Goal: Task Accomplishment & Management: Use online tool/utility

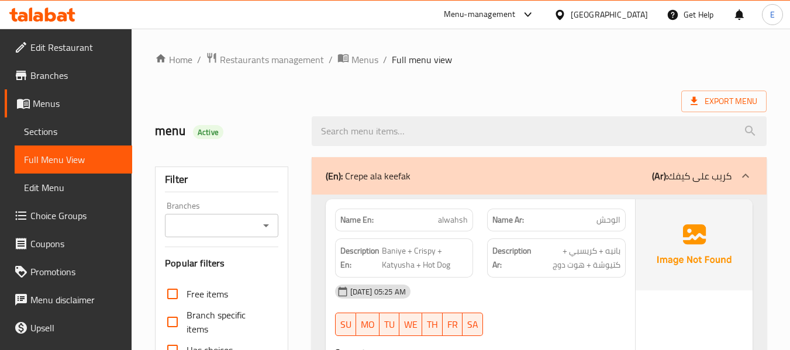
scroll to position [84, 0]
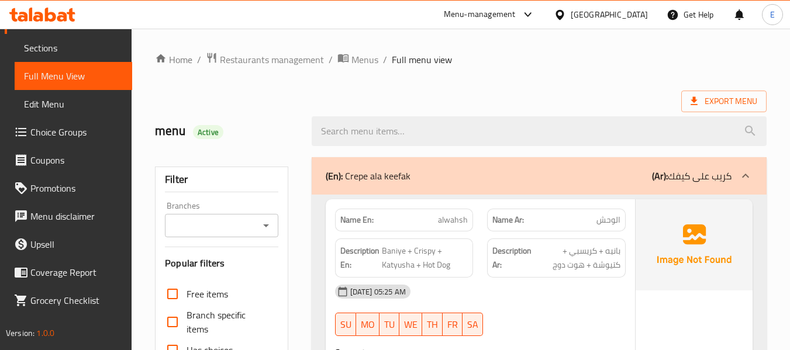
click at [571, 18] on div at bounding box center [562, 14] width 17 height 13
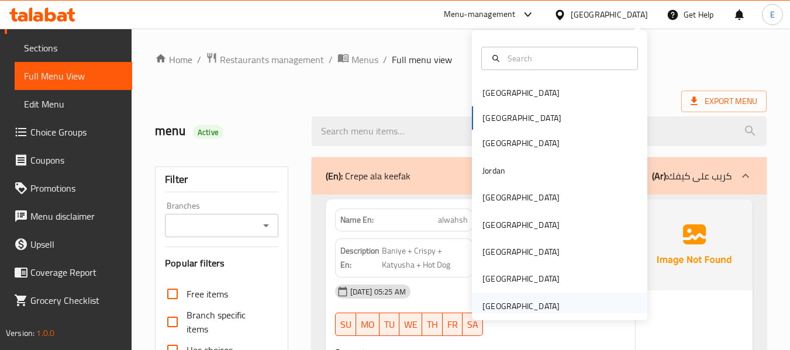
click at [525, 308] on div "United Arab Emirates" at bounding box center [521, 306] width 77 height 13
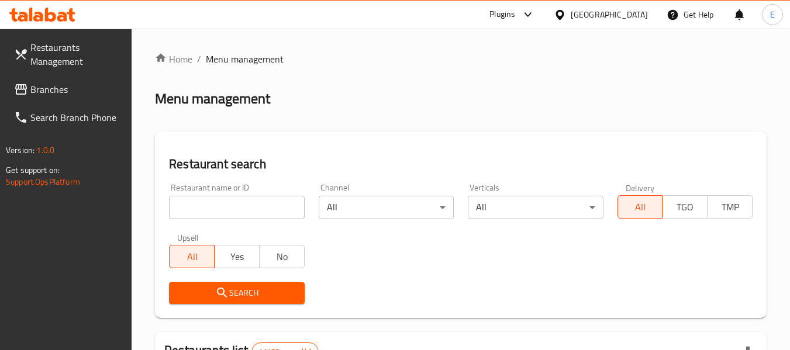
click at [80, 81] on link "Branches" at bounding box center [69, 89] width 128 height 28
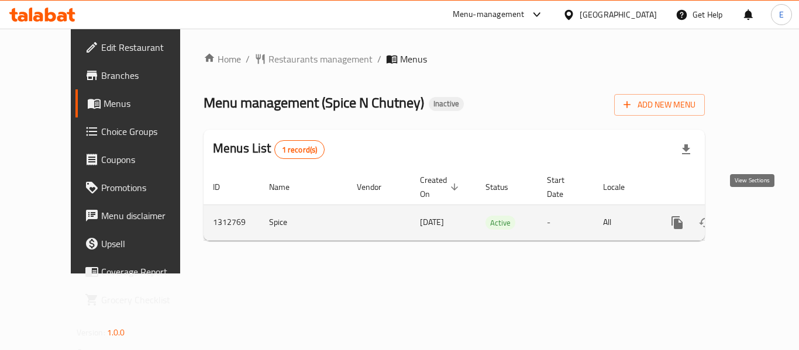
click at [755, 216] on icon "enhanced table" at bounding box center [762, 223] width 14 height 14
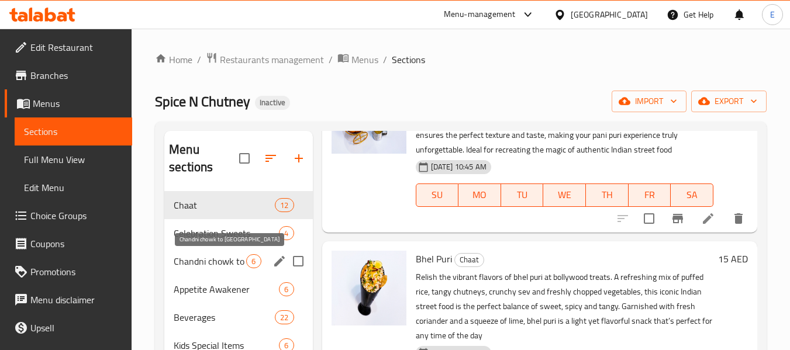
drag, startPoint x: 219, startPoint y: 259, endPoint x: 216, endPoint y: 275, distance: 16.8
click at [220, 259] on span "Chandni chowk to China" at bounding box center [210, 261] width 73 height 14
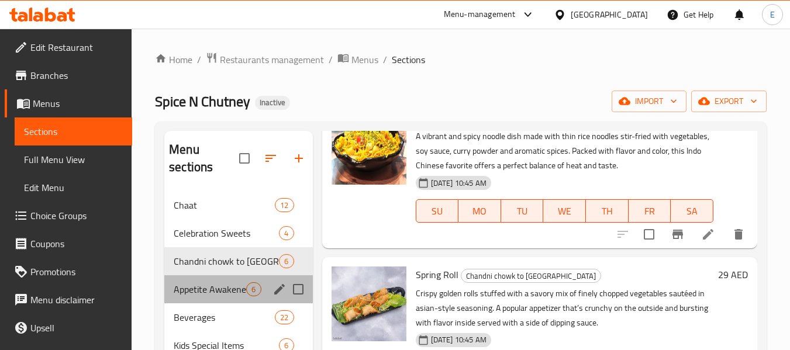
click at [201, 297] on div "Appetite Awakener 6" at bounding box center [238, 290] width 148 height 28
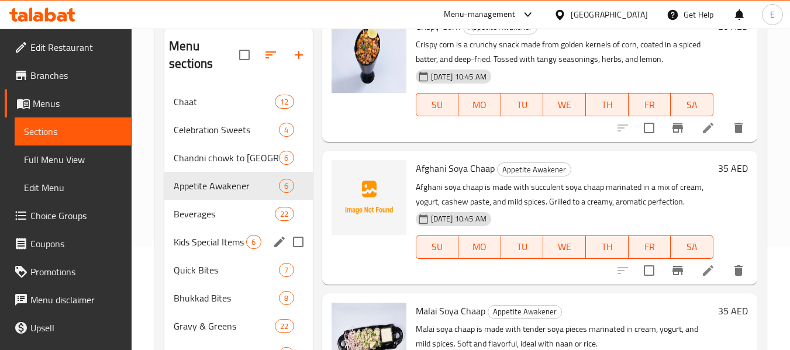
scroll to position [117, 0]
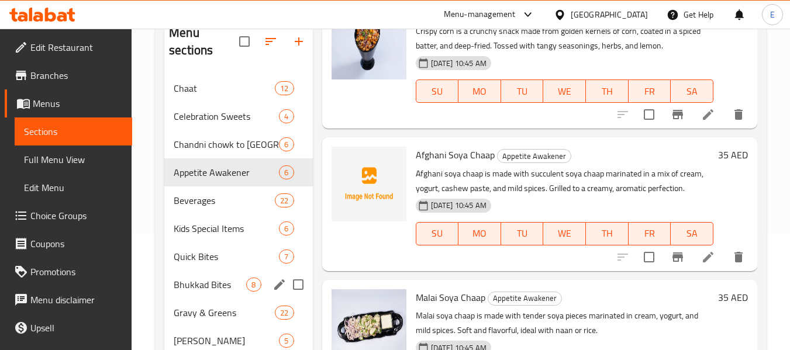
click at [203, 294] on div "Bhukkad Bites 8" at bounding box center [238, 285] width 148 height 28
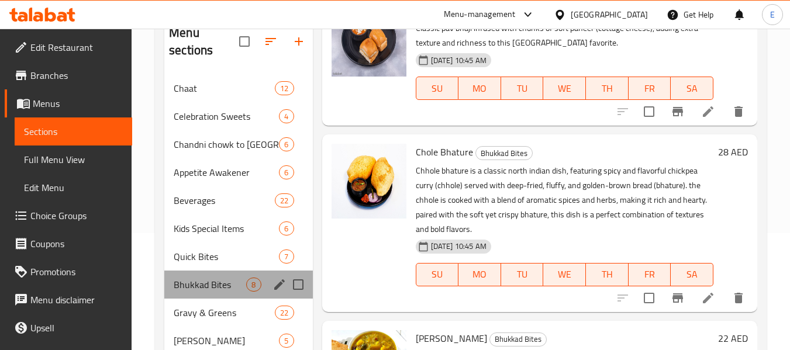
click at [207, 271] on div "Bhukkad Bites 8" at bounding box center [238, 285] width 148 height 28
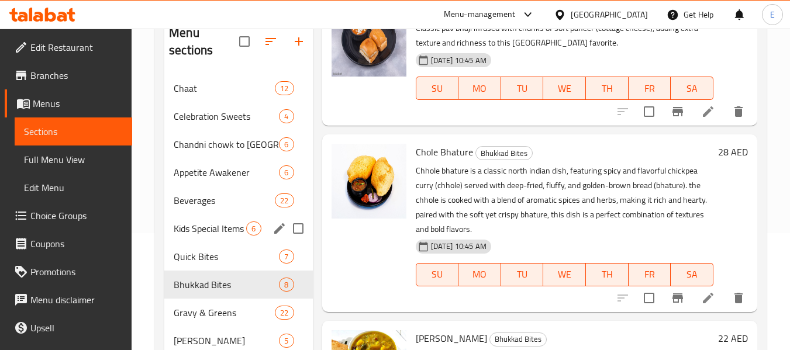
click at [219, 240] on div "Kids Special Items 6" at bounding box center [238, 229] width 148 height 28
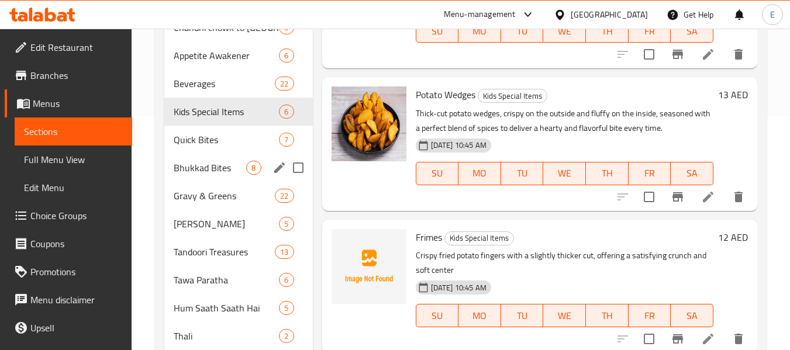
click at [217, 164] on span "Bhukkad Bites" at bounding box center [210, 168] width 73 height 14
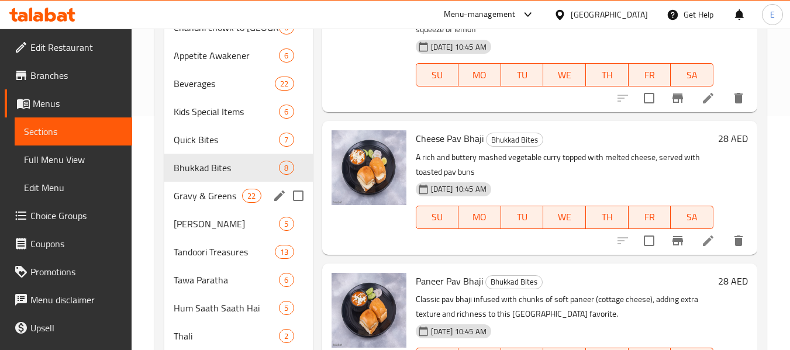
click at [219, 183] on div "Gravy & Greens 22" at bounding box center [238, 196] width 148 height 28
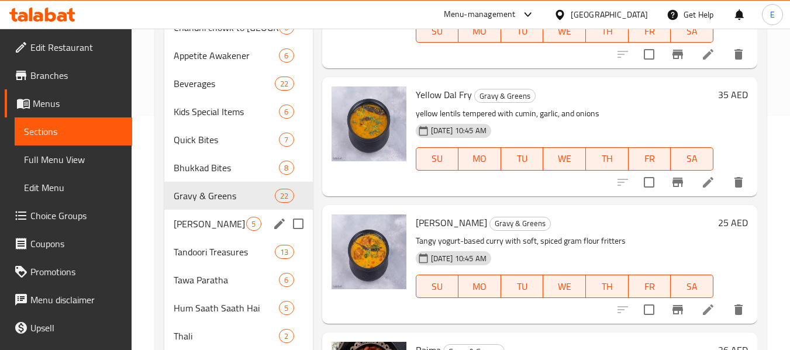
click at [213, 214] on div "Chulbul Chawal 5" at bounding box center [238, 224] width 148 height 28
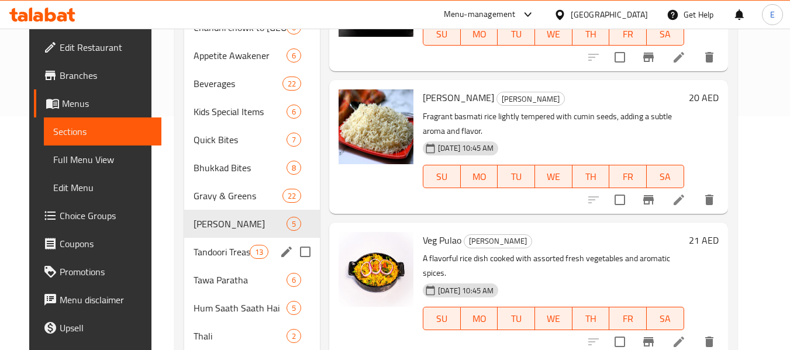
click at [208, 242] on div "Tandoori Treasures 13" at bounding box center [252, 252] width 136 height 28
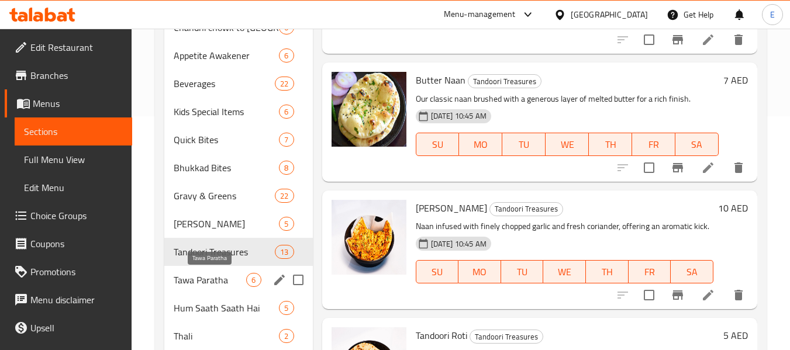
click at [204, 278] on span "Tawa Paratha" at bounding box center [210, 280] width 73 height 14
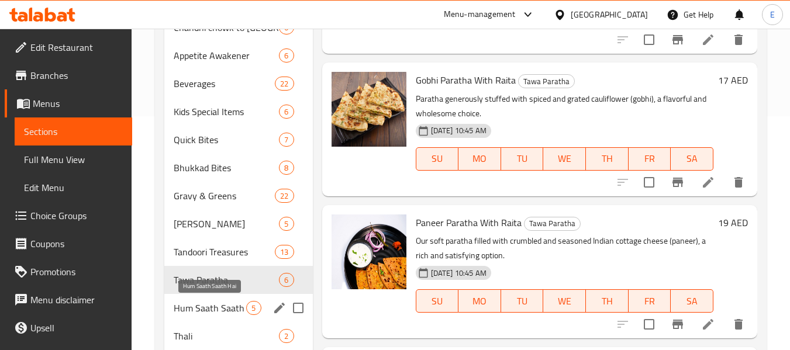
click at [205, 302] on span "Hum Saath Saath Hai" at bounding box center [210, 308] width 73 height 14
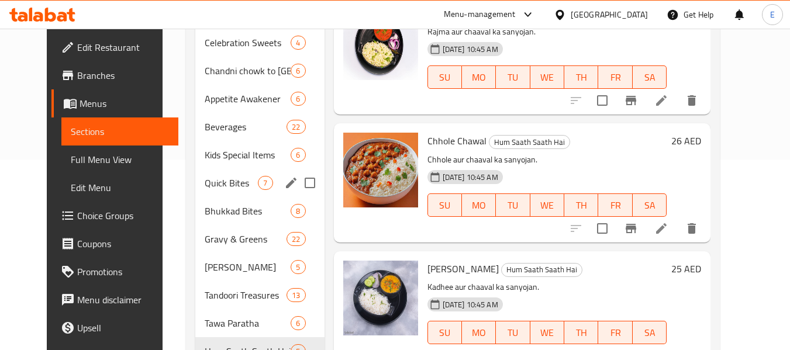
scroll to position [117, 0]
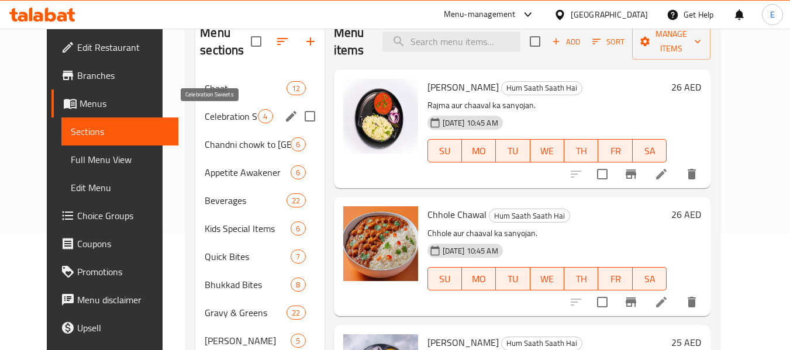
click at [216, 116] on span "Celebration Sweets" at bounding box center [231, 116] width 53 height 14
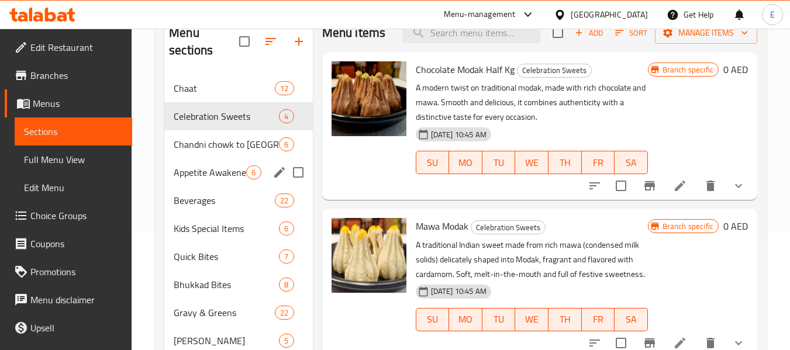
click at [216, 163] on div "Appetite Awakener 6" at bounding box center [238, 173] width 148 height 28
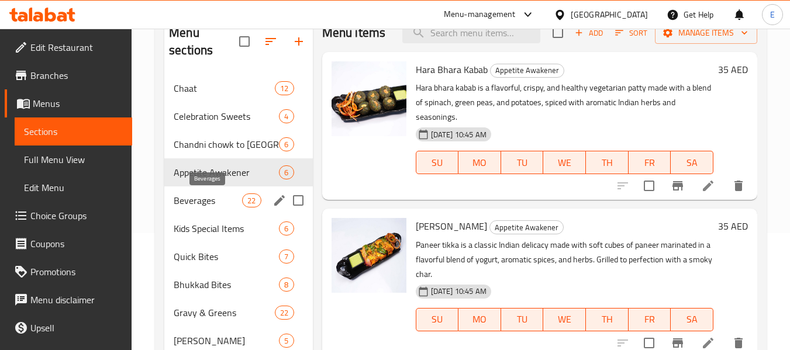
click at [213, 194] on span "Beverages" at bounding box center [208, 201] width 68 height 14
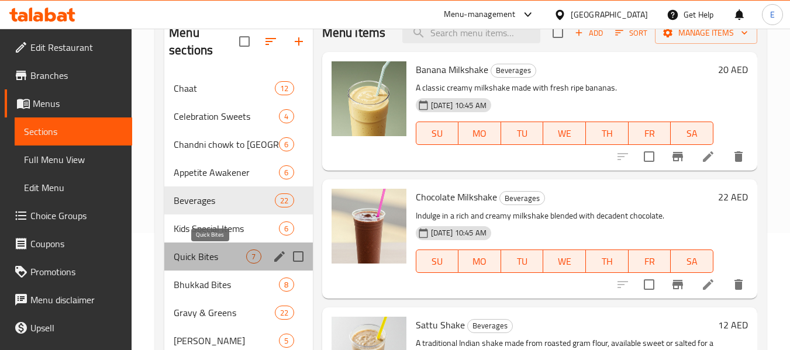
click at [204, 251] on span "Quick Bites" at bounding box center [210, 257] width 73 height 14
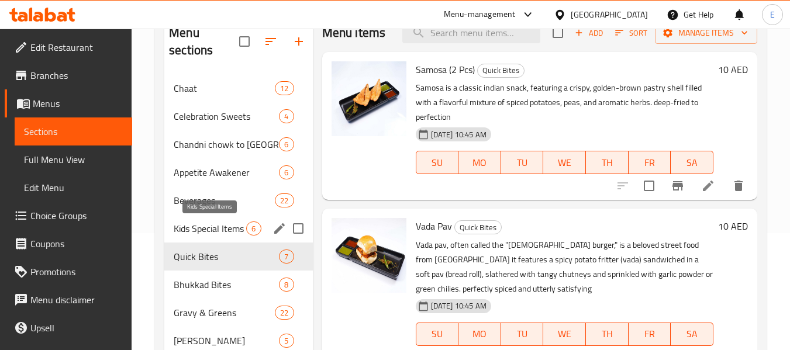
click at [214, 233] on span "Kids Special Items" at bounding box center [210, 229] width 73 height 14
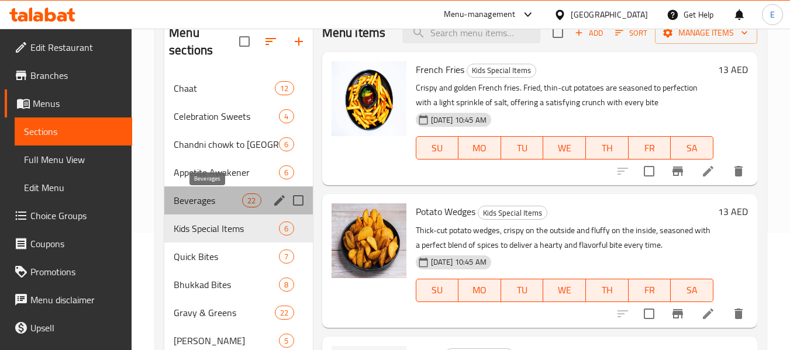
click at [214, 205] on span "Beverages" at bounding box center [208, 201] width 68 height 14
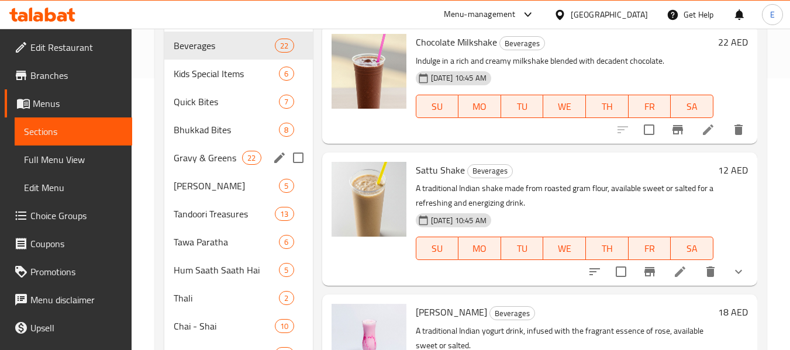
scroll to position [293, 0]
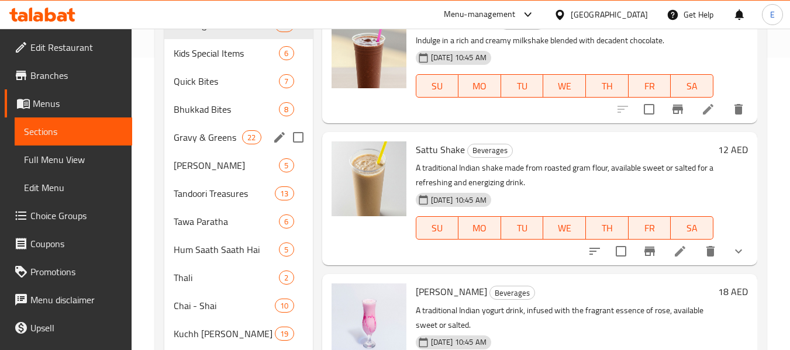
click at [214, 205] on div "Tandoori Treasures 13" at bounding box center [238, 194] width 148 height 28
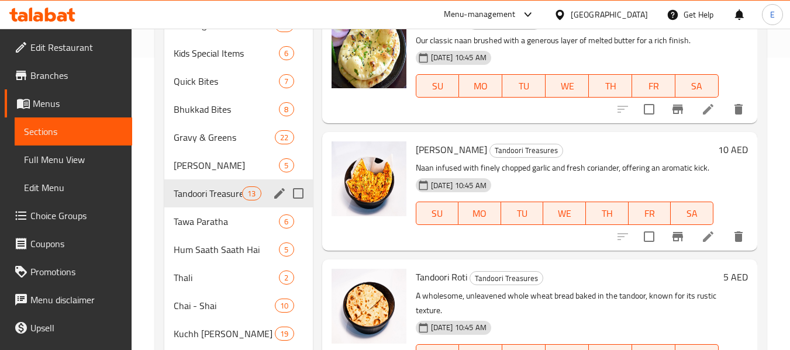
scroll to position [351, 0]
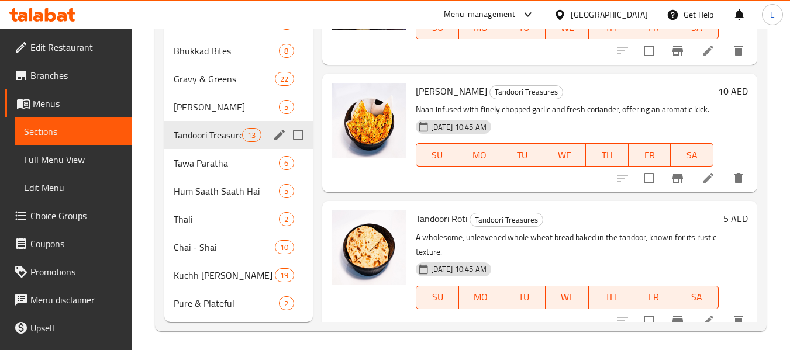
click at [214, 205] on div "Thali 2" at bounding box center [238, 219] width 148 height 28
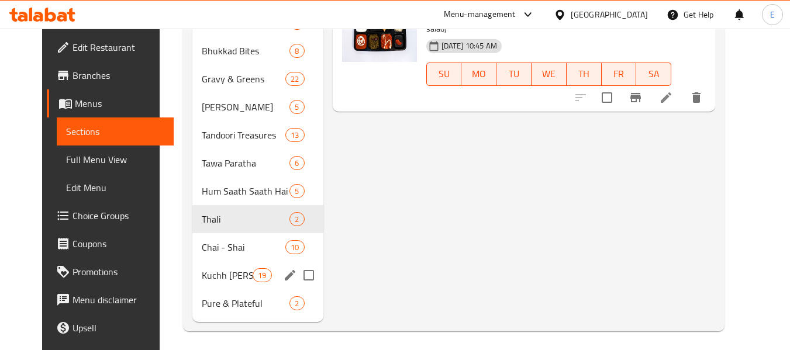
click at [202, 274] on span "Kuchh Meetha Ho Jaaye" at bounding box center [227, 276] width 51 height 14
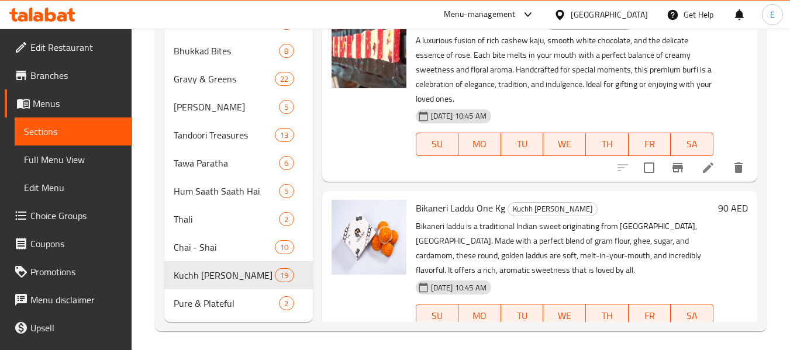
click at [74, 159] on span "Full Menu View" at bounding box center [73, 160] width 99 height 14
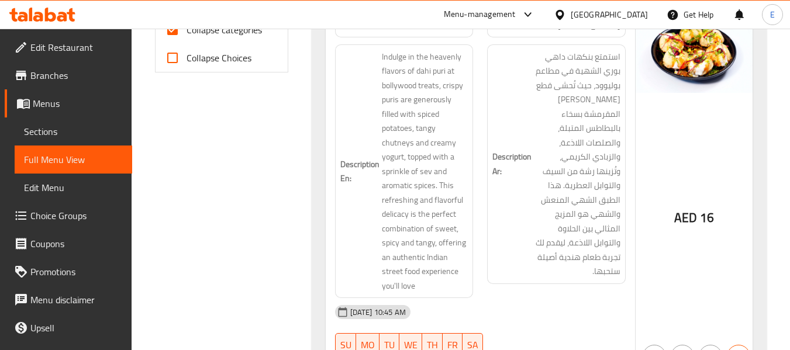
scroll to position [410, 0]
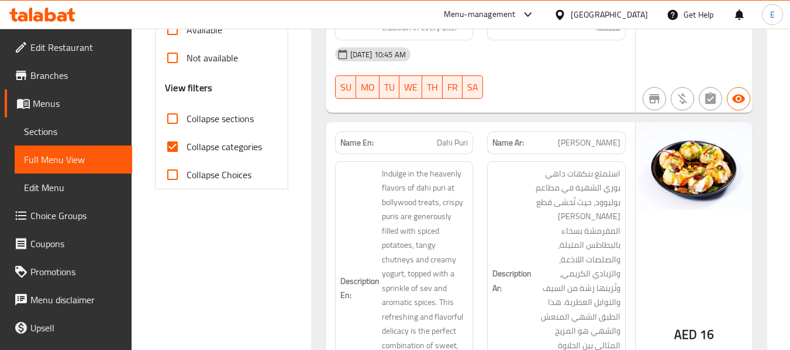
click at [173, 152] on input "Collapse categories" at bounding box center [173, 147] width 28 height 28
checkbox input "false"
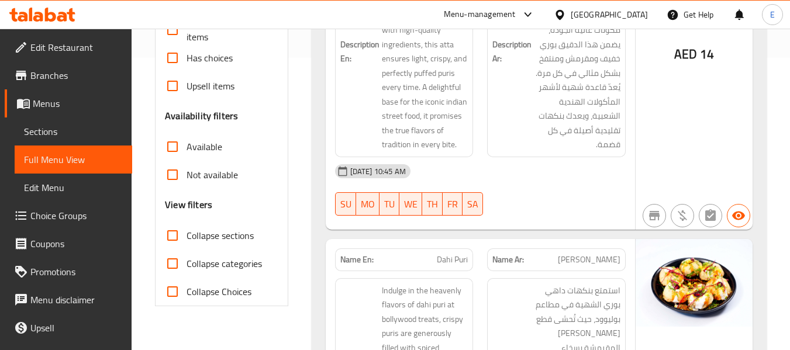
scroll to position [117, 0]
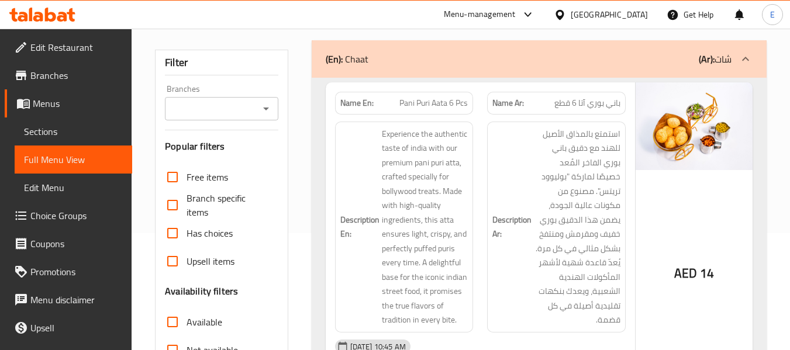
click at [240, 118] on div "Branches" at bounding box center [221, 108] width 113 height 23
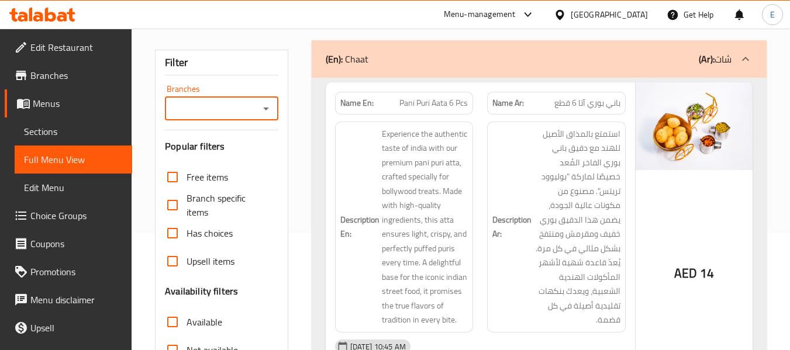
click at [250, 106] on input "Branches" at bounding box center [211, 109] width 87 height 16
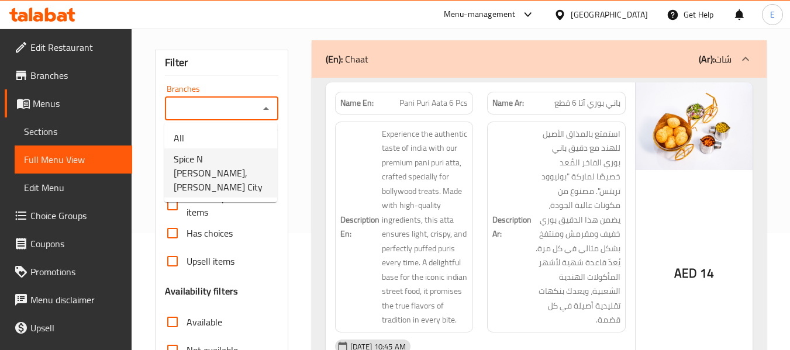
click at [216, 165] on span "Spice N Chutney, Mohammed Bin Zayed City" at bounding box center [221, 173] width 94 height 42
type input "Spice N Chutney, Mohammed Bin Zayed City"
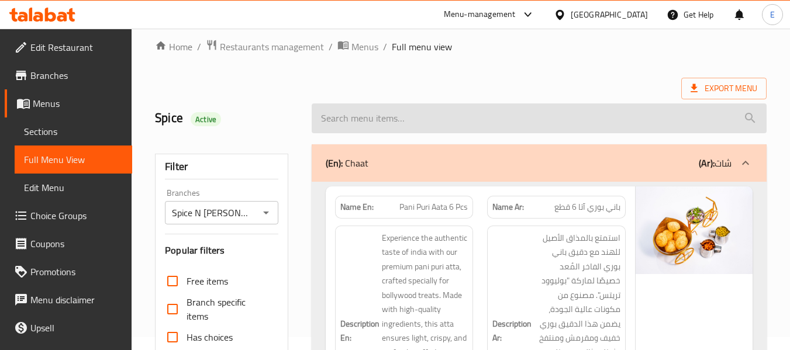
scroll to position [0, 0]
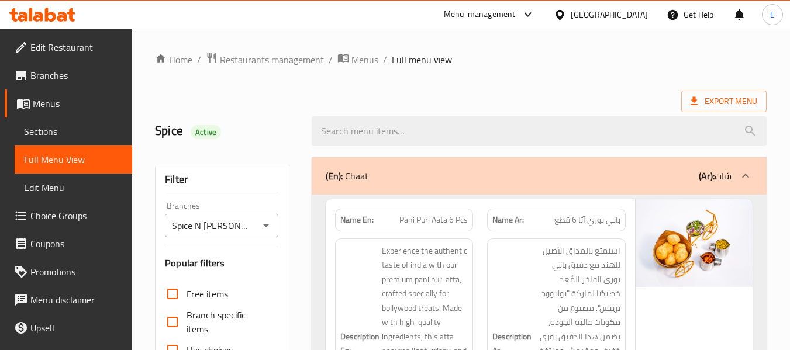
click at [564, 99] on div "Export Menu" at bounding box center [461, 102] width 612 height 22
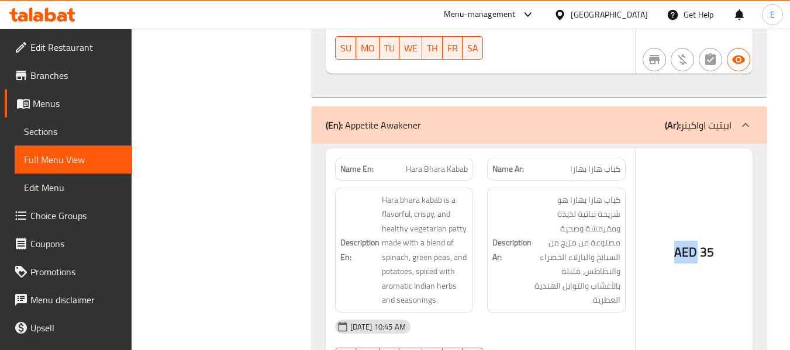
drag, startPoint x: 676, startPoint y: 168, endPoint x: 694, endPoint y: 167, distance: 18.8
click at [694, 241] on span "AED" at bounding box center [686, 252] width 23 height 23
copy span "AED"
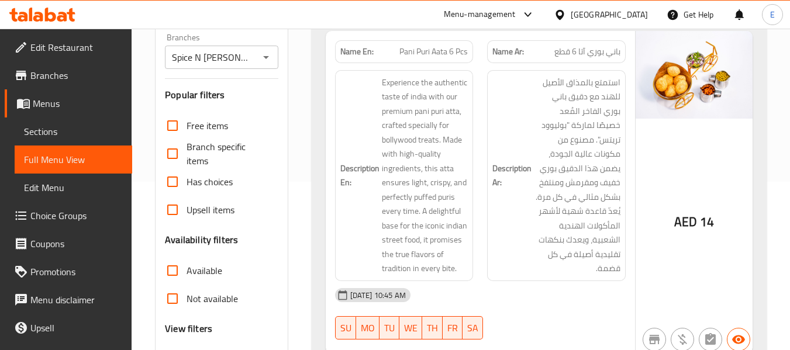
scroll to position [234, 0]
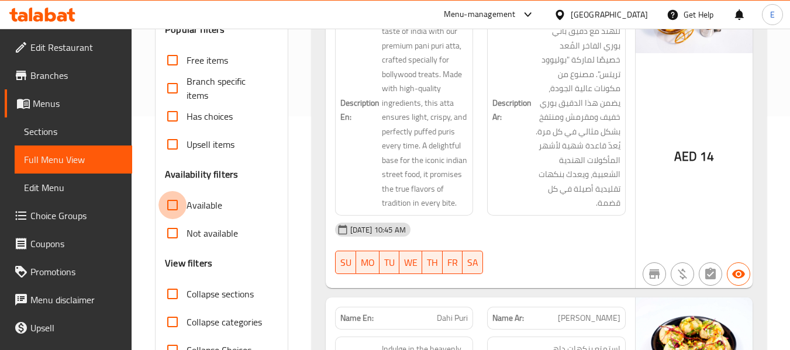
click at [176, 207] on input "Available" at bounding box center [173, 205] width 28 height 28
checkbox input "true"
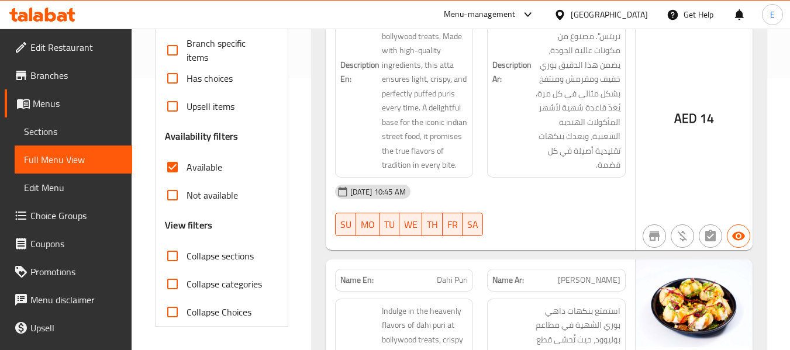
scroll to position [293, 0]
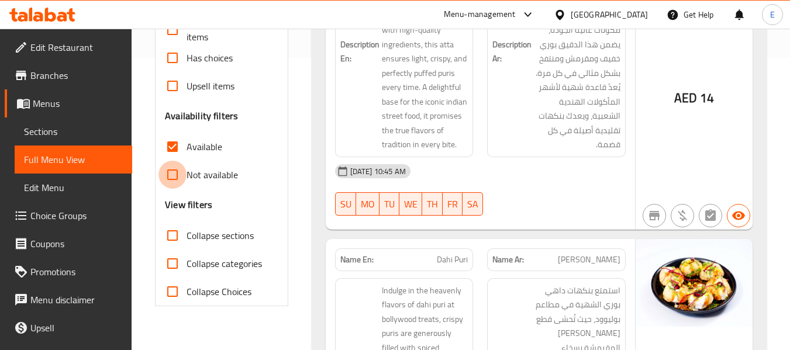
click at [171, 179] on input "Not available" at bounding box center [173, 175] width 28 height 28
checkbox input "true"
click at [178, 145] on input "Available" at bounding box center [173, 147] width 28 height 28
checkbox input "false"
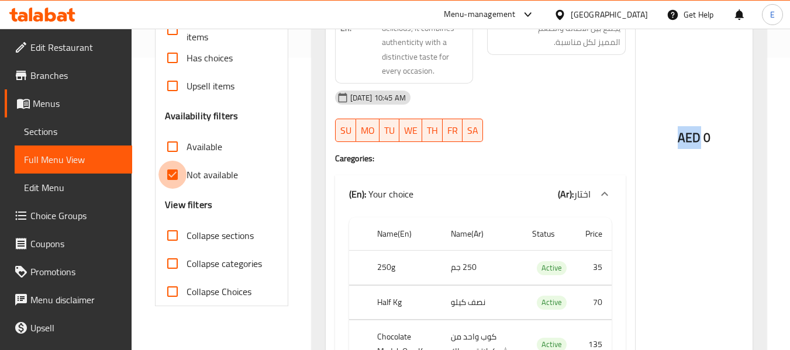
click at [177, 171] on input "Not available" at bounding box center [173, 175] width 28 height 28
checkbox input "false"
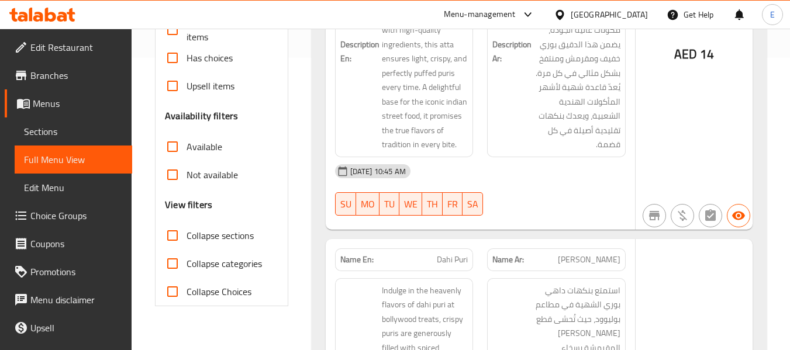
scroll to position [4790, 0]
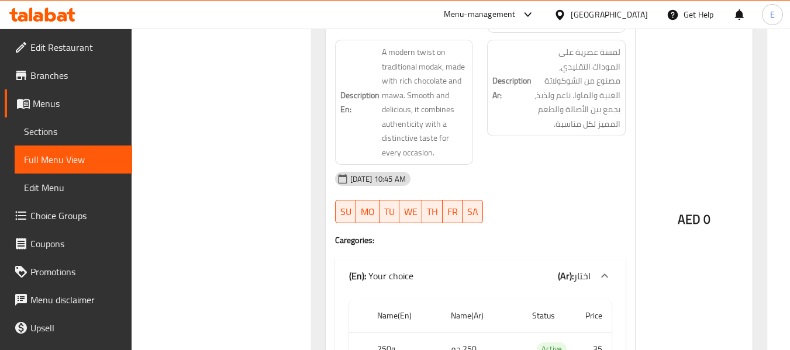
click at [590, 79] on div "Description Ar: لمسة عصرية على الموداك التقليدي، مصنوع من الشوكولاتة الغنية وال…" at bounding box center [556, 102] width 153 height 139
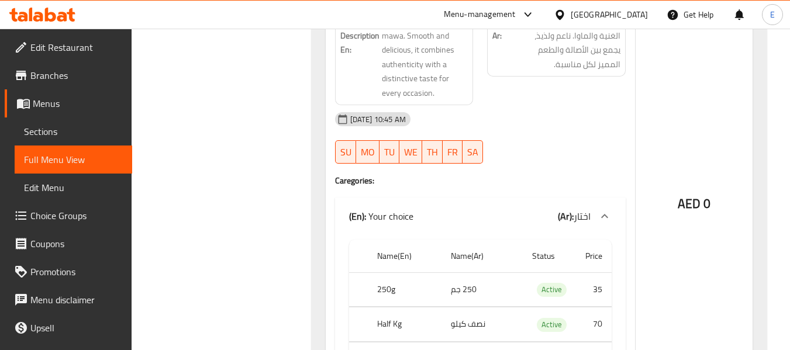
scroll to position [0, 0]
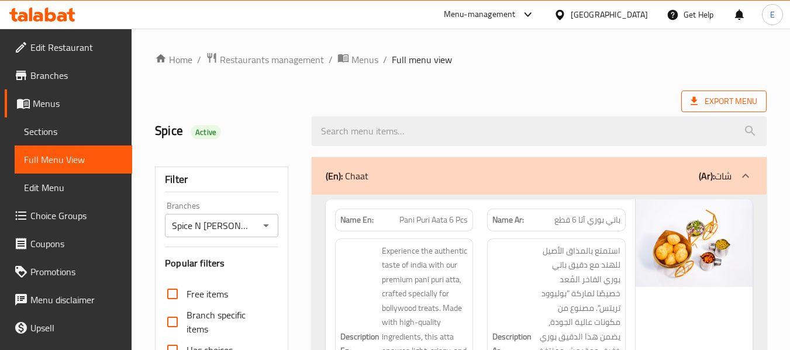
click at [725, 104] on span "Export Menu" at bounding box center [724, 101] width 67 height 15
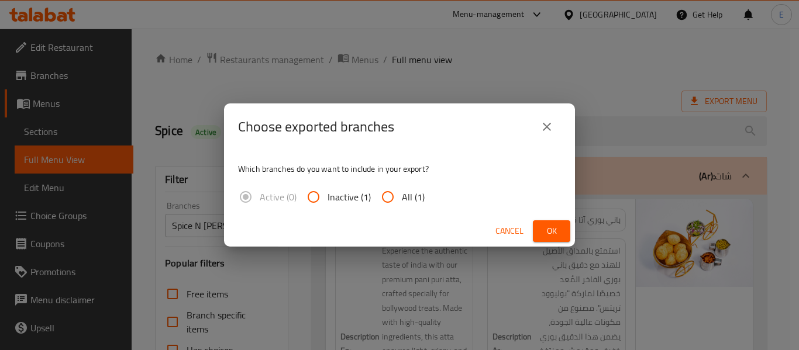
click at [408, 198] on span "All (1)" at bounding box center [413, 197] width 23 height 14
click at [402, 198] on input "All (1)" at bounding box center [388, 197] width 28 height 28
radio input "true"
click at [545, 231] on span "Ok" at bounding box center [551, 231] width 19 height 15
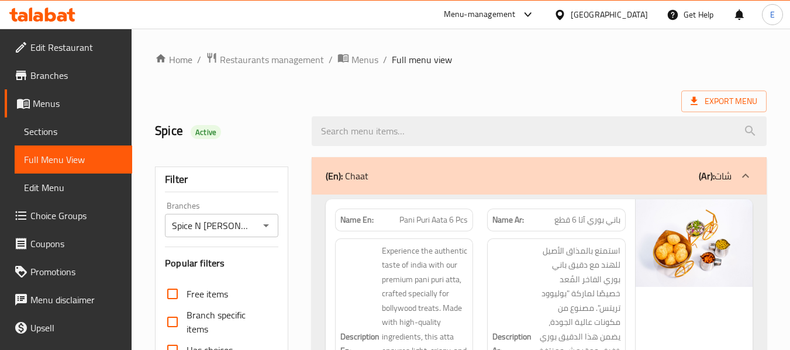
click at [40, 51] on span "Edit Restaurant" at bounding box center [76, 47] width 92 height 14
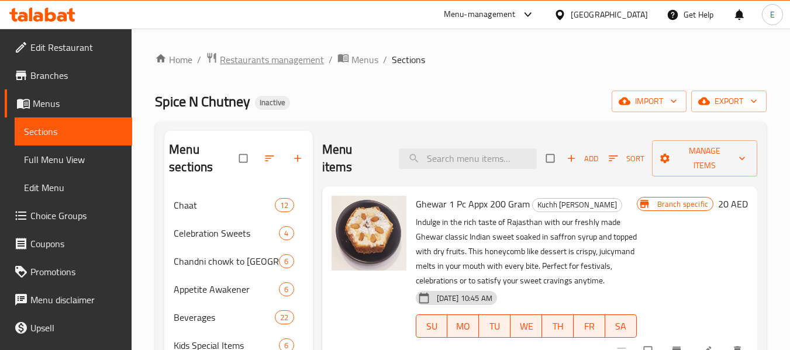
click at [262, 59] on span "Restaurants management" at bounding box center [272, 60] width 104 height 14
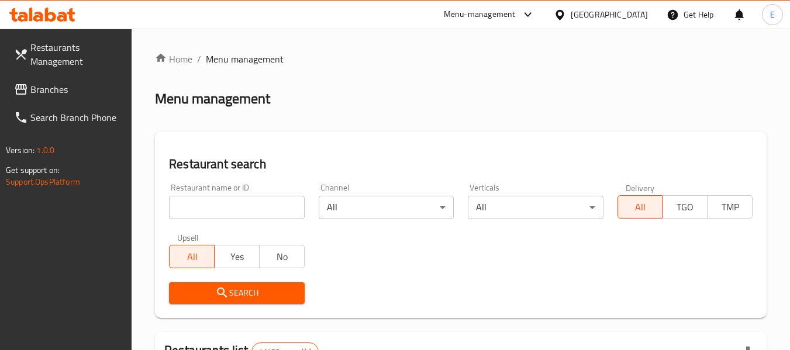
click at [78, 88] on span "Branches" at bounding box center [76, 89] width 92 height 14
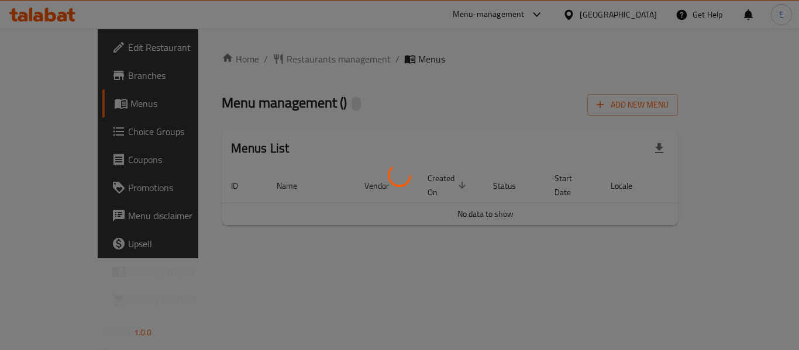
click at [57, 85] on div at bounding box center [399, 175] width 799 height 350
click at [55, 80] on div at bounding box center [399, 175] width 799 height 350
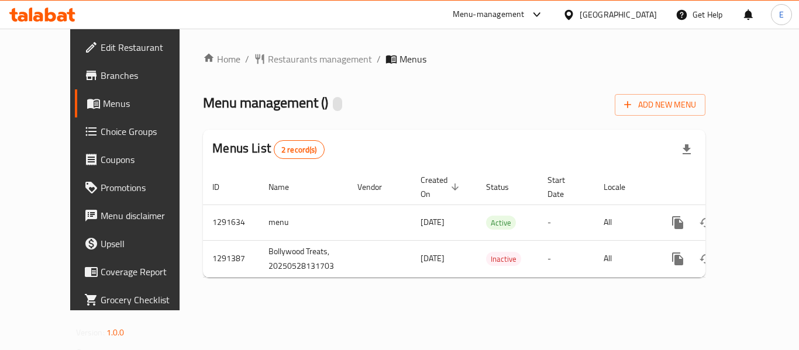
click at [101, 80] on span "Branches" at bounding box center [148, 75] width 94 height 14
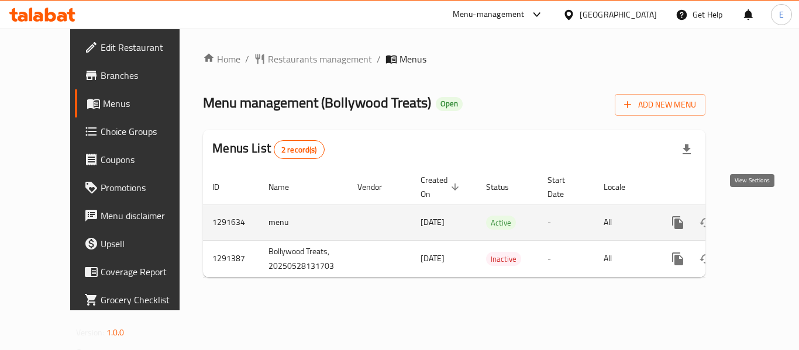
click at [755, 216] on icon "enhanced table" at bounding box center [762, 223] width 14 height 14
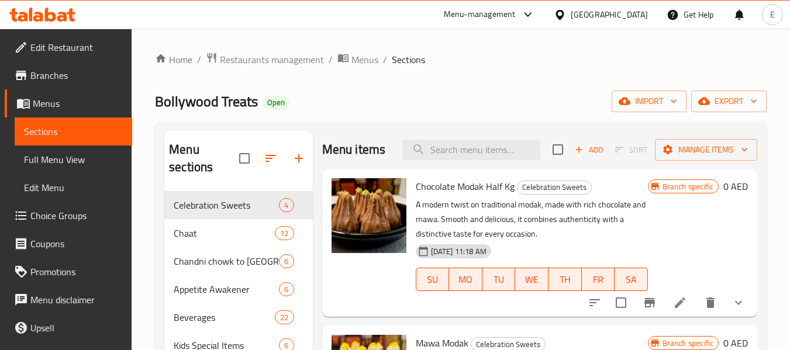
click at [72, 166] on span "Full Menu View" at bounding box center [73, 160] width 99 height 14
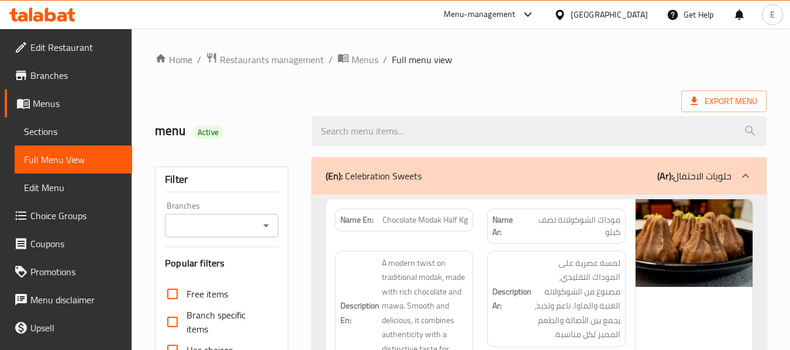
click at [198, 223] on input "Branches" at bounding box center [211, 226] width 87 height 16
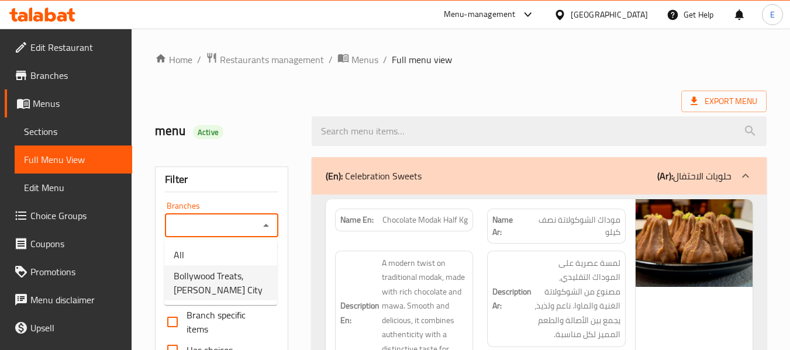
click at [208, 287] on span "Bollywood Treats, Mohammed Bin Zayed City" at bounding box center [221, 283] width 94 height 28
type input "Bollywood Treats, Mohammed Bin Zayed City"
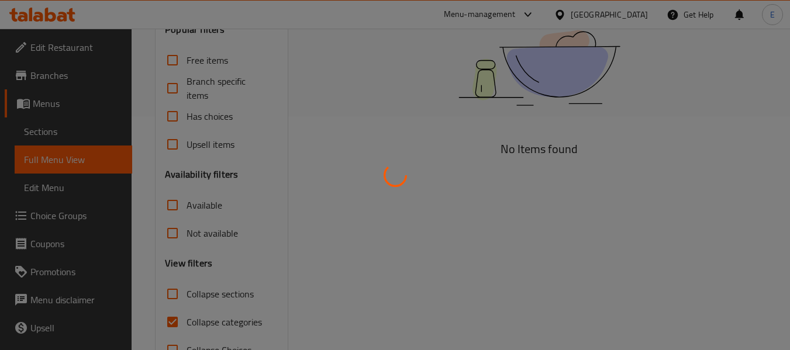
scroll to position [272, 0]
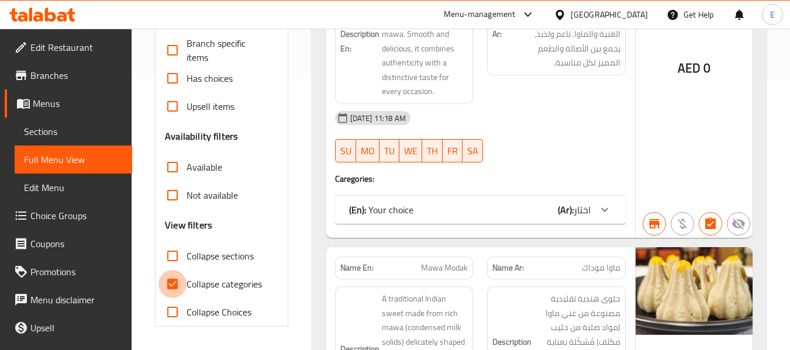
click at [172, 286] on input "Collapse categories" at bounding box center [173, 284] width 28 height 28
checkbox input "false"
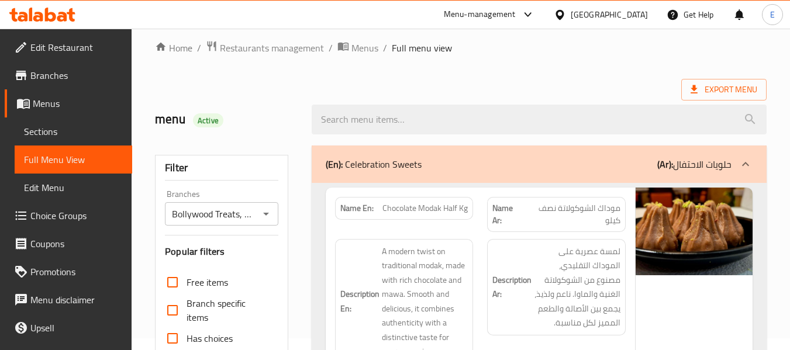
scroll to position [0, 0]
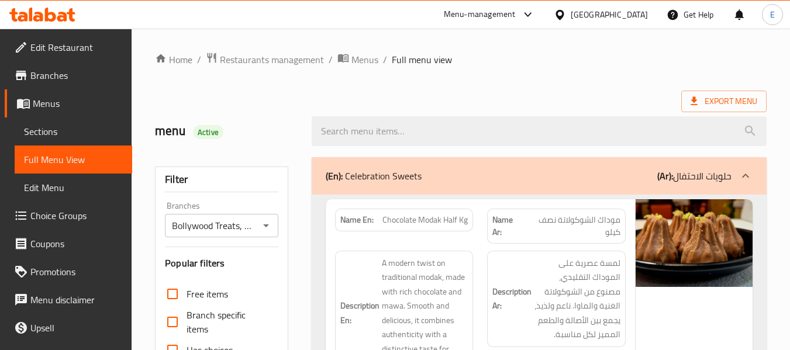
click at [550, 98] on div "Export Menu" at bounding box center [461, 102] width 612 height 22
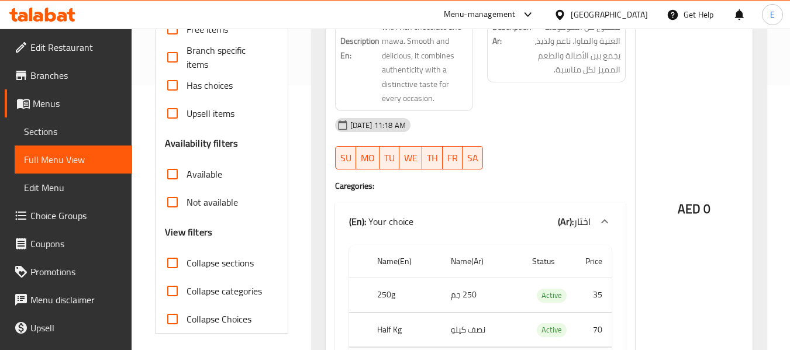
scroll to position [293, 0]
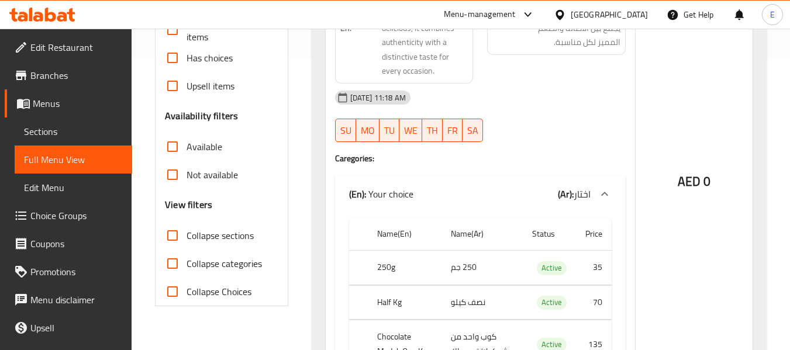
click at [174, 150] on input "Available" at bounding box center [173, 147] width 28 height 28
checkbox input "true"
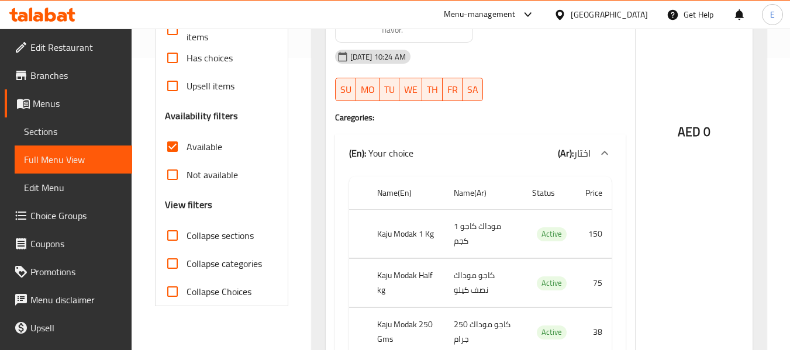
drag, startPoint x: 170, startPoint y: 173, endPoint x: 170, endPoint y: 156, distance: 17.6
click at [170, 173] on input "Not available" at bounding box center [173, 175] width 28 height 28
checkbox input "true"
click at [170, 142] on input "Available" at bounding box center [173, 147] width 28 height 28
checkbox input "false"
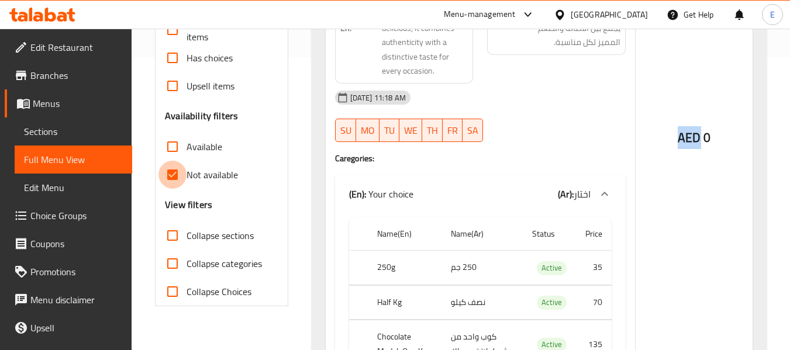
click at [166, 180] on input "Not available" at bounding box center [173, 175] width 28 height 28
checkbox input "false"
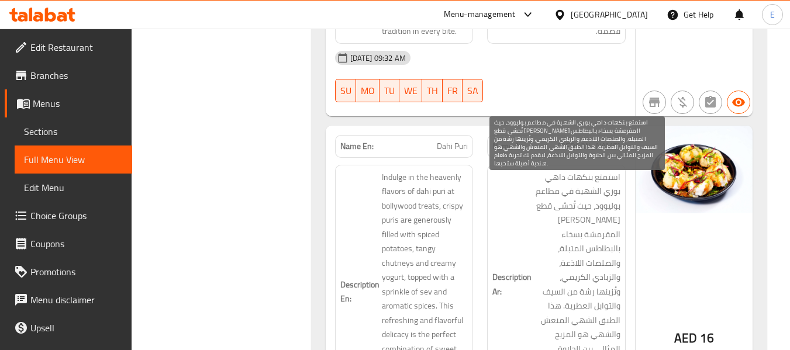
scroll to position [2516, 0]
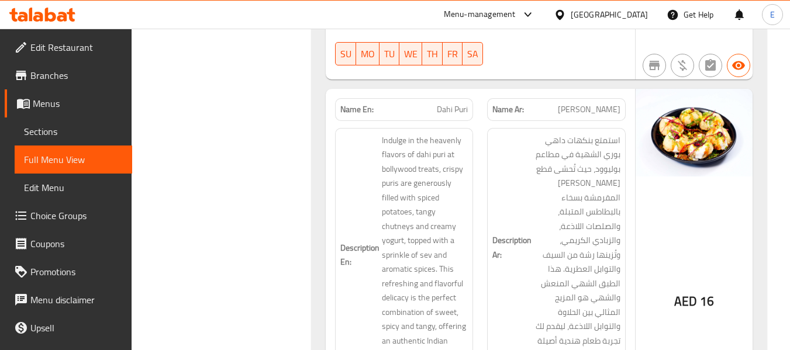
click at [453, 109] on span "Dahi Puri" at bounding box center [452, 110] width 31 height 12
copy span "Dahi Puri"
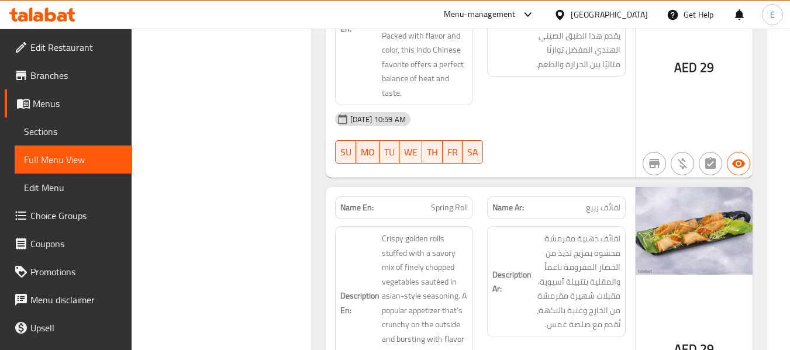
scroll to position [7840, 0]
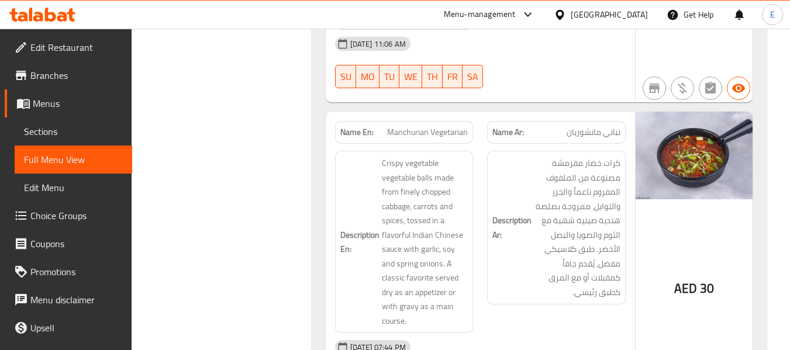
click at [412, 126] on span "Manchurian Vegetarian" at bounding box center [427, 132] width 81 height 12
copy span "Manchurian Vegetarian"
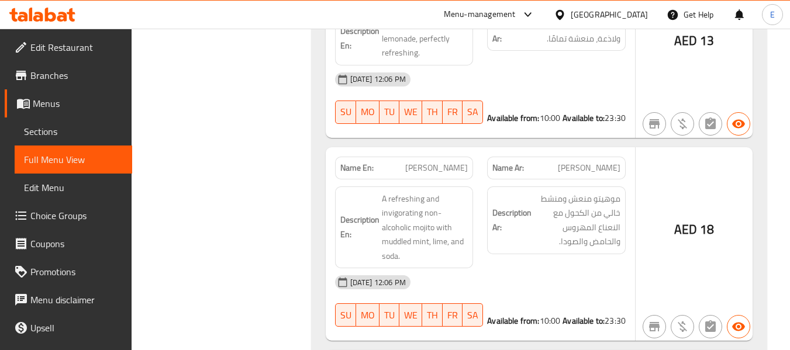
scroll to position [13526, 0]
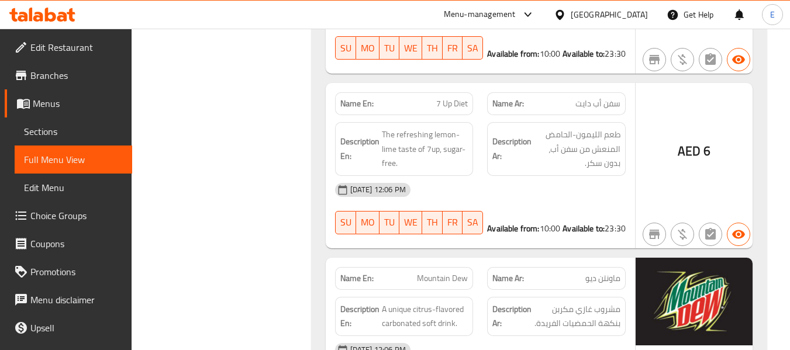
click at [451, 273] on span "Mountain Dew" at bounding box center [442, 279] width 51 height 12
copy span "Mountain Dew"
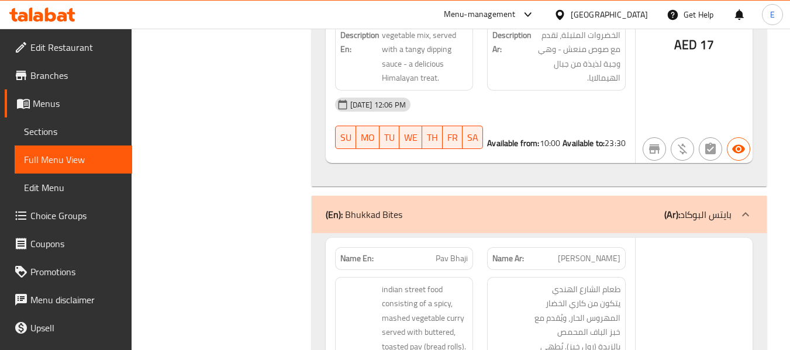
scroll to position [17602, 0]
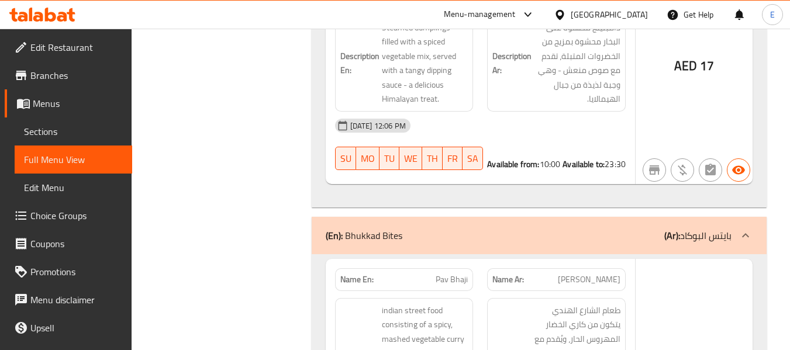
click at [453, 274] on span "Pav Bhaji" at bounding box center [452, 280] width 32 height 12
copy span "Pav Bhaji"
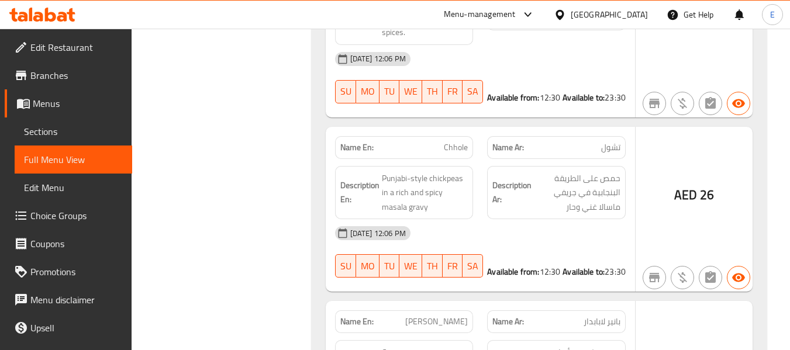
scroll to position [21502, 0]
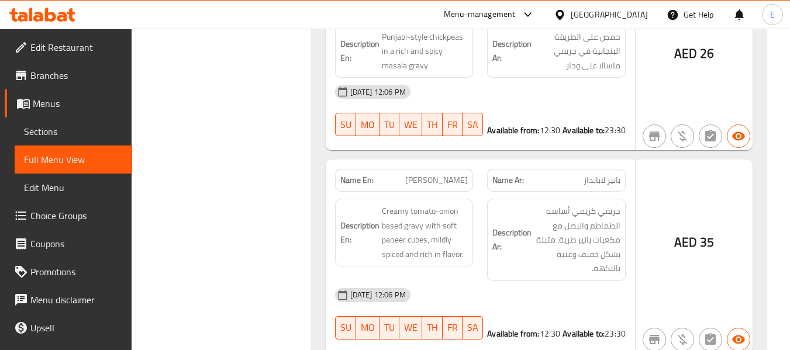
copy span "Kadhai Paneer"
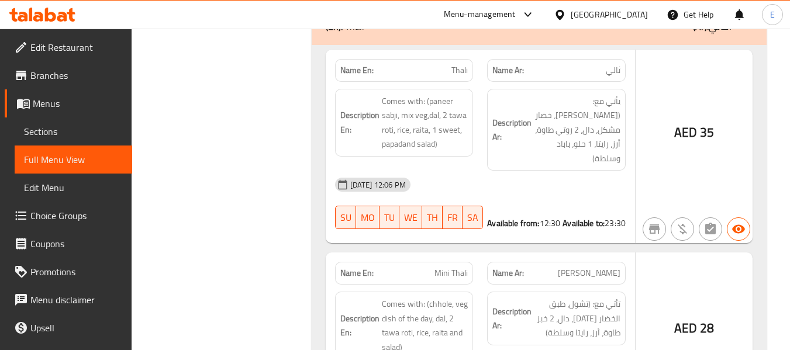
scroll to position [30873, 0]
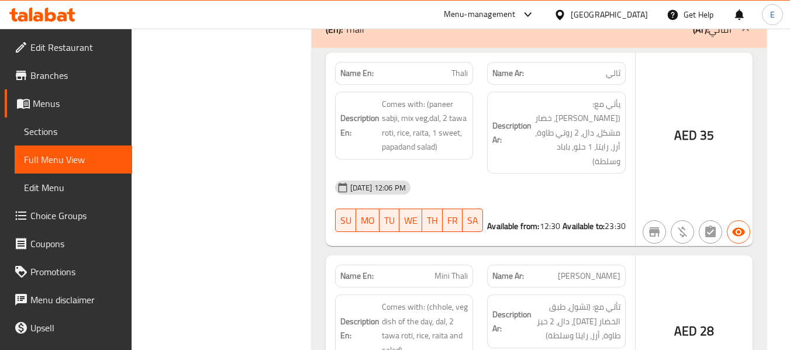
copy span "Parle G With Chai"
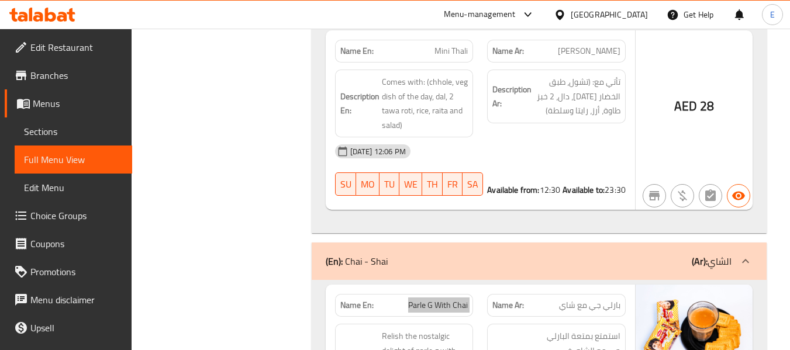
scroll to position [31107, 0]
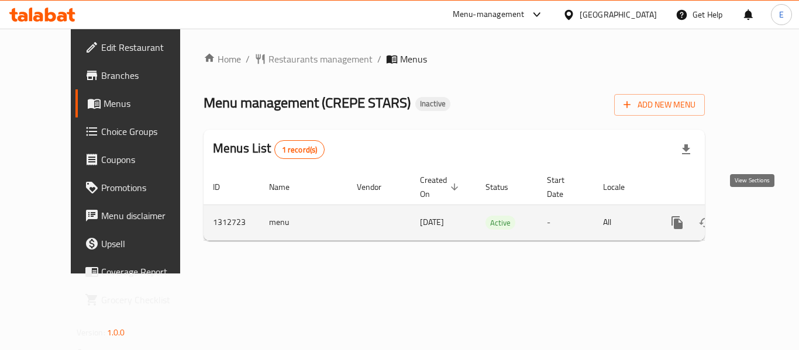
click at [761, 211] on link "enhanced table" at bounding box center [762, 223] width 28 height 28
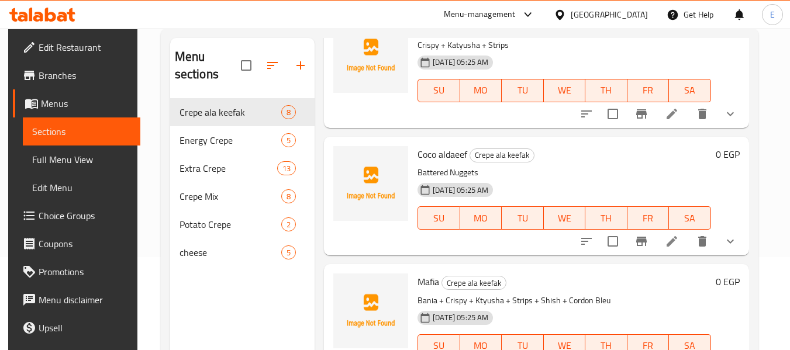
scroll to position [164, 0]
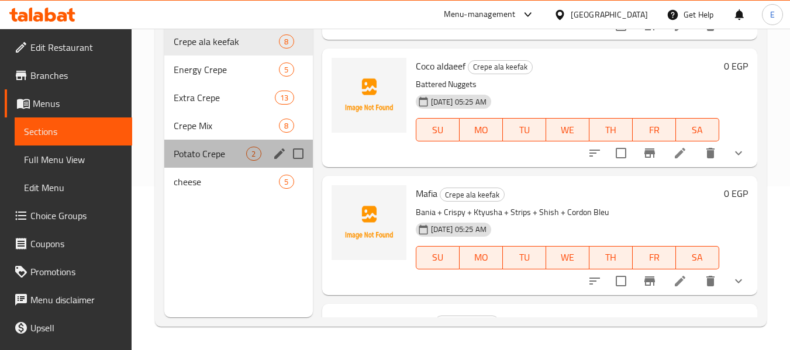
click at [251, 145] on div "Potato Crepe 2" at bounding box center [238, 154] width 148 height 28
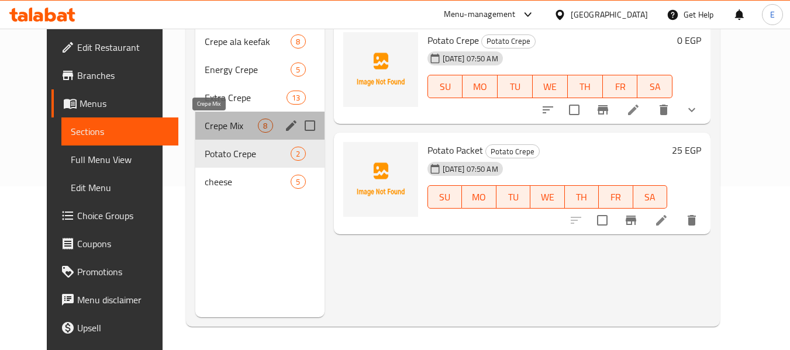
click at [230, 128] on span "Crepe Mix" at bounding box center [231, 126] width 53 height 14
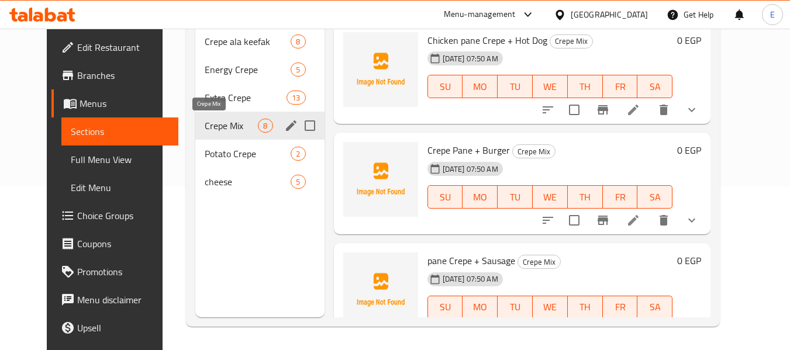
click at [230, 116] on div "Crepe Mix 8" at bounding box center [259, 126] width 129 height 28
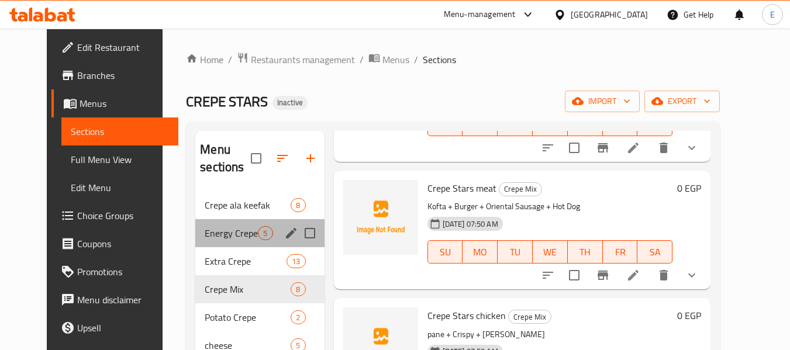
click at [283, 242] on div "Energy Crepe 5" at bounding box center [259, 233] width 129 height 28
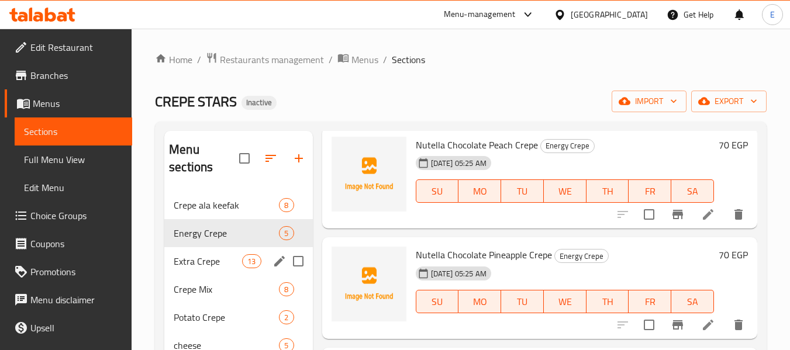
scroll to position [344, 0]
click at [253, 266] on span "13" at bounding box center [252, 261] width 18 height 11
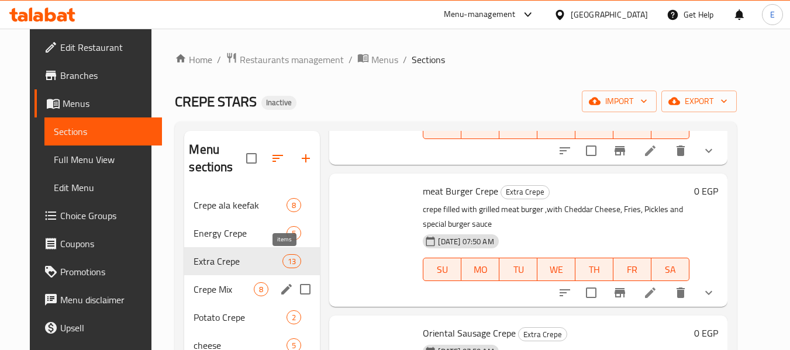
click at [254, 291] on span "8" at bounding box center [260, 289] width 13 height 11
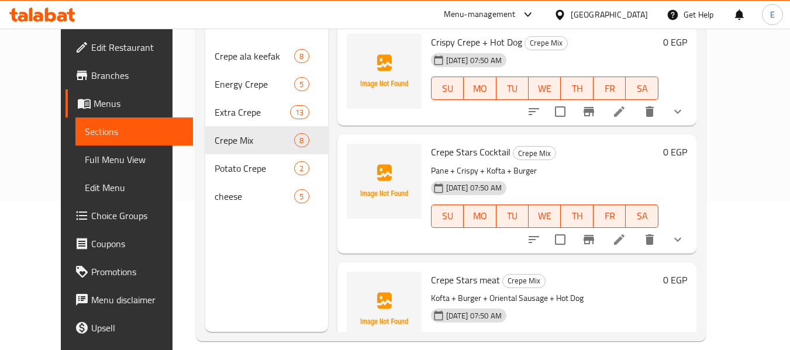
scroll to position [164, 0]
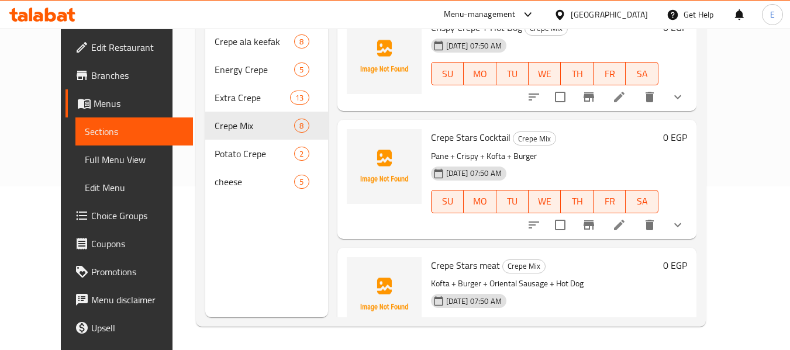
drag, startPoint x: 234, startPoint y: 226, endPoint x: 236, endPoint y: 181, distance: 45.1
click at [234, 226] on div "Menu sections Crepe ala keefak 8 Energy Crepe 5 Extra Crepe 13 Crepe Mix 8 Pota…" at bounding box center [266, 142] width 123 height 350
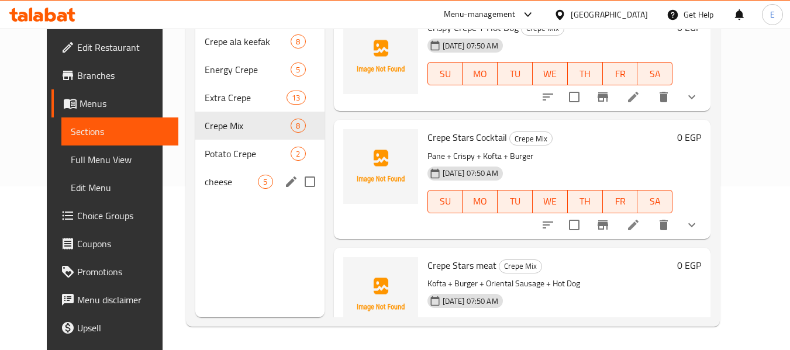
click at [236, 170] on div "cheese 5" at bounding box center [259, 182] width 129 height 28
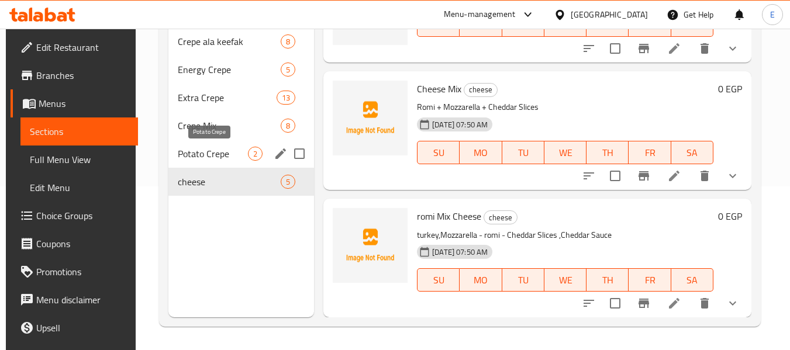
scroll to position [315, 0]
click at [239, 145] on div "Potato Crepe 2" at bounding box center [241, 154] width 146 height 28
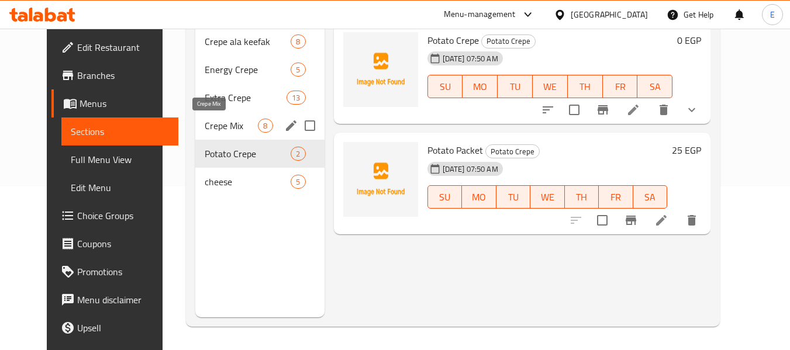
click at [247, 118] on div "Crepe Mix 8" at bounding box center [259, 126] width 129 height 28
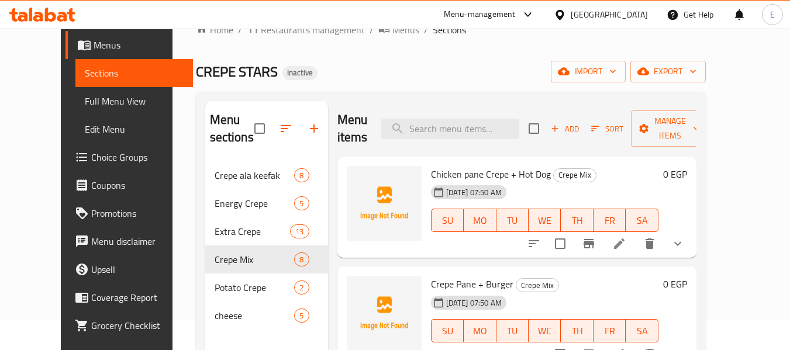
scroll to position [59, 0]
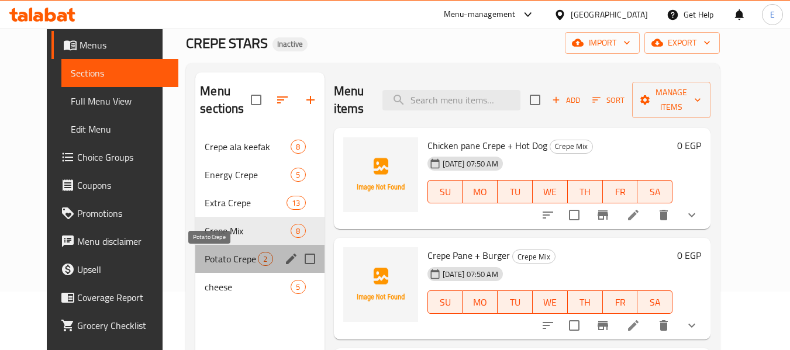
click at [205, 256] on span "Potato Crepe" at bounding box center [231, 259] width 53 height 14
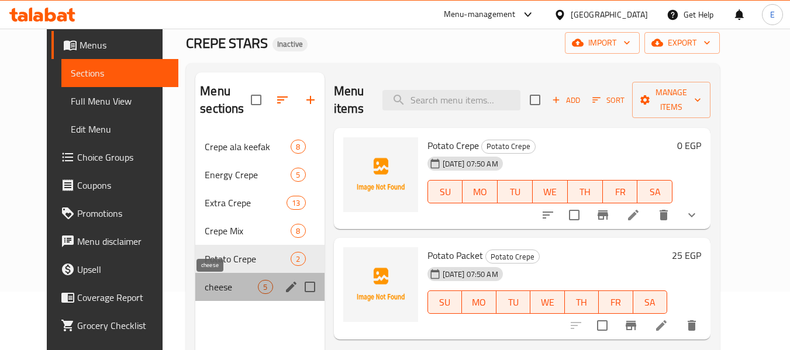
click at [205, 286] on span "cheese" at bounding box center [231, 287] width 53 height 14
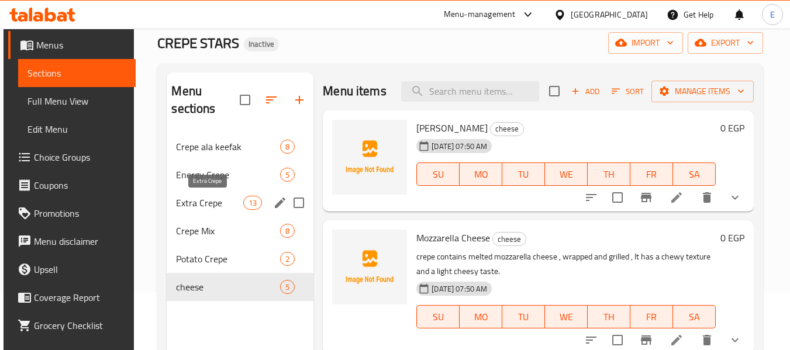
click at [202, 201] on span "Extra Crepe" at bounding box center [209, 203] width 67 height 14
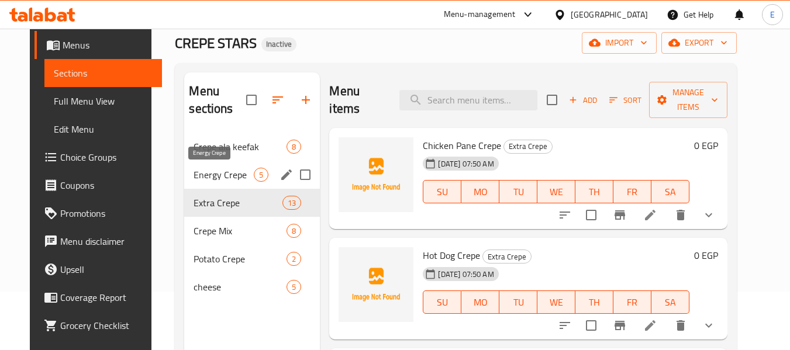
click at [208, 171] on span "Energy Crepe" at bounding box center [224, 175] width 60 height 14
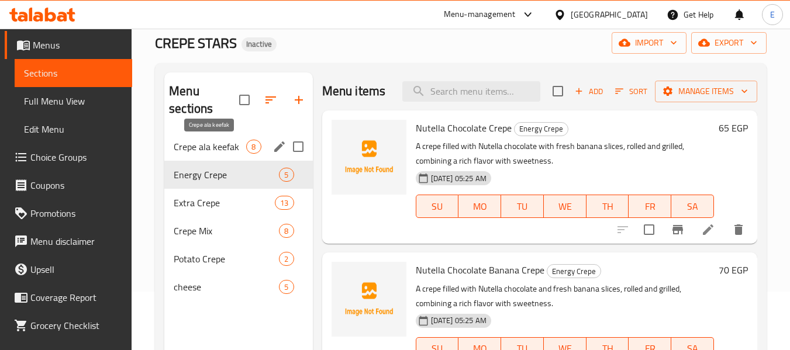
click at [211, 153] on span "Crepe ala keefak" at bounding box center [210, 147] width 73 height 14
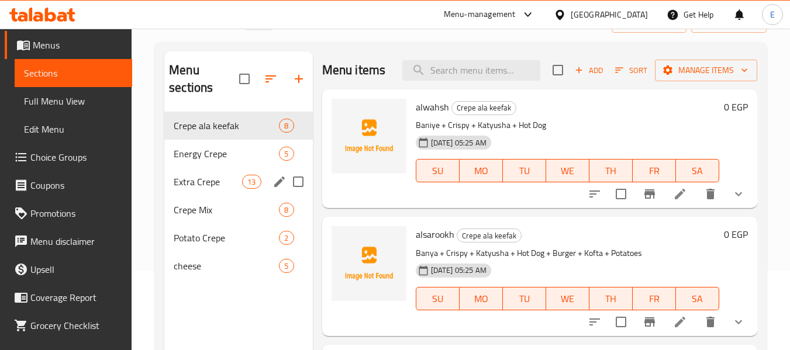
scroll to position [117, 0]
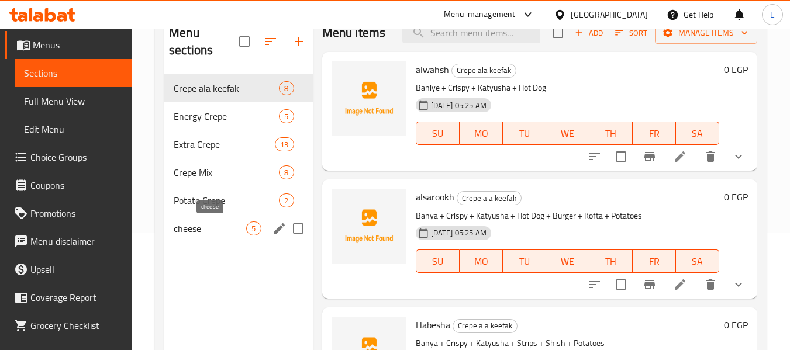
click at [187, 234] on span "cheese" at bounding box center [210, 229] width 73 height 14
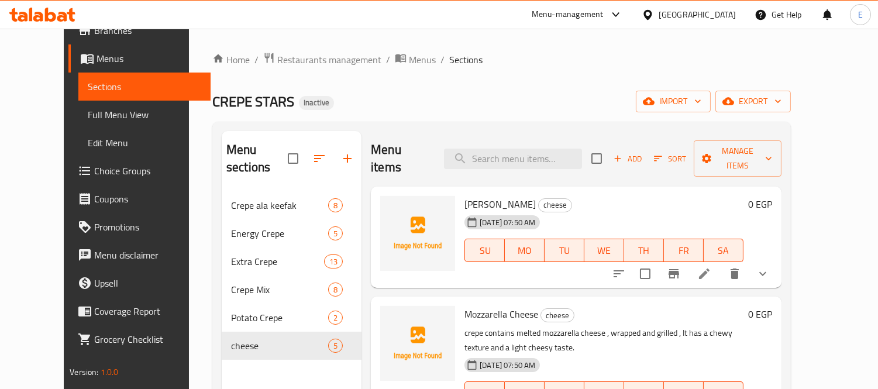
scroll to position [44, 0]
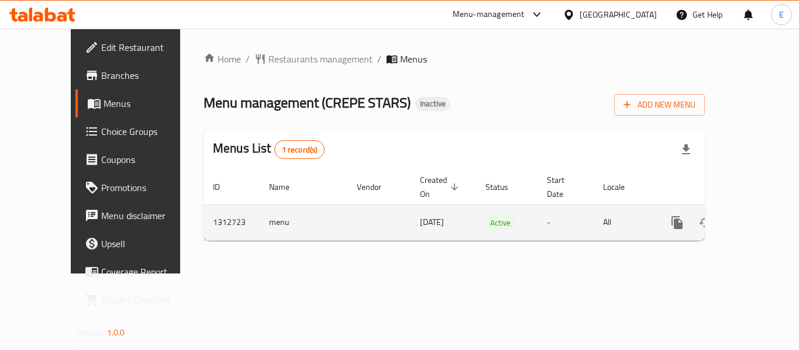
click at [755, 216] on icon "enhanced table" at bounding box center [762, 223] width 14 height 14
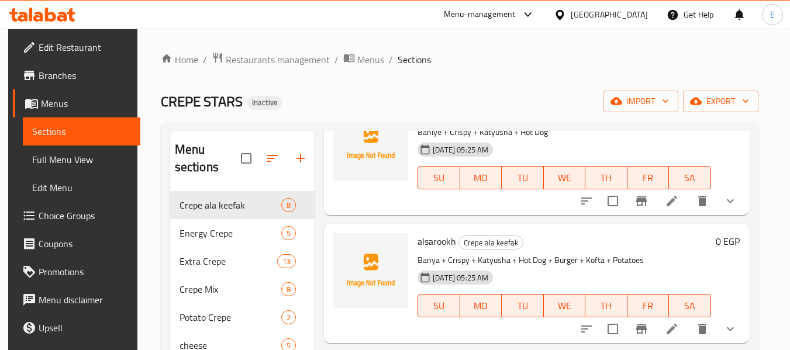
scroll to position [117, 0]
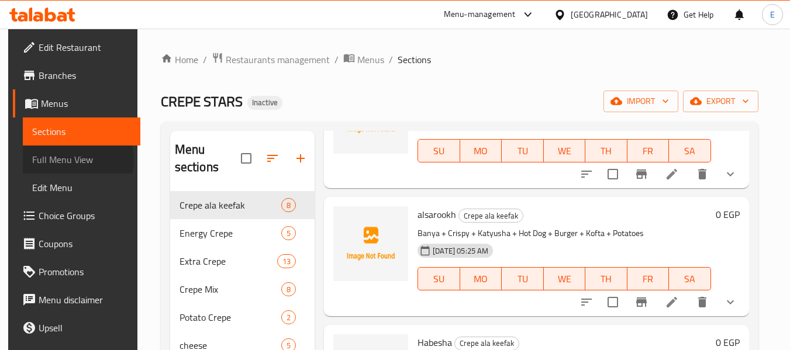
click at [66, 160] on span "Full Menu View" at bounding box center [81, 160] width 99 height 14
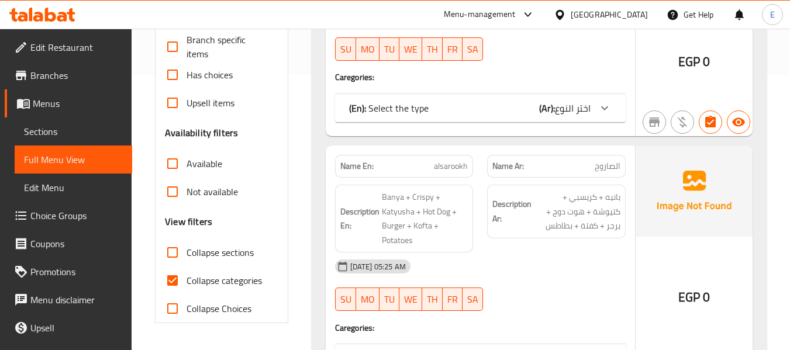
scroll to position [293, 0]
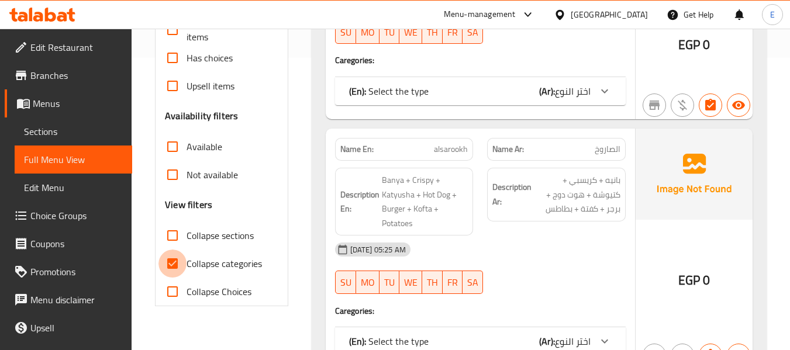
click at [170, 256] on input "Collapse categories" at bounding box center [173, 264] width 28 height 28
checkbox input "false"
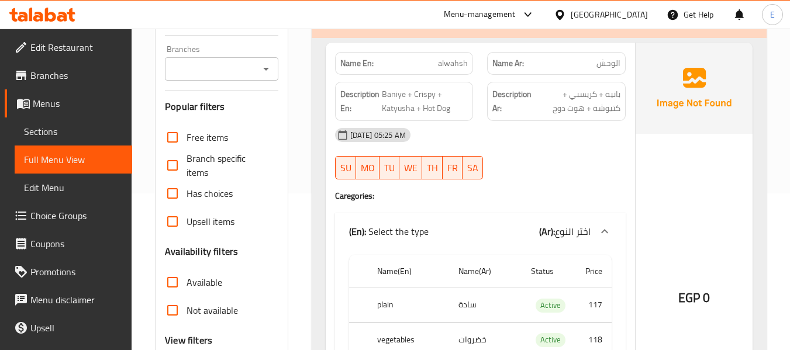
scroll to position [176, 0]
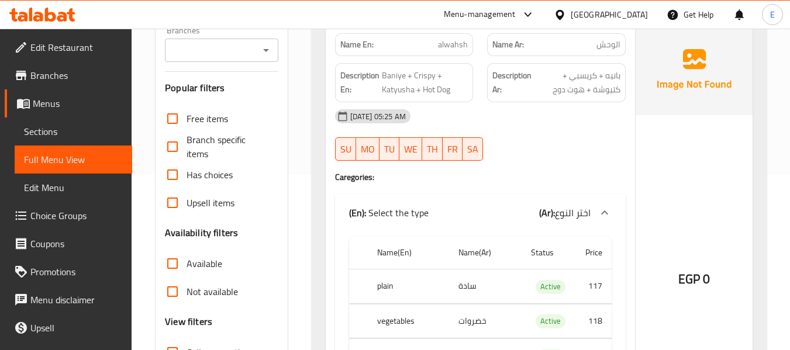
click at [610, 50] on span "الوحش" at bounding box center [609, 45] width 24 height 12
click at [440, 43] on span "alwahsh" at bounding box center [453, 45] width 30 height 12
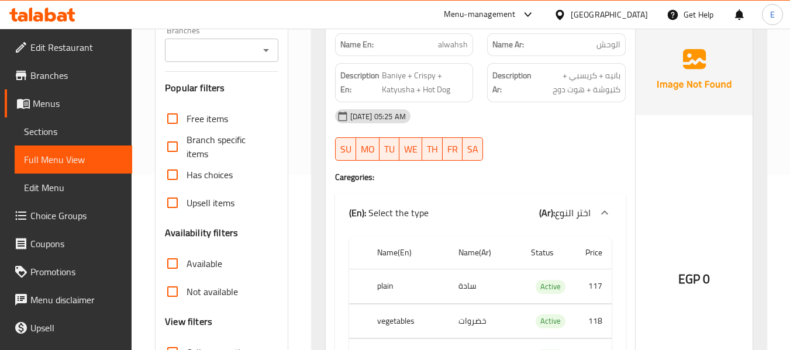
click at [594, 83] on span "بانيه + كريسبي + كتيوشة + هوت دوج" at bounding box center [577, 82] width 87 height 29
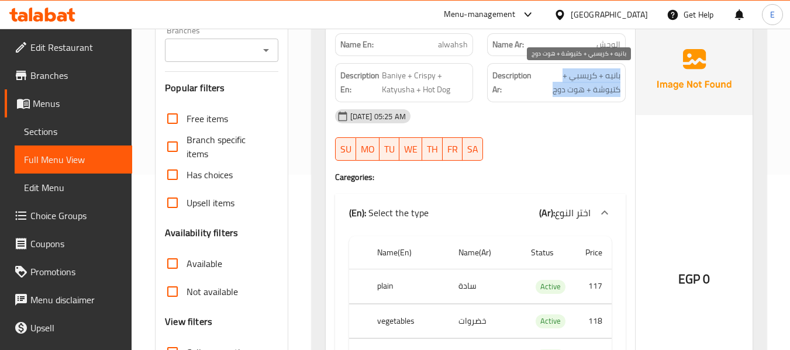
click at [594, 83] on span "بانيه + كريسبي + كتيوشة + هوت دوج" at bounding box center [577, 82] width 87 height 29
click at [594, 97] on div "Description Ar: بانيه + كريسبي + كتيوشة + هوت دوج" at bounding box center [556, 82] width 139 height 39
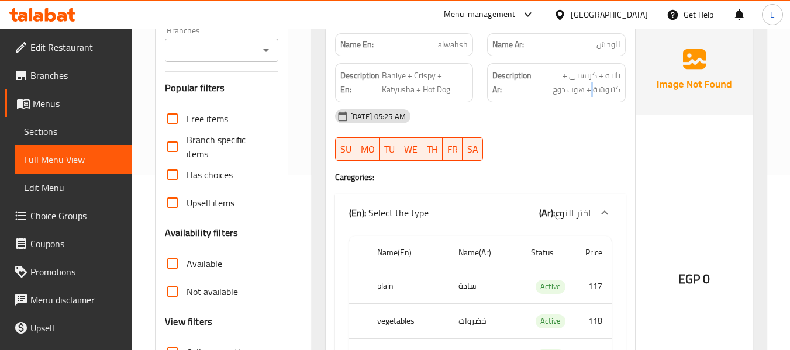
click at [594, 97] on div "Description Ar: بانيه + كريسبي + كتيوشة + هوت دوج" at bounding box center [556, 82] width 139 height 39
click at [566, 149] on div "[DATE] 05:25 AM SU MO TU WE TH FR SA" at bounding box center [480, 135] width 305 height 66
drag, startPoint x: 381, startPoint y: 76, endPoint x: 407, endPoint y: 82, distance: 27.0
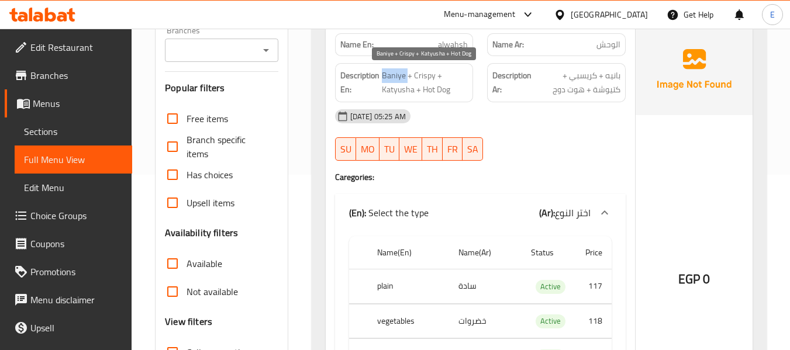
click at [407, 82] on h6 "Description En: Baniye + Crispy + Katyusha + Hot Dog" at bounding box center [404, 82] width 128 height 29
click at [654, 164] on div "EGP 0" at bounding box center [694, 248] width 117 height 448
click at [396, 75] on span "Baniye + Crispy + Katyusha + Hot Dog" at bounding box center [425, 82] width 87 height 29
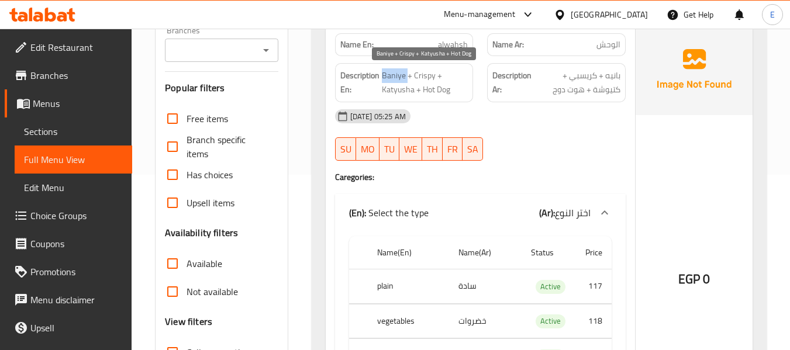
click at [396, 75] on span "Baniye + Crispy + Katyusha + Hot Dog" at bounding box center [425, 82] width 87 height 29
click at [498, 115] on div "[DATE] 05:25 AM" at bounding box center [480, 116] width 305 height 28
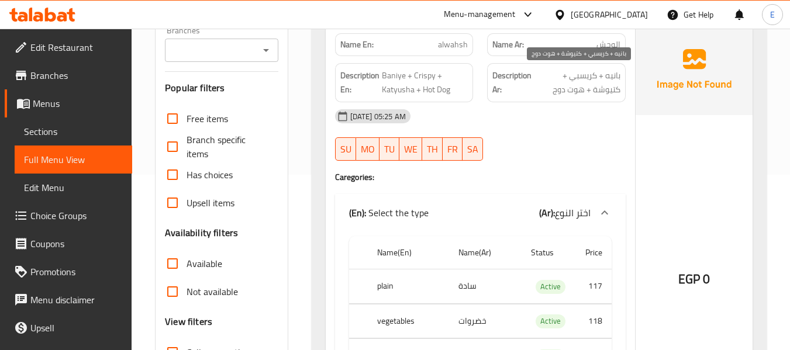
click at [583, 88] on span "بانيه + كريسبي + كتيوشة + هوت دوج" at bounding box center [577, 82] width 87 height 29
click at [558, 90] on span "بانيه + كريسبي + كتيوشة + هوت دوج" at bounding box center [577, 82] width 87 height 29
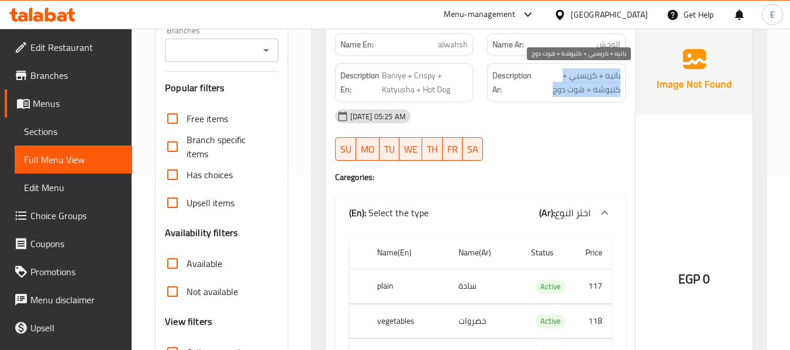
click at [558, 90] on span "بانيه + كريسبي + كتيوشة + هوت دوج" at bounding box center [577, 82] width 87 height 29
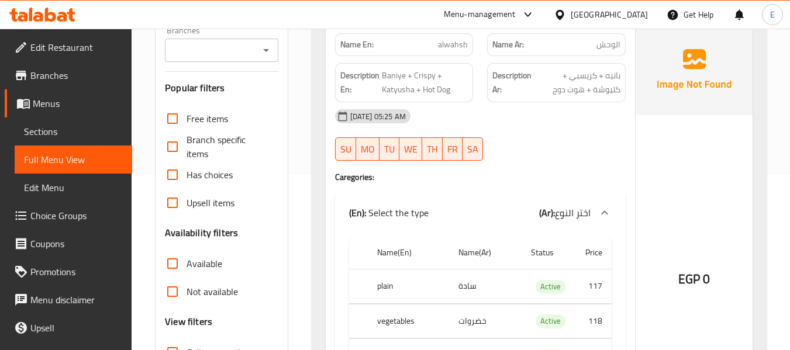
click at [417, 95] on span "Baniye + Crispy + Katyusha + Hot Dog" at bounding box center [425, 82] width 87 height 29
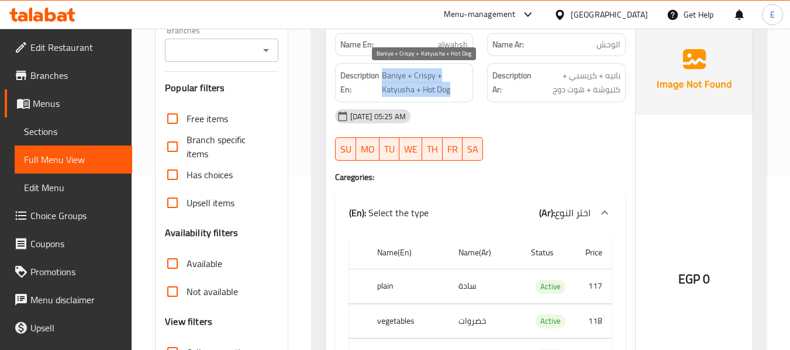
click at [417, 95] on span "Baniye + Crispy + Katyusha + Hot Dog" at bounding box center [425, 82] width 87 height 29
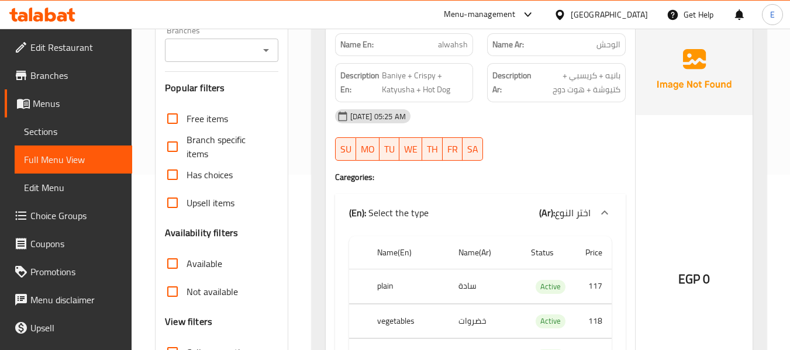
click at [573, 130] on div "[DATE] 05:25 AM SU MO TU WE TH FR SA" at bounding box center [480, 135] width 305 height 66
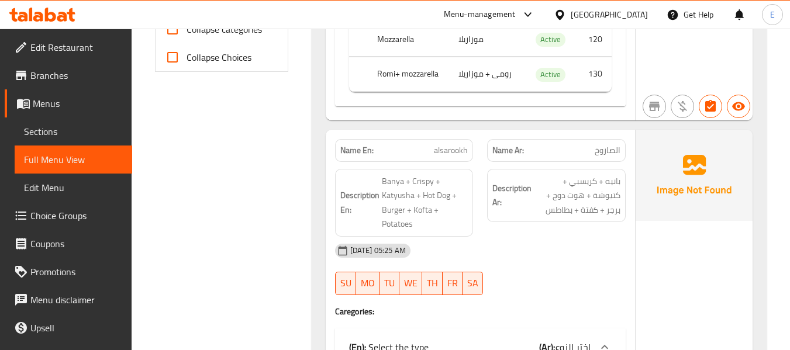
scroll to position [538, 0]
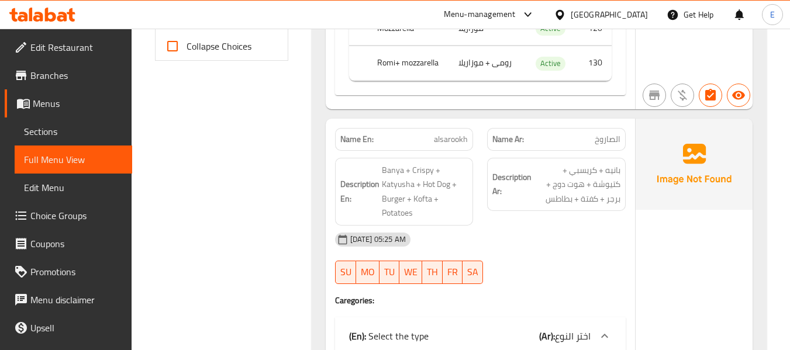
click at [507, 64] on td "رومى + موزاريلا" at bounding box center [485, 63] width 73 height 35
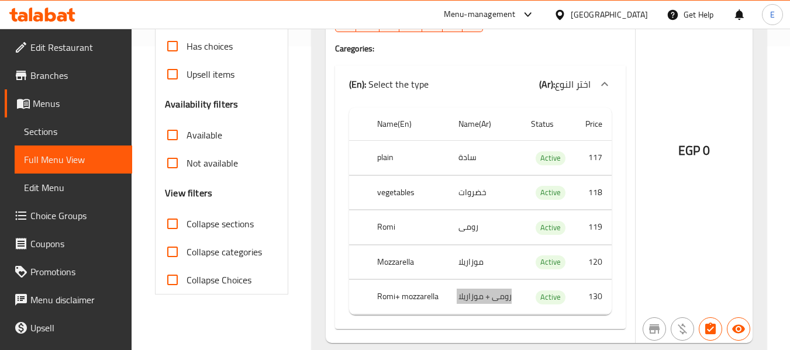
scroll to position [363, 0]
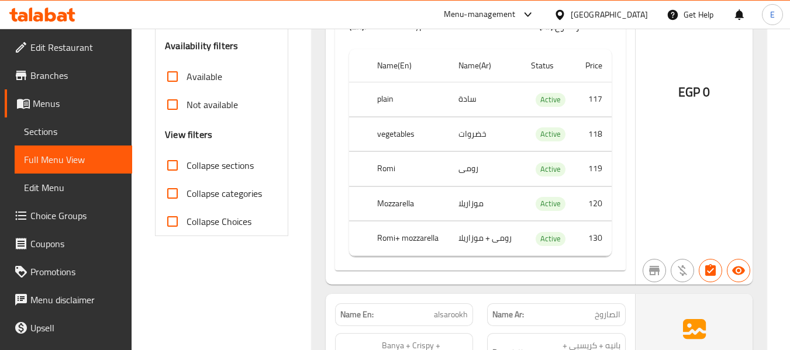
click at [401, 228] on th "Romi+ mozzarella" at bounding box center [408, 239] width 81 height 35
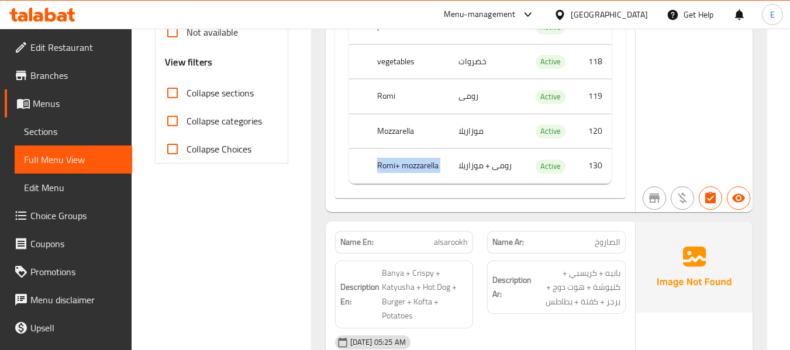
scroll to position [421, 0]
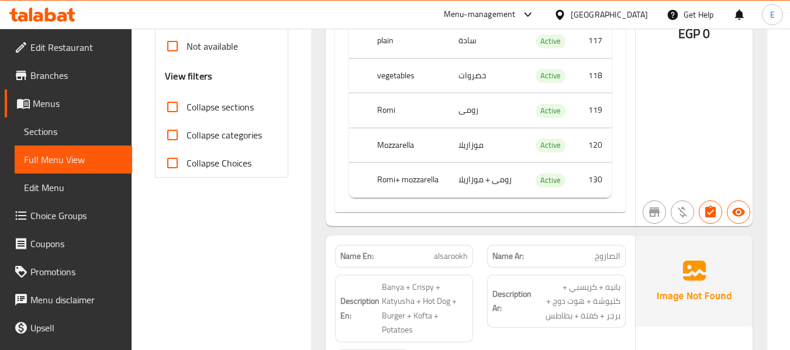
click at [505, 176] on td "رومى + موزاريلا" at bounding box center [485, 180] width 73 height 35
click at [505, 175] on td "رومى + موزاريلا" at bounding box center [485, 180] width 73 height 35
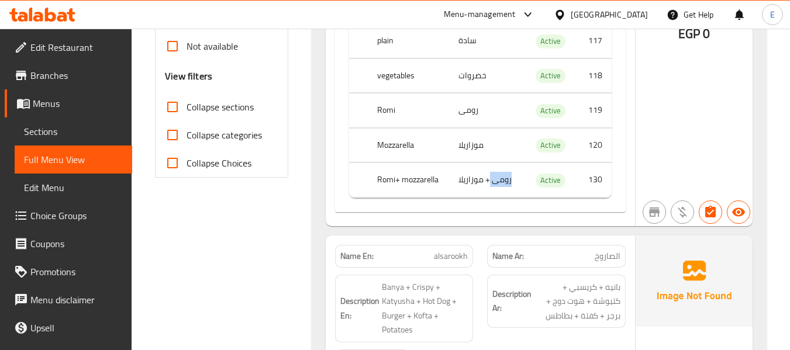
click at [505, 175] on td "رومى + موزاريلا" at bounding box center [485, 180] width 73 height 35
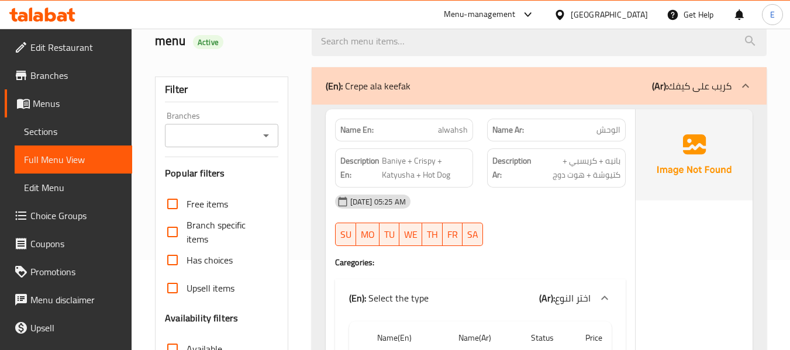
scroll to position [70, 0]
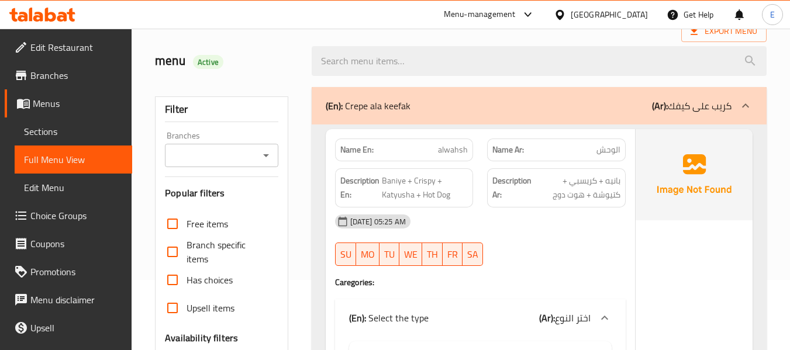
click at [467, 153] on span "alwahsh" at bounding box center [453, 150] width 30 height 12
copy span "alwahsh"
click at [467, 39] on div at bounding box center [539, 61] width 469 height 44
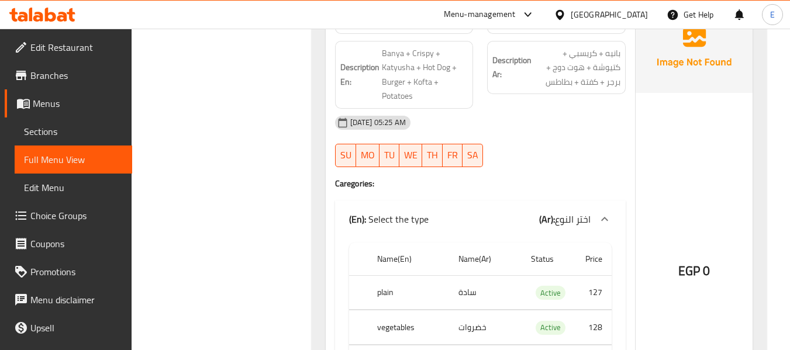
scroll to position [597, 0]
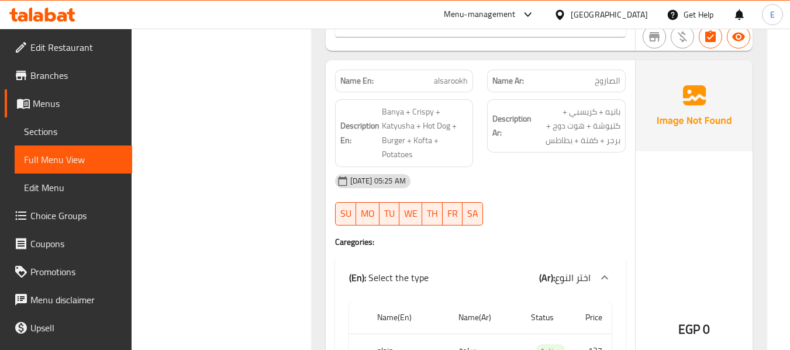
click at [606, 82] on span "الصاروخ" at bounding box center [608, 81] width 26 height 12
click at [445, 75] on span "alsarookh" at bounding box center [451, 81] width 34 height 12
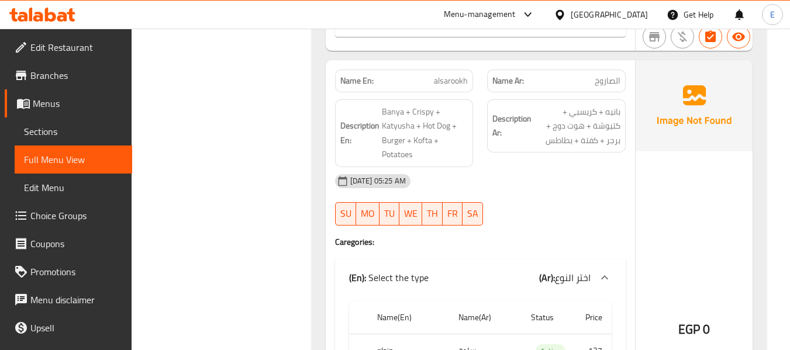
click at [577, 178] on div "[DATE] 05:25 AM" at bounding box center [480, 181] width 305 height 28
click at [616, 82] on span "الصاروخ" at bounding box center [608, 81] width 26 height 12
drag, startPoint x: 602, startPoint y: 195, endPoint x: 355, endPoint y: 59, distance: 282.5
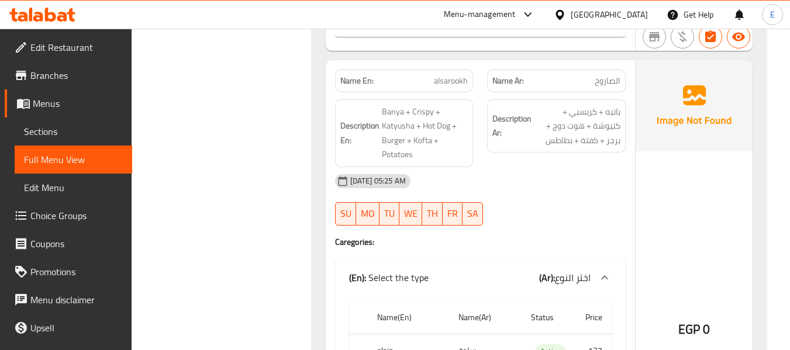
click at [601, 195] on div "18-09-2025 05:25 AM SU MO TU WE TH FR SA" at bounding box center [480, 200] width 305 height 66
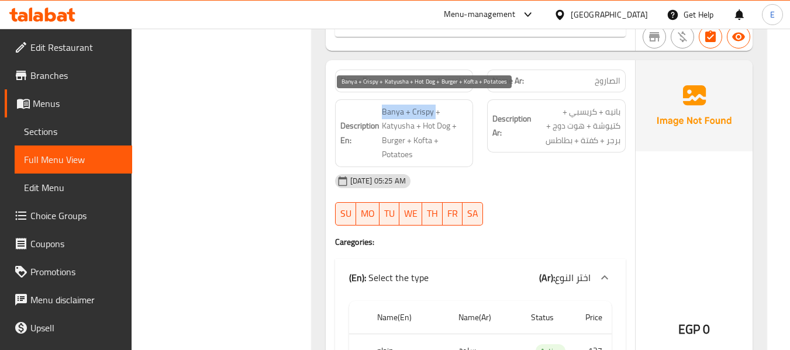
drag, startPoint x: 379, startPoint y: 107, endPoint x: 434, endPoint y: 113, distance: 55.4
click at [434, 113] on h6 "Description En: Banya + Crispy + Katyusha + Hot Dog + Burger + Kofta + Potatoes" at bounding box center [404, 133] width 128 height 57
click at [399, 109] on span "Banya + Crispy + Katyusha + Hot Dog + Burger + Kofta + Potatoes" at bounding box center [425, 133] width 87 height 57
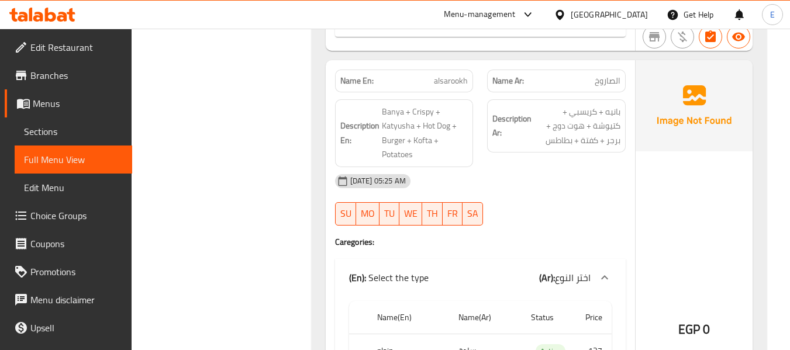
click at [561, 194] on div "[DATE] 05:25 AM" at bounding box center [480, 181] width 305 height 28
click at [463, 77] on span "alsarookh" at bounding box center [451, 81] width 34 height 12
click at [592, 136] on span "بانيه + كريسبي + كتيوشة + هوت دوج + برجر + كفتة + بطاطس" at bounding box center [577, 126] width 87 height 43
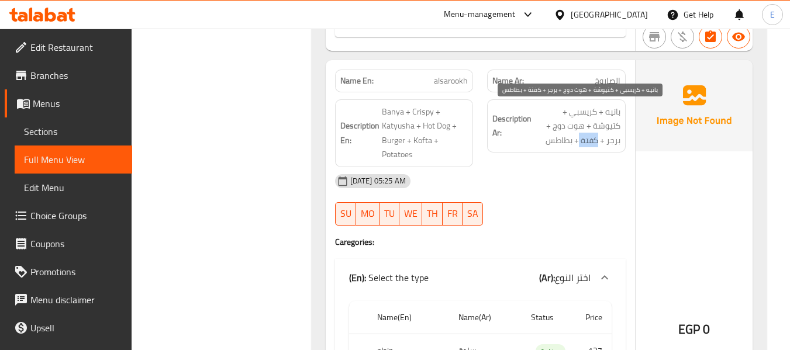
click at [592, 136] on span "بانيه + كريسبي + كتيوشة + هوت دوج + برجر + كفتة + بطاطس" at bounding box center [577, 126] width 87 height 43
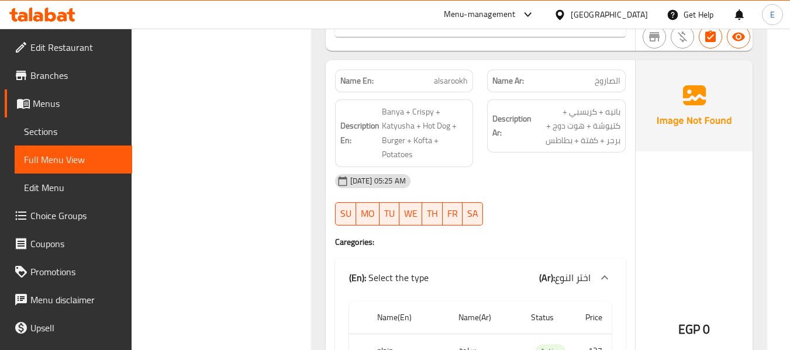
drag, startPoint x: 582, startPoint y: 168, endPoint x: 387, endPoint y: 66, distance: 220.1
click at [582, 168] on div "[DATE] 05:25 AM" at bounding box center [480, 181] width 305 height 28
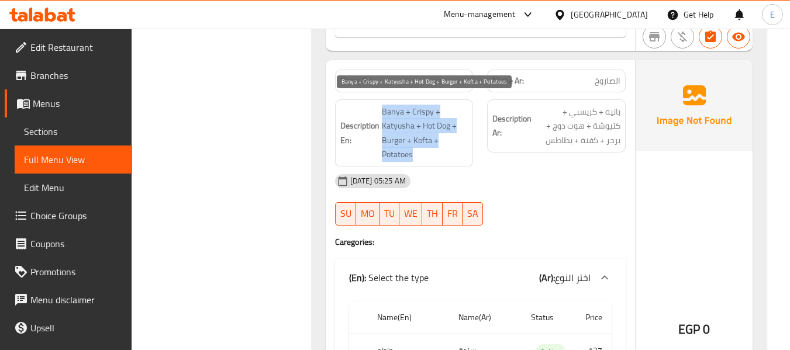
drag, startPoint x: 384, startPoint y: 112, endPoint x: 454, endPoint y: 155, distance: 82.5
click at [454, 155] on span "Banya + Crispy + Katyusha + Hot Dog + Burger + Kofta + Potatoes" at bounding box center [425, 133] width 87 height 57
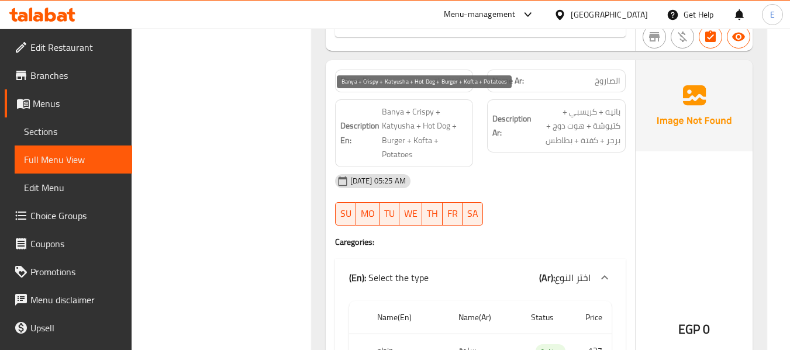
click at [454, 155] on span "Banya + Crispy + Katyusha + Hot Dog + Burger + Kofta + Potatoes" at bounding box center [425, 133] width 87 height 57
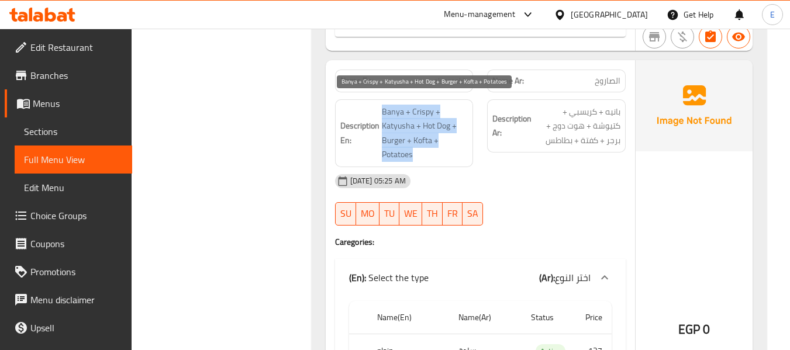
click at [454, 155] on span "Banya + Crispy + Katyusha + Hot Dog + Burger + Kofta + Potatoes" at bounding box center [425, 133] width 87 height 57
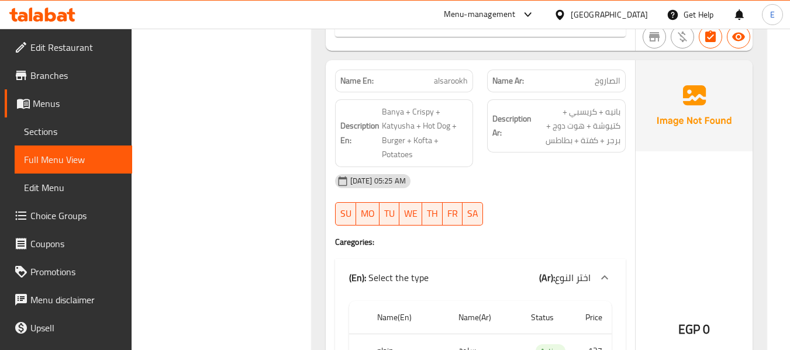
click at [587, 204] on div "18-09-2025 05:25 AM SU MO TU WE TH FR SA" at bounding box center [480, 200] width 305 height 66
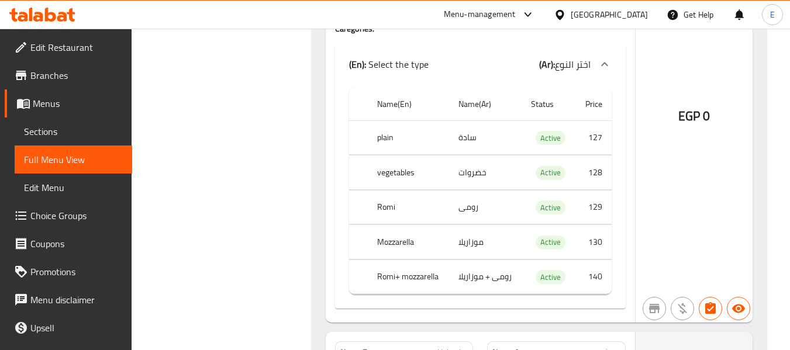
scroll to position [831, 0]
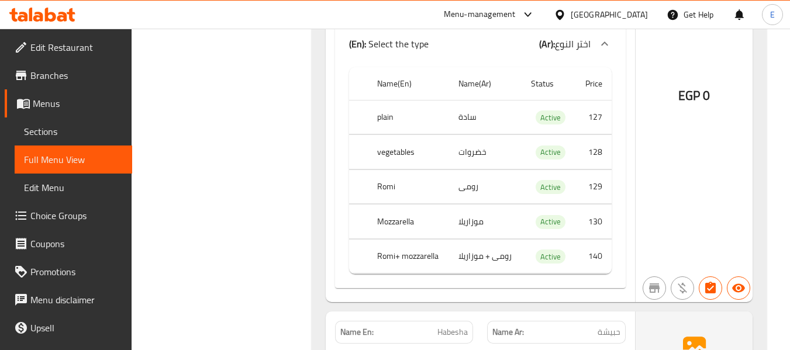
click at [481, 113] on td "سادة" at bounding box center [485, 117] width 73 height 35
click at [404, 118] on th "plain" at bounding box center [408, 117] width 81 height 35
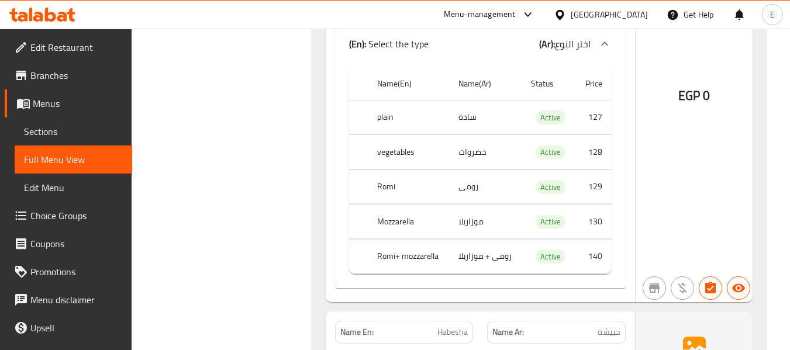
click at [477, 153] on td "خضروات" at bounding box center [485, 152] width 73 height 35
click at [478, 192] on td "رومى" at bounding box center [485, 187] width 73 height 35
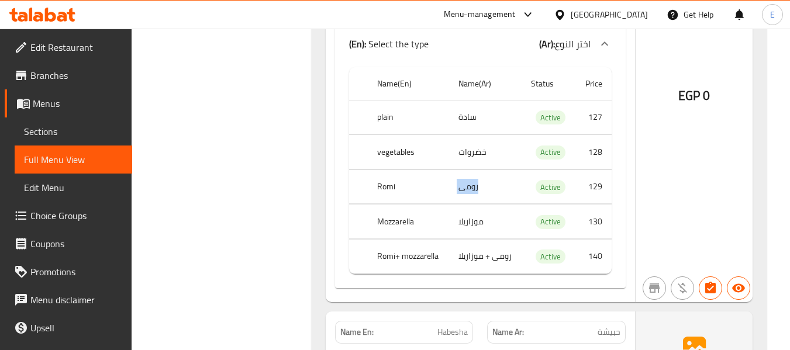
click at [478, 192] on td "رومى" at bounding box center [485, 187] width 73 height 35
click at [386, 185] on th "Romi" at bounding box center [408, 187] width 81 height 35
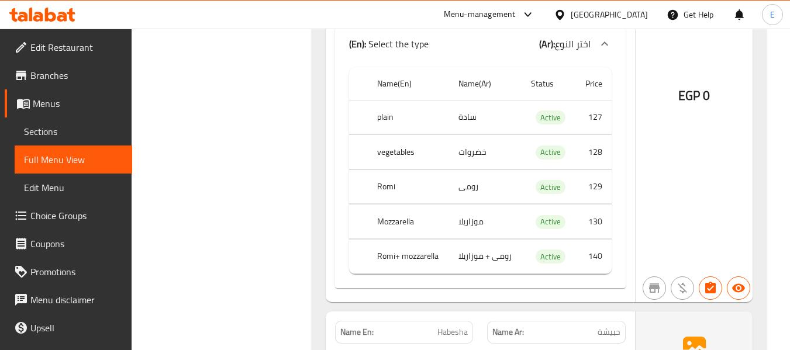
click at [383, 220] on th "Mozzarella" at bounding box center [408, 222] width 81 height 35
click at [387, 250] on th "Romi+ mozzarella" at bounding box center [408, 256] width 81 height 35
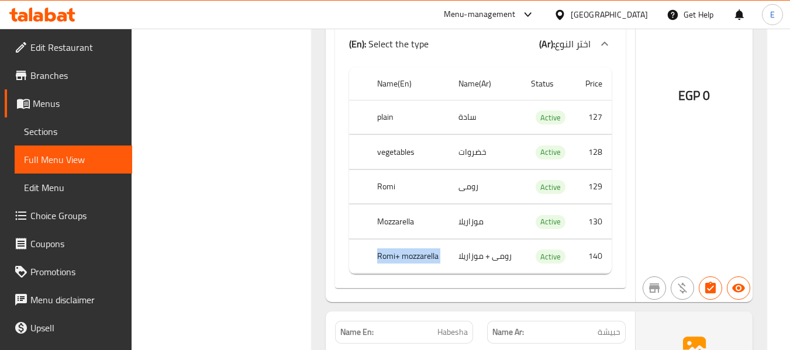
click at [387, 250] on th "Romi+ mozzarella" at bounding box center [408, 256] width 81 height 35
click at [467, 266] on td "رومى + موزاريلا" at bounding box center [485, 256] width 73 height 35
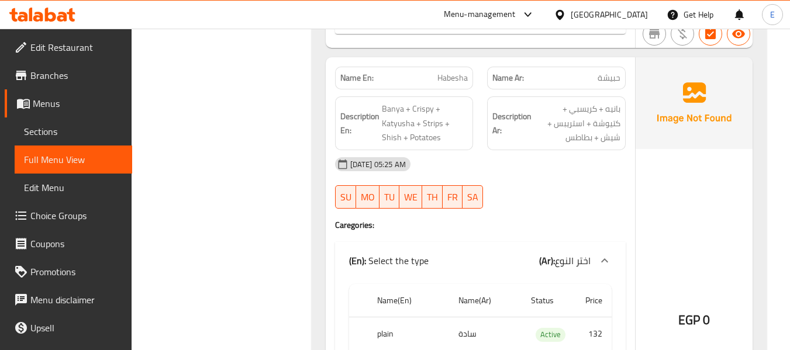
scroll to position [1065, 0]
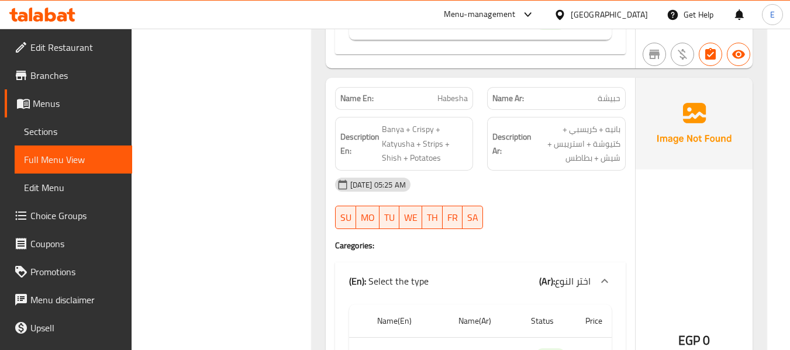
click at [619, 101] on span "حبيشة" at bounding box center [609, 98] width 23 height 12
click at [439, 102] on span "Habesha" at bounding box center [453, 98] width 30 height 12
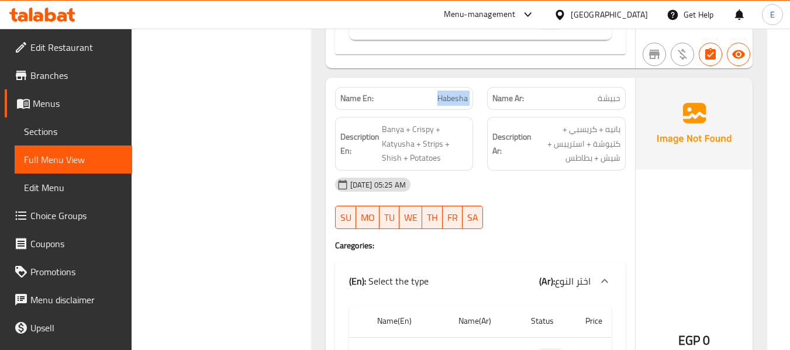
click at [439, 102] on span "Habesha" at bounding box center [453, 98] width 30 height 12
click at [558, 188] on div "[DATE] 05:25 AM" at bounding box center [480, 185] width 305 height 28
click at [594, 153] on span "بانيه + كريسبي + كتيوشة + استريبس + شيش + بطاطس" at bounding box center [577, 143] width 87 height 43
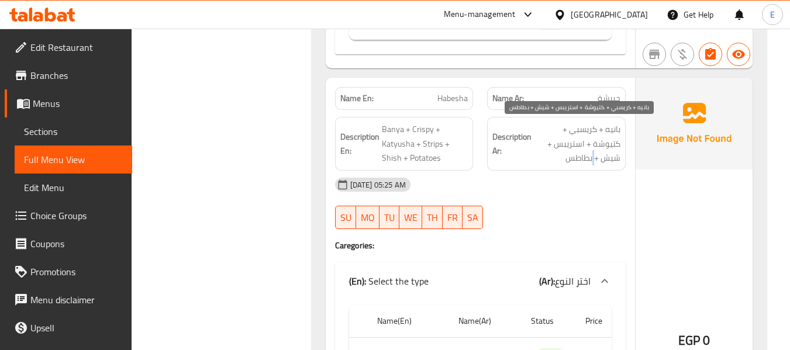
click at [594, 153] on span "بانيه + كريسبي + كتيوشة + استريبس + شيش + بطاطس" at bounding box center [577, 143] width 87 height 43
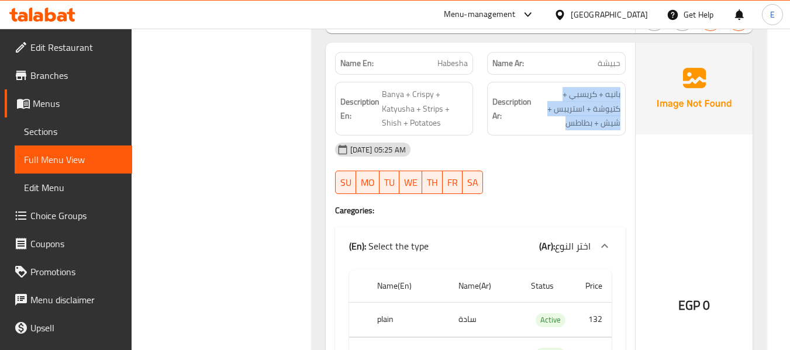
scroll to position [1112, 0]
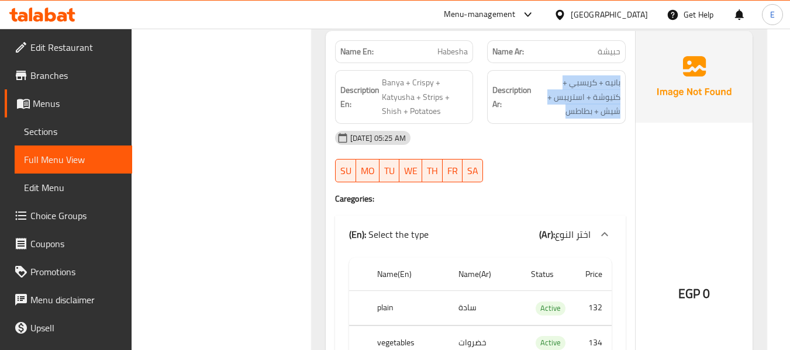
click at [584, 92] on span "بانيه + كريسبي + كتيوشة + استريبس + شيش + بطاطس" at bounding box center [577, 96] width 87 height 43
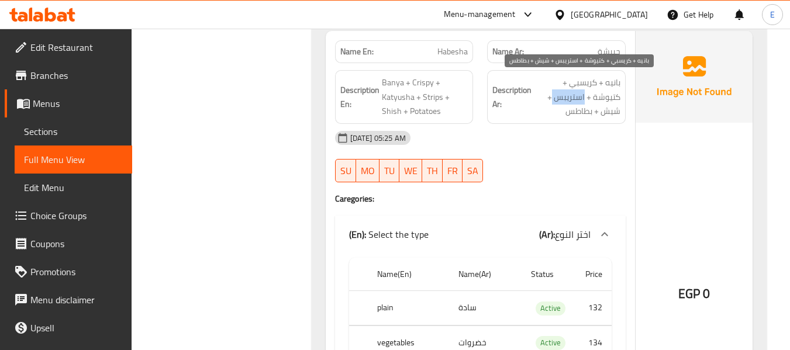
click at [584, 92] on span "بانيه + كريسبي + كتيوشة + استريبس + شيش + بطاطس" at bounding box center [577, 96] width 87 height 43
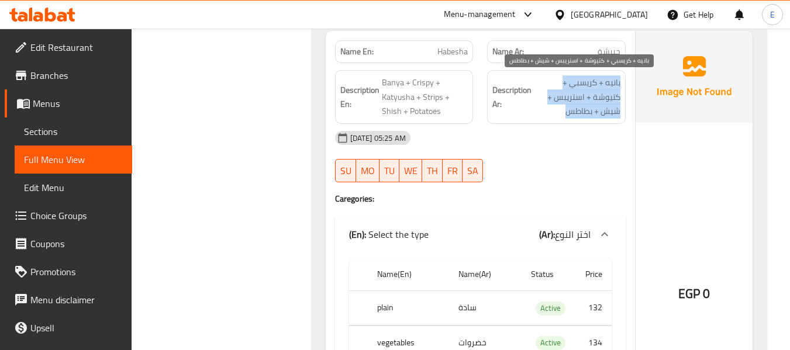
click at [584, 92] on span "بانيه + كريسبي + كتيوشة + استريبس + شيش + بطاطس" at bounding box center [577, 96] width 87 height 43
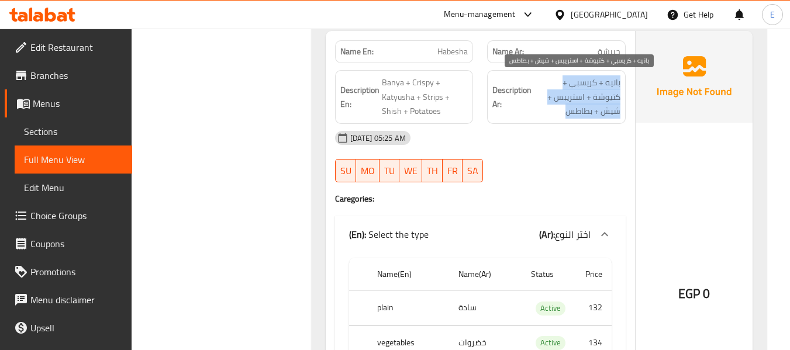
click at [584, 92] on span "بانيه + كريسبي + كتيوشة + استريبس + شيش + بطاطس" at bounding box center [577, 96] width 87 height 43
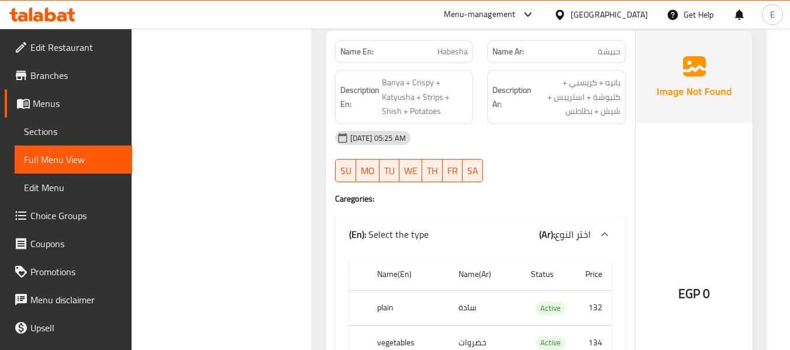
click at [567, 159] on div "18-09-2025 05:25 AM SU MO TU WE TH FR SA" at bounding box center [480, 157] width 305 height 66
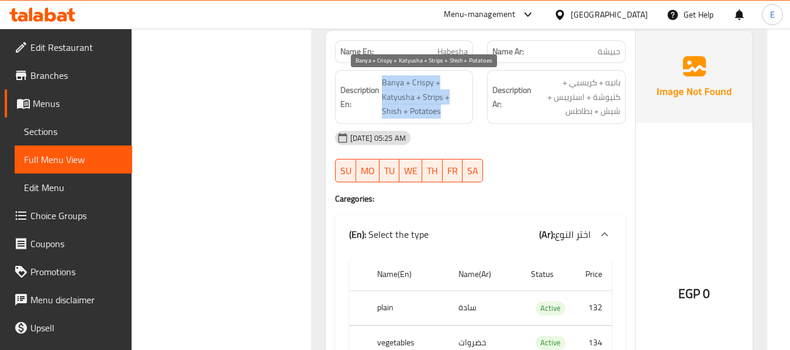
drag, startPoint x: 377, startPoint y: 77, endPoint x: 450, endPoint y: 108, distance: 79.4
click at [450, 108] on h6 "Description En: Banya + Crispy + Katyusha + Strips + Shish + Potatoes" at bounding box center [404, 96] width 128 height 43
click at [450, 108] on span "Banya + Crispy + Katyusha + Strips + Shish + Potatoes" at bounding box center [425, 96] width 87 height 43
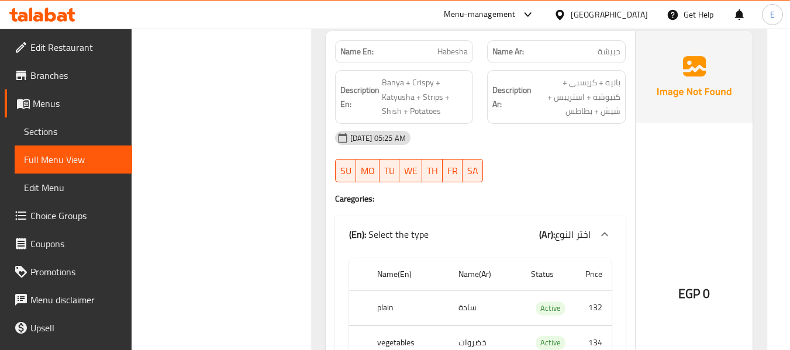
click at [521, 137] on div "[DATE] 05:25 AM" at bounding box center [480, 138] width 305 height 28
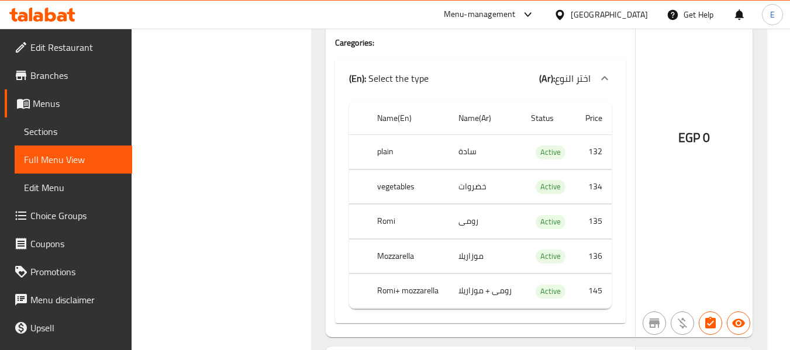
scroll to position [1287, 0]
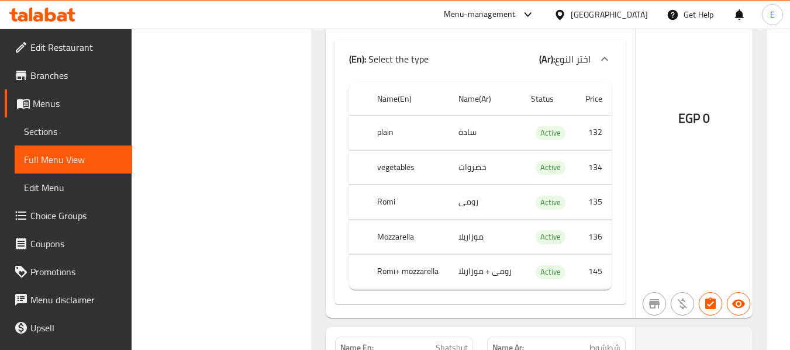
click at [459, 129] on td "سادة" at bounding box center [485, 133] width 73 height 35
click at [371, 119] on th "plain" at bounding box center [408, 133] width 81 height 35
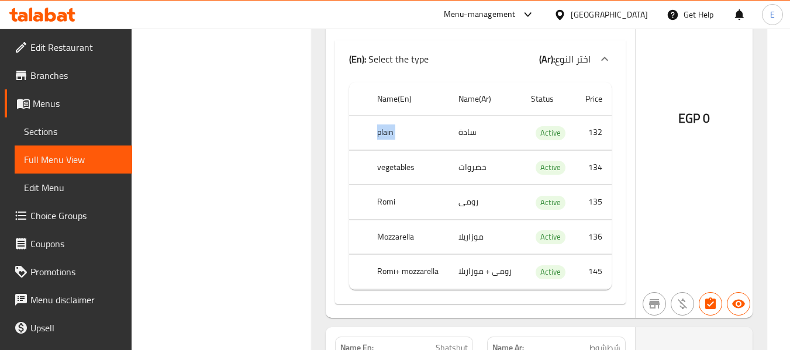
click at [371, 119] on th "plain" at bounding box center [408, 133] width 81 height 35
click at [386, 176] on th "vegetables" at bounding box center [408, 167] width 81 height 35
click at [469, 173] on td "خضروات" at bounding box center [485, 167] width 73 height 35
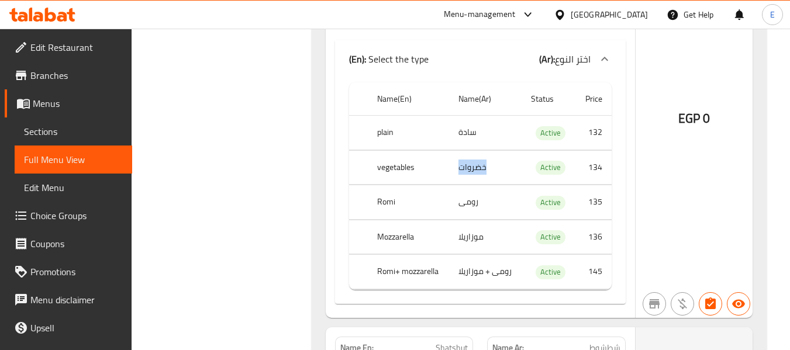
click at [469, 173] on td "خضروات" at bounding box center [485, 167] width 73 height 35
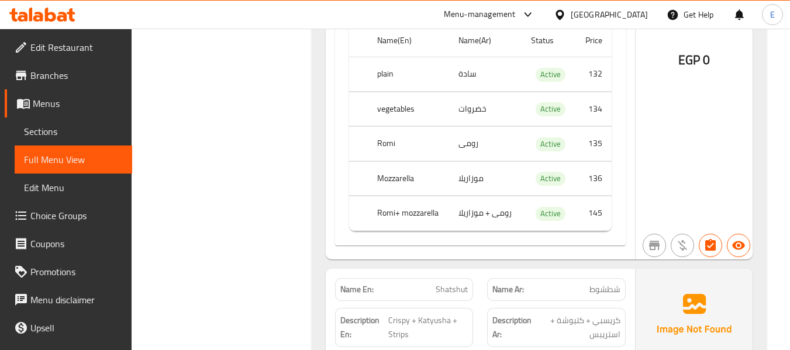
click at [471, 153] on td "رومى" at bounding box center [485, 144] width 73 height 35
click at [395, 143] on th "Romi" at bounding box center [408, 144] width 81 height 35
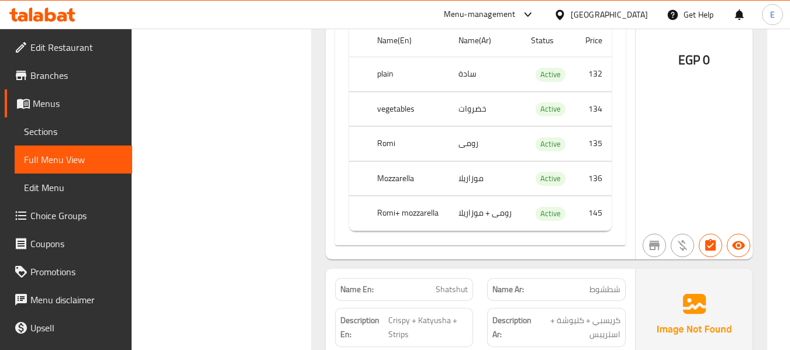
click at [394, 182] on th "Mozzarella" at bounding box center [408, 178] width 81 height 35
click at [462, 180] on td "موزاريلا" at bounding box center [485, 178] width 73 height 35
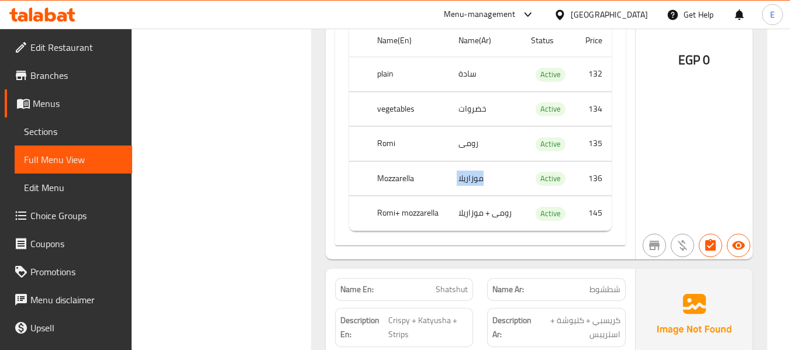
click at [462, 180] on td "موزاريلا" at bounding box center [485, 178] width 73 height 35
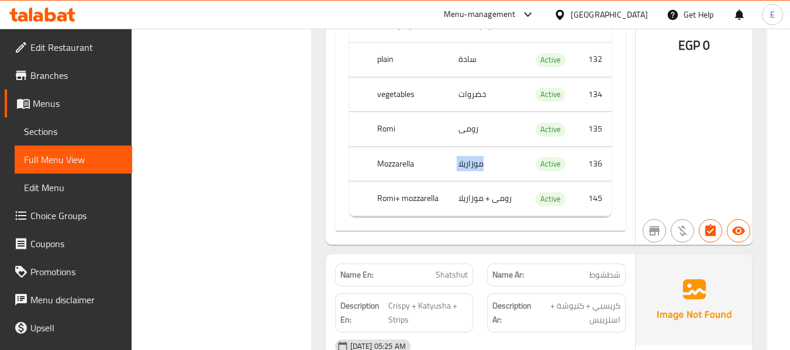
scroll to position [1404, 0]
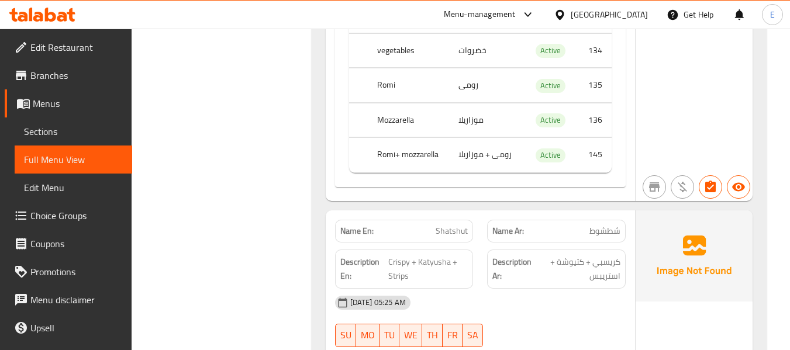
click at [487, 149] on td "رومى + موزاريلا" at bounding box center [485, 155] width 73 height 35
click at [415, 163] on th "Romi+ mozzarella" at bounding box center [408, 155] width 81 height 35
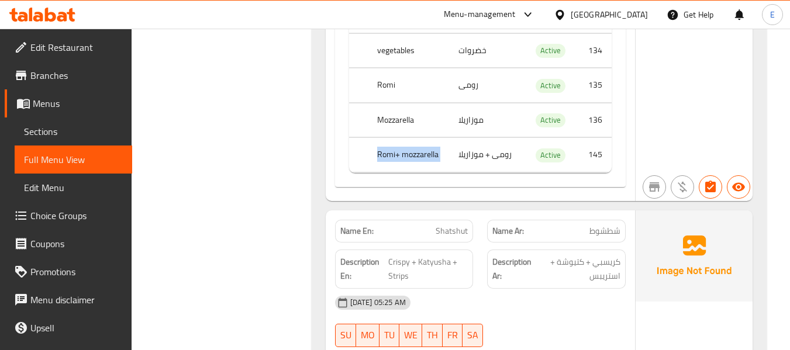
click at [415, 163] on th "Romi+ mozzarella" at bounding box center [408, 155] width 81 height 35
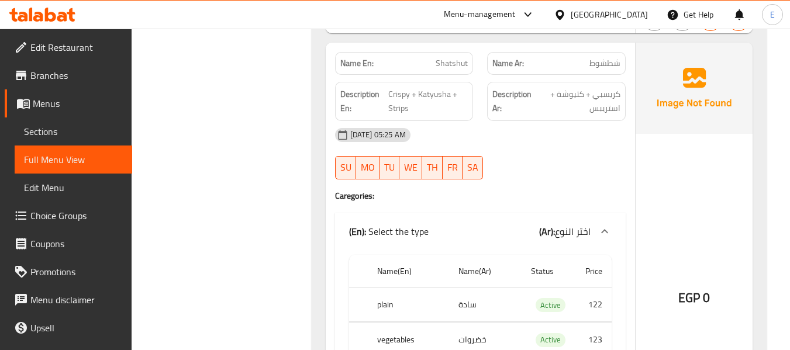
scroll to position [1580, 0]
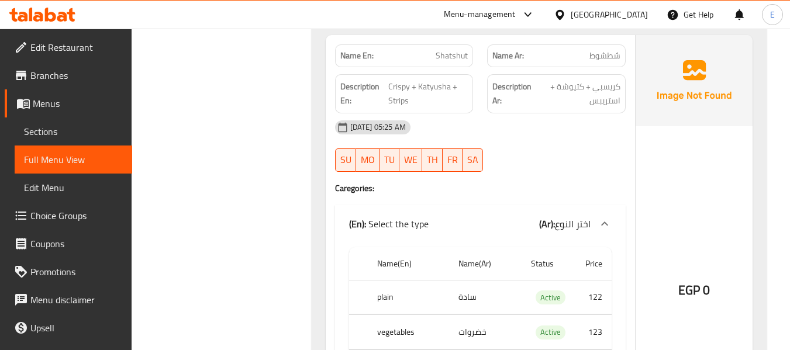
click at [611, 56] on span "شطشوط" at bounding box center [605, 56] width 31 height 12
click at [467, 57] on span "Shatshut" at bounding box center [452, 56] width 32 height 12
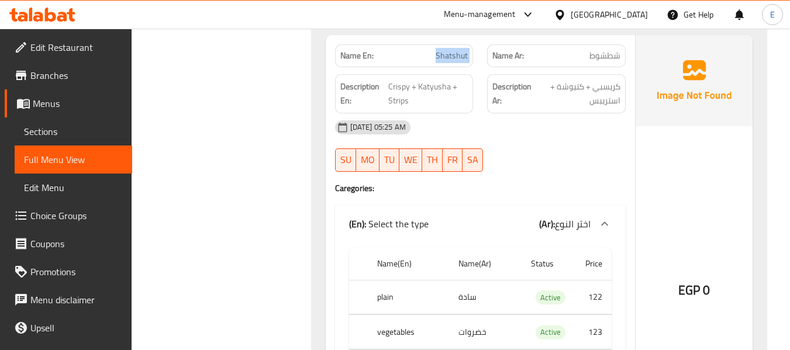
click at [467, 57] on span "Shatshut" at bounding box center [452, 56] width 32 height 12
click at [610, 144] on div "18-09-2025 05:25 AM SU MO TU WE TH FR SA" at bounding box center [480, 146] width 305 height 66
click at [458, 59] on span "Shatshut" at bounding box center [452, 56] width 32 height 12
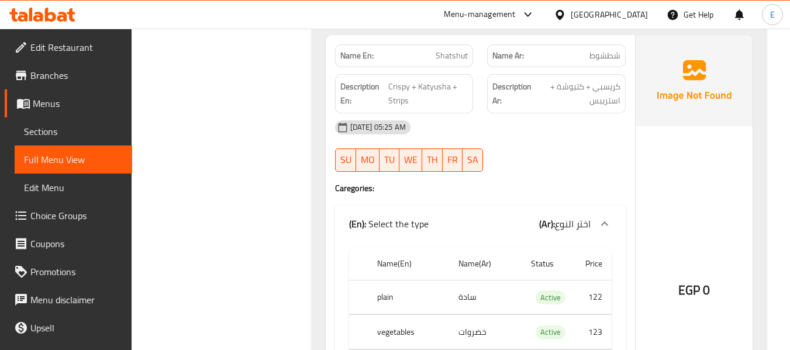
click at [580, 159] on div "18-09-2025 05:25 AM SU MO TU WE TH FR SA" at bounding box center [480, 146] width 305 height 66
click at [601, 104] on span "كريسبي + كتيوشة + استريبس" at bounding box center [578, 94] width 84 height 29
click at [602, 104] on span "كريسبي + كتيوشة + استريبس" at bounding box center [578, 94] width 84 height 29
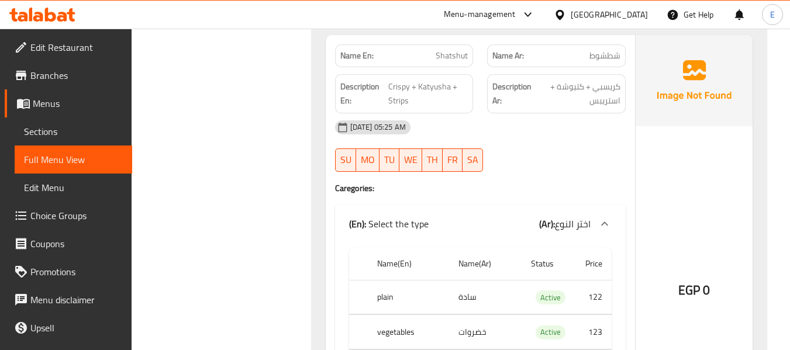
click at [582, 164] on div "18-09-2025 05:25 AM SU MO TU WE TH FR SA" at bounding box center [480, 146] width 305 height 66
drag, startPoint x: 390, startPoint y: 82, endPoint x: 453, endPoint y: 105, distance: 66.4
click at [453, 105] on span "Crispy + Katyusha + Strips" at bounding box center [428, 94] width 80 height 29
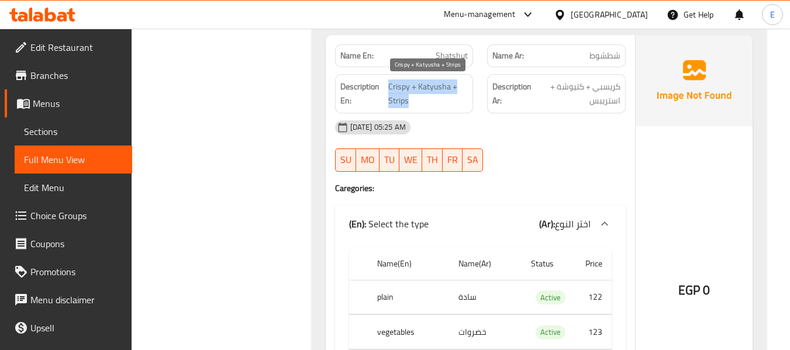
click at [453, 105] on span "Crispy + Katyusha + Strips" at bounding box center [428, 94] width 80 height 29
click at [511, 132] on div "[DATE] 05:25 AM" at bounding box center [480, 127] width 305 height 28
click at [427, 87] on span "Crispy + Katyusha + Strips" at bounding box center [428, 94] width 80 height 29
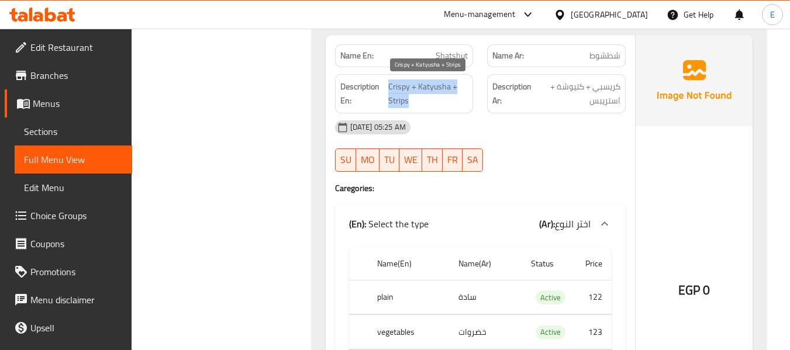
click at [427, 87] on span "Crispy + Katyusha + Strips" at bounding box center [428, 94] width 80 height 29
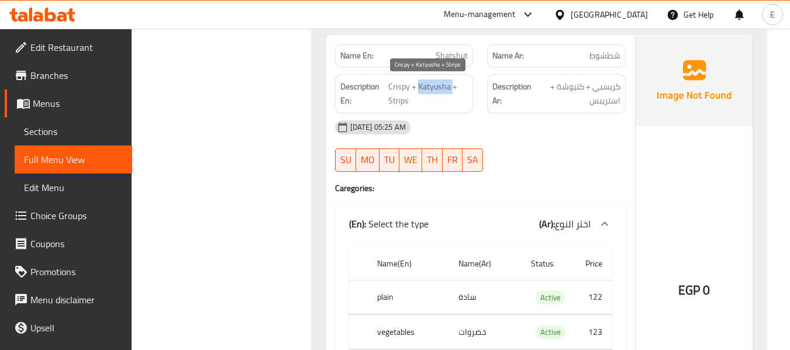
click at [427, 87] on span "Crispy + Katyusha + Strips" at bounding box center [428, 94] width 80 height 29
click at [555, 123] on div "[DATE] 05:25 AM" at bounding box center [480, 127] width 305 height 28
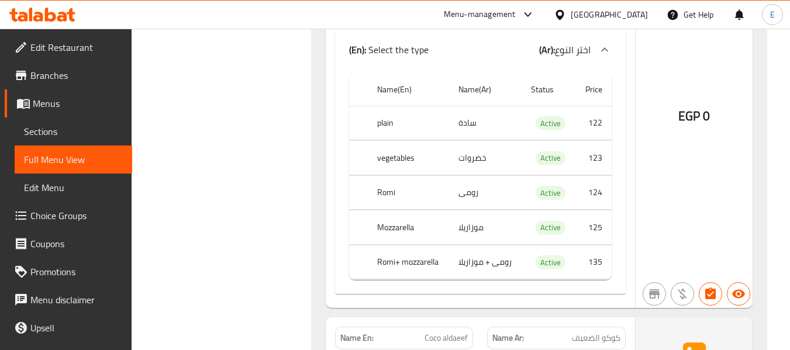
scroll to position [1755, 0]
click at [393, 122] on th "plain" at bounding box center [408, 122] width 81 height 35
click at [467, 125] on td "سادة" at bounding box center [485, 122] width 73 height 35
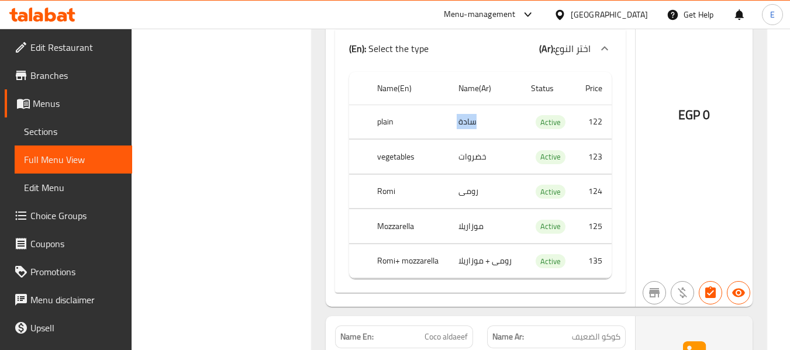
click at [467, 125] on td "سادة" at bounding box center [485, 122] width 73 height 35
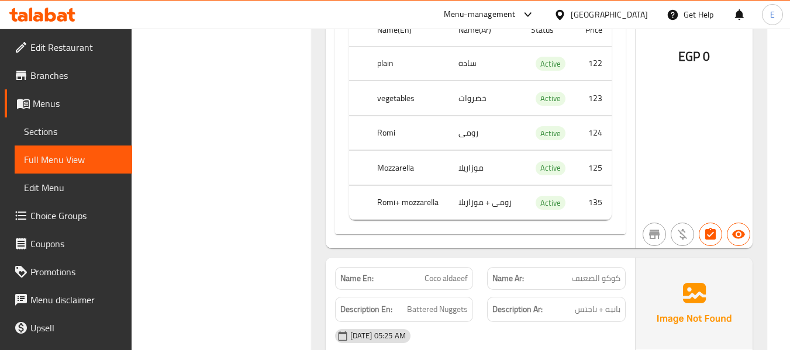
click at [467, 109] on td "خضروات" at bounding box center [485, 98] width 73 height 35
click at [380, 106] on th "vegetables" at bounding box center [408, 98] width 81 height 35
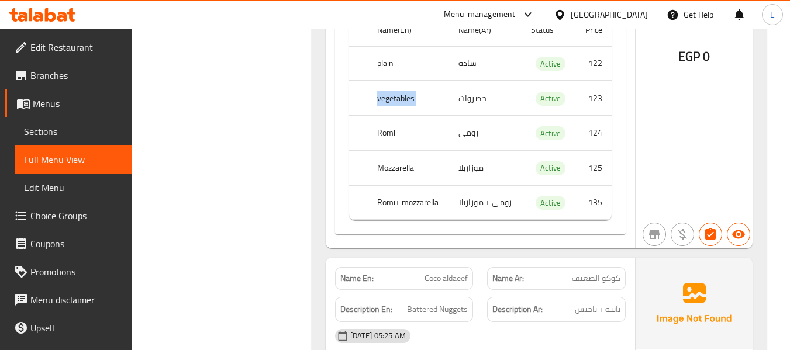
click at [380, 106] on th "vegetables" at bounding box center [408, 98] width 81 height 35
click at [377, 137] on th "Romi" at bounding box center [408, 133] width 81 height 35
click at [473, 139] on td "رومى" at bounding box center [485, 133] width 73 height 35
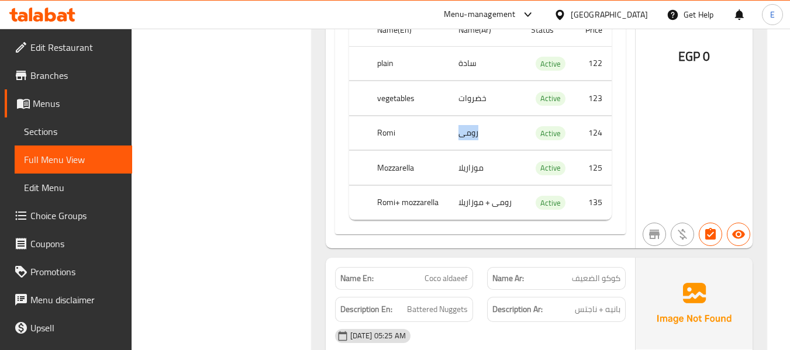
click at [473, 139] on td "رومى" at bounding box center [485, 133] width 73 height 35
click at [481, 173] on td "موزاريلا" at bounding box center [485, 168] width 73 height 35
drag, startPoint x: 481, startPoint y: 173, endPoint x: 401, endPoint y: 170, distance: 79.6
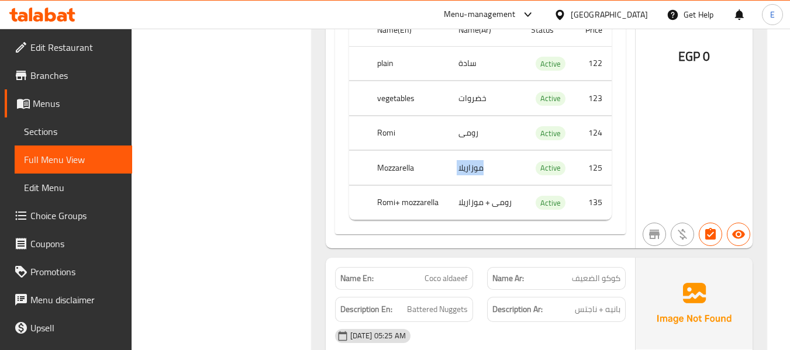
click at [480, 174] on td "موزاريلا" at bounding box center [485, 168] width 73 height 35
click at [401, 170] on th "Mozzarella" at bounding box center [408, 168] width 81 height 35
click at [478, 199] on td "رومى + موزاريلا" at bounding box center [485, 202] width 73 height 35
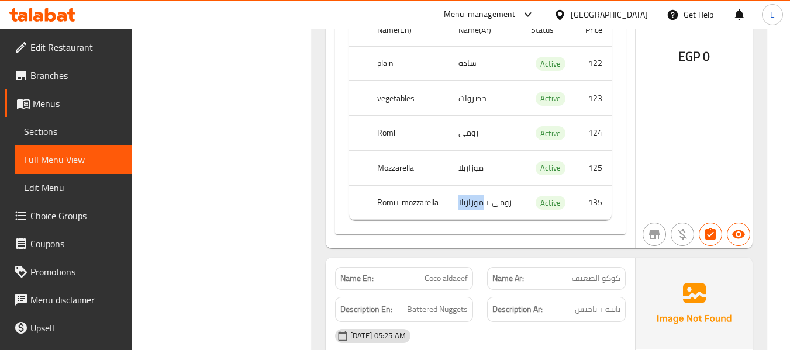
click at [478, 199] on td "رومى + موزاريلا" at bounding box center [485, 202] width 73 height 35
click at [394, 194] on th "Romi+ mozzarella" at bounding box center [408, 202] width 81 height 35
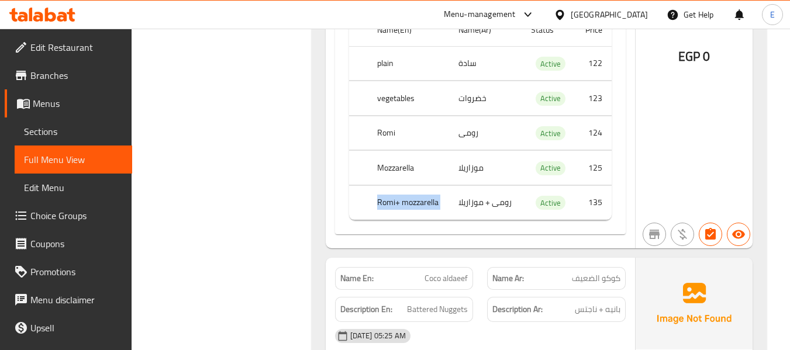
click at [394, 194] on th "Romi+ mozzarella" at bounding box center [408, 202] width 81 height 35
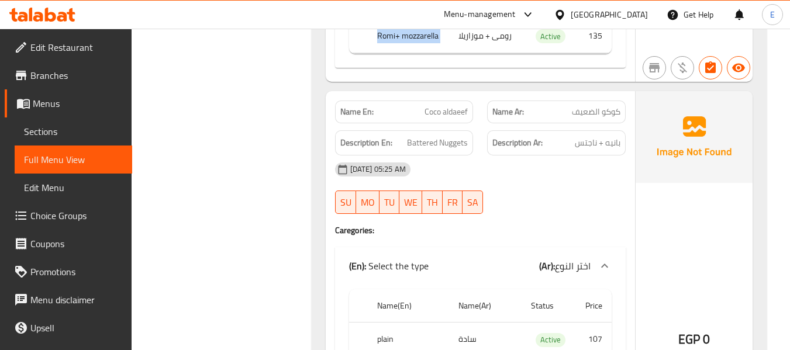
scroll to position [1989, 0]
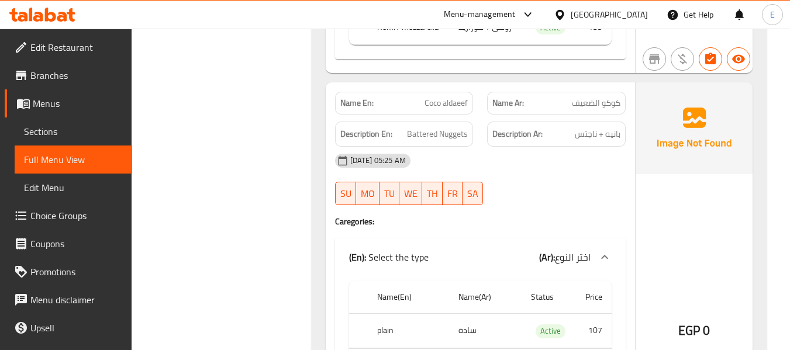
click at [594, 99] on span "كوكو الضعيف" at bounding box center [596, 103] width 49 height 12
click at [463, 97] on span "Coco aldaeef" at bounding box center [446, 103] width 43 height 12
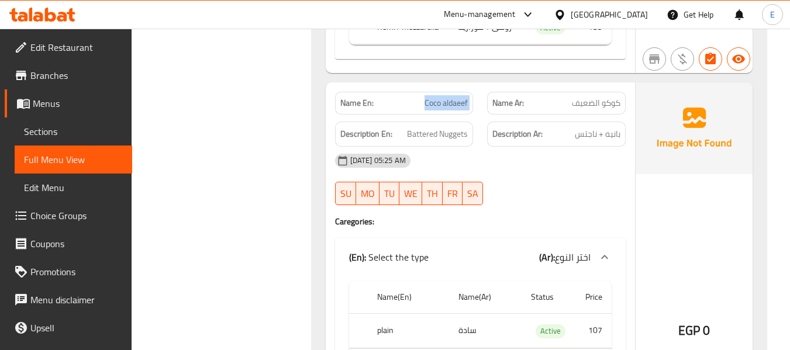
click at [463, 97] on span "Coco aldaeef" at bounding box center [446, 103] width 43 height 12
click at [551, 175] on div "18-09-2025 05:25 AM SU MO TU WE TH FR SA" at bounding box center [480, 180] width 305 height 66
click at [596, 139] on span "بانيه + ناجتس" at bounding box center [598, 134] width 46 height 15
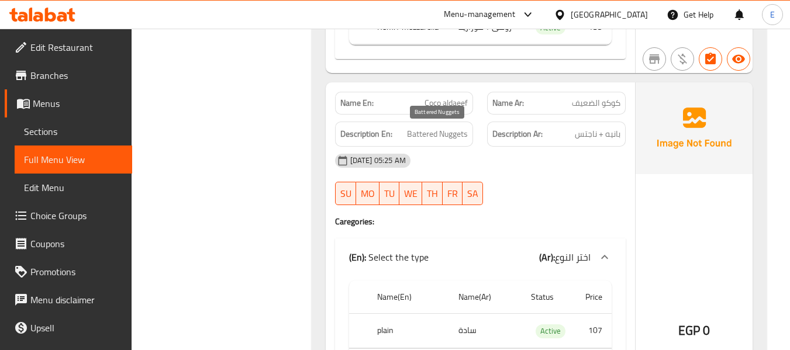
click at [455, 136] on span "Battered Nuggets" at bounding box center [437, 134] width 61 height 15
click at [558, 190] on div "18-09-2025 05:25 AM SU MO TU WE TH FR SA" at bounding box center [480, 180] width 305 height 66
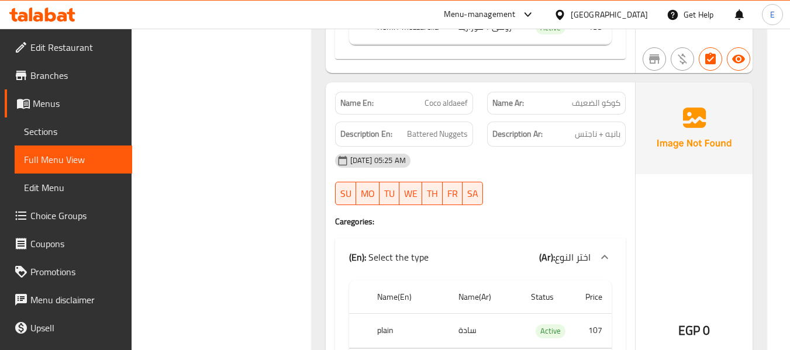
click at [447, 111] on div "Name En: Coco aldaeef" at bounding box center [404, 103] width 139 height 23
click at [448, 134] on span "Battered Nuggets" at bounding box center [437, 134] width 61 height 15
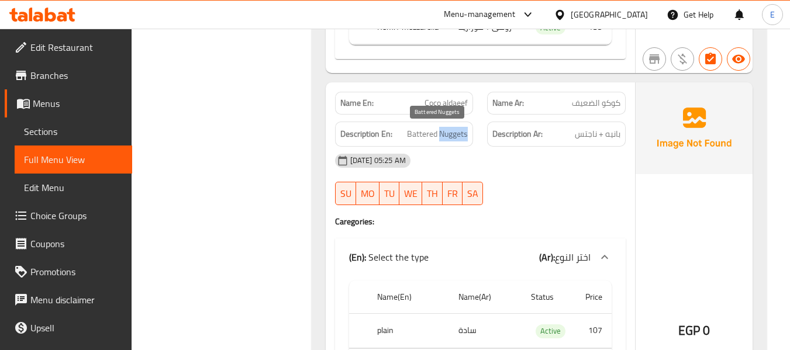
click at [448, 134] on span "Battered Nuggets" at bounding box center [437, 134] width 61 height 15
click at [549, 191] on div "18-09-2025 05:25 AM SU MO TU WE TH FR SA" at bounding box center [480, 180] width 305 height 66
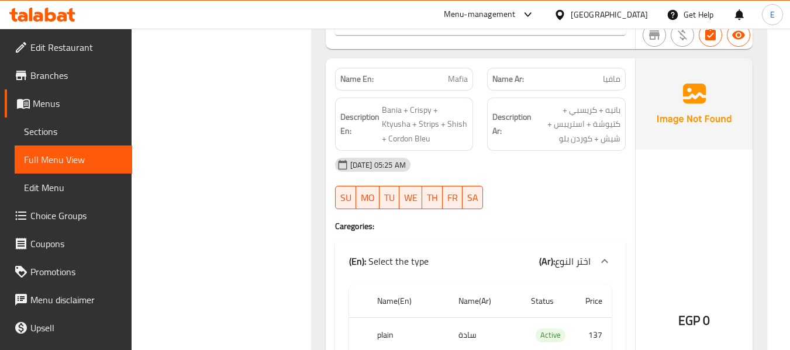
scroll to position [2457, 0]
click at [617, 75] on span "مافيا" at bounding box center [612, 79] width 18 height 12
click at [458, 82] on span "Mafia" at bounding box center [458, 79] width 20 height 12
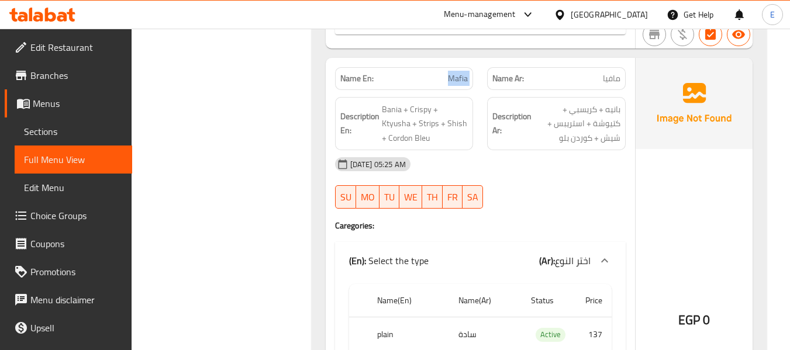
click at [458, 82] on span "Mafia" at bounding box center [458, 79] width 20 height 12
click at [599, 137] on span "بانيه + كريسبي + كتيوشة + استريبس + شيش + كوردن بلو" at bounding box center [577, 123] width 87 height 43
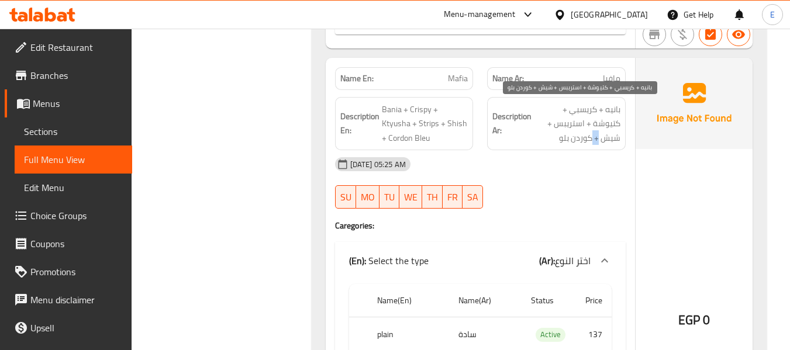
click at [599, 137] on span "بانيه + كريسبي + كتيوشة + استريبس + شيش + كوردن بلو" at bounding box center [577, 123] width 87 height 43
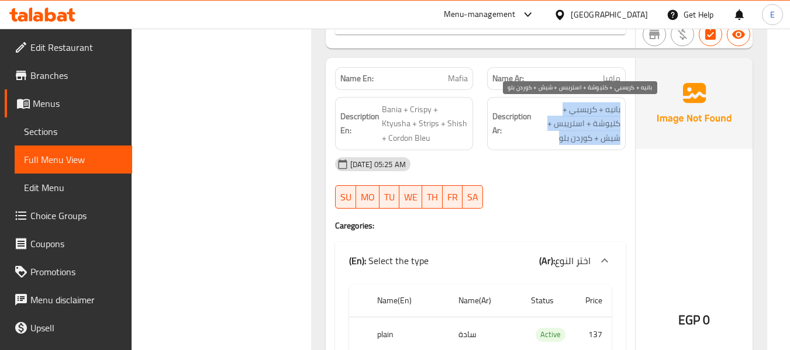
click at [599, 137] on span "بانيه + كريسبي + كتيوشة + استريبس + شيش + كوردن بلو" at bounding box center [577, 123] width 87 height 43
click at [599, 141] on span "بانيه + كريسبي + كتيوشة + استريبس + شيش + كوردن بلو" at bounding box center [577, 123] width 87 height 43
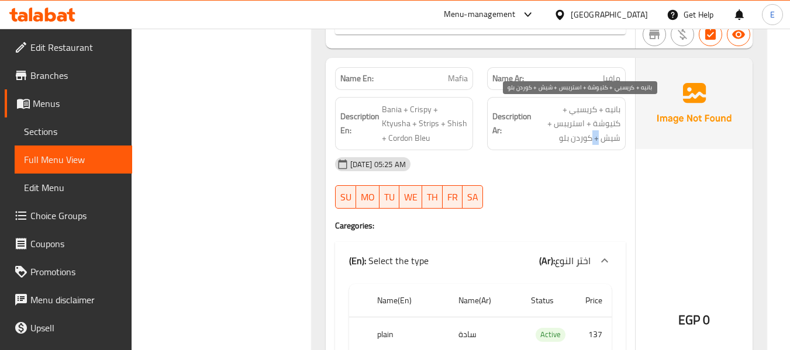
click at [599, 141] on span "بانيه + كريسبي + كتيوشة + استريبس + شيش + كوردن بلو" at bounding box center [577, 123] width 87 height 43
click at [548, 188] on div "18-09-2025 05:25 AM SU MO TU WE TH FR SA" at bounding box center [480, 183] width 305 height 66
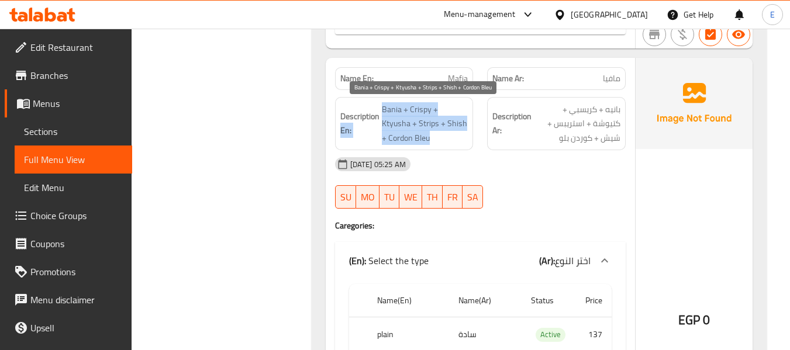
drag, startPoint x: 380, startPoint y: 107, endPoint x: 463, endPoint y: 137, distance: 88.3
click at [463, 137] on h6 "Description En: Bania + Crispy + Ktyusha + Strips + Shish + Cordon Bleu" at bounding box center [404, 123] width 128 height 43
click at [463, 137] on span "Bania + Crispy + Ktyusha + Strips + Shish + Cordon Bleu" at bounding box center [425, 123] width 87 height 43
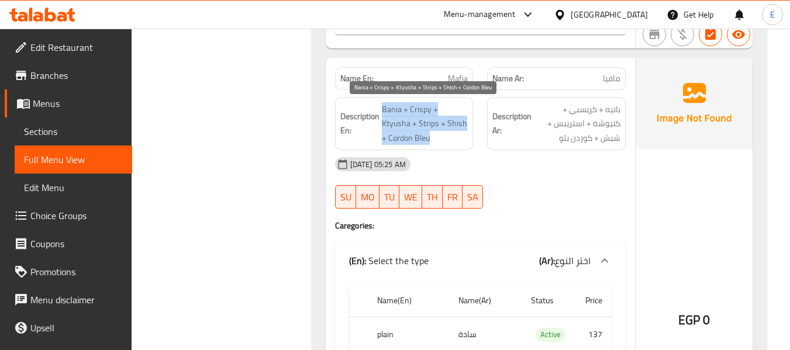
click at [463, 137] on span "Bania + Crispy + Ktyusha + Strips + Shish + Cordon Bleu" at bounding box center [425, 123] width 87 height 43
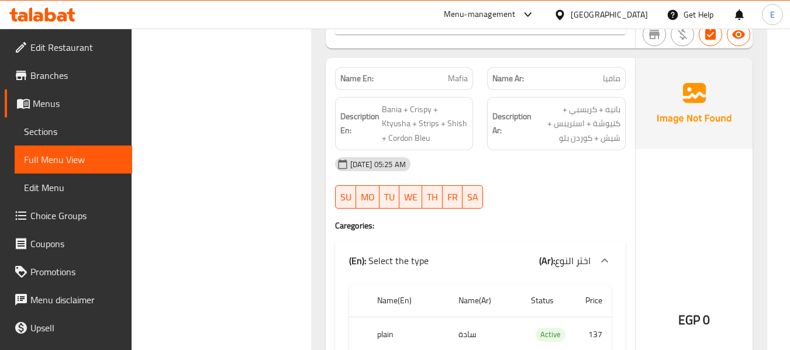
click at [548, 168] on div "[DATE] 05:25 AM" at bounding box center [480, 164] width 305 height 28
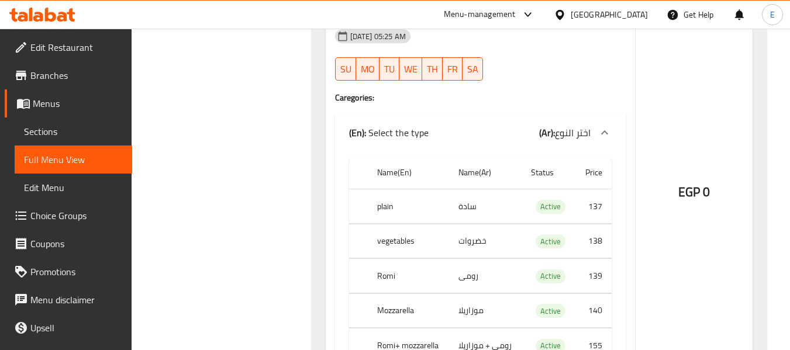
scroll to position [2633, 0]
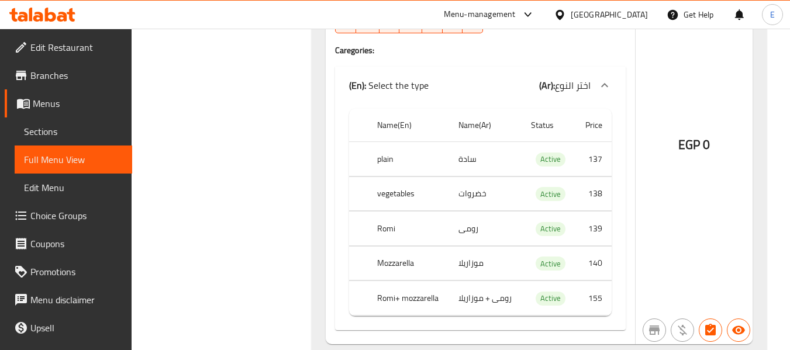
click at [332, 135] on div "Name En: Mafia Name Ar: مافيا Description En: Bania + Crispy + Ktyusha + Strips…" at bounding box center [480, 113] width 309 height 462
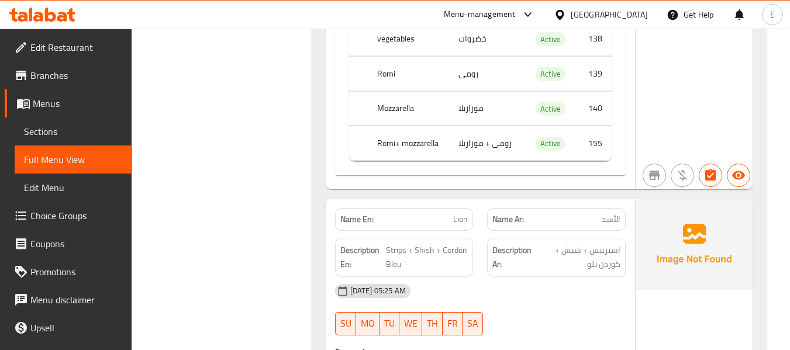
scroll to position [2808, 0]
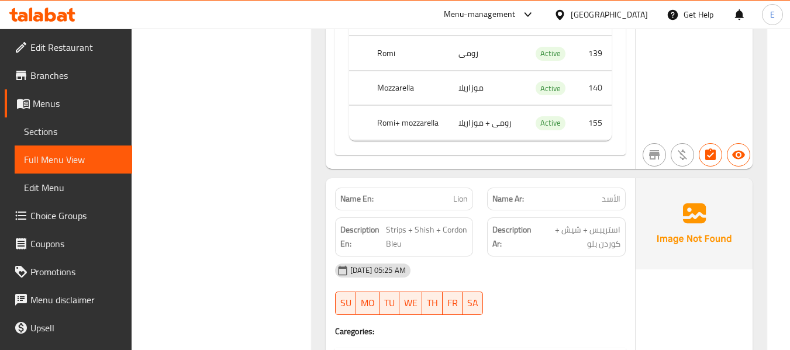
click at [478, 124] on td "رومى + موزاريلا" at bounding box center [485, 123] width 73 height 35
click at [374, 129] on th "Romi+ mozzarella" at bounding box center [408, 123] width 81 height 35
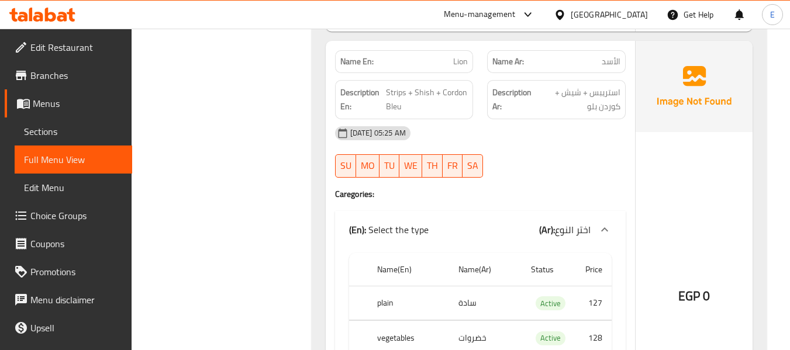
scroll to position [2925, 0]
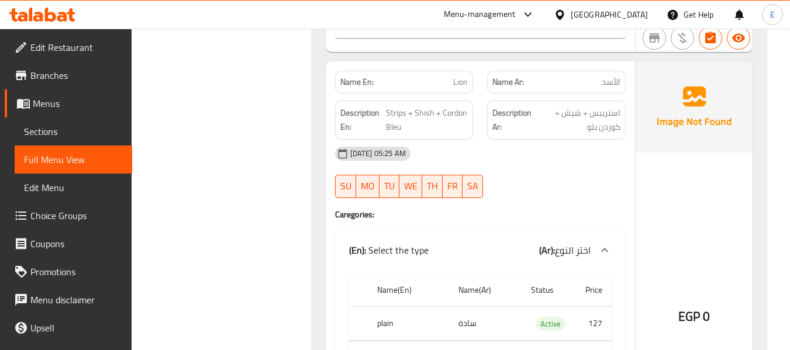
click at [605, 83] on span "الأسد" at bounding box center [611, 82] width 19 height 12
click at [470, 86] on div "Name En: Lion" at bounding box center [404, 82] width 139 height 23
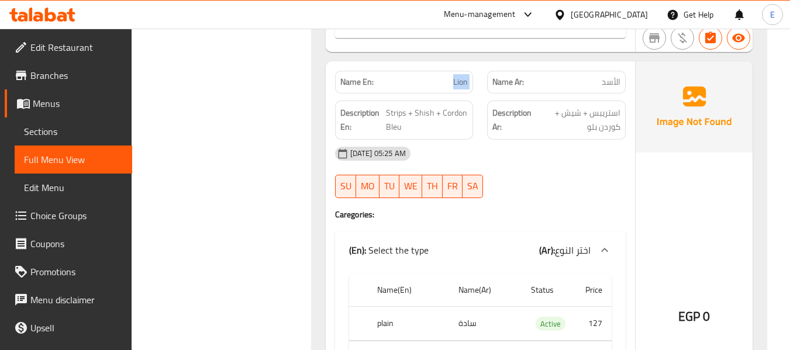
click at [470, 86] on div "Name En: Lion" at bounding box center [404, 82] width 139 height 23
click at [620, 176] on div "18-09-2025 05:25 AM SU MO TU WE TH FR SA" at bounding box center [480, 173] width 305 height 66
click at [627, 123] on div "Description Ar: استريبس + شيش + كوردن بلو" at bounding box center [556, 120] width 153 height 53
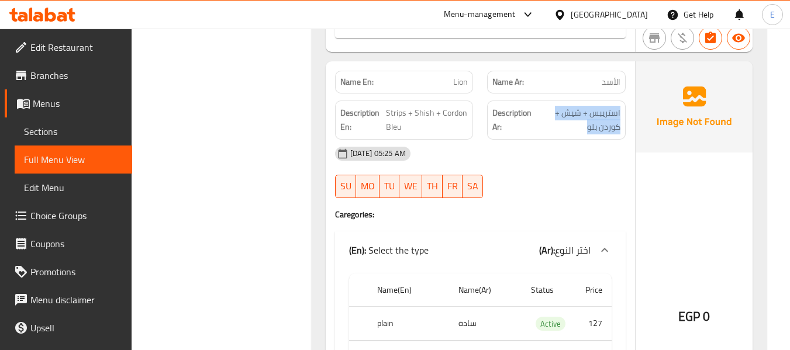
click at [627, 123] on div "Description Ar: استريبس + شيش + كوردن بلو" at bounding box center [556, 120] width 153 height 53
click at [579, 150] on div "[DATE] 05:25 AM" at bounding box center [480, 154] width 305 height 28
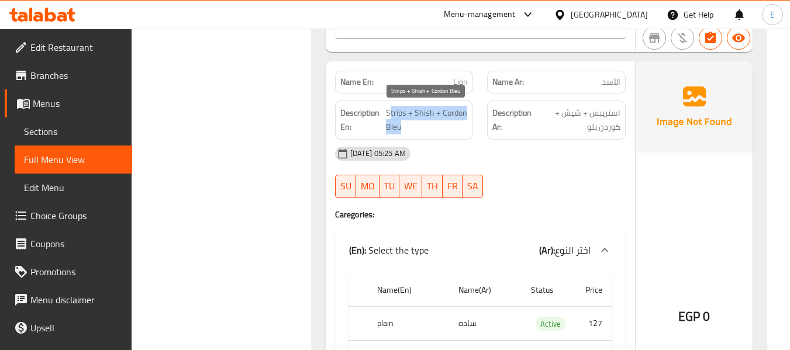
drag, startPoint x: 389, startPoint y: 113, endPoint x: 455, endPoint y: 129, distance: 67.5
click at [455, 129] on span "Strips + Shish + Cordon Bleu" at bounding box center [427, 120] width 82 height 29
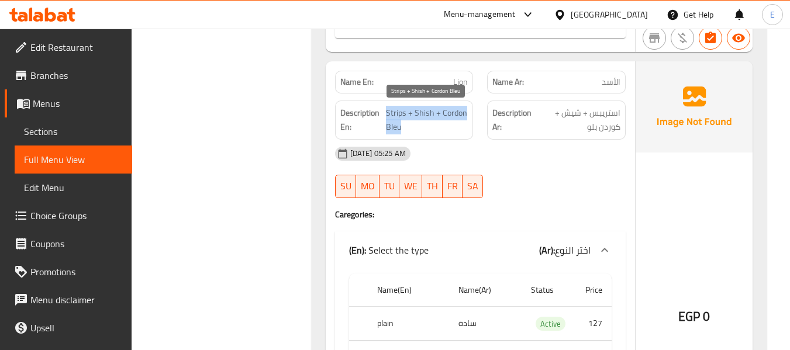
click at [455, 129] on span "Strips + Shish + Cordon Bleu" at bounding box center [427, 120] width 82 height 29
click at [552, 151] on div "[DATE] 05:25 AM" at bounding box center [480, 154] width 305 height 28
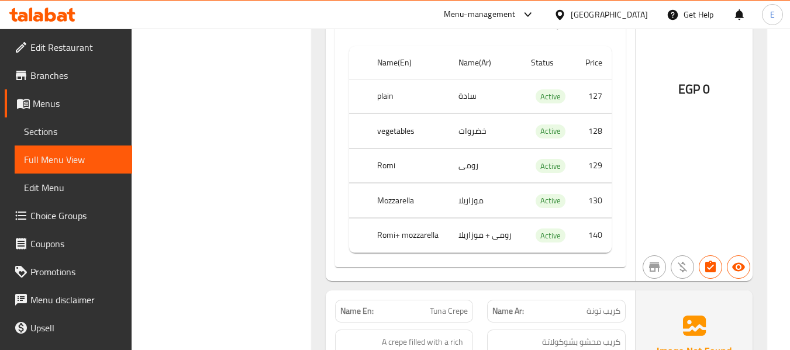
scroll to position [3159, 0]
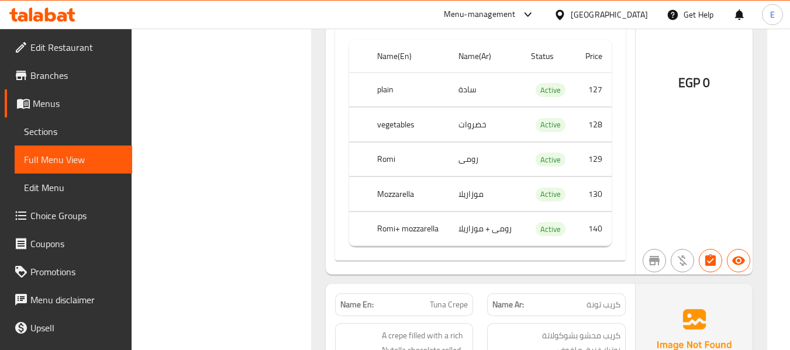
click at [500, 226] on td "رومى + موزاريلا" at bounding box center [485, 229] width 73 height 35
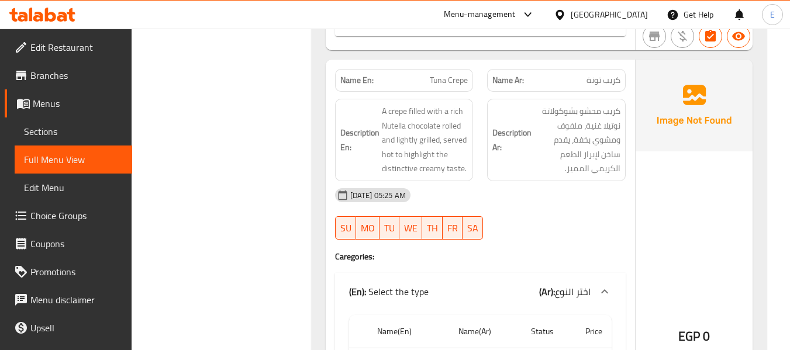
scroll to position [3393, 0]
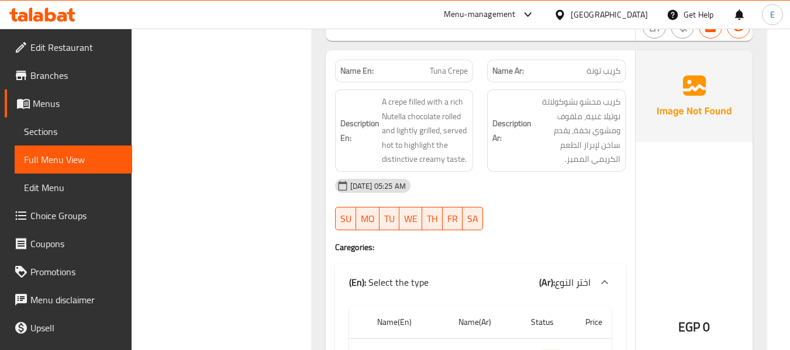
click at [606, 68] on span "كريب تونة" at bounding box center [604, 71] width 34 height 12
click at [463, 68] on span "Tuna Crepe" at bounding box center [449, 71] width 38 height 12
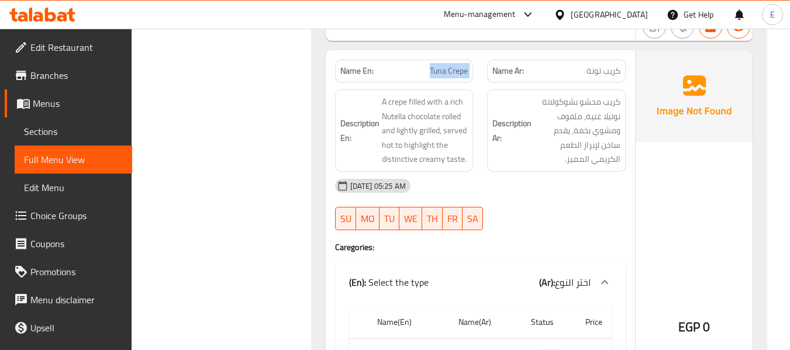
click at [463, 68] on span "Tuna Crepe" at bounding box center [449, 71] width 38 height 12
click at [597, 184] on div "[DATE] 05:25 AM" at bounding box center [480, 186] width 305 height 28
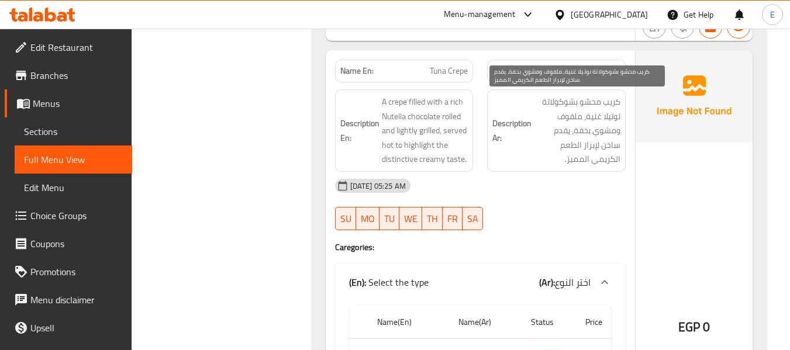
click at [591, 111] on span "كريب محشو بشوكولاتة نوتيلا غنية، ملفوف ومشوي بخفة، يقدم ساخن لإبراز الطعم الكري…" at bounding box center [577, 131] width 87 height 72
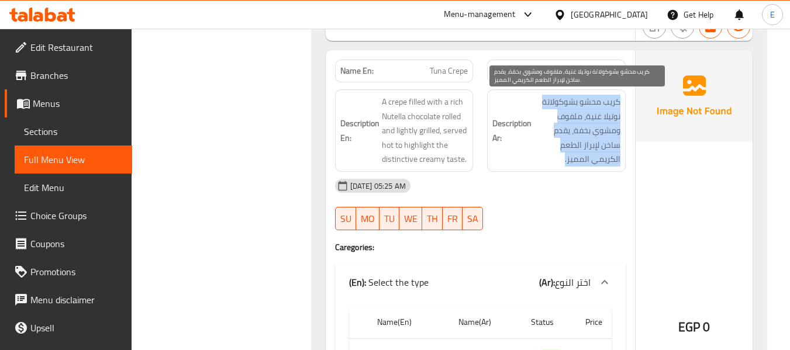
click at [591, 111] on span "كريب محشو بشوكولاتة نوتيلا غنية، ملفوف ومشوي بخفة، يقدم ساخن لإبراز الطعم الكري…" at bounding box center [577, 131] width 87 height 72
click at [594, 146] on span "كريب محشو بشوكولاتة نوتيلا غنية، ملفوف ومشوي بخفة، يقدم ساخن لإبراز الطعم الكري…" at bounding box center [577, 131] width 87 height 72
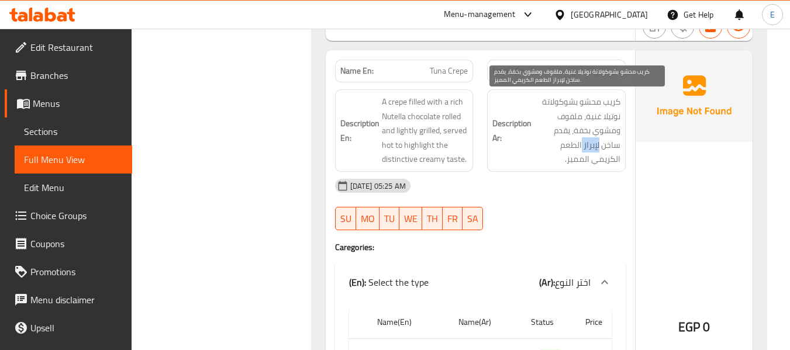
click at [594, 146] on span "كريب محشو بشوكولاتة نوتيلا غنية، ملفوف ومشوي بخفة، يقدم ساخن لإبراز الطعم الكري…" at bounding box center [577, 131] width 87 height 72
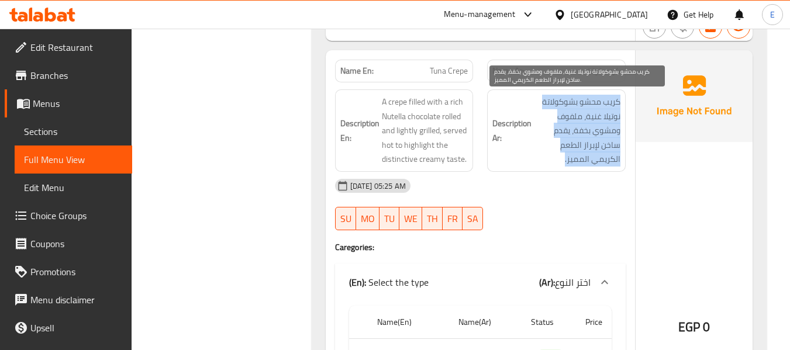
click at [594, 146] on span "كريب محشو بشوكولاتة نوتيلا غنية، ملفوف ومشوي بخفة، يقدم ساخن لإبراز الطعم الكري…" at bounding box center [577, 131] width 87 height 72
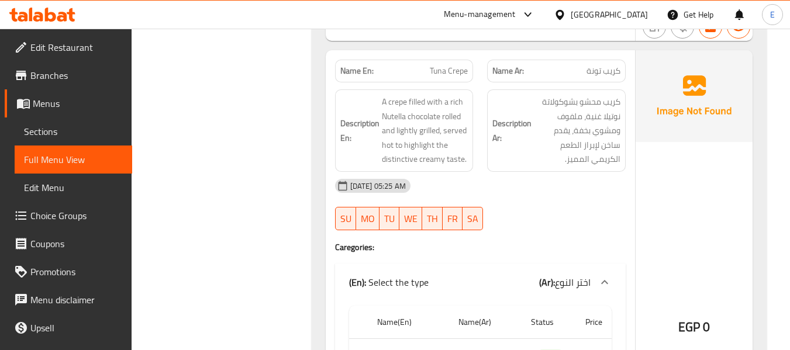
click at [577, 191] on div "[DATE] 05:25 AM" at bounding box center [480, 186] width 305 height 28
drag, startPoint x: 538, startPoint y: 167, endPoint x: 365, endPoint y: 56, distance: 205.6
click at [538, 167] on div "Description Ar: كريب محشو بشوكولاتة نوتيلا غنية، ملفوف ومشوي بخفة، يقدم ساخن لإ…" at bounding box center [556, 131] width 139 height 82
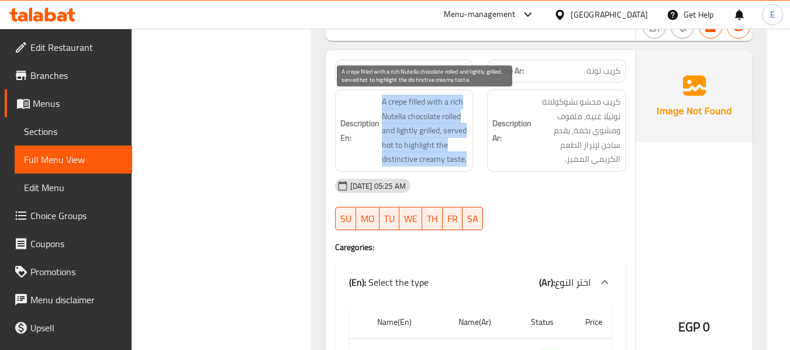
drag, startPoint x: 377, startPoint y: 99, endPoint x: 467, endPoint y: 166, distance: 112.2
click at [467, 166] on h6 "Description En: A crepe filled with a rich Nutella chocolate rolled and lightly…" at bounding box center [404, 131] width 128 height 72
click at [467, 166] on span "A crepe filled with a rich Nutella chocolate rolled and lightly grilled, served…" at bounding box center [425, 131] width 87 height 72
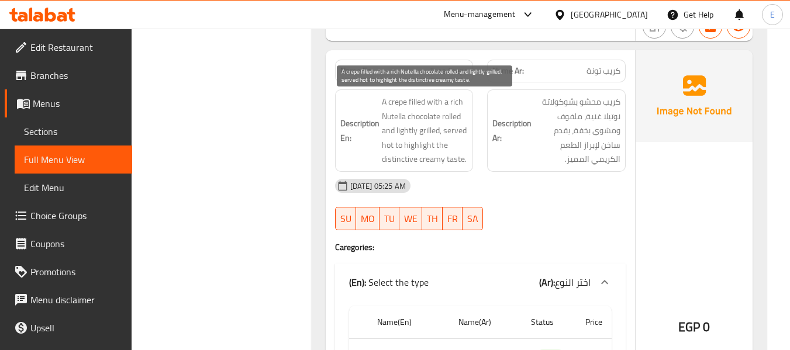
click at [467, 166] on span "A crepe filled with a rich Nutella chocolate rolled and lightly grilled, served…" at bounding box center [425, 131] width 87 height 72
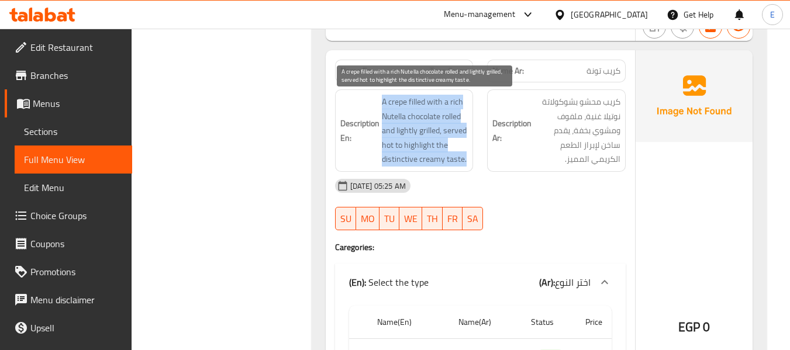
click at [467, 166] on span "A crepe filled with a rich Nutella chocolate rolled and lightly grilled, served…" at bounding box center [425, 131] width 87 height 72
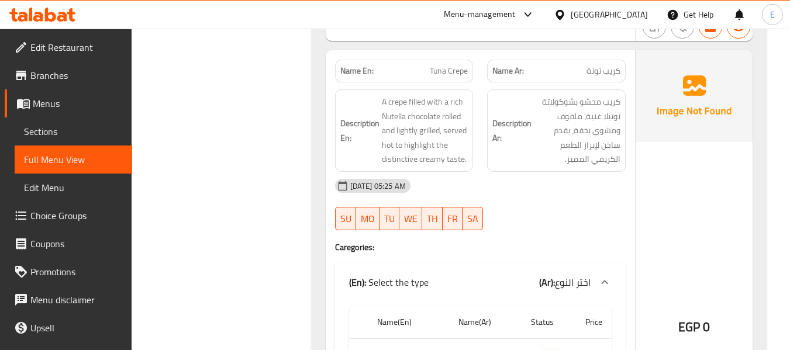
click at [563, 197] on div "[DATE] 05:25 AM" at bounding box center [480, 186] width 305 height 28
click at [566, 181] on div "[DATE] 05:25 AM" at bounding box center [480, 186] width 305 height 28
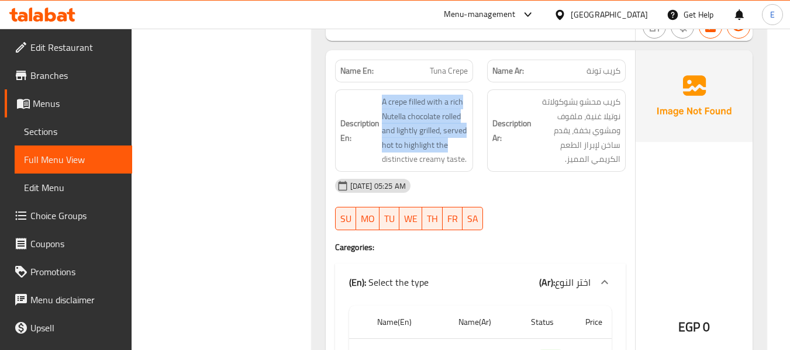
drag, startPoint x: 384, startPoint y: 105, endPoint x: 472, endPoint y: 152, distance: 99.7
click at [472, 152] on div "Description En: A crepe filled with a rich Nutella chocolate rolled and lightly…" at bounding box center [404, 131] width 139 height 82
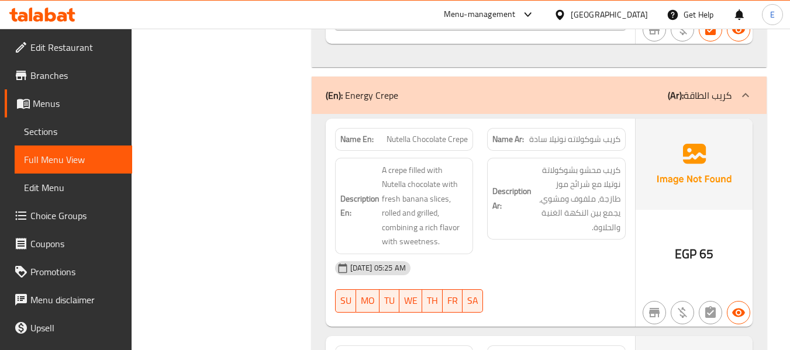
scroll to position [3920, 0]
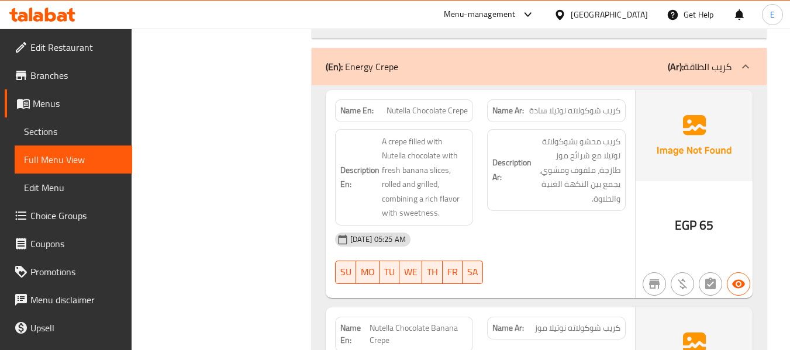
click at [572, 61] on div "(En): Energy Crepe (Ar): كريب الطاقة" at bounding box center [529, 67] width 406 height 14
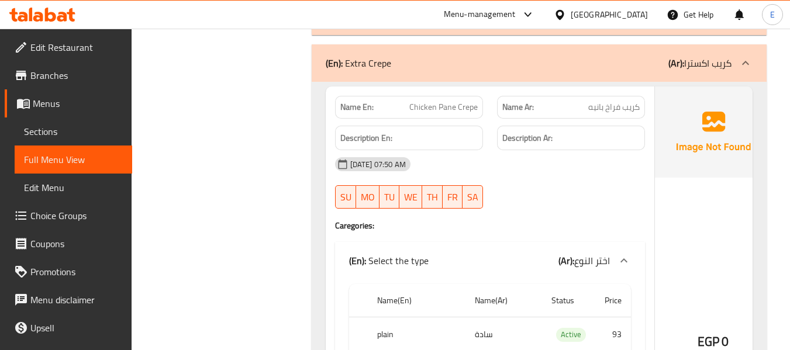
scroll to position [3978, 0]
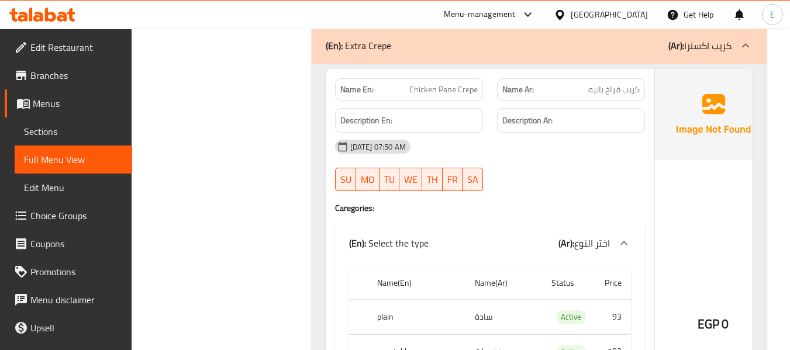
click at [594, 97] on div "Name Ar: كريب فراخ بانيه" at bounding box center [571, 89] width 148 height 23
click at [595, 97] on div "Name Ar: كريب فراخ بانيه" at bounding box center [571, 89] width 148 height 23
click at [439, 98] on div "Name En: Chicken Pane Crepe" at bounding box center [409, 89] width 148 height 23
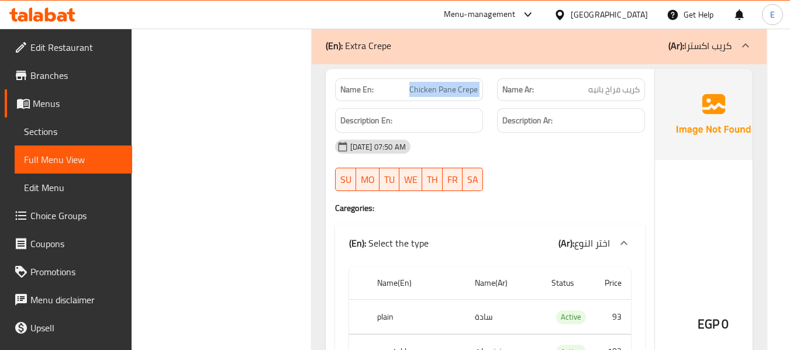
click at [439, 98] on div "Name En: Chicken Pane Crepe" at bounding box center [409, 89] width 148 height 23
click at [576, 210] on h4 "Caregories:" at bounding box center [490, 208] width 310 height 12
click at [553, 170] on div "18-09-2025 07:50 AM SU MO TU WE TH FR SA" at bounding box center [490, 166] width 324 height 66
click at [620, 91] on span "كريب فراخ بانيه" at bounding box center [614, 90] width 51 height 12
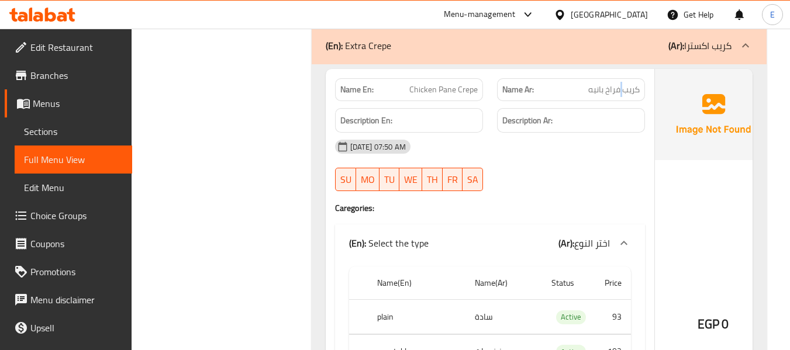
click at [620, 91] on span "كريب فراخ بانيه" at bounding box center [614, 90] width 51 height 12
click at [472, 91] on span "Chicken Pane Crepe" at bounding box center [444, 90] width 68 height 12
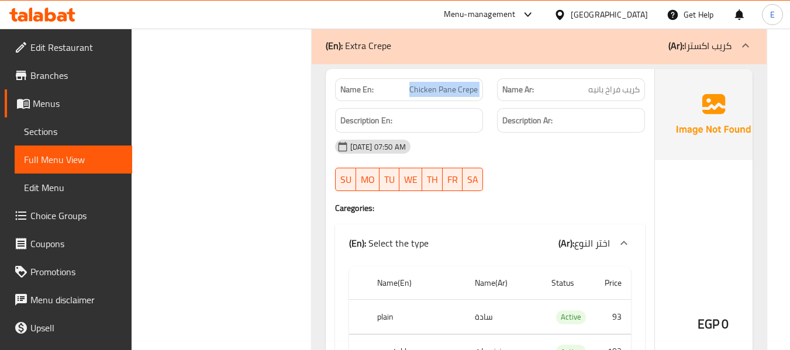
click at [472, 91] on span "Chicken Pane Crepe" at bounding box center [444, 90] width 68 height 12
click at [564, 150] on div "[DATE] 07:50 AM" at bounding box center [490, 147] width 324 height 28
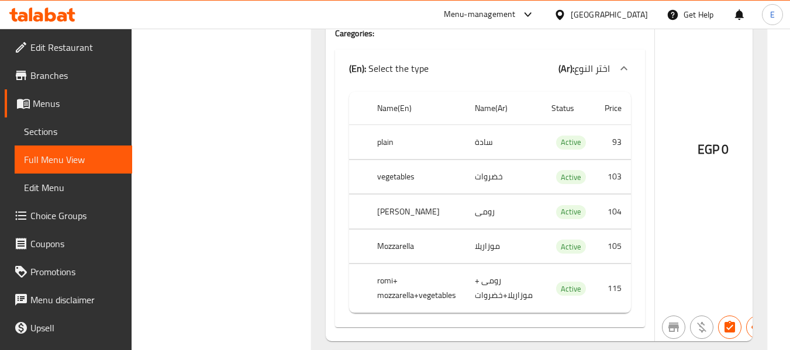
scroll to position [4212, 0]
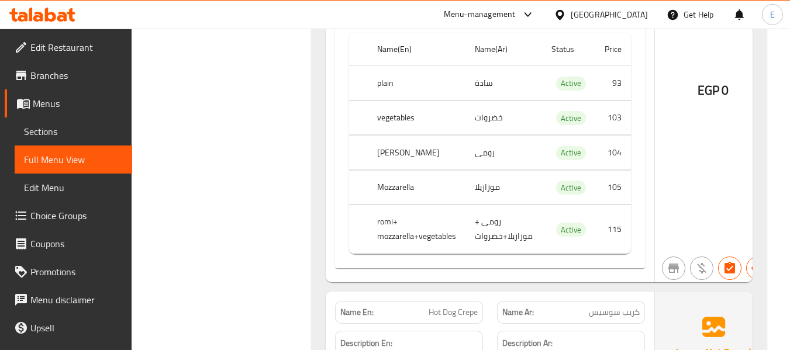
click at [480, 81] on td "سادة" at bounding box center [504, 83] width 77 height 35
click at [396, 77] on th "plain" at bounding box center [417, 83] width 98 height 35
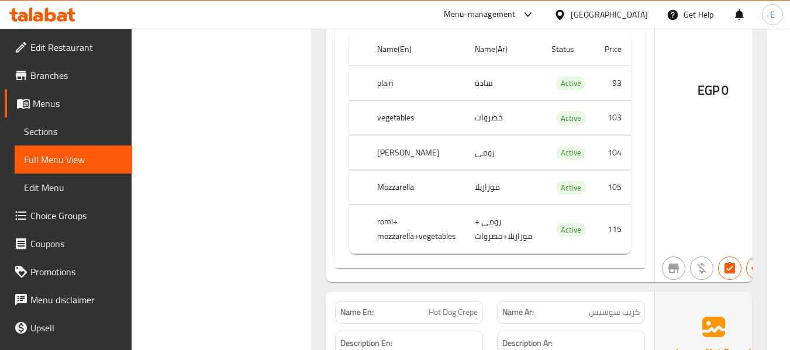
click at [488, 125] on td "خضروات" at bounding box center [504, 118] width 77 height 35
click at [394, 126] on th "vegetables" at bounding box center [417, 118] width 98 height 35
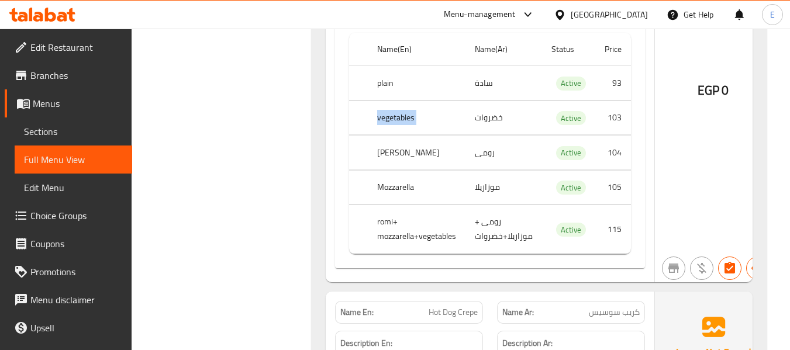
click at [394, 126] on th "vegetables" at bounding box center [417, 118] width 98 height 35
click at [516, 161] on td "رومى" at bounding box center [504, 153] width 77 height 35
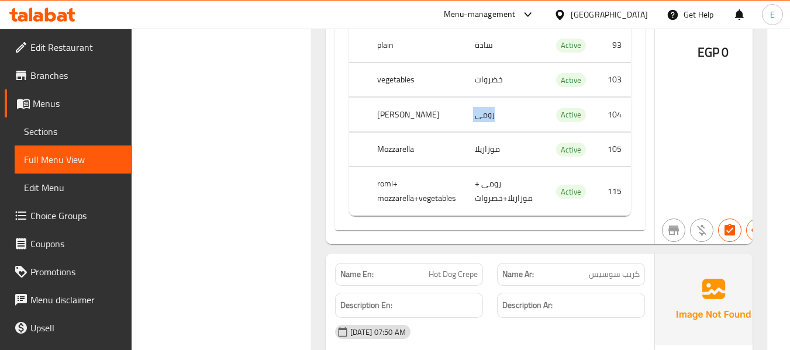
scroll to position [4271, 0]
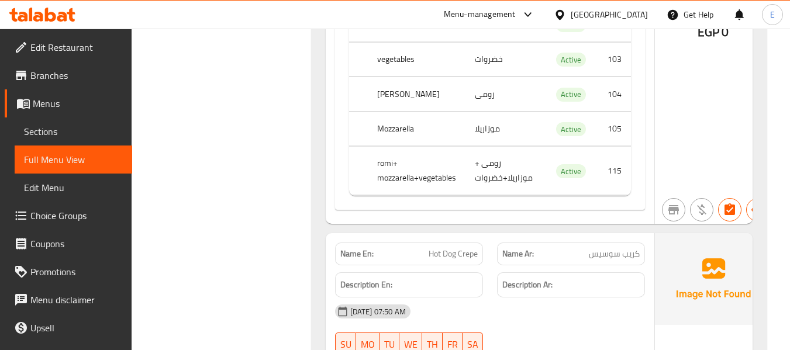
click at [505, 176] on td "رومى + موزاريلا+خضروات" at bounding box center [504, 171] width 77 height 49
click at [398, 178] on th "romi+ mozzarella+vegetables" at bounding box center [417, 171] width 98 height 49
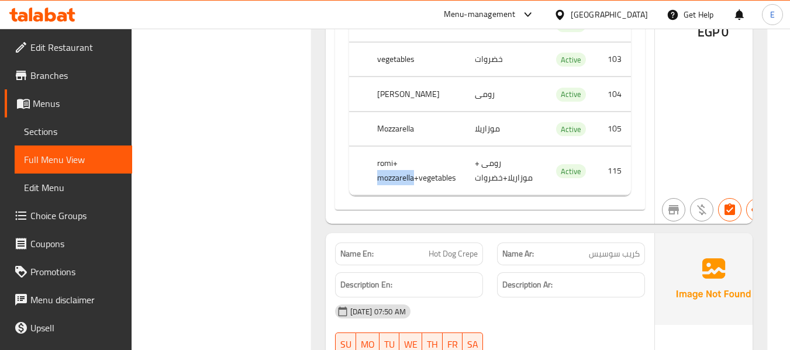
click at [398, 178] on th "romi+ mozzarella+vegetables" at bounding box center [417, 171] width 98 height 49
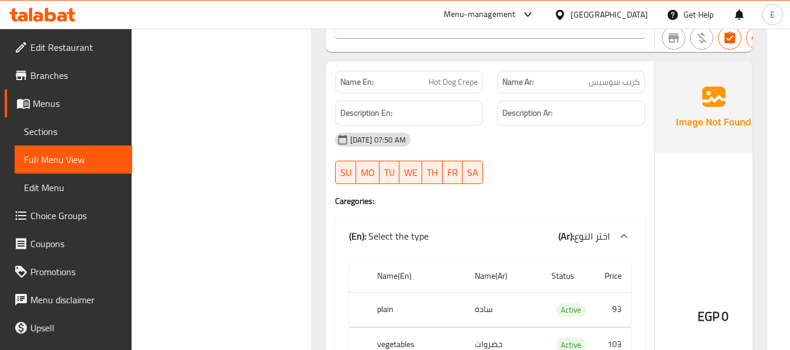
scroll to position [4446, 0]
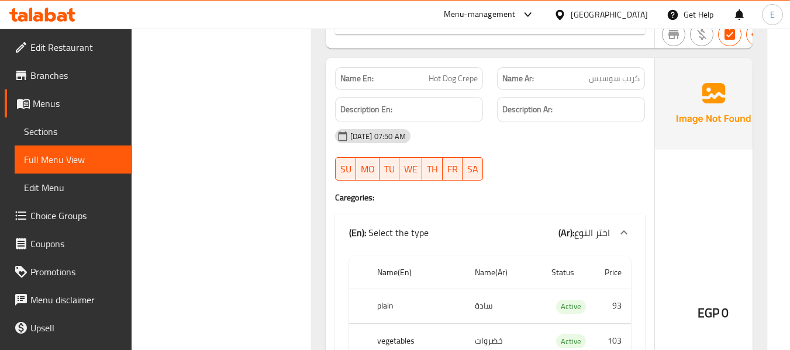
click at [620, 80] on span "كريب سوسيس" at bounding box center [614, 79] width 51 height 12
click at [430, 77] on span "Hot Dog Crepe" at bounding box center [453, 79] width 49 height 12
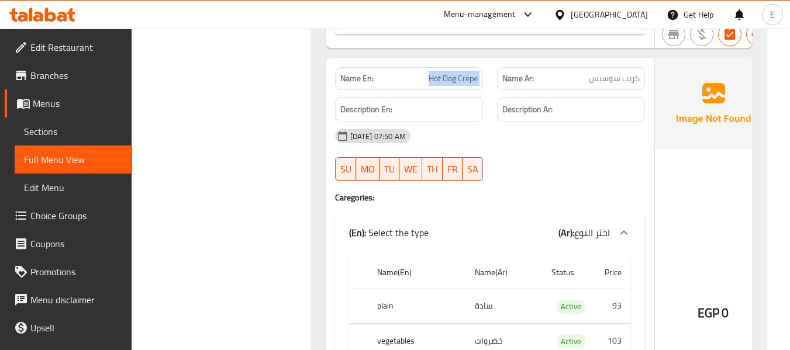
click at [430, 77] on span "Hot Dog Crepe" at bounding box center [453, 79] width 49 height 12
click at [583, 149] on div "[DATE] 07:50 AM" at bounding box center [490, 136] width 324 height 28
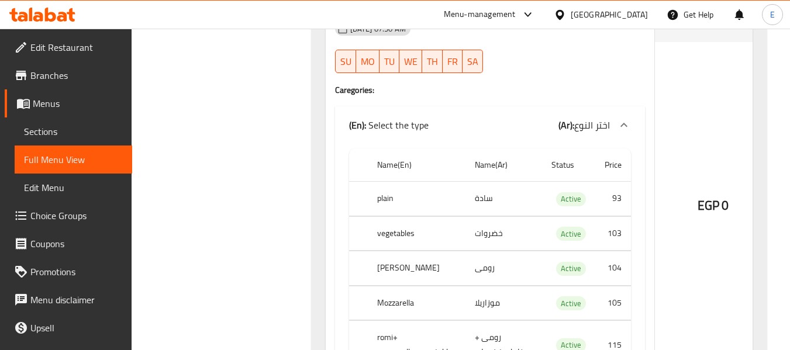
scroll to position [4563, 0]
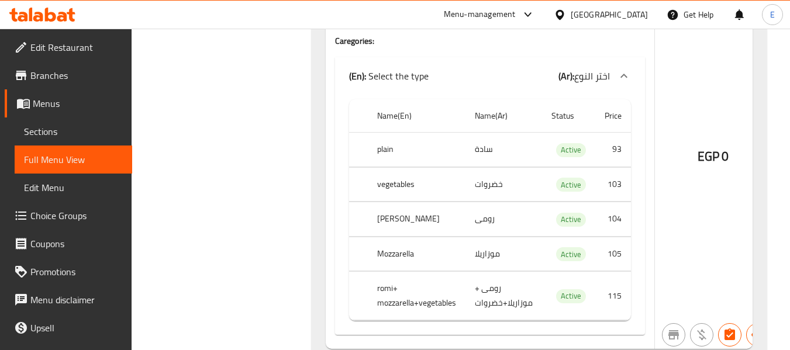
scroll to position [4622, 0]
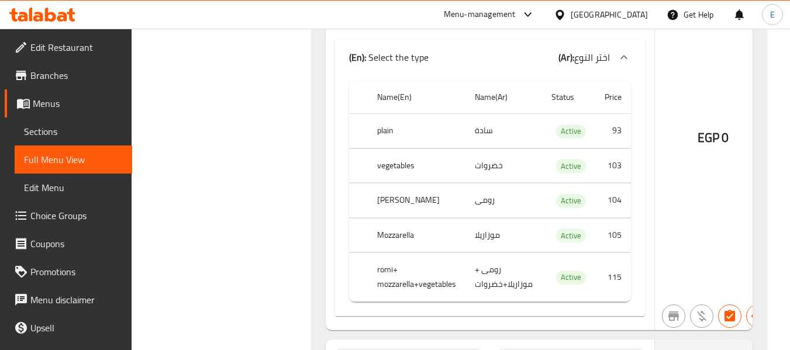
click at [488, 126] on td "سادة" at bounding box center [504, 131] width 77 height 35
click at [394, 132] on th "plain" at bounding box center [417, 131] width 98 height 35
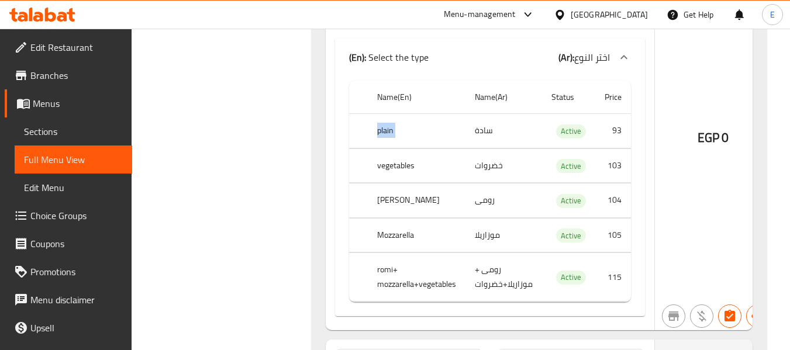
click at [394, 132] on th "plain" at bounding box center [417, 131] width 98 height 35
click at [547, 169] on td "Active" at bounding box center [568, 166] width 53 height 35
click at [386, 166] on th "vegetables" at bounding box center [417, 166] width 98 height 35
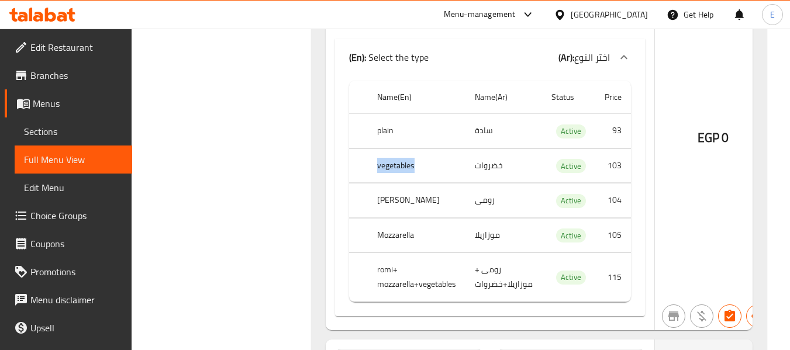
click at [386, 166] on th "vegetables" at bounding box center [417, 166] width 98 height 35
click at [492, 201] on td "رومى" at bounding box center [504, 201] width 77 height 35
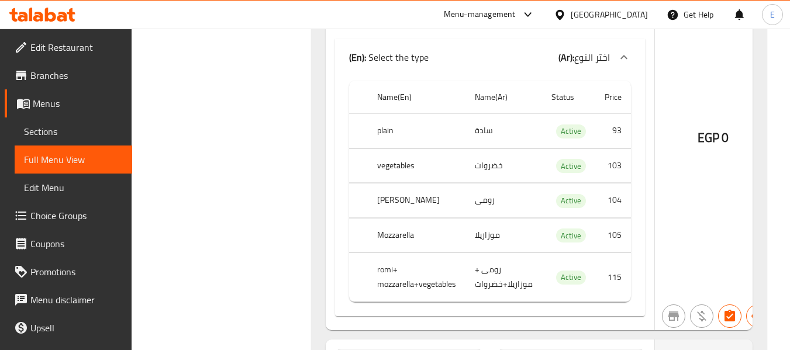
click at [490, 236] on td "موزاريلا" at bounding box center [504, 235] width 77 height 35
click at [421, 232] on th "Mozzarella" at bounding box center [417, 235] width 98 height 35
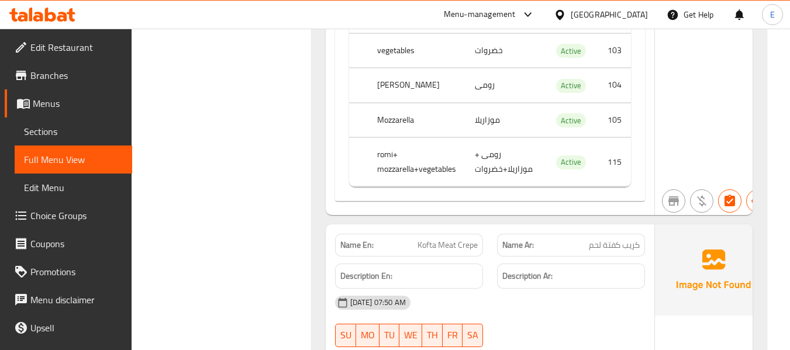
scroll to position [4739, 0]
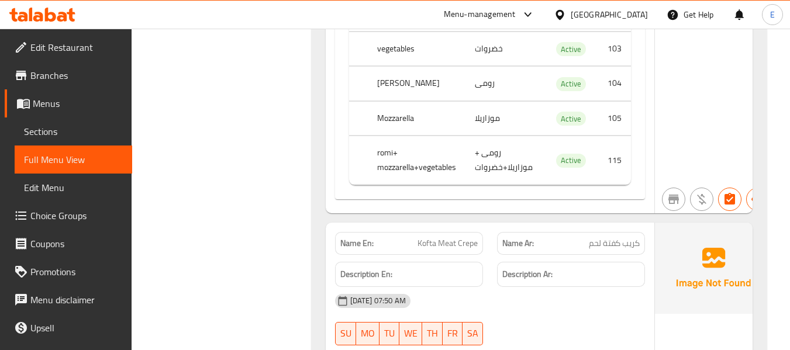
click at [501, 168] on td "رومى + موزاريلا+خضروات" at bounding box center [504, 160] width 77 height 49
click at [422, 175] on th "romi+ mozzarella+vegetables" at bounding box center [417, 160] width 98 height 49
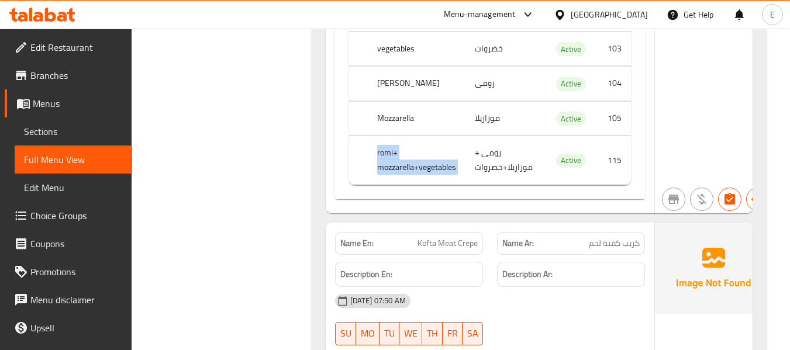
click at [422, 175] on th "romi+ mozzarella+vegetables" at bounding box center [417, 160] width 98 height 49
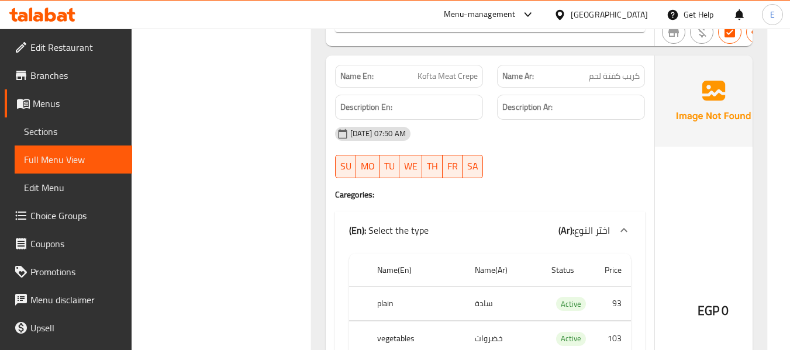
scroll to position [4914, 0]
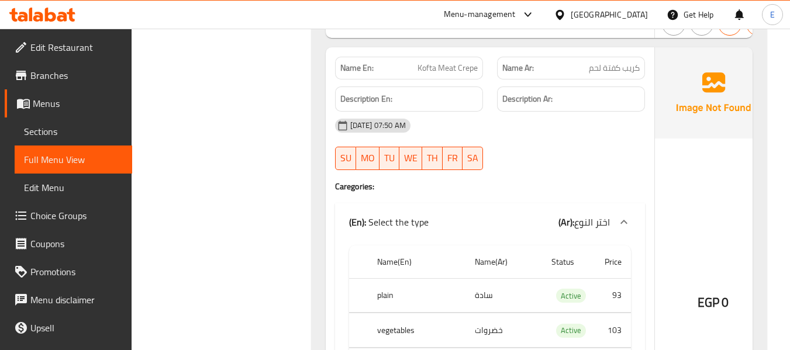
click at [619, 74] on span "كريب كفتة لحم" at bounding box center [614, 68] width 51 height 12
click at [434, 73] on span "Kofta Meat Crepe" at bounding box center [448, 68] width 60 height 12
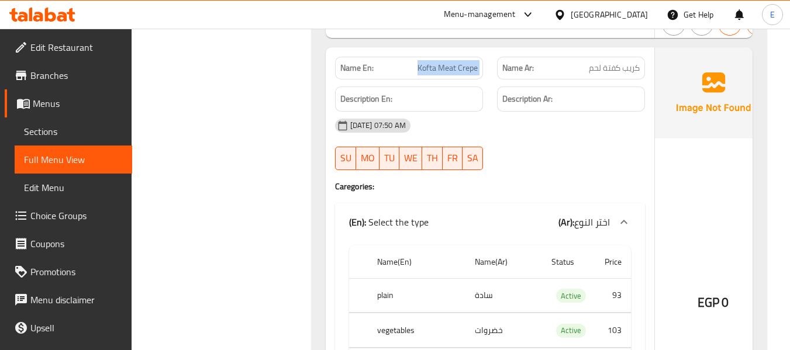
click at [434, 73] on span "Kofta Meat Crepe" at bounding box center [448, 68] width 60 height 12
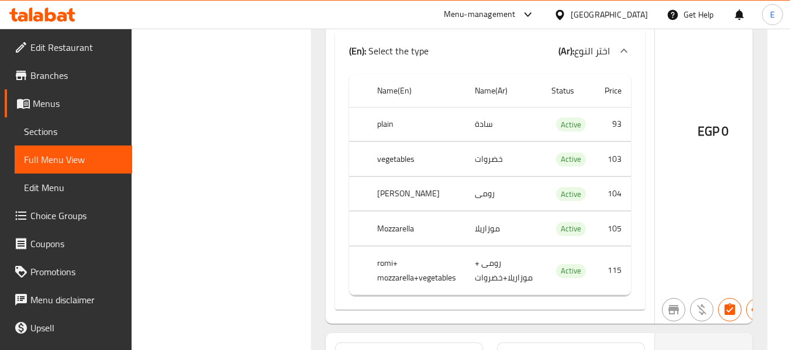
scroll to position [5090, 0]
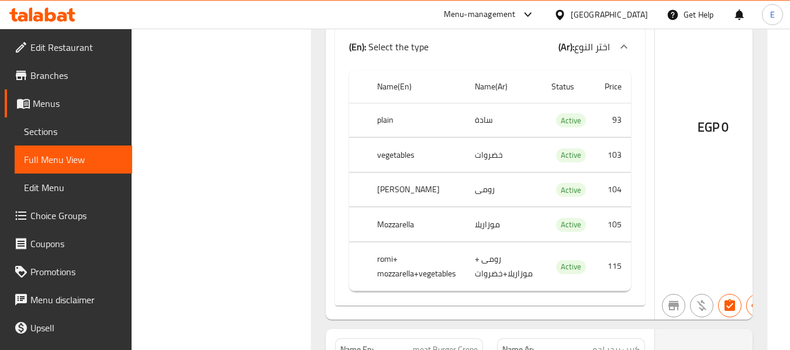
click at [498, 128] on td "سادة" at bounding box center [504, 120] width 77 height 35
click at [422, 121] on th "plain" at bounding box center [417, 120] width 98 height 35
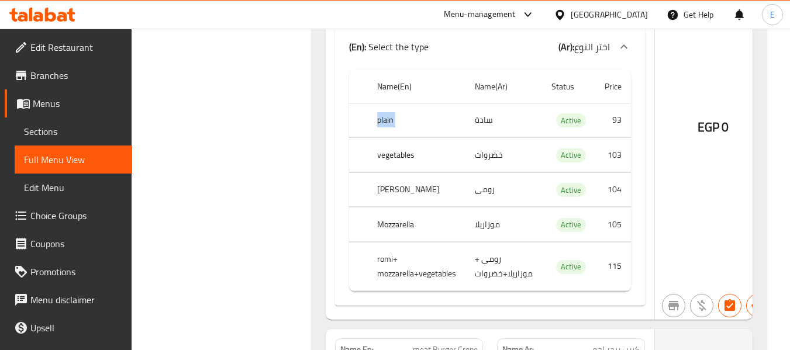
click at [422, 121] on th "plain" at bounding box center [417, 120] width 98 height 35
click at [400, 160] on th "vegetables" at bounding box center [417, 155] width 98 height 35
click at [484, 154] on td "خضروات" at bounding box center [504, 155] width 77 height 35
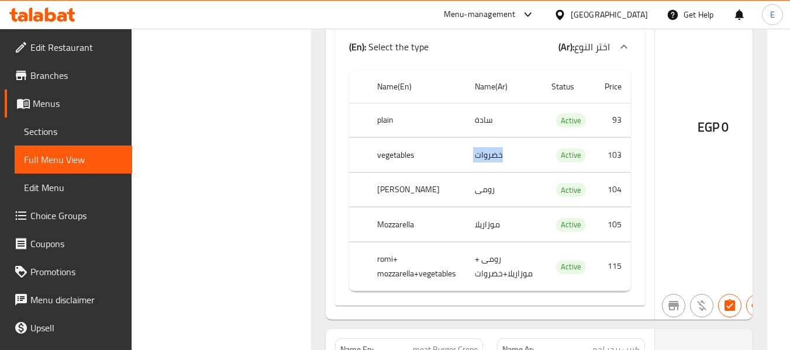
click at [484, 154] on td "خضروات" at bounding box center [504, 155] width 77 height 35
click at [497, 194] on td "رومى" at bounding box center [504, 190] width 77 height 35
click at [380, 192] on th "[PERSON_NAME]" at bounding box center [417, 190] width 98 height 35
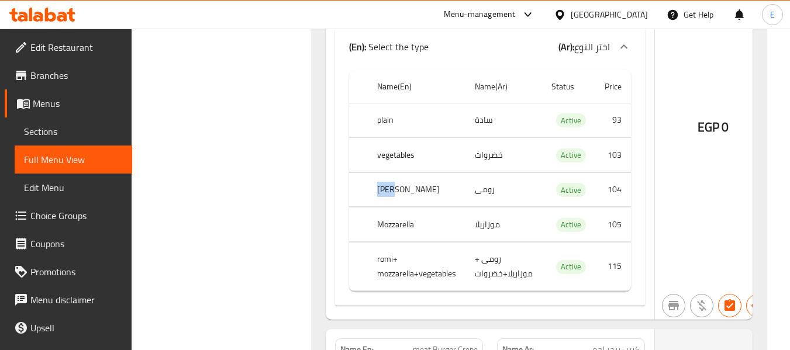
click at [380, 192] on th "[PERSON_NAME]" at bounding box center [417, 190] width 98 height 35
click at [379, 236] on th "Mozzarella" at bounding box center [417, 225] width 98 height 35
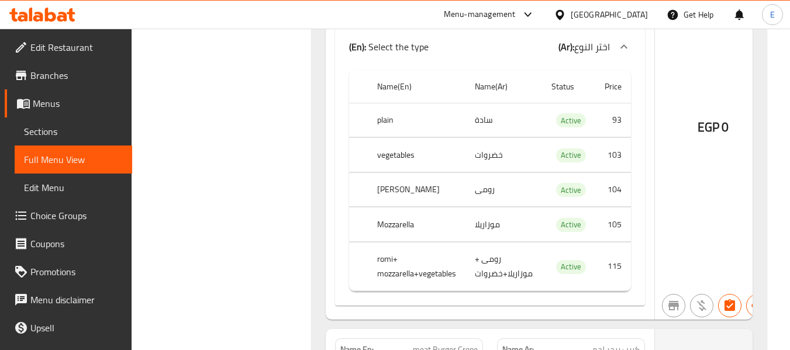
click at [473, 231] on td "موزاريلا" at bounding box center [504, 225] width 77 height 35
click at [484, 259] on td "رومى + موزاريلا+خضروات" at bounding box center [504, 266] width 77 height 49
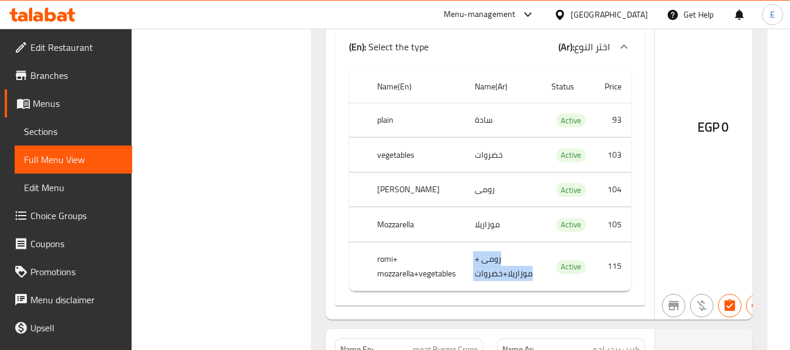
click at [484, 259] on td "رومى + موزاريلا+خضروات" at bounding box center [504, 266] width 77 height 49
click at [429, 273] on th "romi+ mozzarella+vegetables" at bounding box center [417, 266] width 98 height 49
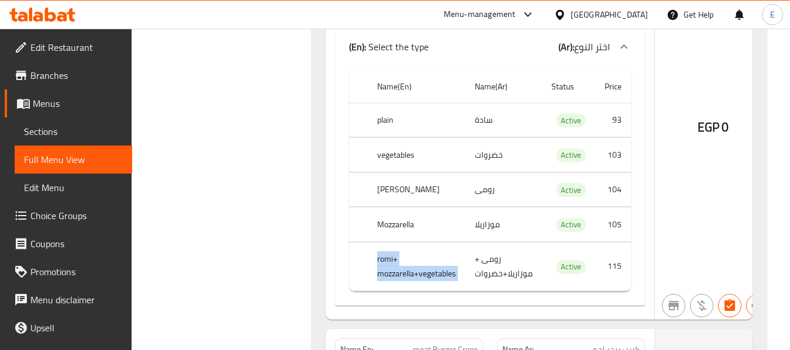
click at [429, 273] on th "romi+ mozzarella+vegetables" at bounding box center [417, 266] width 98 height 49
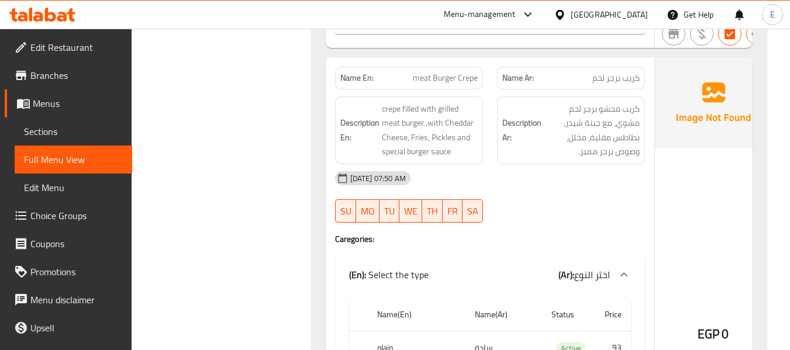
scroll to position [5382, 0]
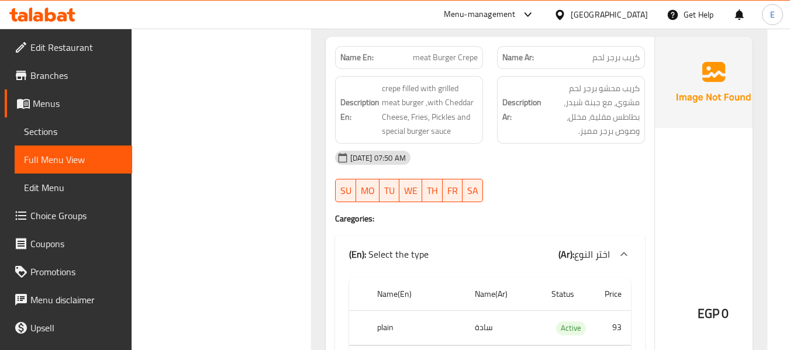
click at [625, 57] on span "كريب برجر لحم" at bounding box center [616, 57] width 47 height 12
click at [407, 61] on p "Name En: meat Burger Crepe" at bounding box center [408, 57] width 137 height 12
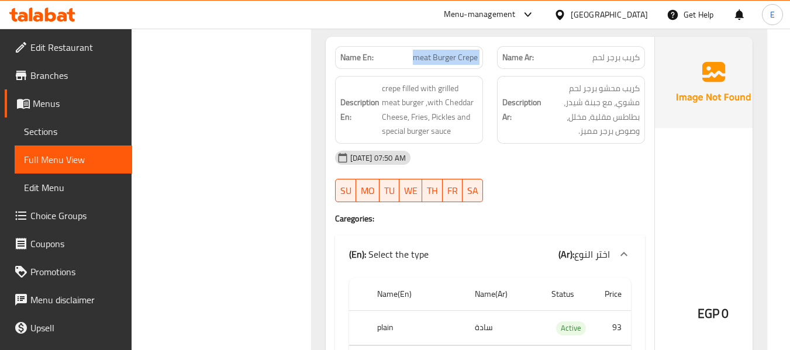
click at [407, 61] on p "Name En: meat Burger Crepe" at bounding box center [408, 57] width 137 height 12
click at [511, 162] on div "[DATE] 07:50 AM" at bounding box center [490, 158] width 324 height 28
click at [618, 111] on span "كريب محشو برجر لحم مشوي، مع جبنة شيدر، بطاطس مقلية، مخلل، وصوص برجر مميز." at bounding box center [592, 109] width 96 height 57
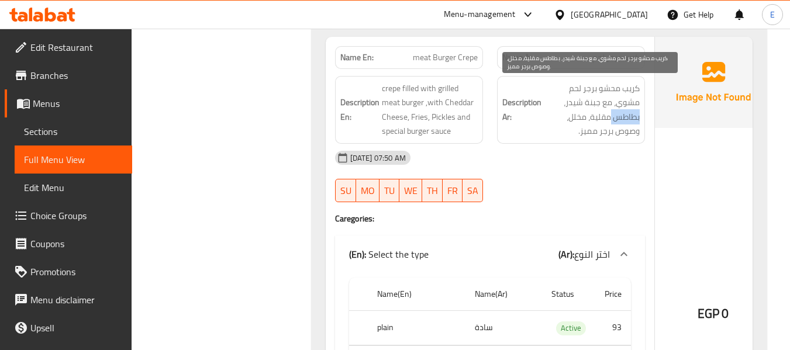
click at [618, 111] on span "كريب محشو برجر لحم مشوي، مع جبنة شيدر، بطاطس مقلية، مخلل، وصوص برجر مميز." at bounding box center [592, 109] width 96 height 57
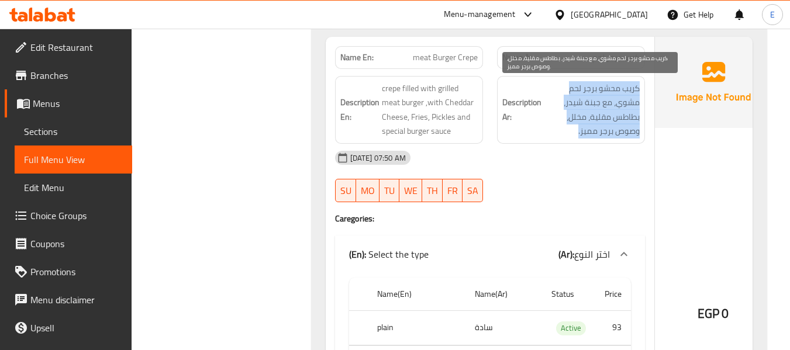
click at [618, 111] on span "كريب محشو برجر لحم مشوي، مع جبنة شيدر، بطاطس مقلية، مخلل، وصوص برجر مميز." at bounding box center [592, 109] width 96 height 57
click at [635, 131] on span "كريب محشو برجر لحم مشوي، مع جبنة شيدر، بطاطس مقلية، مخلل، وصوص برجر مميز." at bounding box center [592, 109] width 96 height 57
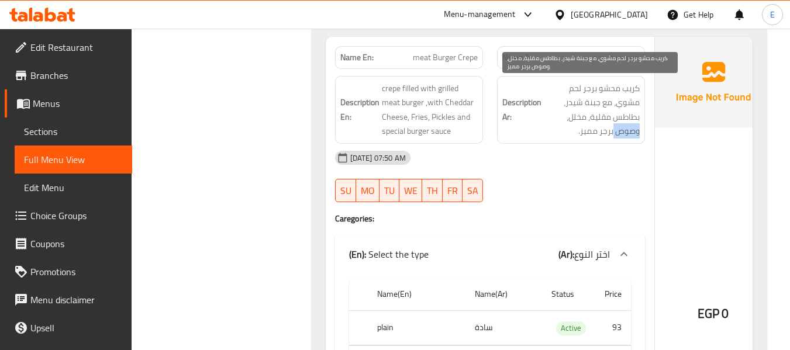
click at [635, 131] on span "كريب محشو برجر لحم مشوي، مع جبنة شيدر، بطاطس مقلية، مخلل، وصوص برجر مميز." at bounding box center [592, 109] width 96 height 57
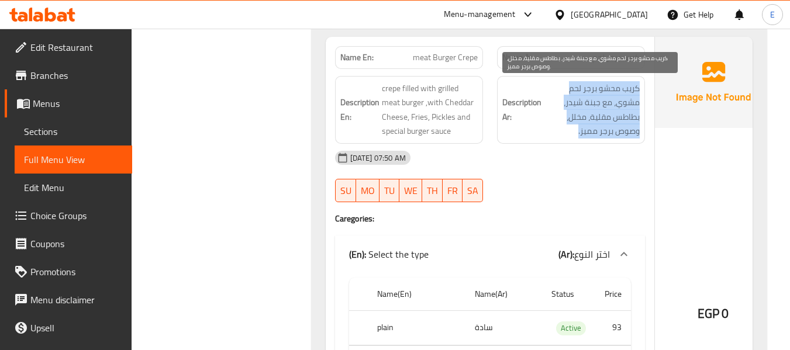
click at [635, 131] on span "كريب محشو برجر لحم مشوي، مع جبنة شيدر، بطاطس مقلية، مخلل، وصوص برجر مميز." at bounding box center [592, 109] width 96 height 57
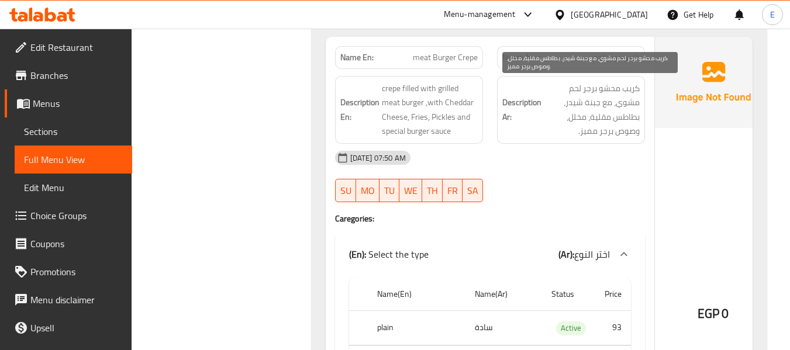
drag, startPoint x: 560, startPoint y: 180, endPoint x: 350, endPoint y: 51, distance: 246.6
click at [560, 180] on div "18-09-2025 07:50 AM SU MO TU WE TH FR SA" at bounding box center [490, 177] width 324 height 66
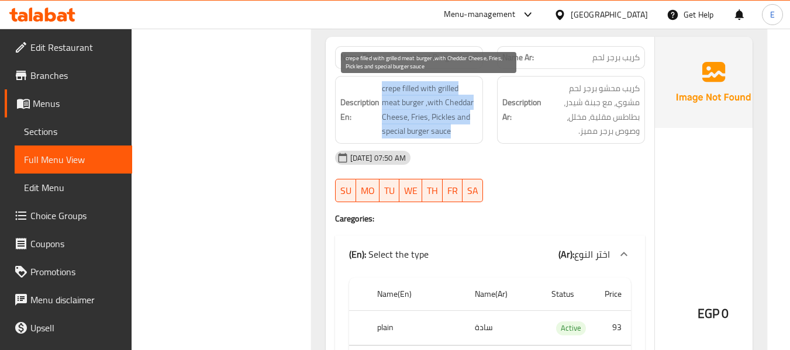
drag, startPoint x: 376, startPoint y: 85, endPoint x: 469, endPoint y: 128, distance: 103.1
click at [469, 128] on h6 "Description En: crepe filled with grilled meat burger ,with Cheddar Cheese, Fri…" at bounding box center [408, 109] width 137 height 57
click at [469, 128] on span "crepe filled with grilled meat burger ,with Cheddar Cheese, Fries, Pickles and …" at bounding box center [430, 109] width 96 height 57
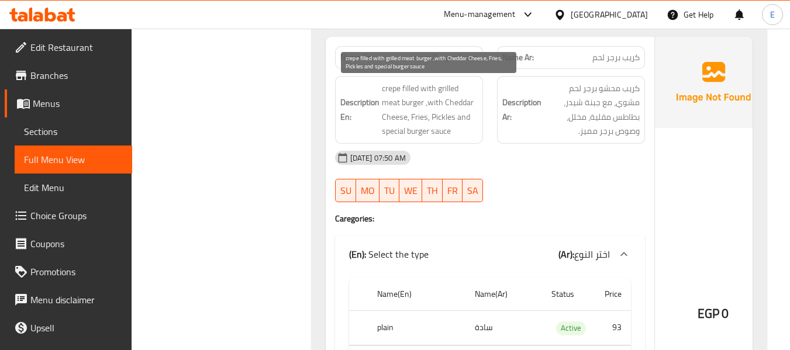
click at [469, 128] on span "crepe filled with grilled meat burger ,with Cheddar Cheese, Fries, Pickles and …" at bounding box center [430, 109] width 96 height 57
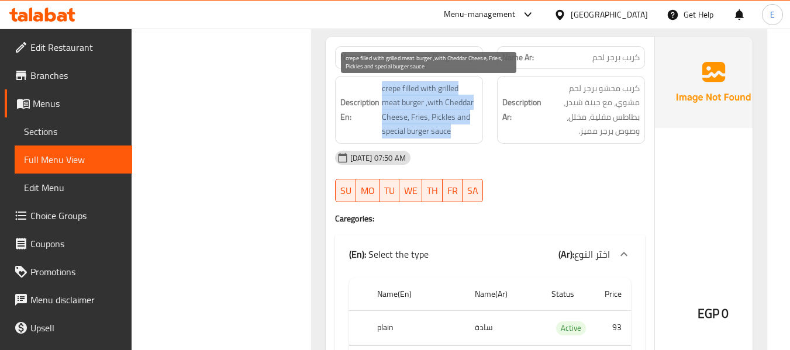
click at [469, 128] on span "crepe filled with grilled meat burger ,with Cheddar Cheese, Fries, Pickles and …" at bounding box center [430, 109] width 96 height 57
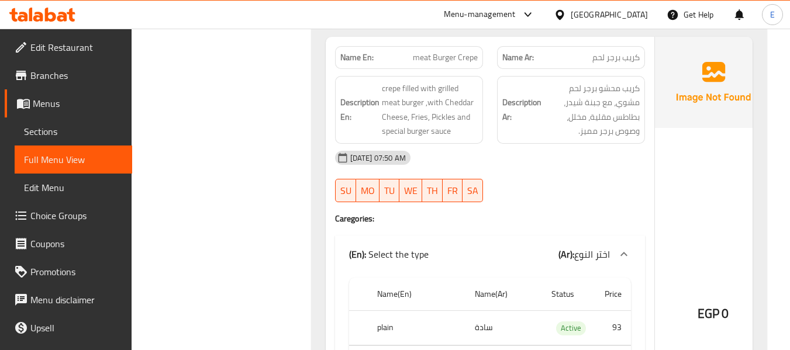
click at [553, 163] on div "[DATE] 07:50 AM" at bounding box center [490, 158] width 324 height 28
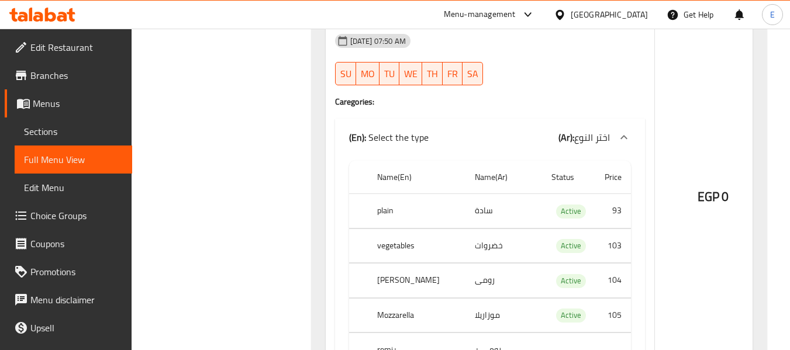
scroll to position [5558, 0]
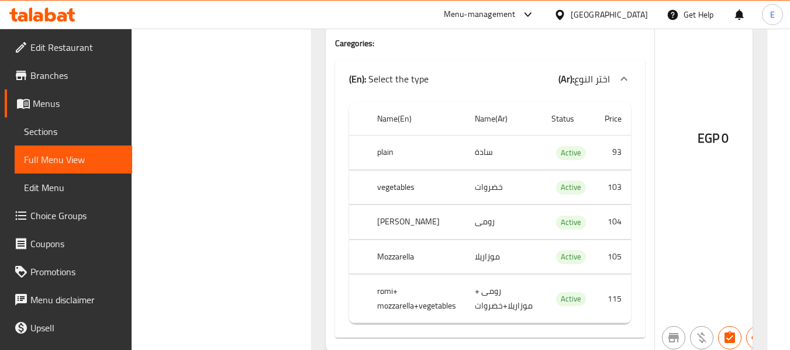
click at [397, 191] on th "vegetables" at bounding box center [417, 187] width 98 height 35
click at [512, 188] on td "خضروات" at bounding box center [504, 187] width 77 height 35
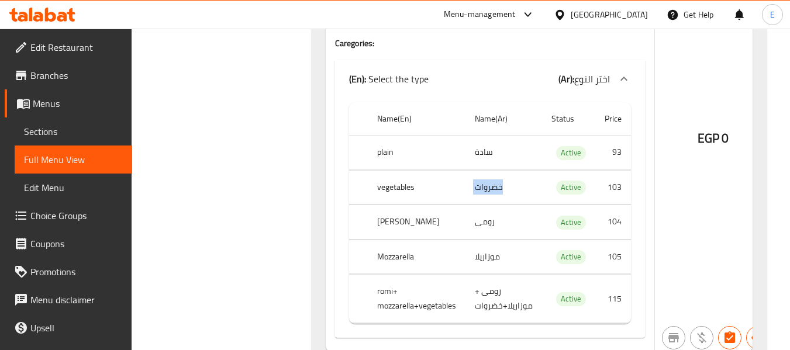
click at [512, 188] on td "خضروات" at bounding box center [504, 187] width 77 height 35
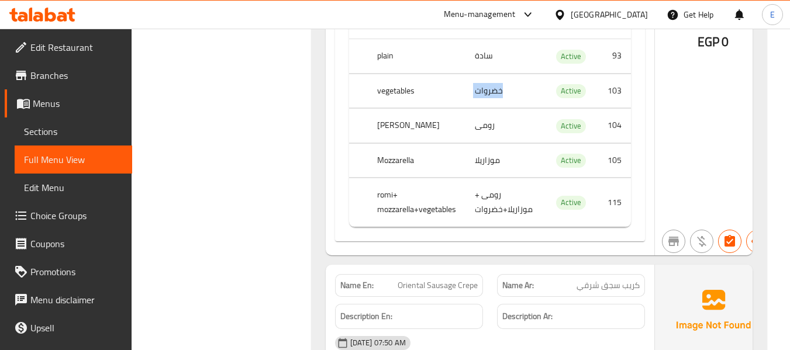
scroll to position [5675, 0]
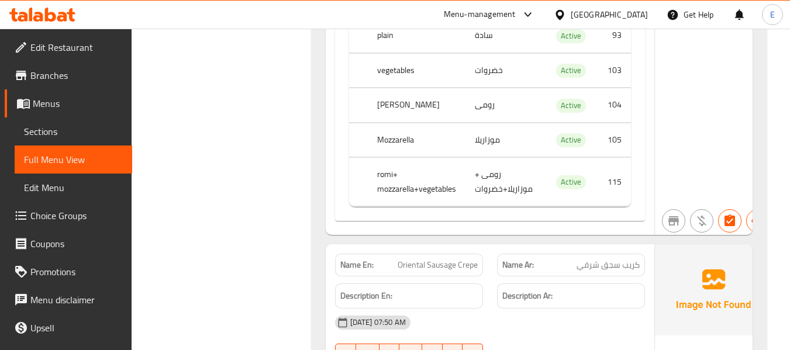
click at [496, 139] on td "موزاريلا" at bounding box center [504, 140] width 77 height 35
click at [500, 183] on td "رومى + موزاريلا+خضروات" at bounding box center [504, 182] width 77 height 49
click at [501, 184] on td "رومى + موزاريلا+خضروات" at bounding box center [504, 182] width 77 height 49
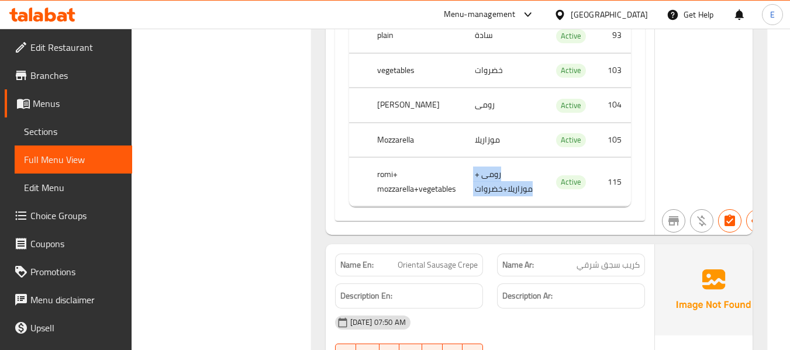
click at [501, 184] on td "رومى + موزاريلا+خضروات" at bounding box center [504, 182] width 77 height 49
click at [443, 180] on th "romi+ mozzarella+vegetables" at bounding box center [417, 182] width 98 height 49
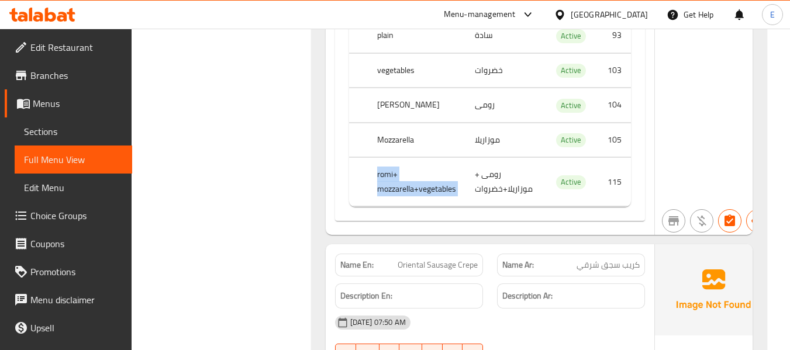
click at [443, 180] on th "romi+ mozzarella+vegetables" at bounding box center [417, 182] width 98 height 49
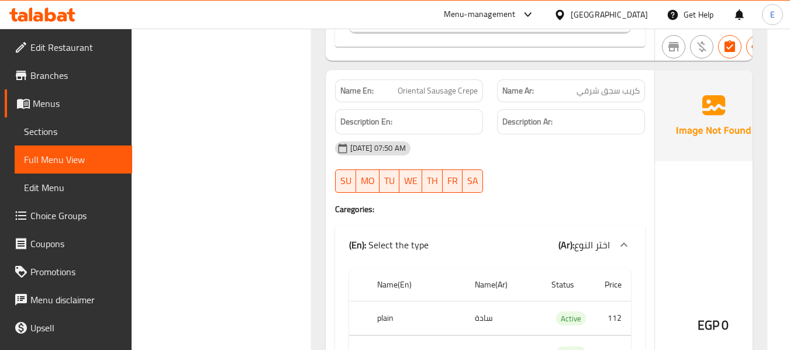
scroll to position [5850, 0]
click at [615, 86] on span "كريب سجق شرقي" at bounding box center [608, 90] width 63 height 12
click at [425, 91] on span "Oriental Sausage Crepe" at bounding box center [438, 90] width 80 height 12
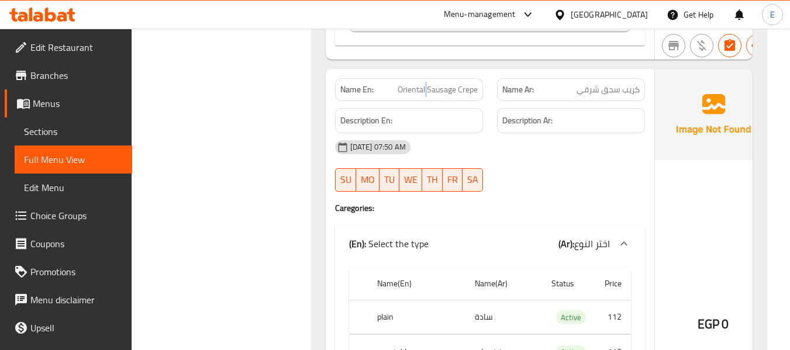
click at [425, 91] on span "Oriental Sausage Crepe" at bounding box center [438, 90] width 80 height 12
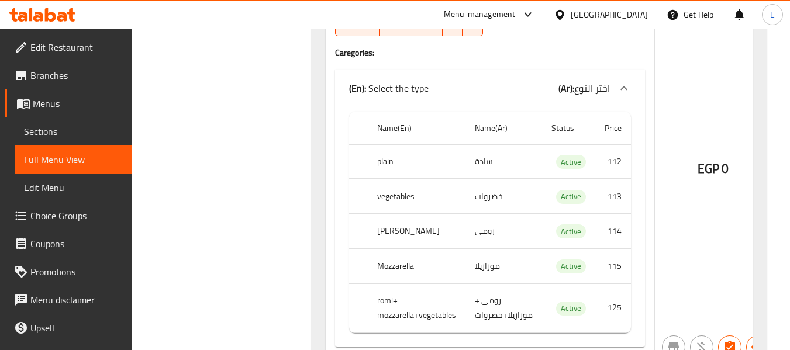
scroll to position [6026, 0]
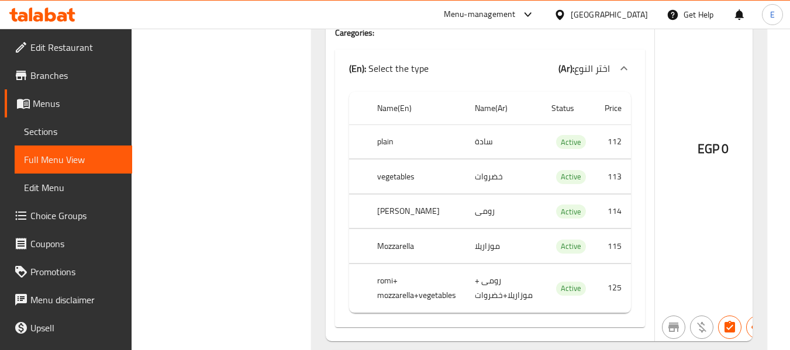
click at [522, 297] on td "رومى + موزاريلا+خضروات" at bounding box center [504, 288] width 77 height 49
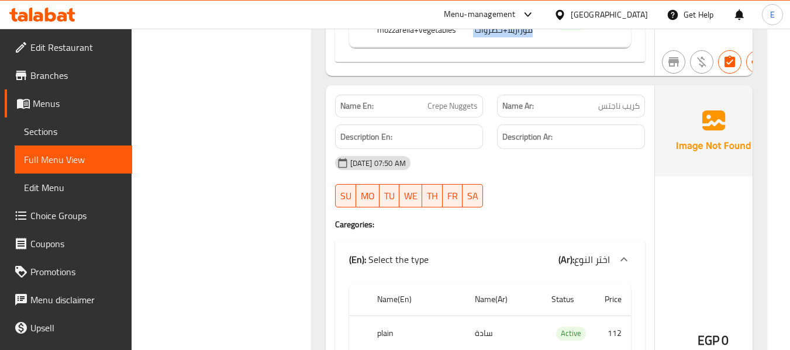
scroll to position [6318, 0]
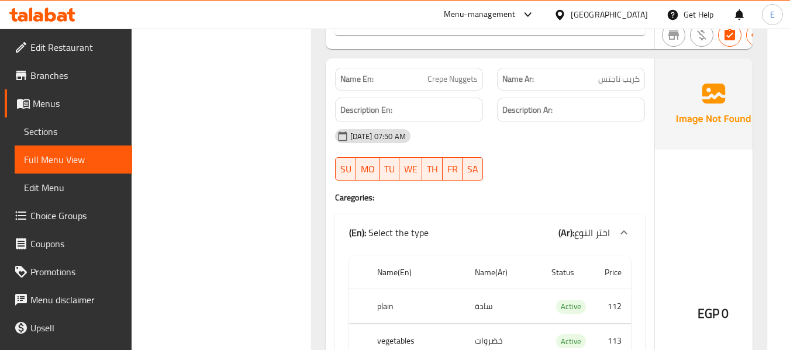
click at [632, 75] on span "كريب ناجتس" at bounding box center [620, 79] width 42 height 12
click at [454, 75] on span "Crepe Nuggets" at bounding box center [453, 79] width 50 height 12
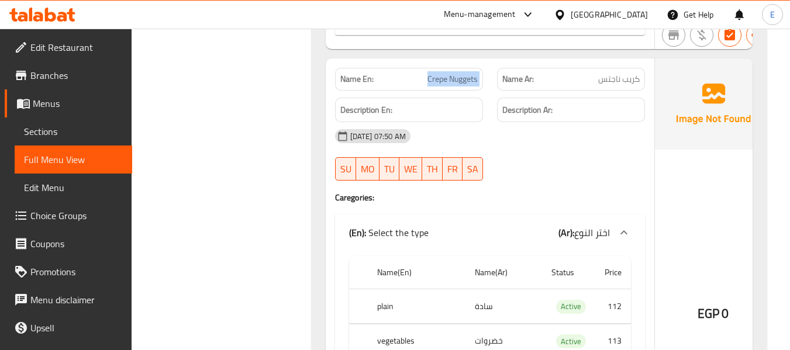
click at [454, 75] on span "Crepe Nuggets" at bounding box center [453, 79] width 50 height 12
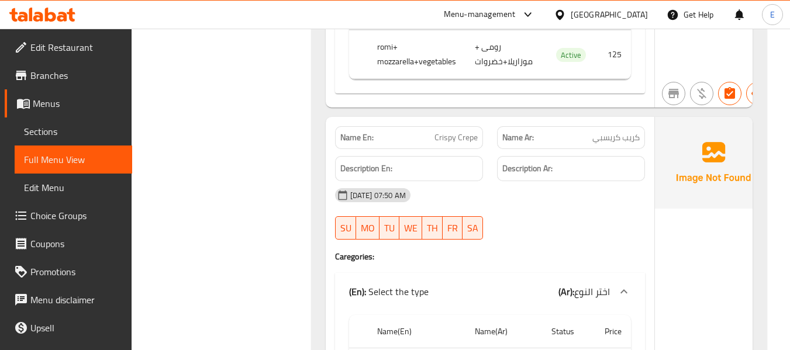
scroll to position [6728, 0]
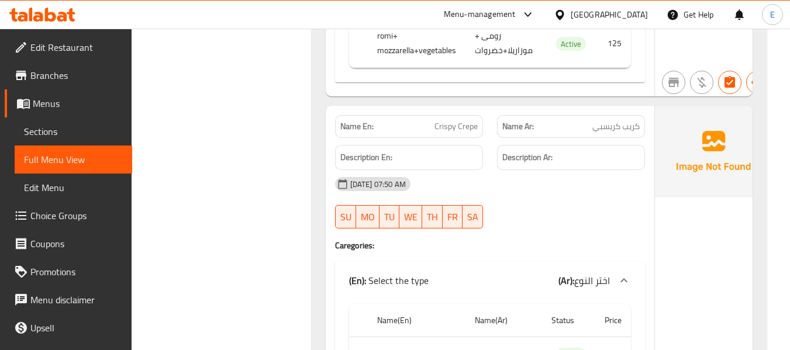
click at [604, 134] on div "Name Ar: كريب كريسبي" at bounding box center [571, 126] width 148 height 23
click at [500, 118] on div "Name Ar: كريب كريسبي" at bounding box center [571, 126] width 148 height 23
click at [465, 125] on span "Crispy Crepe" at bounding box center [456, 127] width 43 height 12
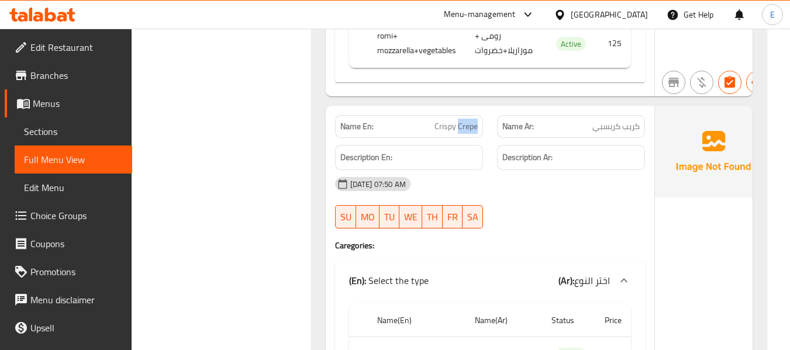
click at [465, 125] on span "Crispy Crepe" at bounding box center [456, 127] width 43 height 12
click at [593, 129] on span "كريب كريسبي" at bounding box center [616, 127] width 47 height 12
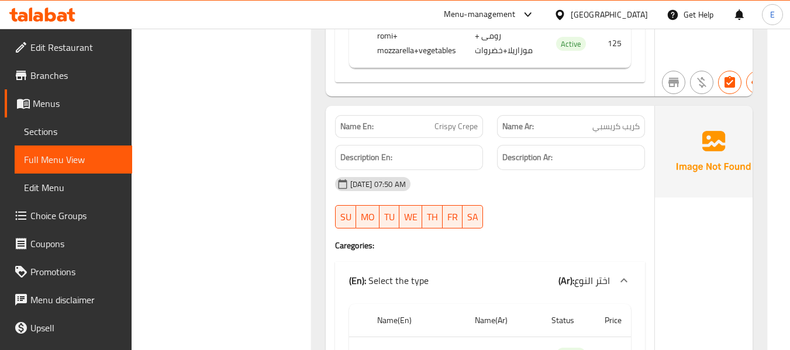
click at [593, 129] on span "كريب كريسبي" at bounding box center [616, 127] width 47 height 12
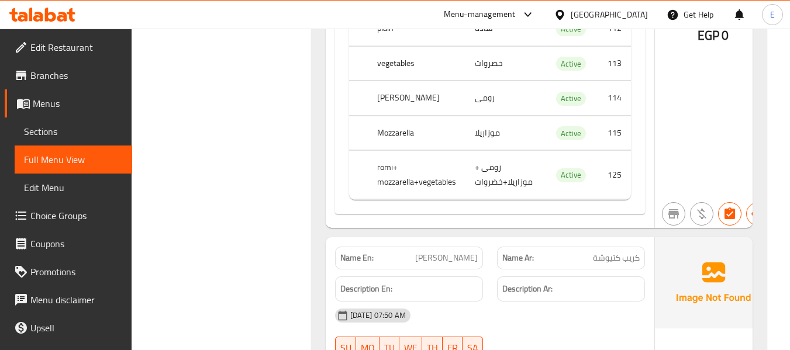
scroll to position [7079, 0]
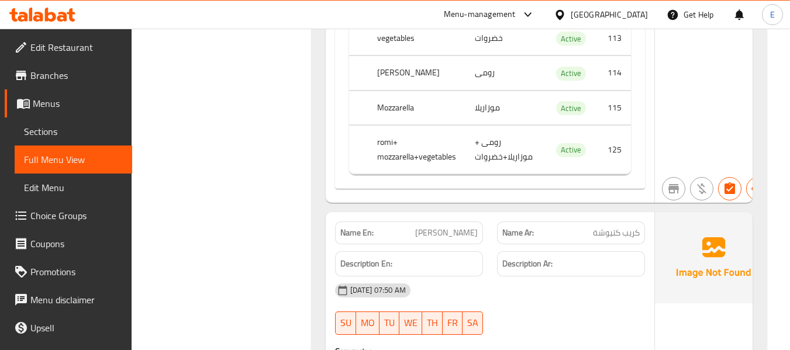
click at [528, 151] on td "رومى + موزاريلا+خضروات" at bounding box center [504, 150] width 77 height 49
click at [527, 151] on td "رومى + موزاريلا+خضروات" at bounding box center [504, 150] width 77 height 49
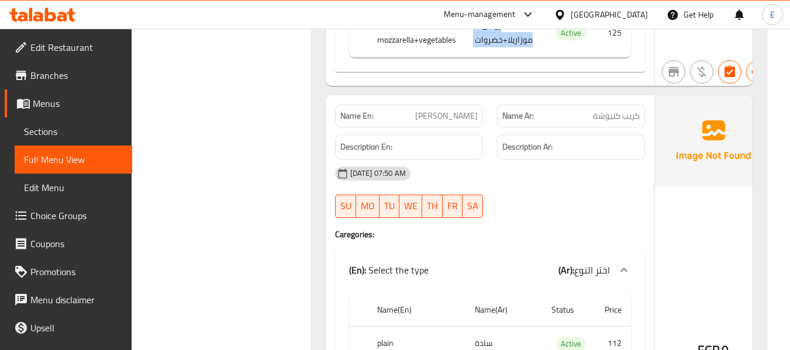
scroll to position [7255, 0]
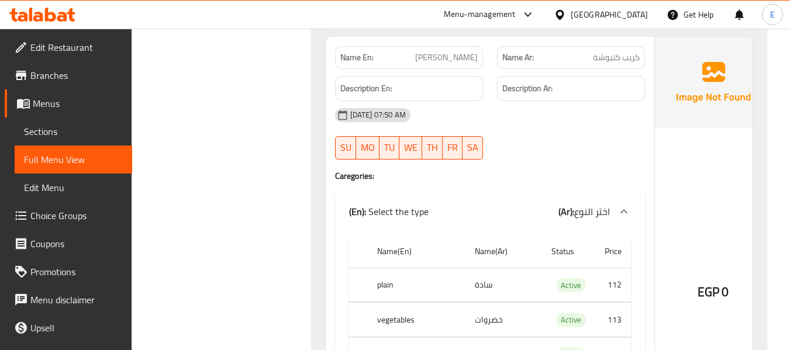
click at [606, 56] on span "كريب كتيوشة" at bounding box center [616, 57] width 47 height 12
click at [450, 55] on span "[PERSON_NAME]" at bounding box center [446, 57] width 63 height 12
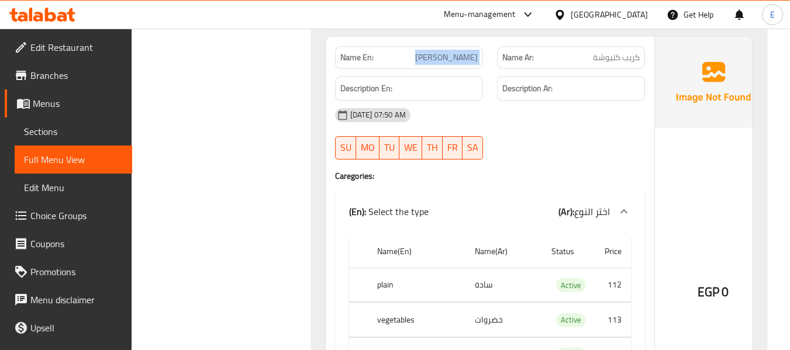
click at [450, 55] on span "[PERSON_NAME]" at bounding box center [446, 57] width 63 height 12
click at [575, 137] on div "18-09-2025 07:50 AM SU MO TU WE TH FR SA" at bounding box center [490, 134] width 324 height 66
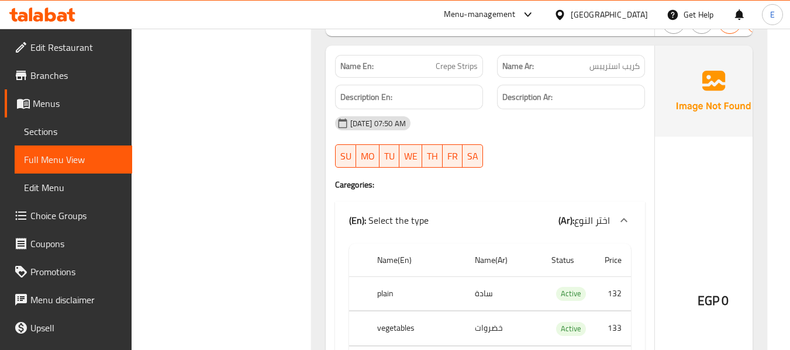
scroll to position [7723, 0]
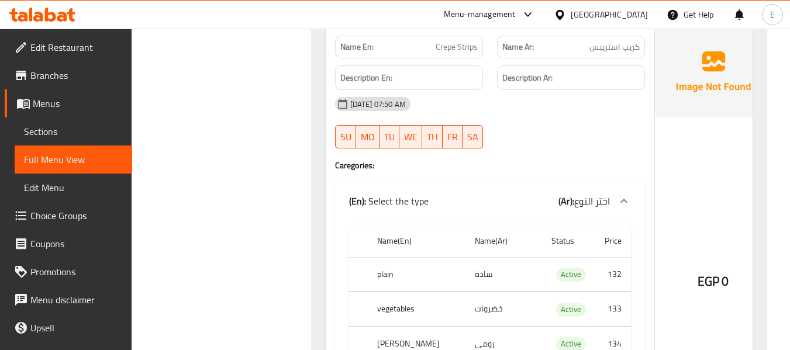
click at [616, 45] on span "كريب استريبس" at bounding box center [615, 47] width 50 height 12
click at [456, 41] on span "Crepe Strips" at bounding box center [457, 47] width 42 height 12
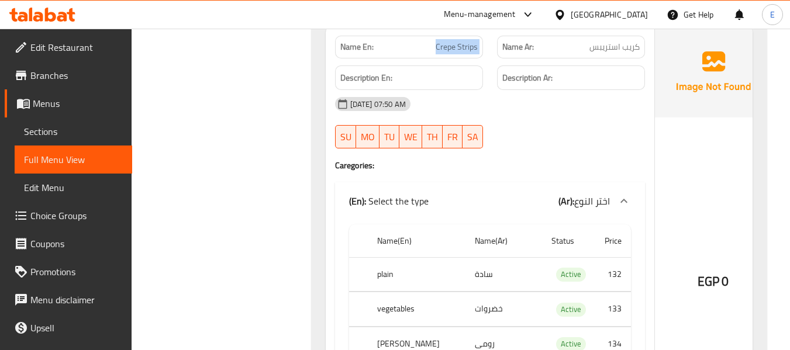
click at [456, 41] on span "Crepe Strips" at bounding box center [457, 47] width 42 height 12
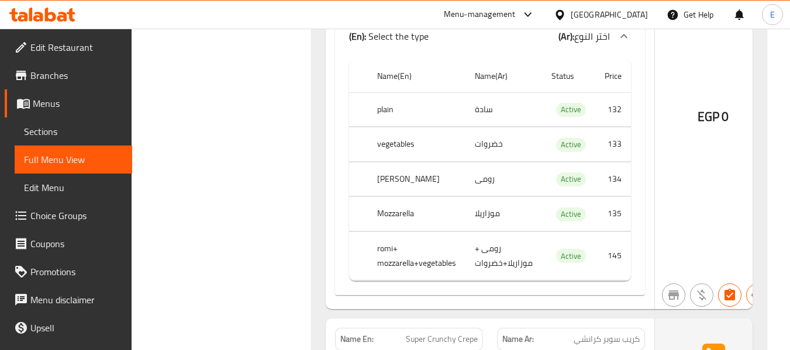
scroll to position [7898, 0]
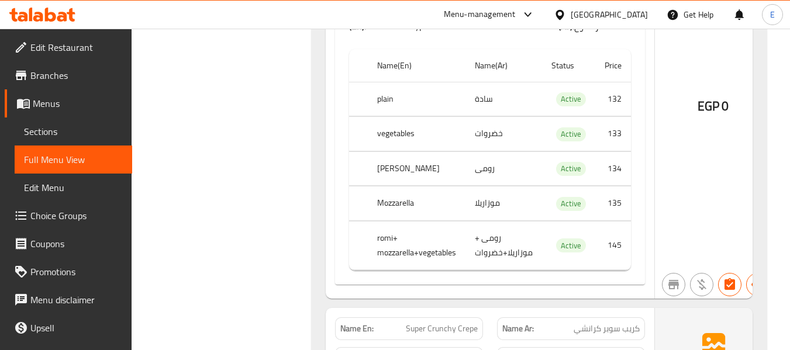
click at [370, 94] on th "plain" at bounding box center [417, 99] width 98 height 35
click at [479, 99] on td "سادة" at bounding box center [504, 99] width 77 height 35
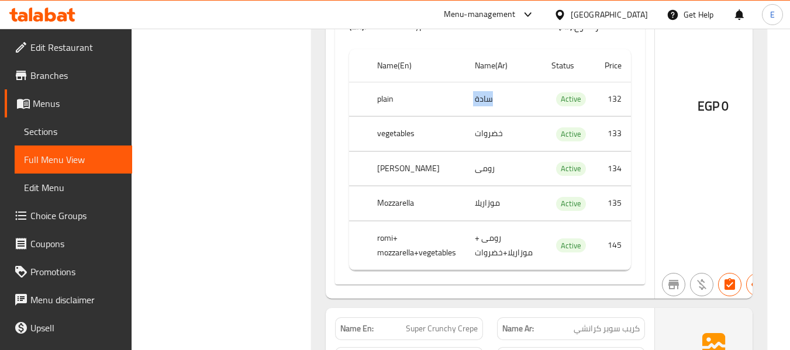
click at [479, 99] on td "سادة" at bounding box center [504, 99] width 77 height 35
click at [484, 127] on td "خضروات" at bounding box center [504, 134] width 77 height 35
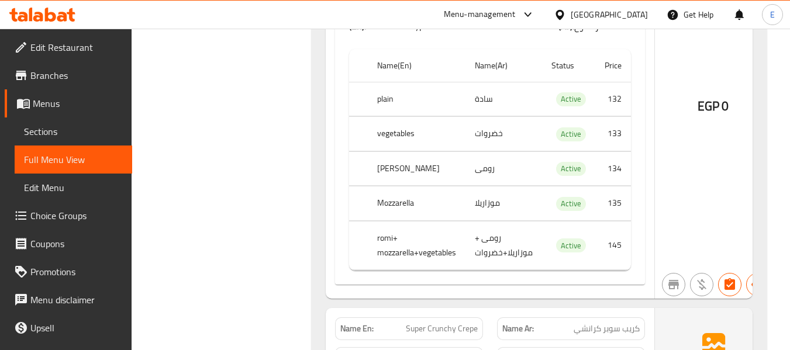
click at [395, 137] on th "vegetables" at bounding box center [417, 134] width 98 height 35
click at [395, 138] on th "vegetables" at bounding box center [417, 134] width 98 height 35
click at [493, 194] on td "موزاريلا" at bounding box center [504, 204] width 77 height 35
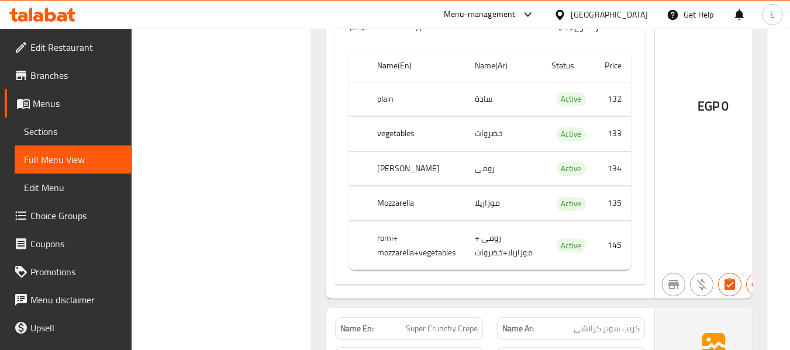
click at [497, 243] on td "رومى + موزاريلا+خضروات" at bounding box center [504, 245] width 77 height 49
click at [432, 254] on th "romi+ mozzarella+vegetables" at bounding box center [417, 245] width 98 height 49
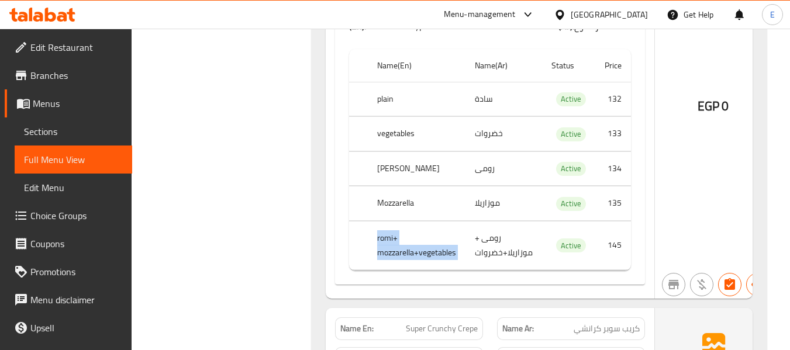
click at [432, 254] on th "romi+ mozzarella+vegetables" at bounding box center [417, 245] width 98 height 49
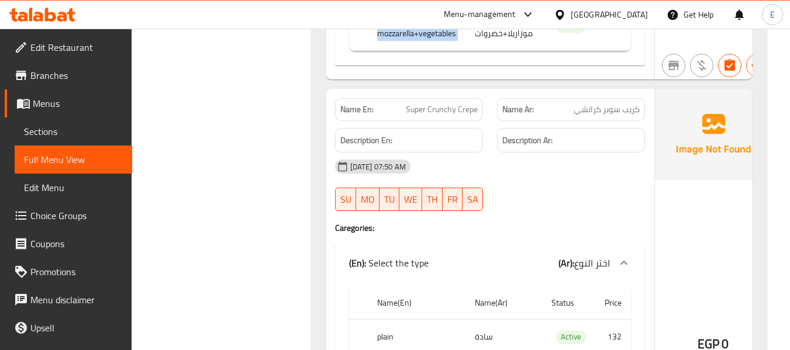
scroll to position [8132, 0]
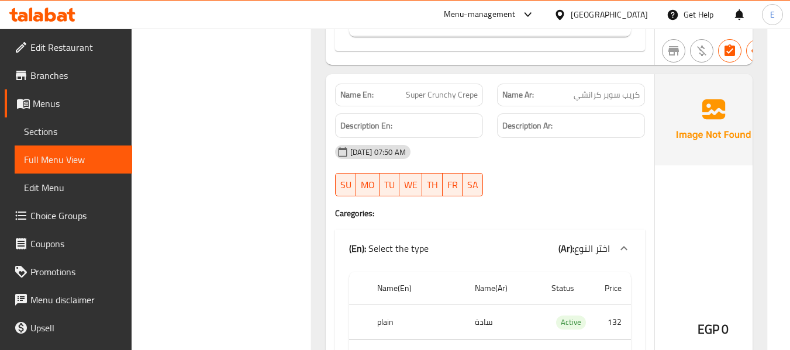
click at [608, 84] on div "Name Ar: كريب سوبر كرانشي" at bounding box center [571, 95] width 148 height 23
click at [463, 91] on span "Super Crunchy Crepe" at bounding box center [442, 95] width 72 height 12
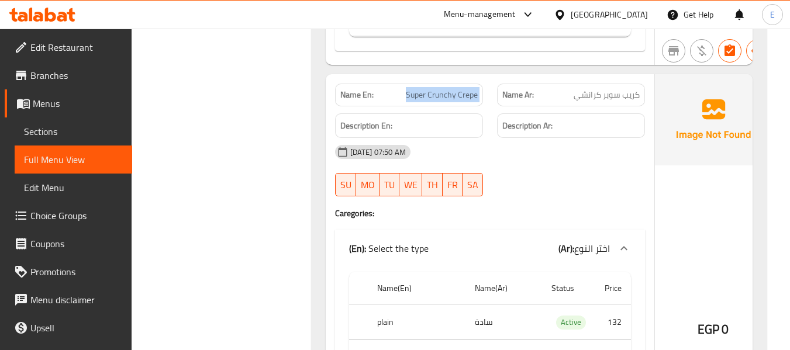
click at [463, 91] on span "Super Crunchy Crepe" at bounding box center [442, 95] width 72 height 12
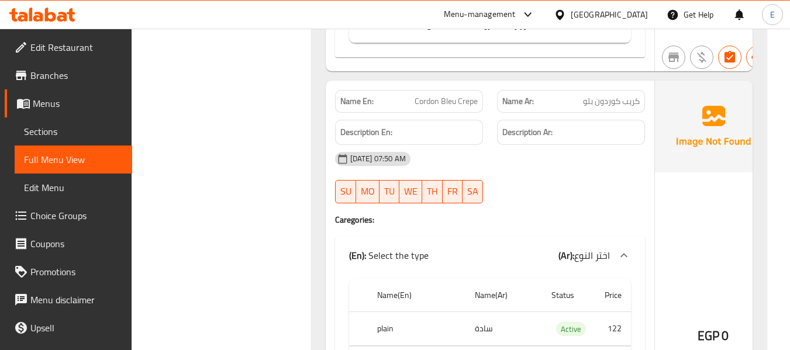
scroll to position [8600, 0]
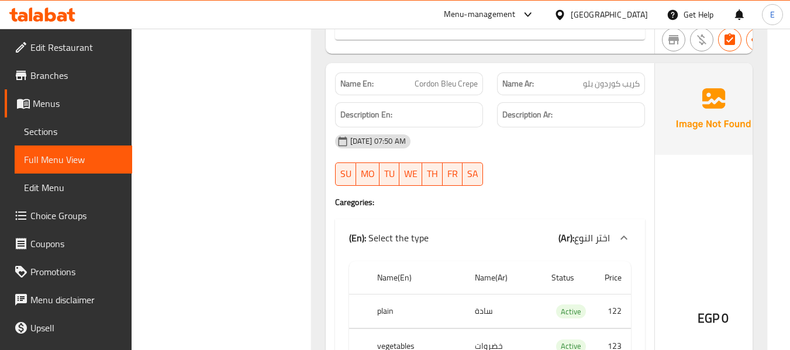
click at [634, 91] on div "Name Ar: كريب كوردون بلو" at bounding box center [571, 84] width 148 height 23
click at [462, 82] on span "Cordon Bleu Crepe" at bounding box center [446, 84] width 63 height 12
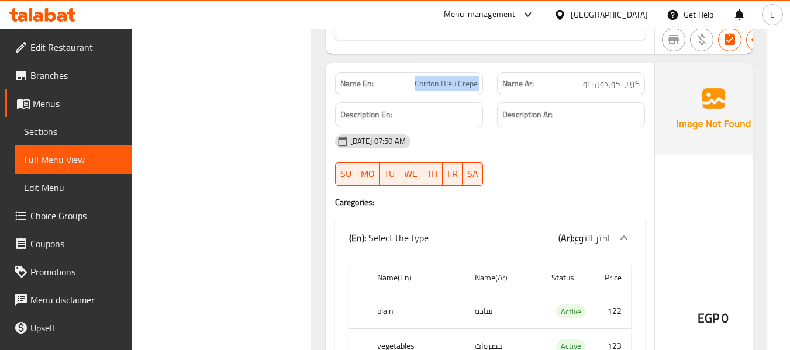
click at [462, 82] on span "Cordon Bleu Crepe" at bounding box center [446, 84] width 63 height 12
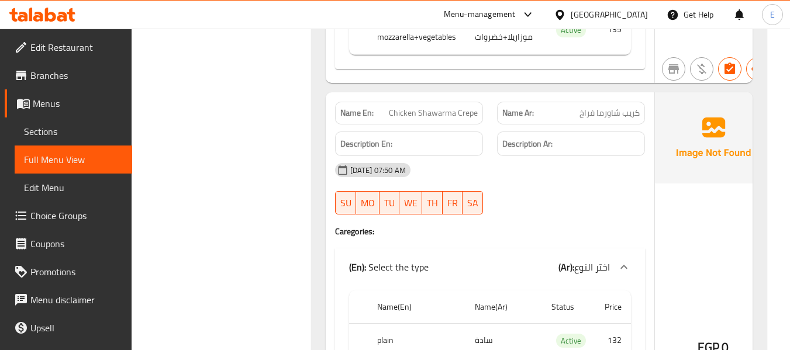
scroll to position [9068, 0]
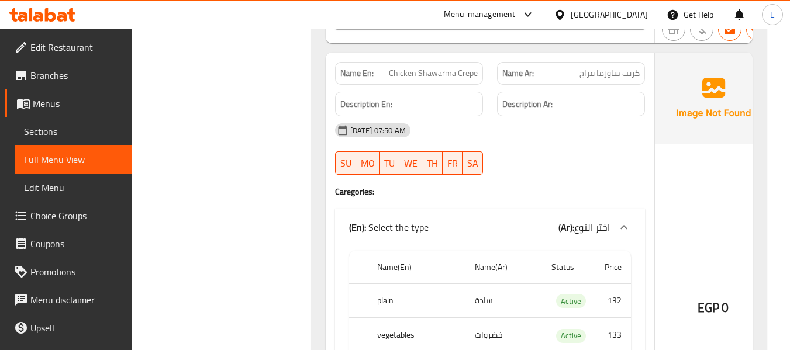
click at [613, 74] on span "كريب شاورما فراخ" at bounding box center [610, 73] width 60 height 12
click at [456, 75] on span "Chicken Shawarma Crepe" at bounding box center [433, 73] width 89 height 12
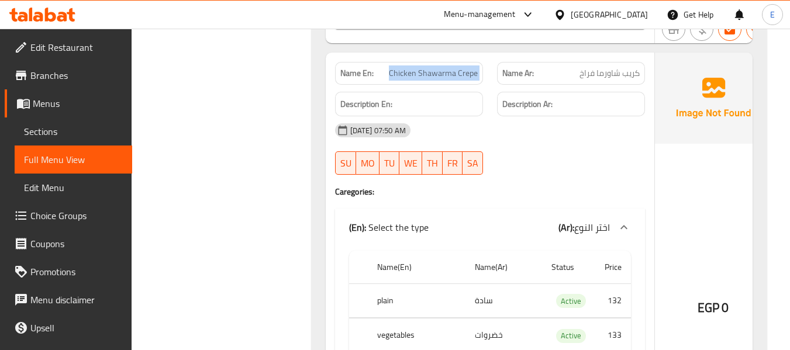
click at [456, 75] on span "Chicken Shawarma Crepe" at bounding box center [433, 73] width 89 height 12
click at [593, 136] on div "[DATE] 07:50 AM" at bounding box center [490, 130] width 324 height 28
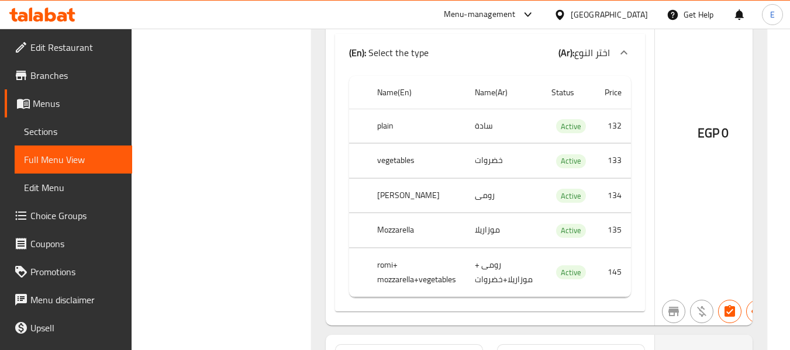
scroll to position [9244, 0]
click at [496, 161] on td "خضروات" at bounding box center [504, 160] width 77 height 35
click at [408, 156] on th "vegetables" at bounding box center [417, 160] width 98 height 35
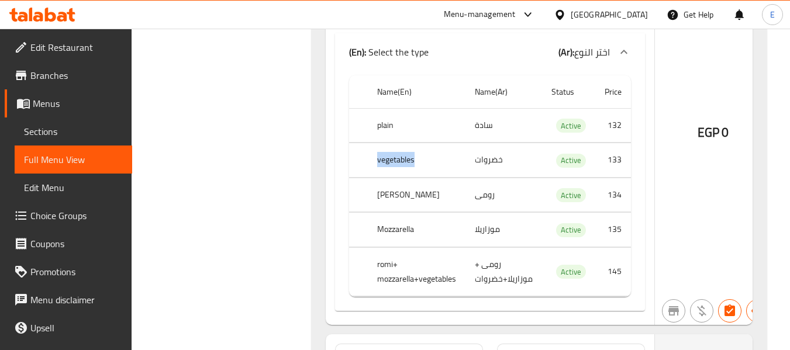
click at [408, 156] on th "vegetables" at bounding box center [417, 160] width 98 height 35
click at [488, 242] on td "موزاريلا" at bounding box center [504, 230] width 77 height 35
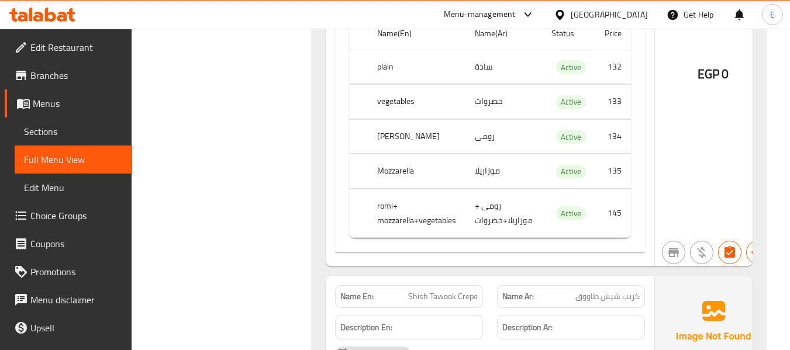
click at [498, 212] on td "رومى + موزاريلا+خضروات" at bounding box center [504, 213] width 77 height 49
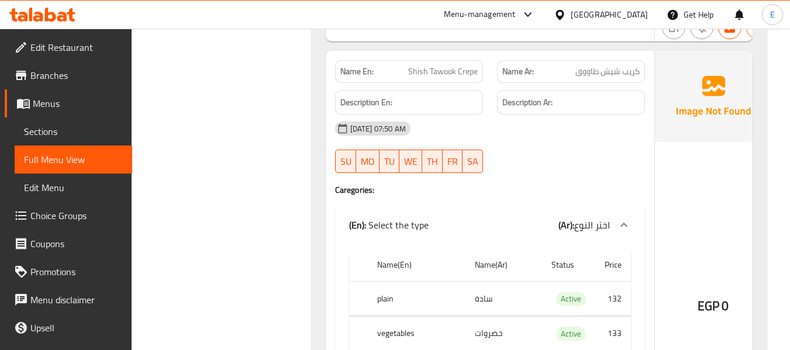
scroll to position [9536, 0]
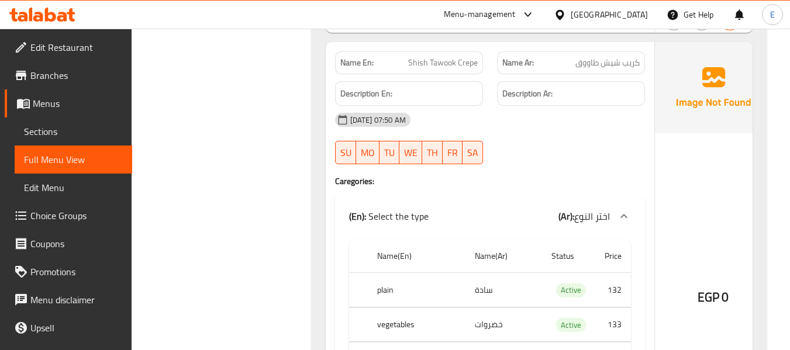
click at [616, 76] on div "Description Ar:" at bounding box center [571, 93] width 162 height 39
click at [449, 57] on span "Shish Tawook Crepe" at bounding box center [443, 63] width 70 height 12
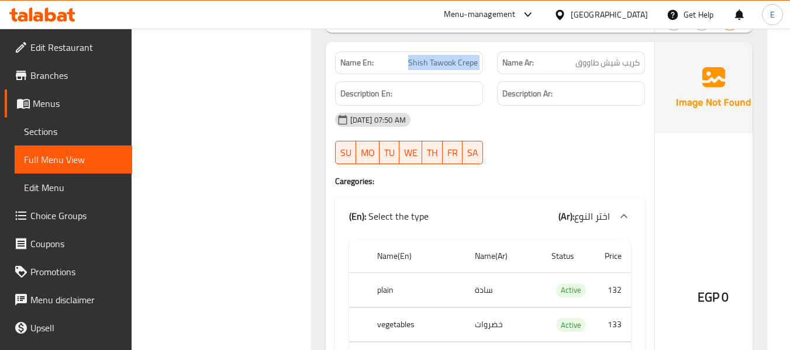
click at [449, 57] on span "Shish Tawook Crepe" at bounding box center [443, 63] width 70 height 12
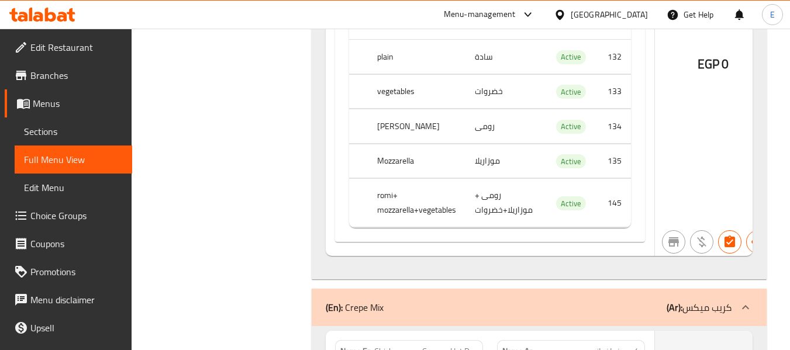
scroll to position [9770, 0]
click at [486, 194] on td "رومى + موزاريلا+خضروات" at bounding box center [504, 202] width 77 height 49
click at [434, 201] on th "romi+ mozzarella+vegetables" at bounding box center [417, 202] width 98 height 49
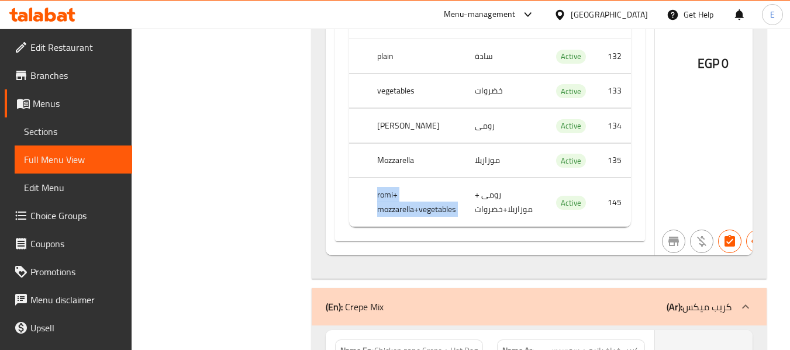
click at [434, 201] on th "romi+ mozzarella+vegetables" at bounding box center [417, 202] width 98 height 49
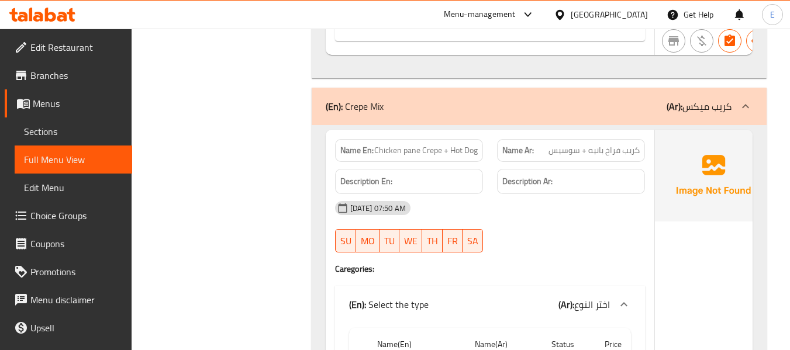
scroll to position [10004, 0]
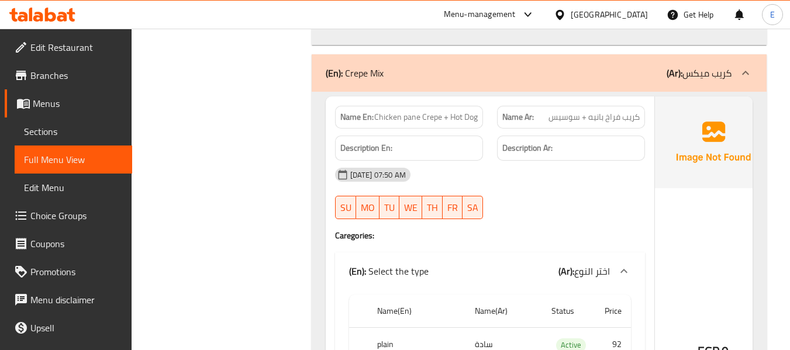
click at [582, 118] on span "كريب فراخ بانيه + سوسيس" at bounding box center [594, 117] width 91 height 12
click at [581, 118] on span "كريب فراخ بانيه + سوسيس" at bounding box center [594, 117] width 91 height 12
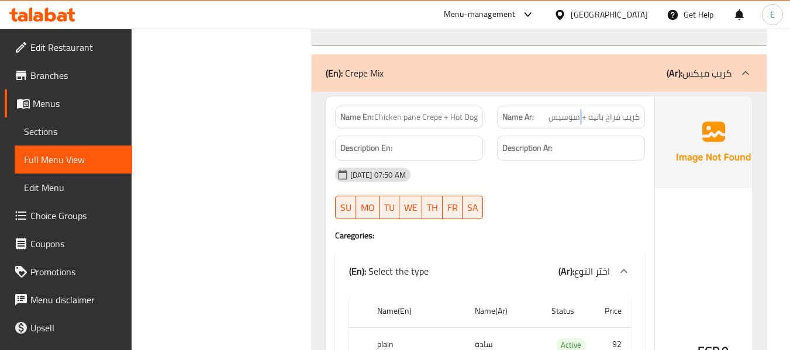
click at [581, 118] on span "كريب فراخ بانيه + سوسيس" at bounding box center [594, 117] width 91 height 12
click at [588, 202] on div "18-09-2025 07:50 AM SU MO TU WE TH FR SA" at bounding box center [490, 194] width 324 height 66
click at [470, 120] on span "Chicken pane Crepe + Hot Dog" at bounding box center [426, 117] width 104 height 12
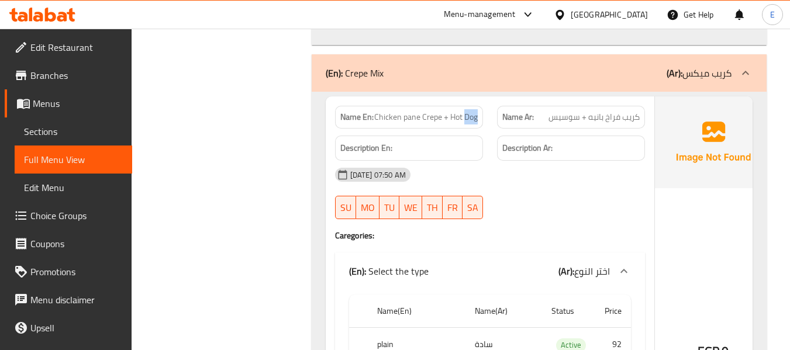
click at [470, 119] on span "Chicken pane Crepe + Hot Dog" at bounding box center [426, 117] width 104 height 12
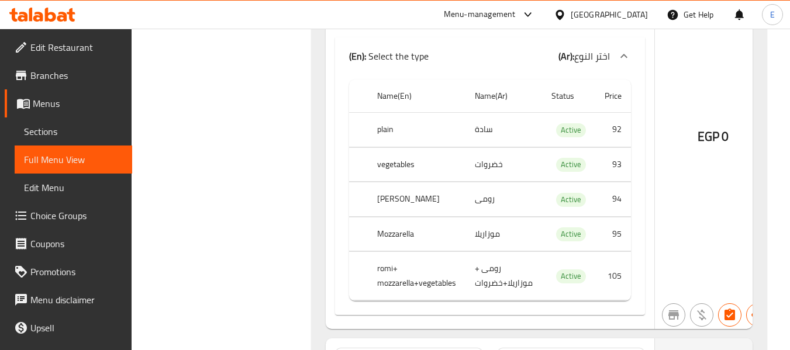
scroll to position [10238, 0]
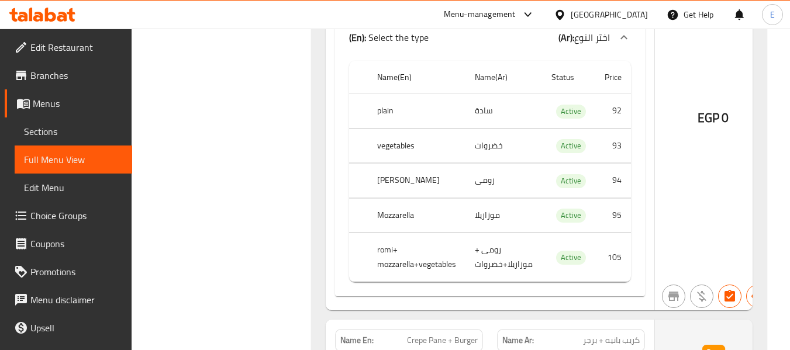
click at [494, 141] on td "خضروات" at bounding box center [504, 146] width 77 height 35
click at [393, 140] on th "vegetables" at bounding box center [417, 146] width 98 height 35
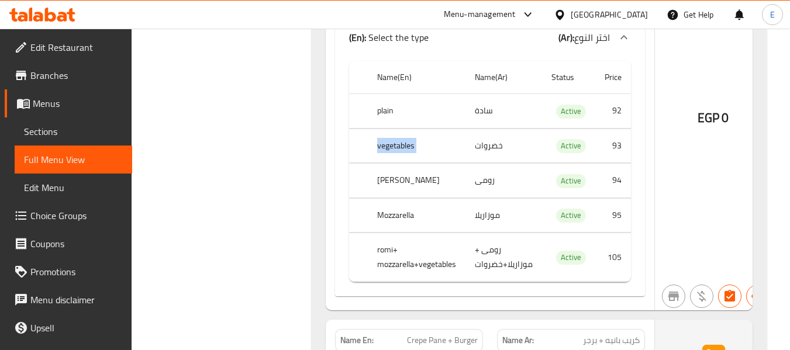
click at [393, 140] on th "vegetables" at bounding box center [417, 146] width 98 height 35
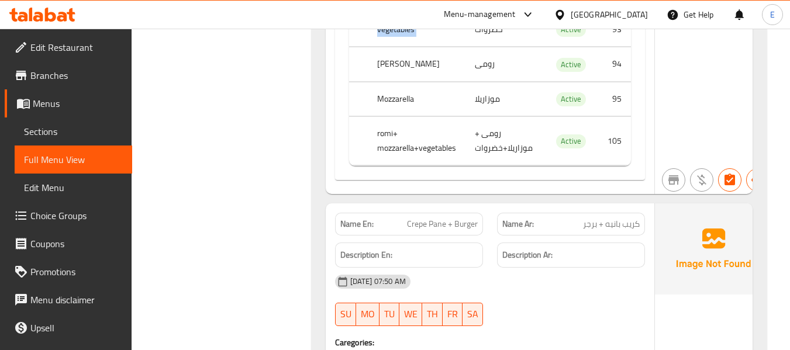
scroll to position [10355, 0]
click at [491, 70] on td "رومى" at bounding box center [504, 64] width 77 height 35
click at [492, 69] on td "رومى" at bounding box center [504, 64] width 77 height 35
click at [388, 61] on th "[PERSON_NAME]" at bounding box center [417, 64] width 98 height 35
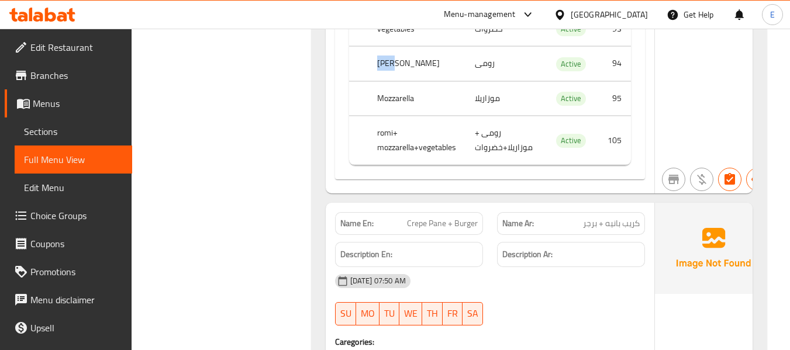
click at [499, 137] on td "رومى + موزاريلا+خضروات" at bounding box center [504, 140] width 77 height 49
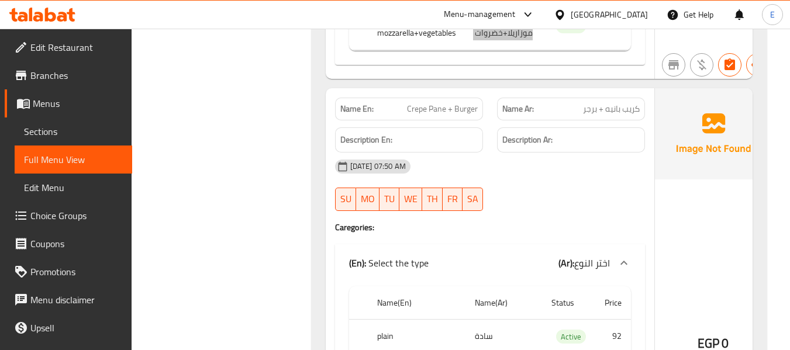
scroll to position [10472, 0]
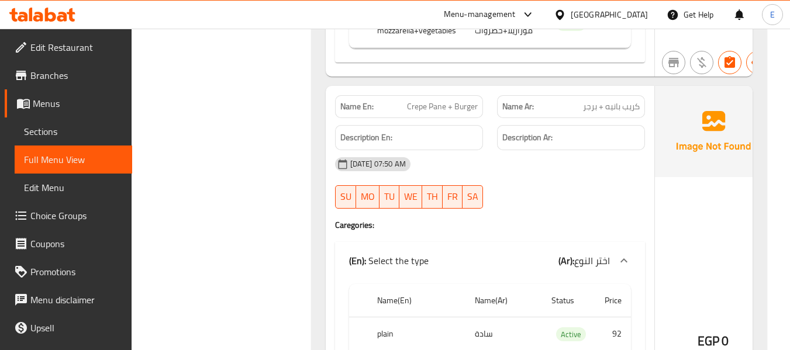
click at [614, 116] on div "Name Ar: كريب بانيه + برجر" at bounding box center [571, 106] width 148 height 23
click at [435, 112] on span "Crepe Pane + Burger" at bounding box center [442, 107] width 71 height 12
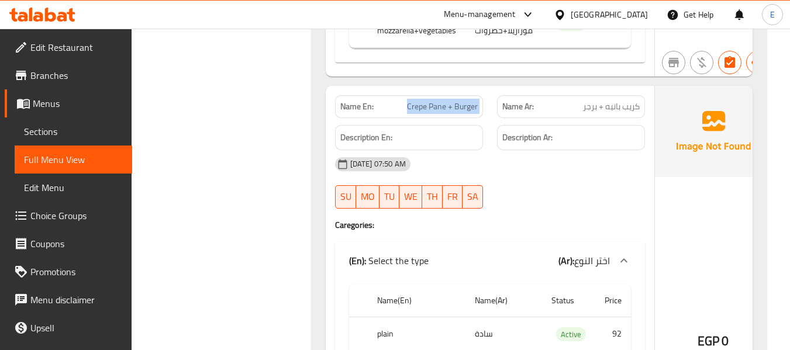
click at [435, 112] on span "Crepe Pane + Burger" at bounding box center [442, 107] width 71 height 12
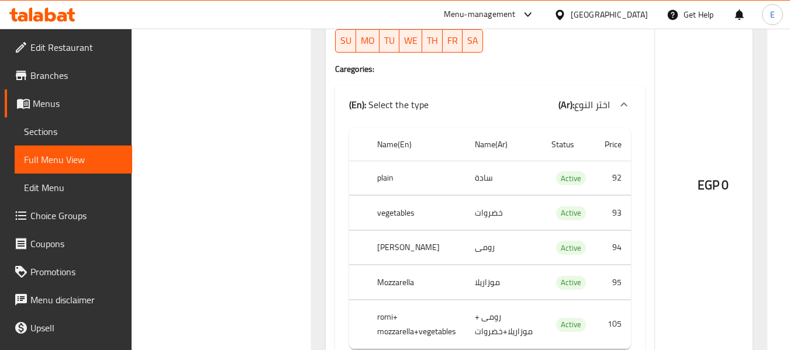
scroll to position [10648, 0]
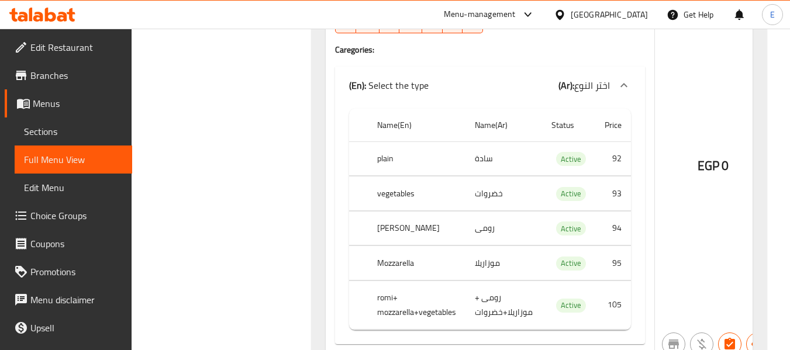
click at [484, 202] on td "خضروات" at bounding box center [504, 194] width 77 height 35
click at [393, 195] on th "vegetables" at bounding box center [417, 194] width 98 height 35
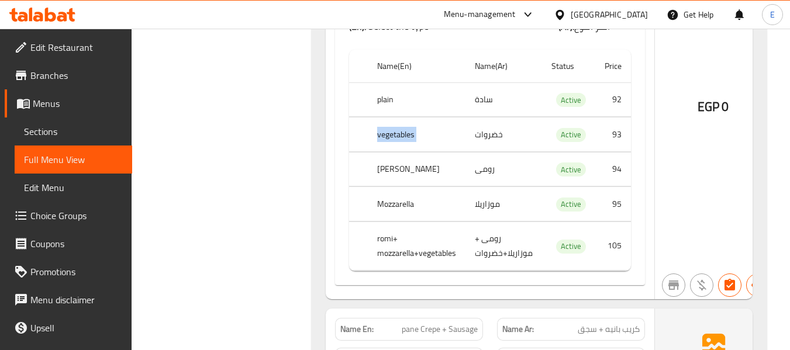
scroll to position [10765, 0]
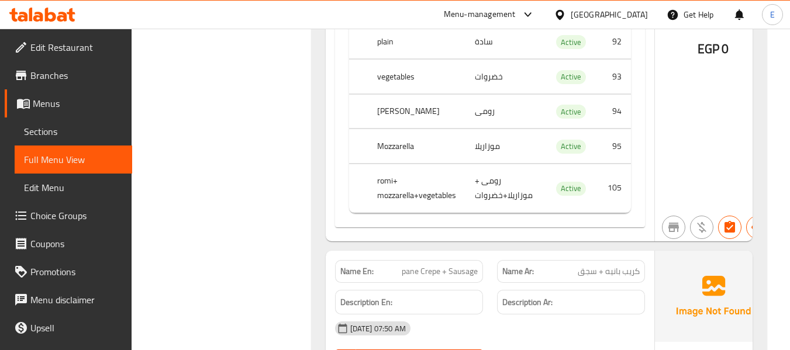
click at [490, 190] on td "رومى + موزاريلا+خضروات" at bounding box center [504, 188] width 77 height 49
click at [403, 193] on th "romi+ mozzarella+vegetables" at bounding box center [417, 188] width 98 height 49
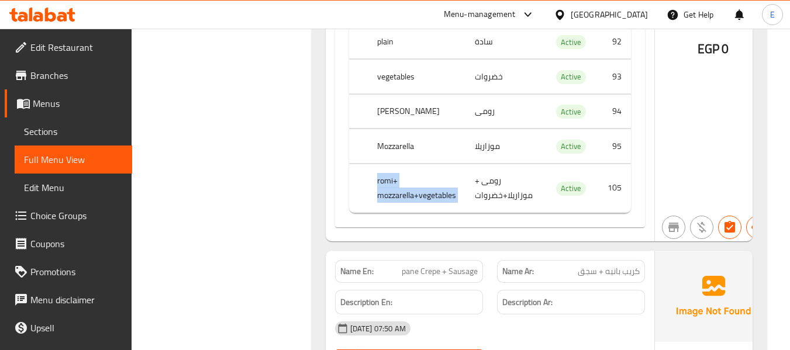
click at [403, 193] on th "romi+ mozzarella+vegetables" at bounding box center [417, 188] width 98 height 49
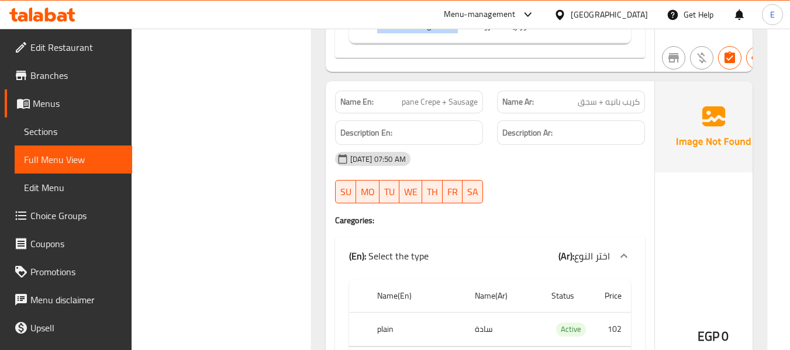
scroll to position [10940, 0]
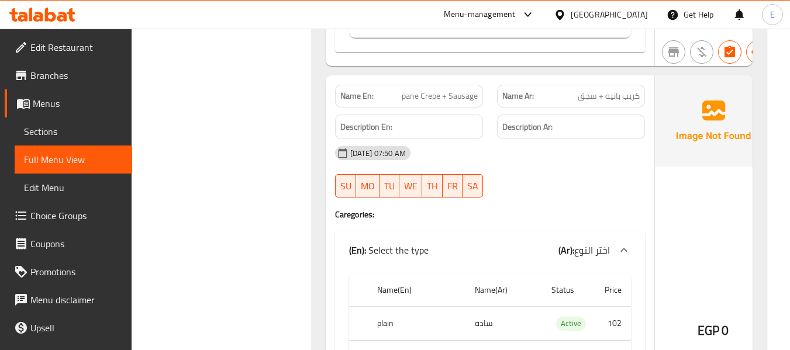
click at [628, 99] on span "كريب بانيه + سجق" at bounding box center [609, 96] width 62 height 12
click at [451, 99] on span "pane Crepe + Sausage" at bounding box center [440, 96] width 76 height 12
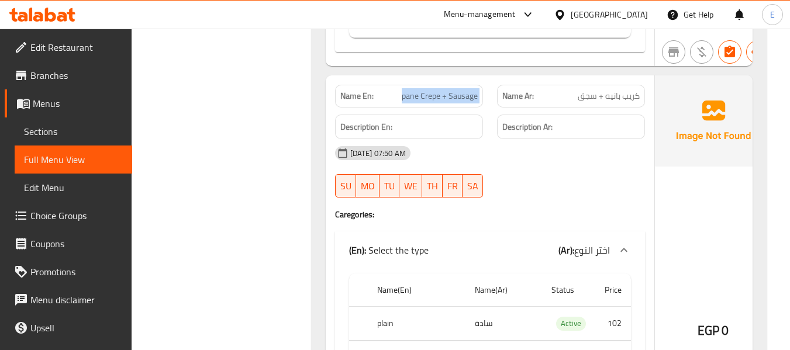
click at [451, 99] on span "pane Crepe + Sausage" at bounding box center [440, 96] width 76 height 12
click at [644, 164] on div "[DATE] 07:50 AM" at bounding box center [490, 153] width 324 height 28
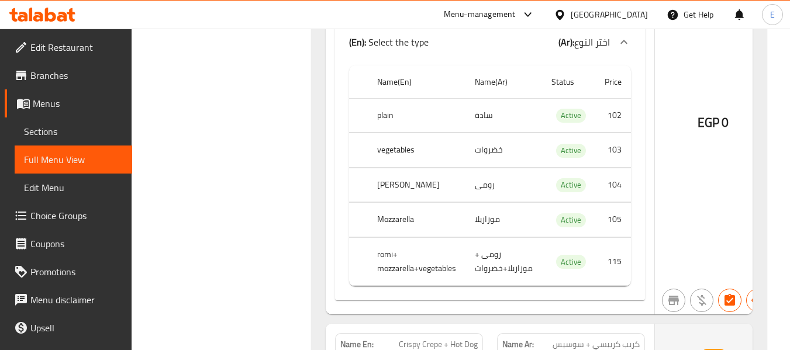
scroll to position [11174, 0]
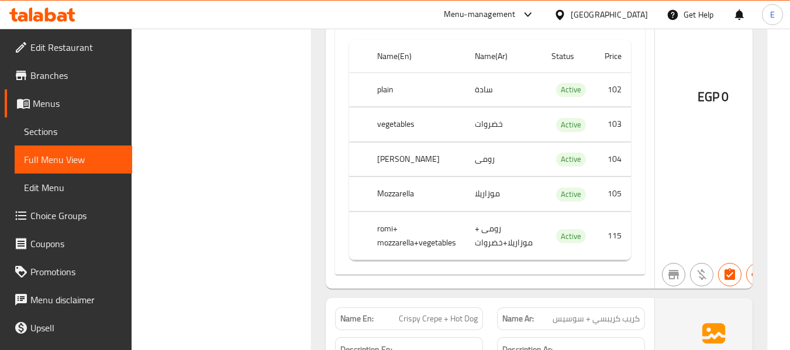
click at [499, 235] on td "رومى + موزاريلا+خضروات" at bounding box center [504, 236] width 77 height 49
click at [500, 236] on td "رومى + موزاريلا+خضروات" at bounding box center [504, 236] width 77 height 49
click at [426, 247] on th "romi+ mozzarella+vegetables" at bounding box center [417, 236] width 98 height 49
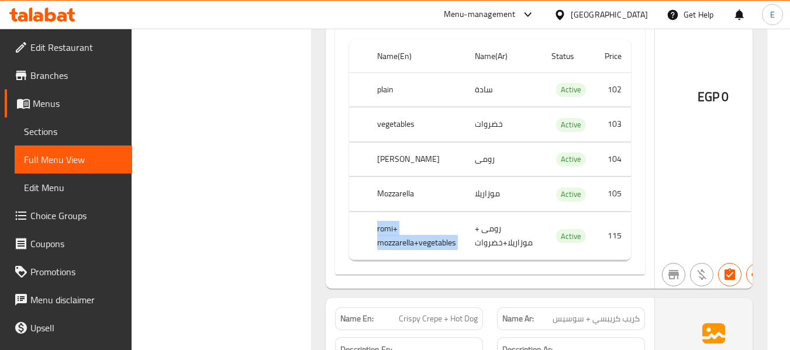
click at [426, 247] on th "romi+ mozzarella+vegetables" at bounding box center [417, 236] width 98 height 49
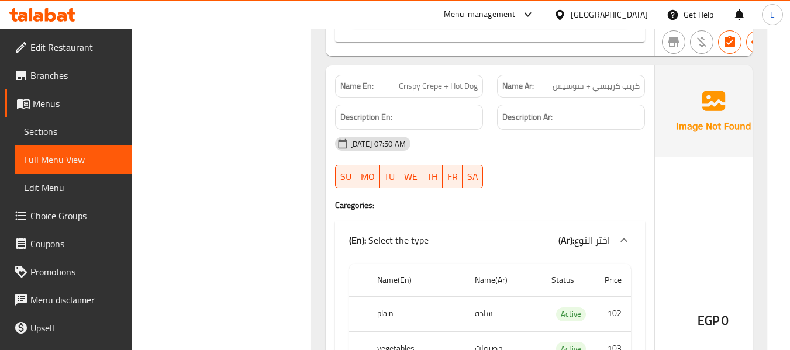
scroll to position [11408, 0]
click at [613, 91] on span "كريب كريبسي + سوسيس" at bounding box center [596, 85] width 87 height 12
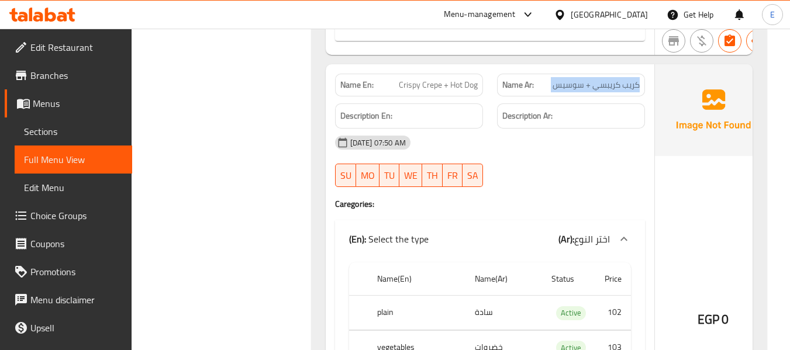
click at [613, 91] on span "كريب كريبسي + سوسيس" at bounding box center [596, 85] width 87 height 12
click at [432, 91] on span "Crispy Crepe + Hot Dog" at bounding box center [438, 85] width 79 height 12
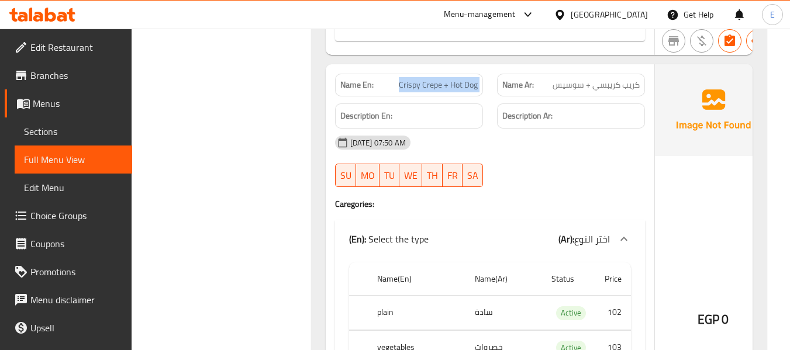
click at [432, 91] on span "Crispy Crepe + Hot Dog" at bounding box center [438, 85] width 79 height 12
click at [656, 177] on div "EGP 0" at bounding box center [713, 288] width 117 height 448
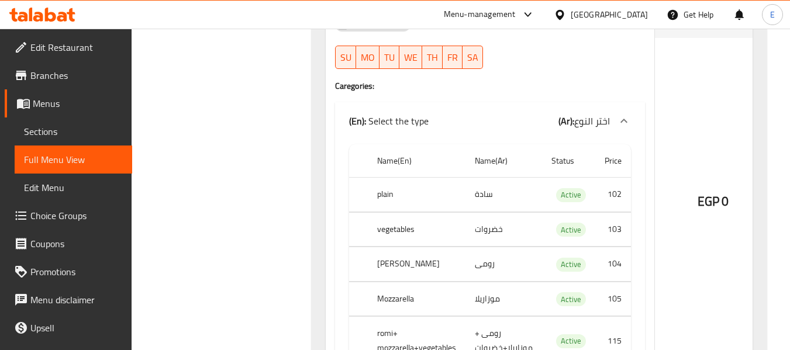
scroll to position [11584, 0]
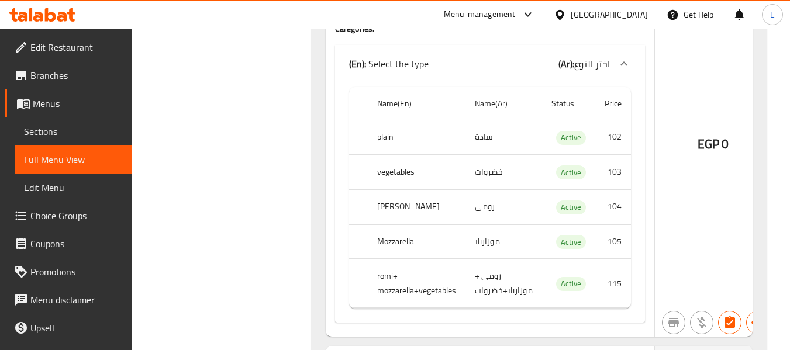
click at [494, 203] on td "رومى" at bounding box center [504, 207] width 77 height 35
click at [380, 208] on th "[PERSON_NAME]" at bounding box center [417, 207] width 98 height 35
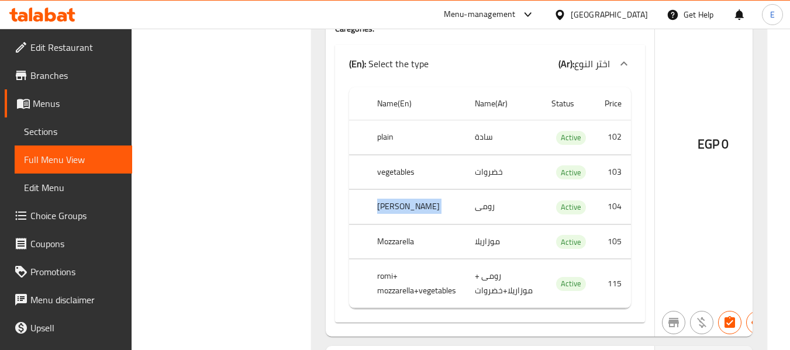
click at [390, 213] on th "[PERSON_NAME]" at bounding box center [417, 207] width 98 height 35
click at [480, 212] on td "رومى" at bounding box center [504, 207] width 77 height 35
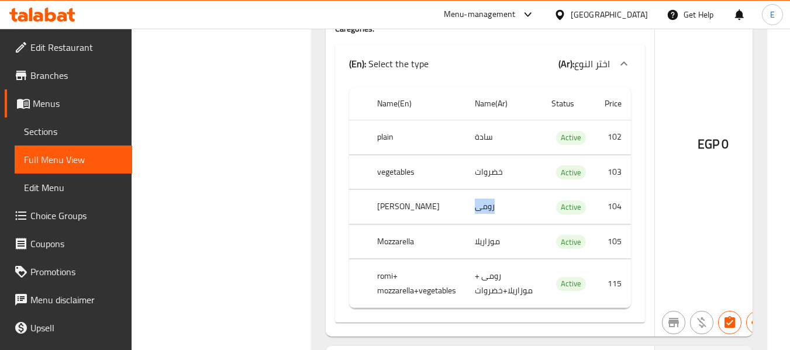
click at [480, 212] on td "رومى" at bounding box center [504, 207] width 77 height 35
click at [490, 306] on td "رومى + موزاريلا+خضروات" at bounding box center [504, 284] width 77 height 49
click at [490, 290] on td "رومى + موزاريلا+خضروات" at bounding box center [504, 284] width 77 height 49
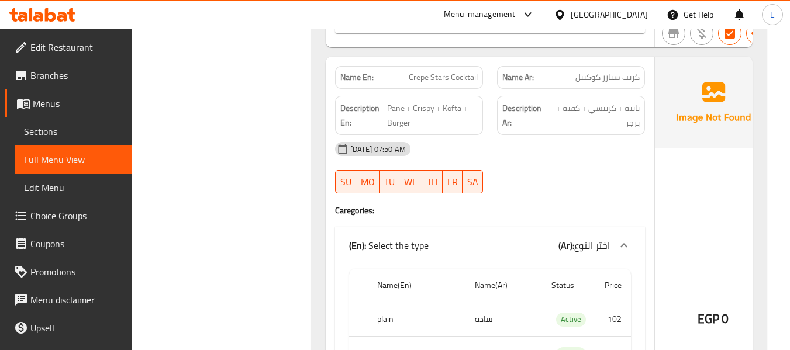
scroll to position [11876, 0]
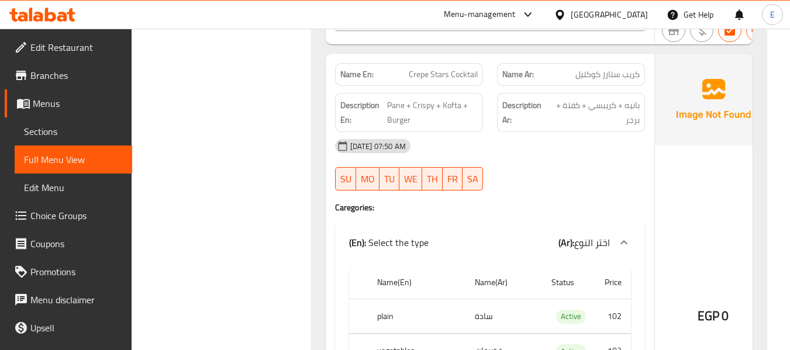
click at [621, 78] on span "كريب ستارز كوكتيل" at bounding box center [608, 74] width 64 height 12
click at [457, 81] on span "Crepe Stars Cocktail" at bounding box center [443, 74] width 69 height 12
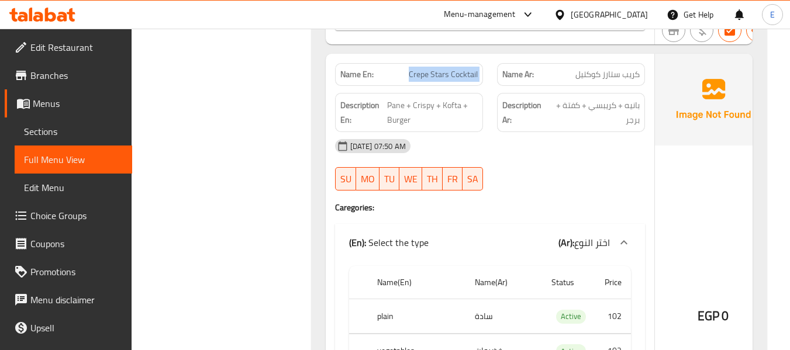
click at [457, 81] on span "Crepe Stars Cocktail" at bounding box center [443, 74] width 69 height 12
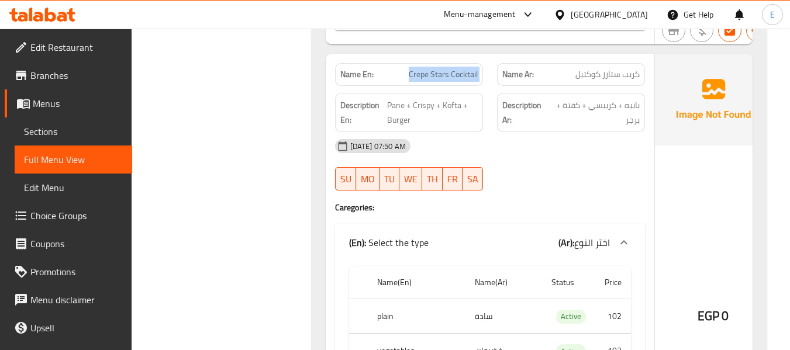
click at [457, 81] on span "Crepe Stars Cocktail" at bounding box center [443, 74] width 69 height 12
click at [576, 158] on div "[DATE] 07:50 AM" at bounding box center [490, 146] width 324 height 28
click at [591, 111] on span "بانيه + كريبسي + كفتة + برجر" at bounding box center [595, 112] width 90 height 29
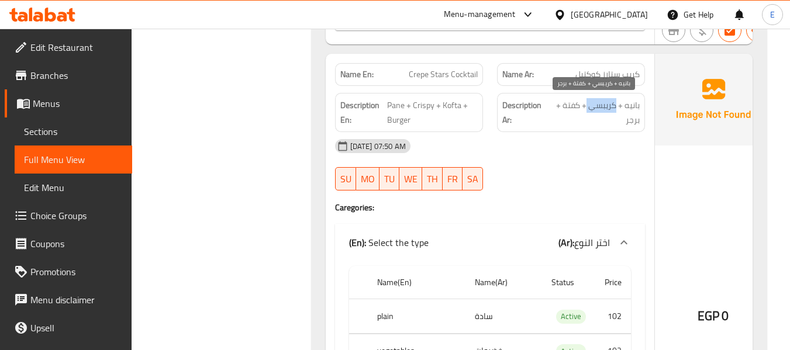
click at [591, 111] on span "بانيه + كريبسي + كفتة + برجر" at bounding box center [595, 112] width 90 height 29
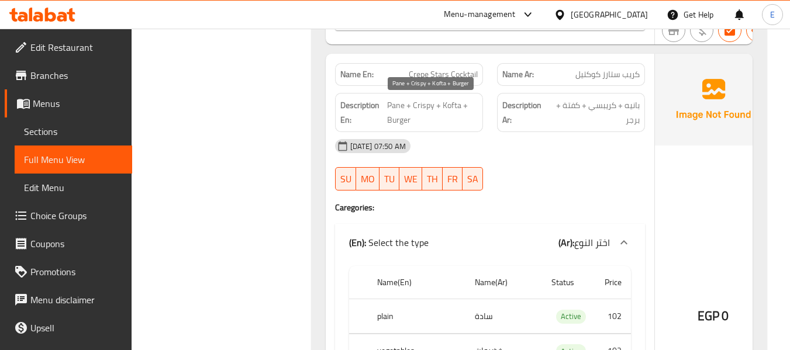
click at [451, 102] on span "Pane + Crispy + Kofta + Burger" at bounding box center [432, 112] width 91 height 29
click at [519, 145] on div "[DATE] 07:50 AM" at bounding box center [490, 146] width 324 height 28
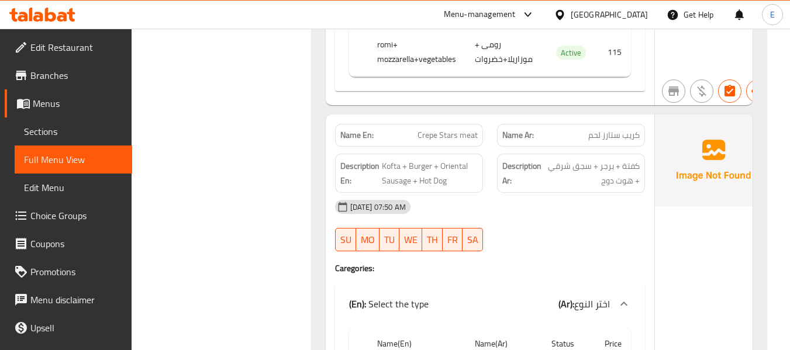
scroll to position [12344, 0]
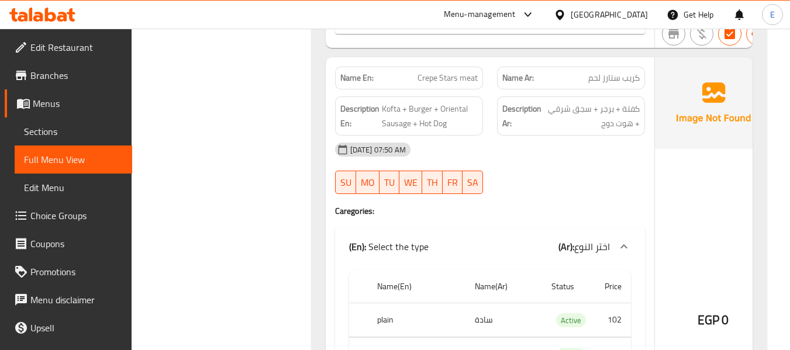
click at [632, 84] on span "كريب ستارز لحم" at bounding box center [614, 78] width 51 height 12
click at [431, 82] on span "Crepe Stars meat" at bounding box center [448, 78] width 60 height 12
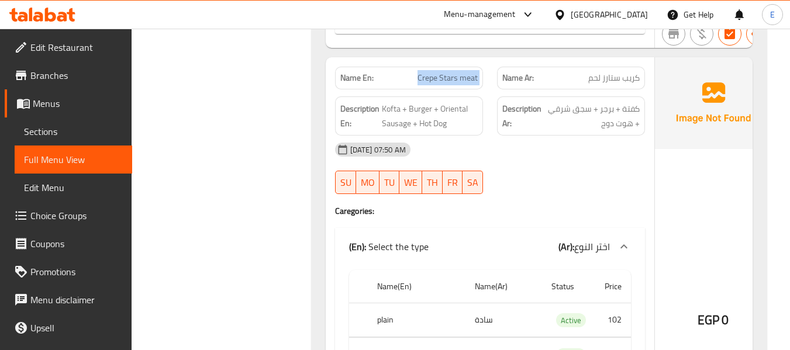
click at [431, 82] on span "Crepe Stars meat" at bounding box center [448, 78] width 60 height 12
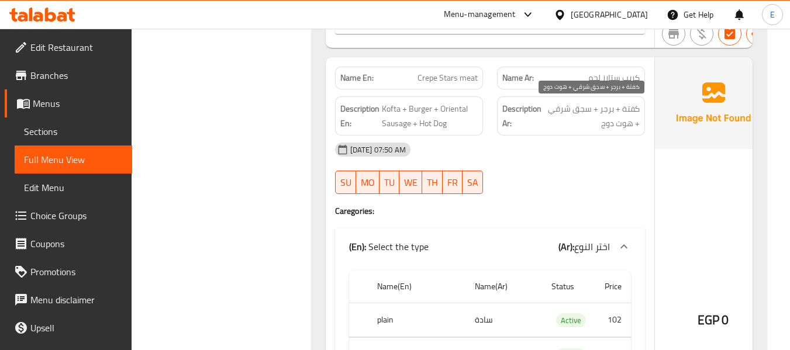
click at [624, 124] on span "كفتة + برجر + سجق شرقي + هوت دوج" at bounding box center [592, 116] width 96 height 29
click at [613, 78] on span "كريب ستارز لحم" at bounding box center [614, 78] width 51 height 12
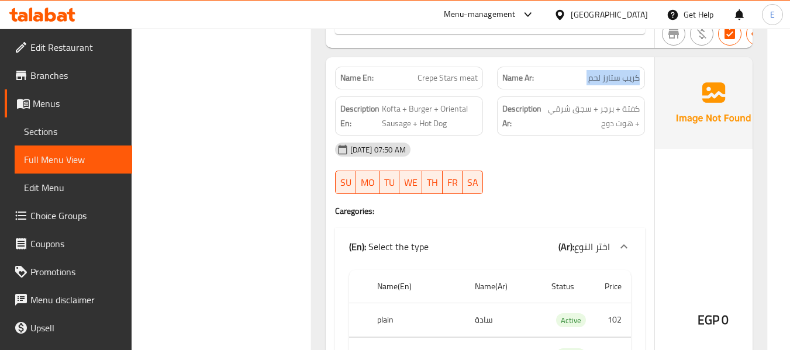
click at [613, 78] on span "كريب ستارز لحم" at bounding box center [614, 78] width 51 height 12
click at [415, 88] on div "Name En: Crepe Stars meat" at bounding box center [409, 78] width 148 height 23
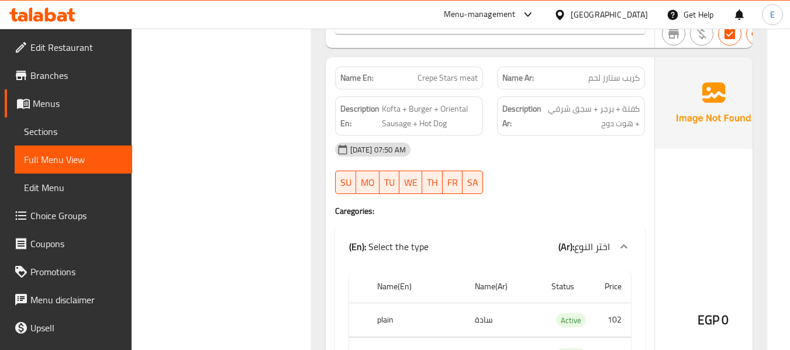
click at [634, 104] on span "كفتة + برجر + سجق شرقي + هوت دوج" at bounding box center [592, 116] width 96 height 29
click at [626, 110] on span "كفتة + برجر + سجق شرقي + هوت دوج" at bounding box center [592, 116] width 96 height 29
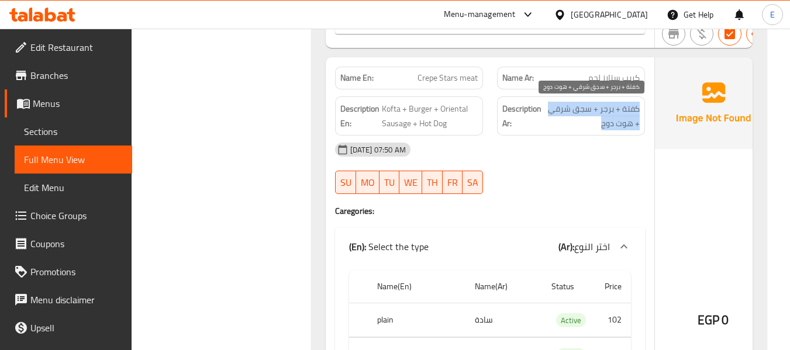
click at [626, 110] on span "كفتة + برجر + سجق شرقي + هوت دوج" at bounding box center [592, 116] width 96 height 29
drag, startPoint x: 591, startPoint y: 170, endPoint x: 470, endPoint y: 125, distance: 129.8
click at [586, 170] on div "18-09-2025 07:50 AM SU MO TU WE TH FR SA" at bounding box center [490, 169] width 324 height 66
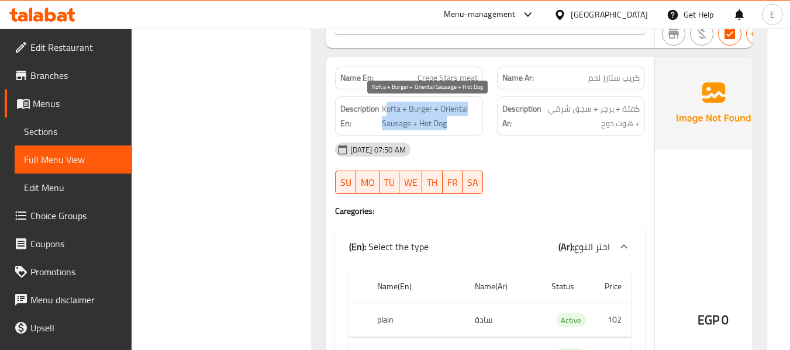
drag, startPoint x: 384, startPoint y: 109, endPoint x: 458, endPoint y: 122, distance: 74.2
click at [458, 122] on span "Kofta + Burger + Oriental Sausage + Hot Dog" at bounding box center [430, 116] width 96 height 29
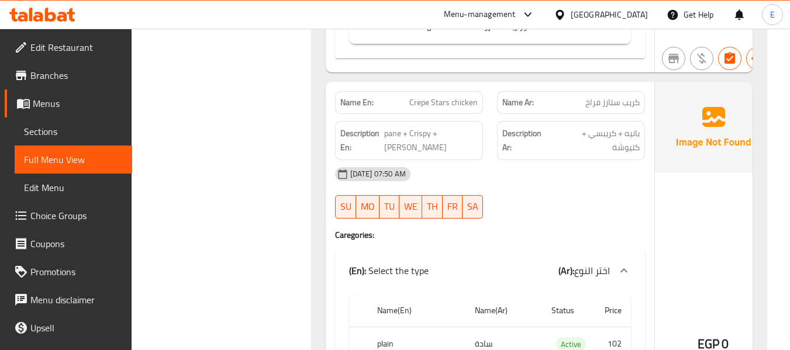
scroll to position [12812, 0]
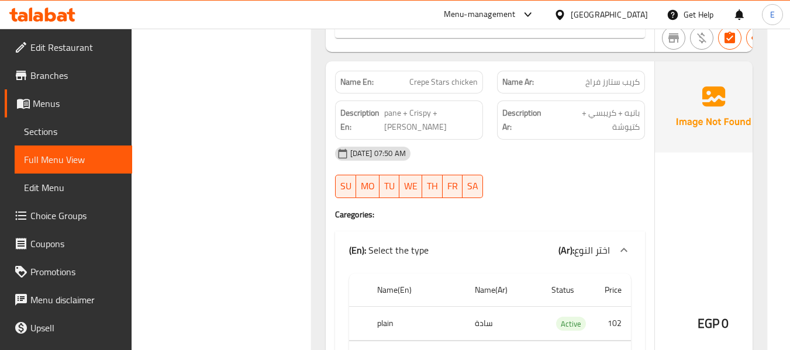
click at [613, 88] on span "كريب ستارز فراخ" at bounding box center [613, 82] width 54 height 12
click at [445, 82] on span "Crepe Stars chicken" at bounding box center [444, 82] width 68 height 12
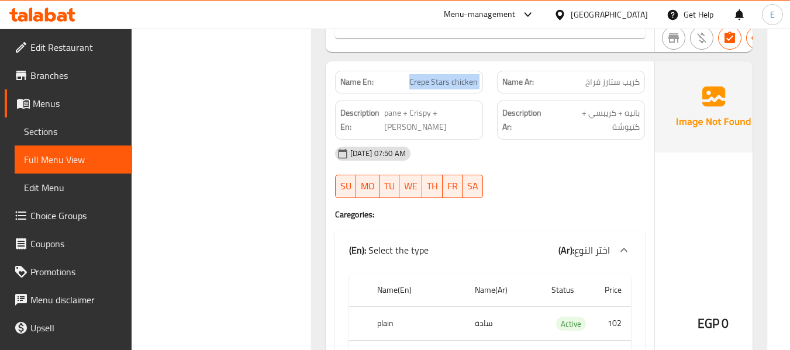
click at [445, 82] on span "Crepe Stars chicken" at bounding box center [444, 82] width 68 height 12
click at [607, 114] on span "بانيه + كريبسي + كتيوشة" at bounding box center [596, 120] width 85 height 29
click at [607, 113] on span "بانيه + كريبسي + كتيوشة" at bounding box center [596, 120] width 85 height 29
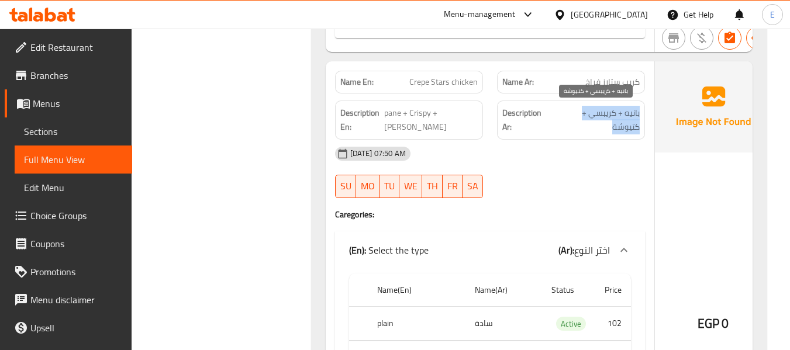
click at [607, 113] on span "بانيه + كريبسي + كتيوشة" at bounding box center [596, 120] width 85 height 29
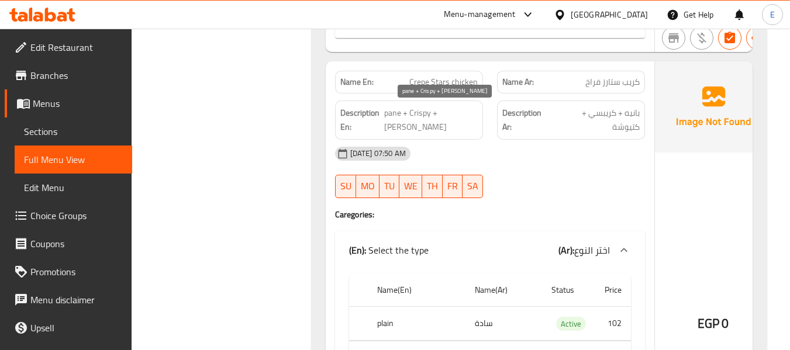
click at [418, 119] on span "pane + Crispy + [PERSON_NAME]" at bounding box center [431, 120] width 94 height 29
click at [531, 152] on div "[DATE] 07:50 AM" at bounding box center [490, 154] width 324 height 28
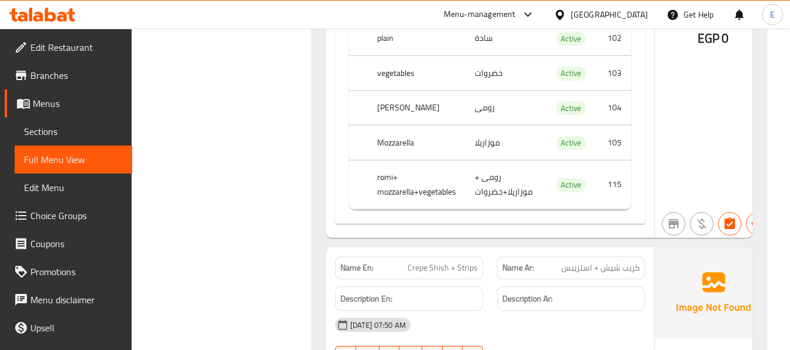
scroll to position [13105, 0]
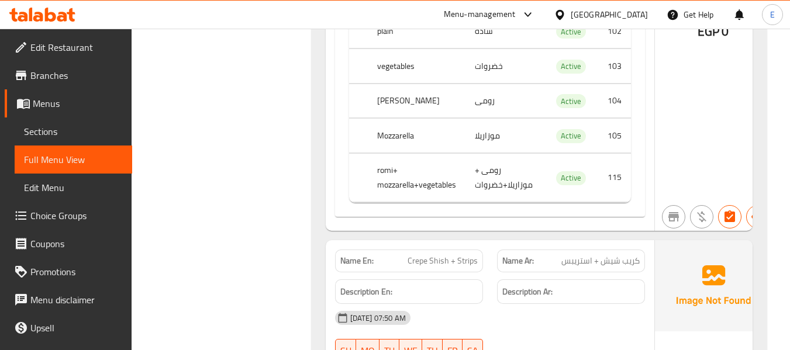
click at [505, 184] on td "رومى + موزاريلا+خضروات" at bounding box center [504, 177] width 77 height 49
click at [405, 194] on th "romi+ mozzarella+vegetables" at bounding box center [417, 177] width 98 height 49
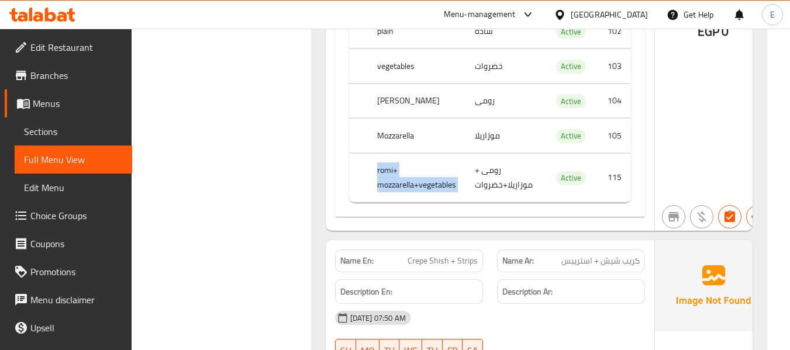
click at [405, 194] on th "romi+ mozzarella+vegetables" at bounding box center [417, 177] width 98 height 49
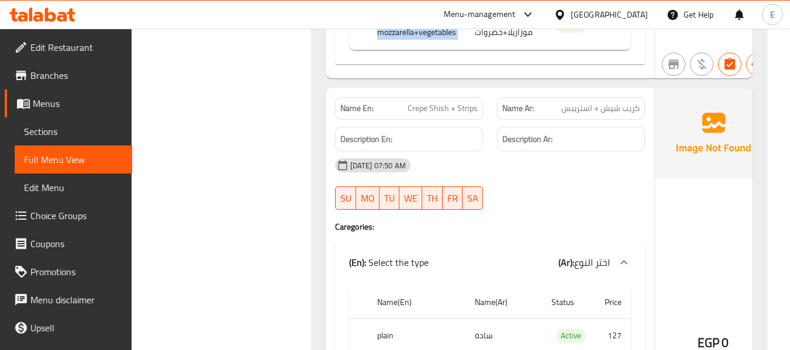
scroll to position [13281, 0]
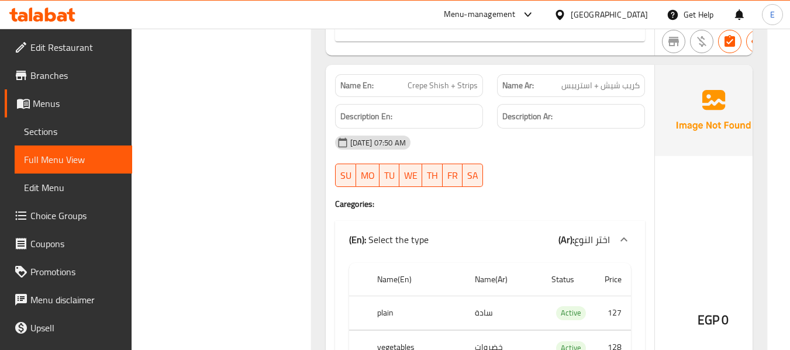
click at [584, 92] on span "كريب شيش + استريبس" at bounding box center [601, 86] width 78 height 12
click at [445, 96] on div "Name En: Crepe Shish + Strips" at bounding box center [409, 85] width 148 height 23
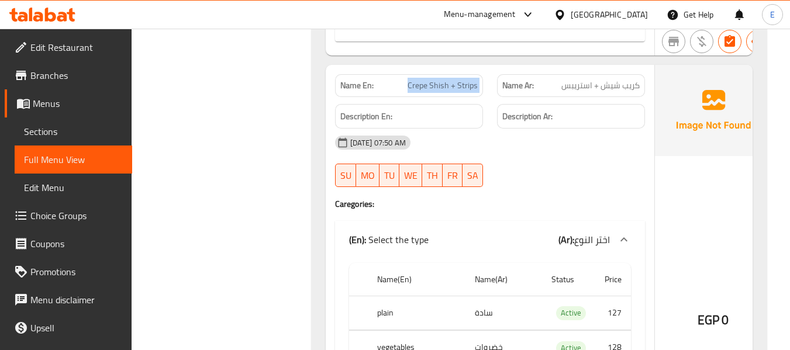
click at [445, 96] on div "Name En: Crepe Shish + Strips" at bounding box center [409, 85] width 148 height 23
click
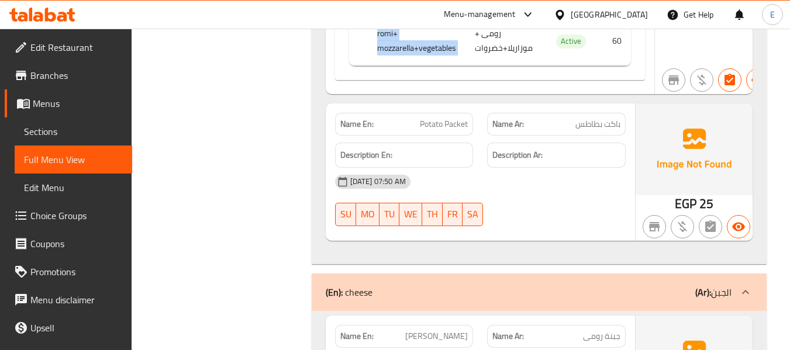
scroll to position [14275, 0]
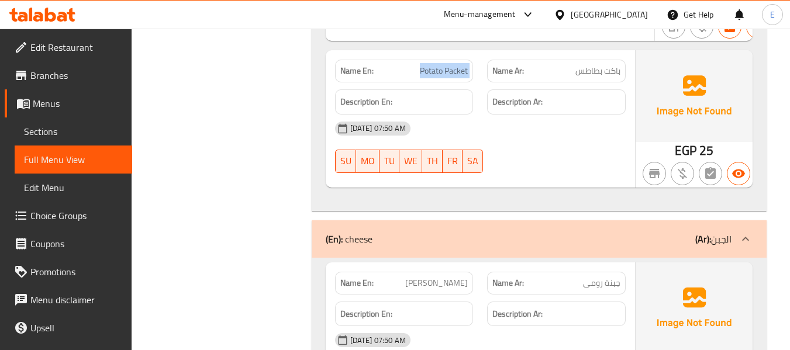
copy span "Potato Packet"
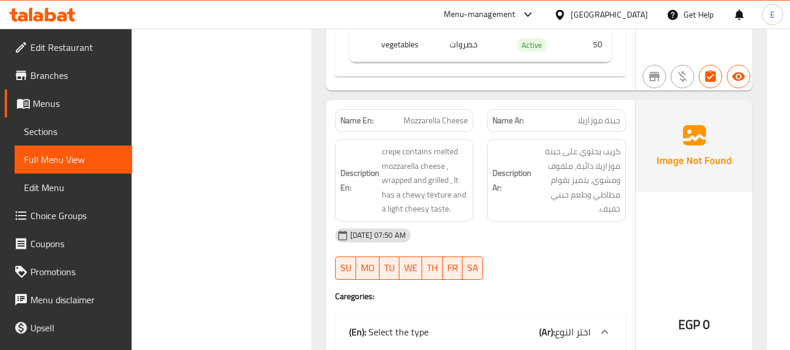
scroll to position [14802, 0]
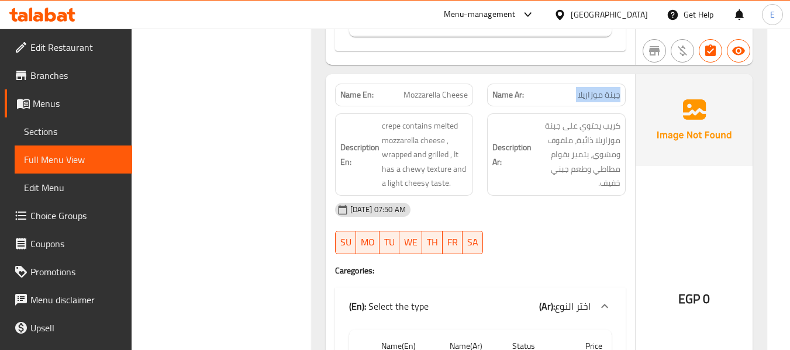
copy span "جبنة موزاريلا"
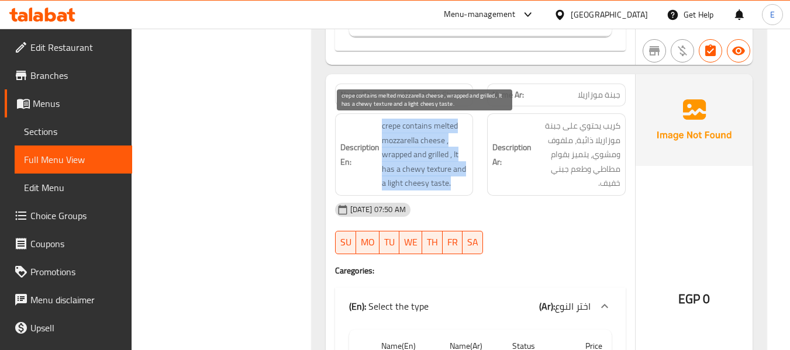
drag, startPoint x: 387, startPoint y: 125, endPoint x: 461, endPoint y: 189, distance: 97.9
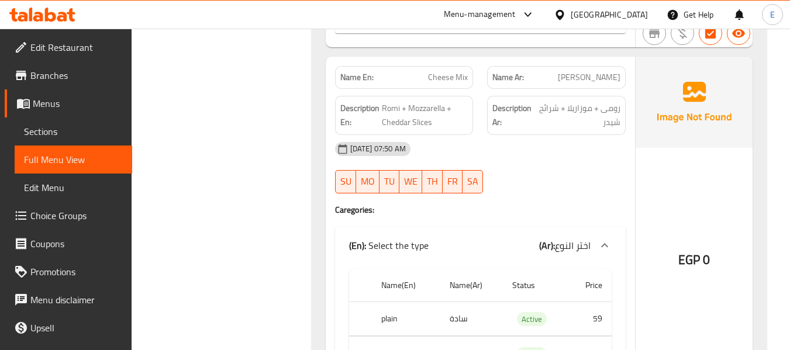
scroll to position [15562, 0]
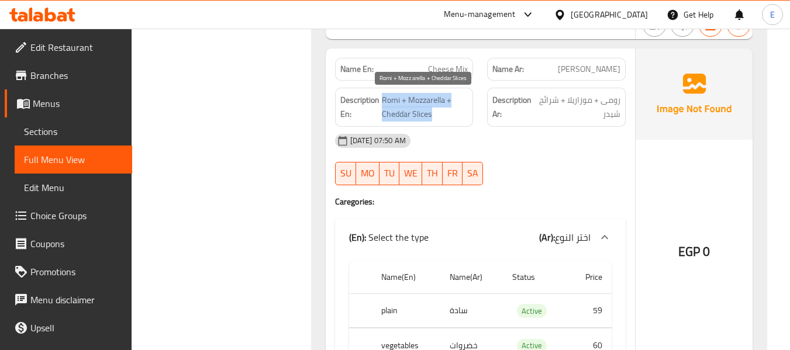
drag, startPoint x: 381, startPoint y: 99, endPoint x: 457, endPoint y: 116, distance: 77.8
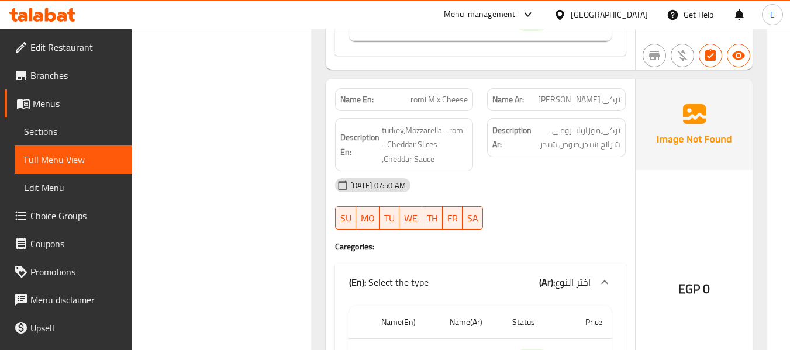
scroll to position [15913, 0]
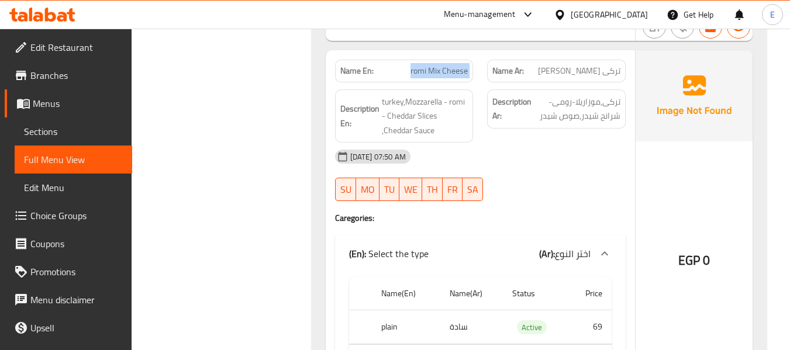
copy span "romi Mix Cheese"
drag, startPoint x: 429, startPoint y: 69, endPoint x: 473, endPoint y: 66, distance: 44.0
copy span "Mix Cheese"
drag, startPoint x: 583, startPoint y: 152, endPoint x: 424, endPoint y: 52, distance: 187.2
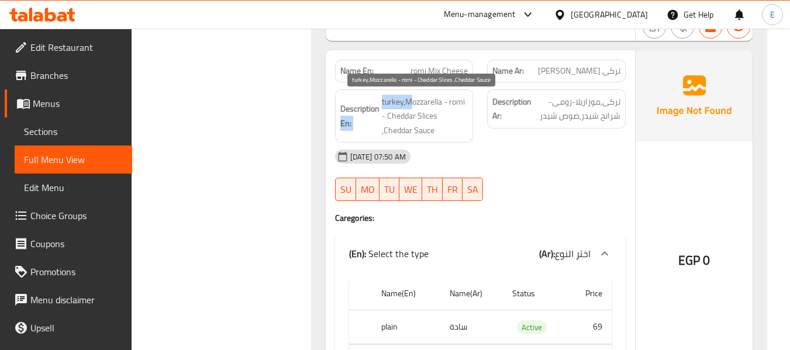
drag, startPoint x: 386, startPoint y: 99, endPoint x: 405, endPoint y: 99, distance: 19.3
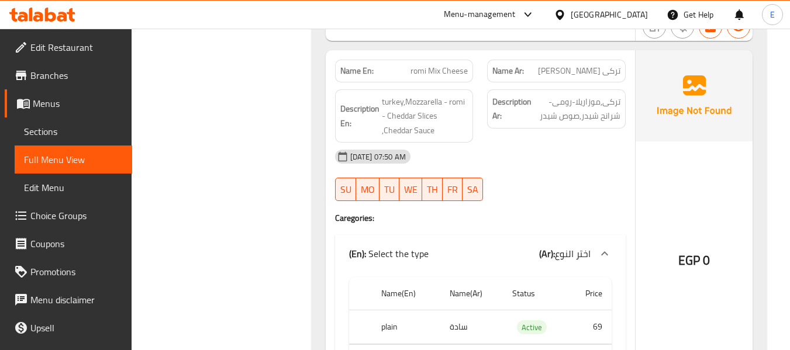
drag, startPoint x: 575, startPoint y: 165, endPoint x: 401, endPoint y: 74, distance: 196.3
drag, startPoint x: 380, startPoint y: 96, endPoint x: 462, endPoint y: 132, distance: 88.8
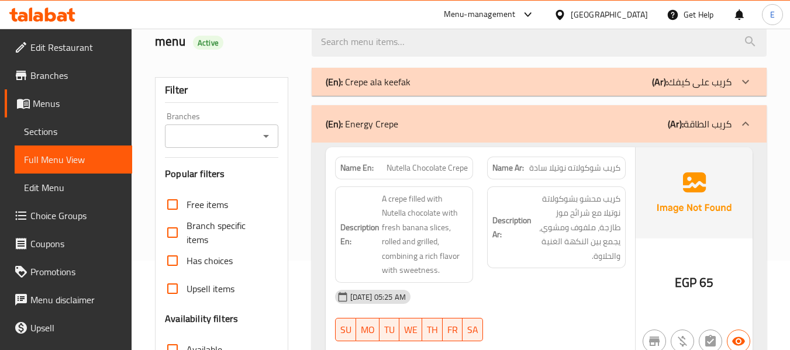
scroll to position [155, 0]
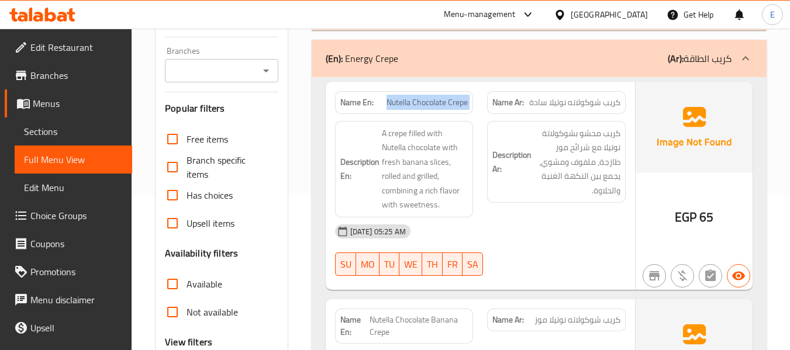
copy span "Nutella Chocolate Crepe"
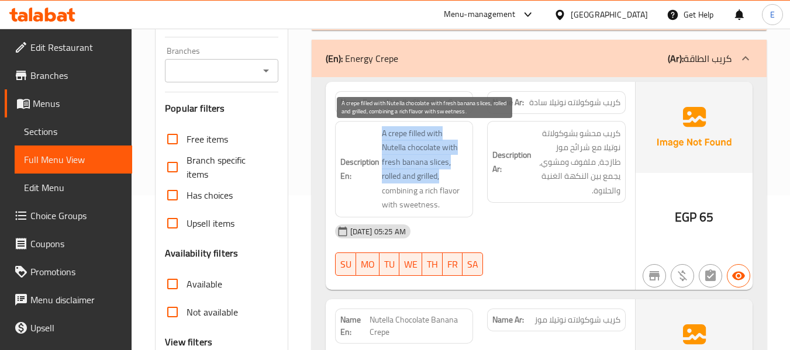
drag, startPoint x: 379, startPoint y: 128, endPoint x: 466, endPoint y: 175, distance: 98.9
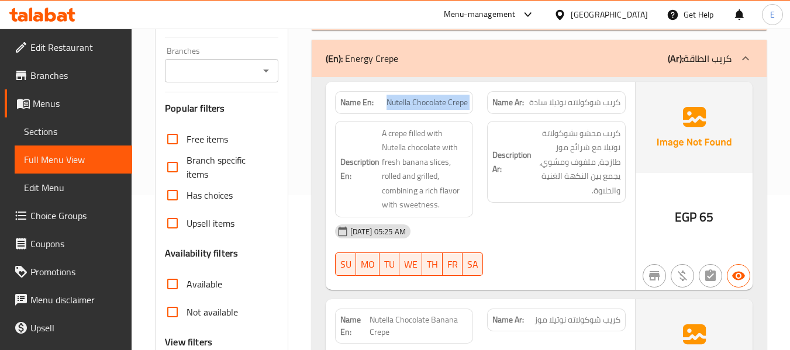
copy span "Nutella Chocolate Crepe"
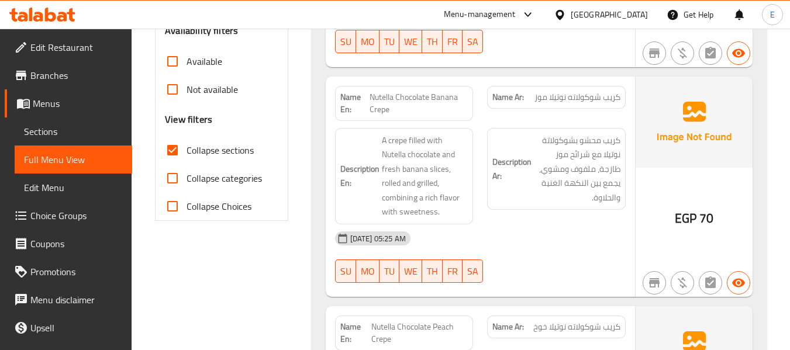
scroll to position [389, 0]
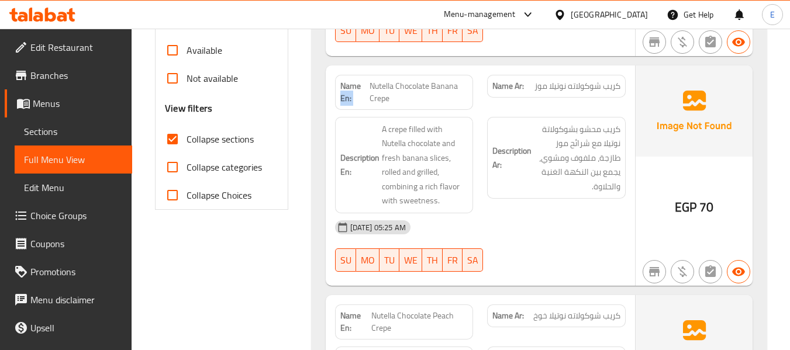
drag, startPoint x: 369, startPoint y: 83, endPoint x: 381, endPoint y: 82, distance: 11.7
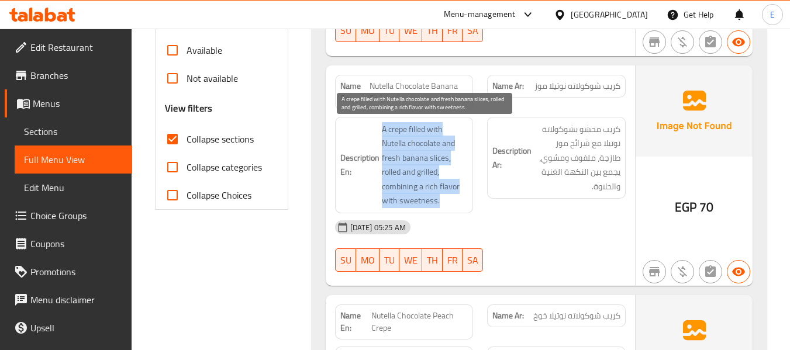
drag, startPoint x: 377, startPoint y: 126, endPoint x: 459, endPoint y: 201, distance: 110.9
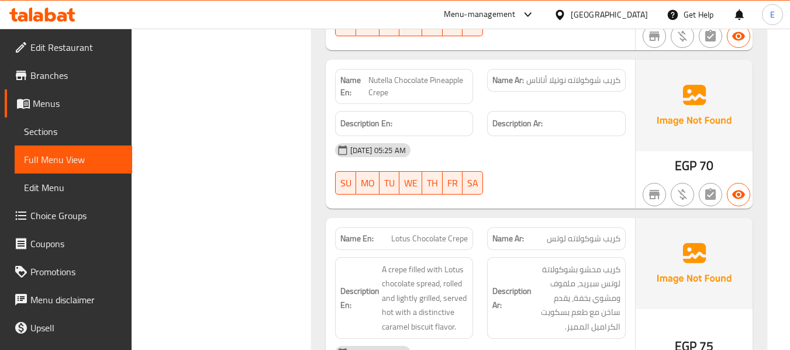
scroll to position [799, 0]
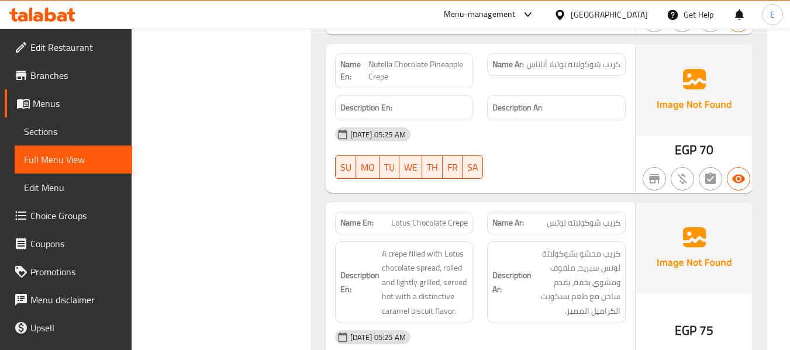
drag, startPoint x: 576, startPoint y: 144, endPoint x: 429, endPoint y: 53, distance: 172.4
drag, startPoint x: 371, startPoint y: 61, endPoint x: 403, endPoint y: 73, distance: 33.7
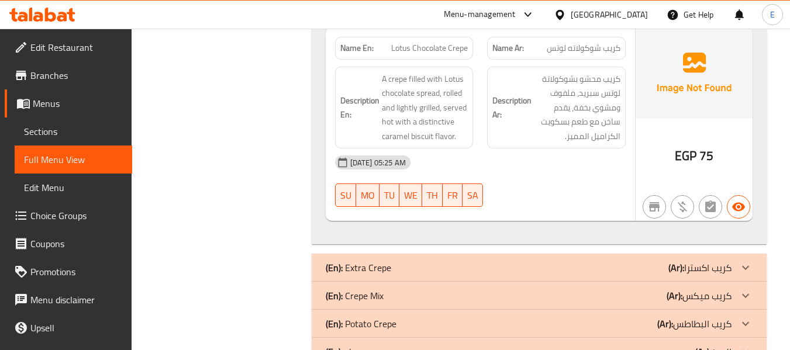
scroll to position [974, 0]
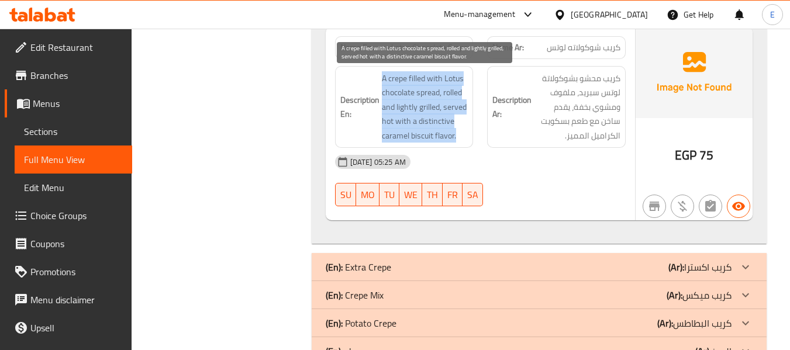
drag, startPoint x: 379, startPoint y: 72, endPoint x: 465, endPoint y: 136, distance: 107.9
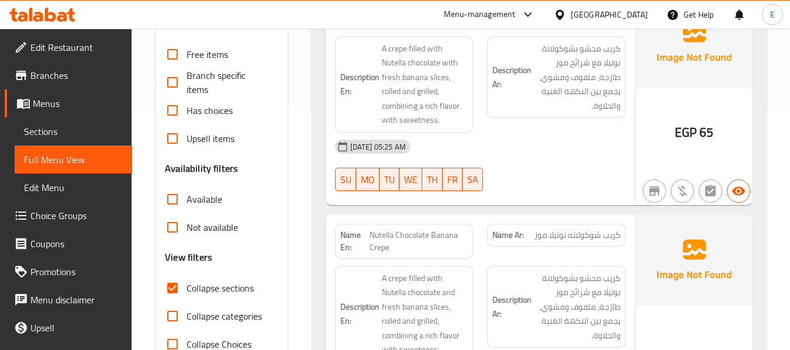
scroll to position [252, 0]
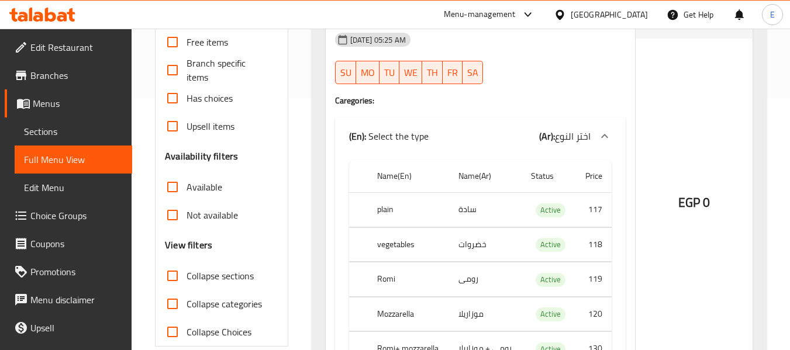
checkbox input "true"
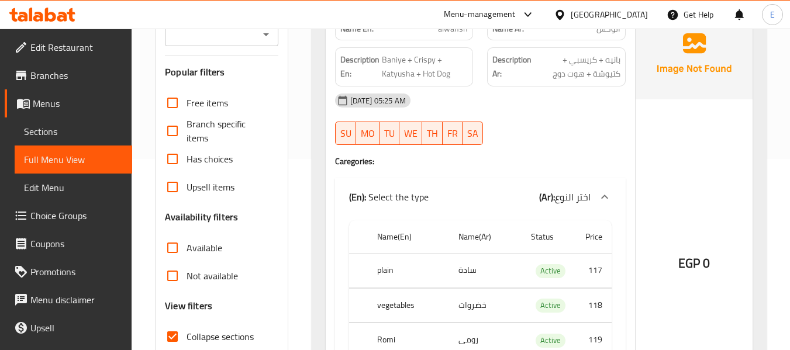
scroll to position [194, 0]
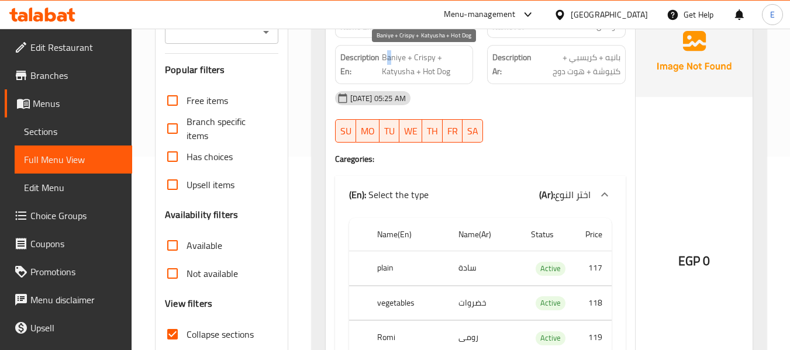
drag, startPoint x: 387, startPoint y: 52, endPoint x: 400, endPoint y: 52, distance: 12.9
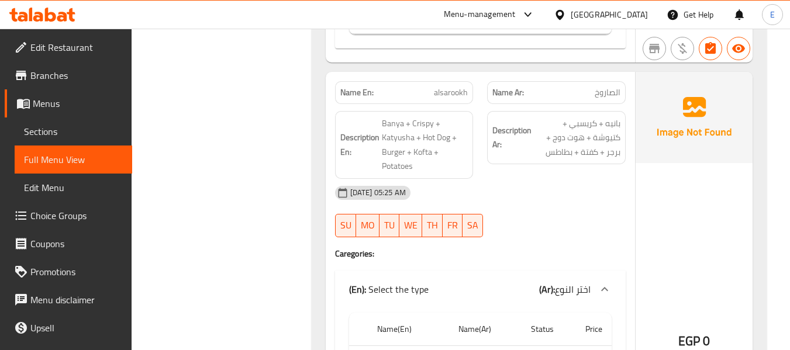
scroll to position [603, 0]
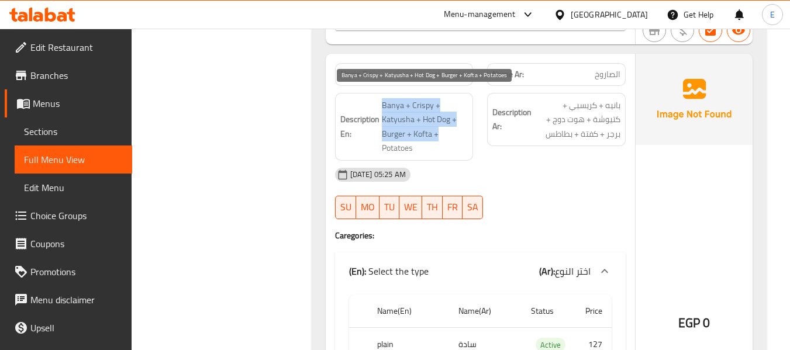
drag, startPoint x: 373, startPoint y: 102, endPoint x: 452, endPoint y: 141, distance: 88.2
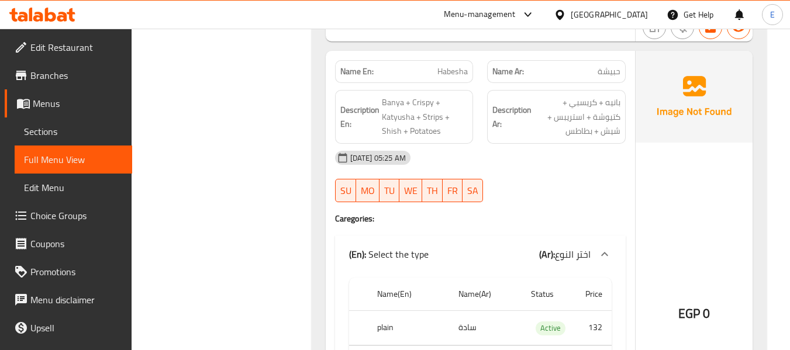
scroll to position [1071, 0]
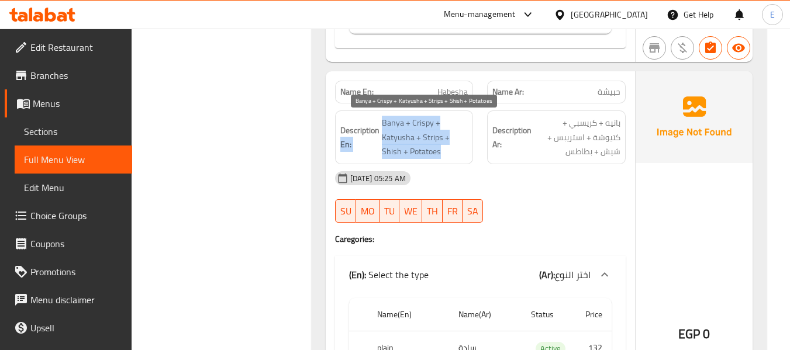
drag, startPoint x: 379, startPoint y: 121, endPoint x: 459, endPoint y: 154, distance: 86.3
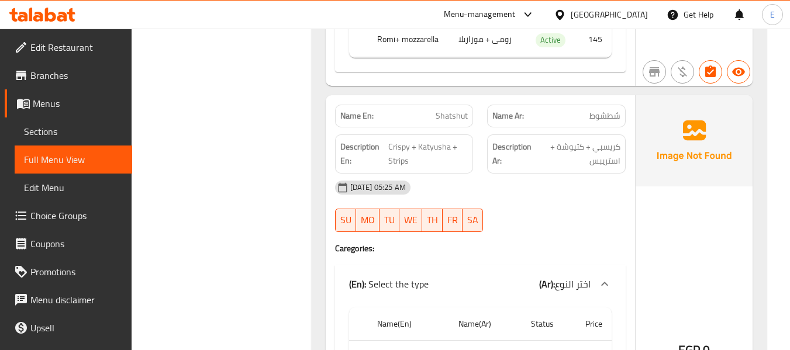
scroll to position [1539, 0]
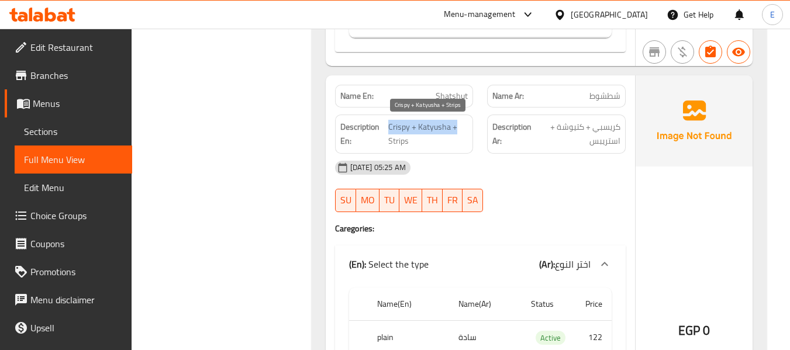
drag, startPoint x: 389, startPoint y: 125, endPoint x: 456, endPoint y: 133, distance: 67.1
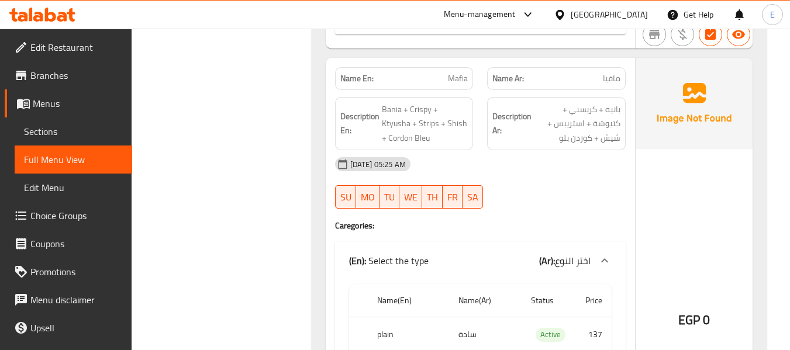
scroll to position [2475, 0]
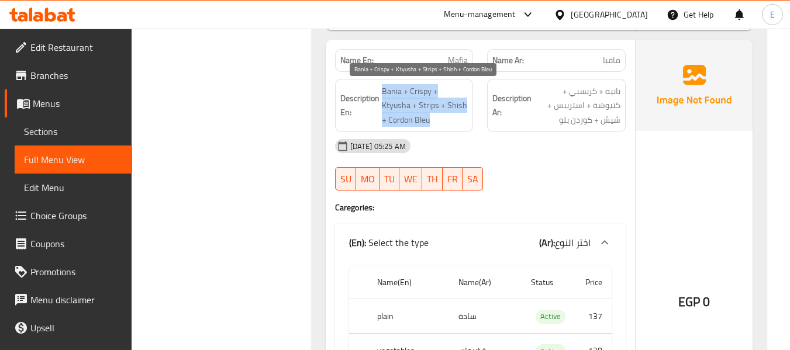
drag, startPoint x: 380, startPoint y: 85, endPoint x: 466, endPoint y: 114, distance: 90.7
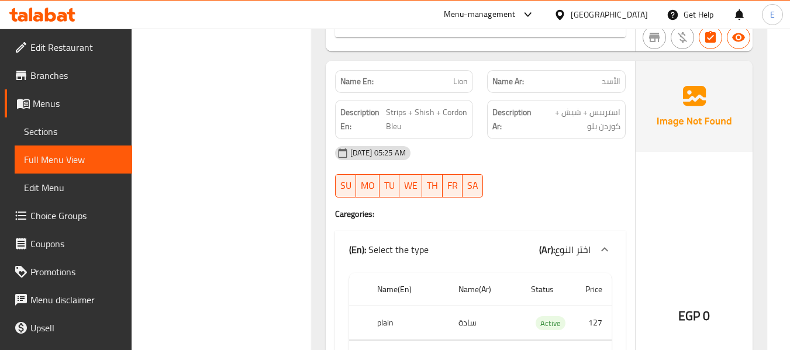
scroll to position [2943, 0]
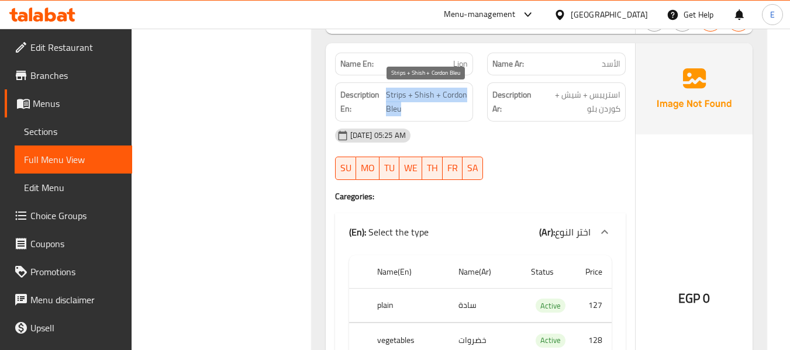
drag, startPoint x: 386, startPoint y: 96, endPoint x: 468, endPoint y: 106, distance: 82.5
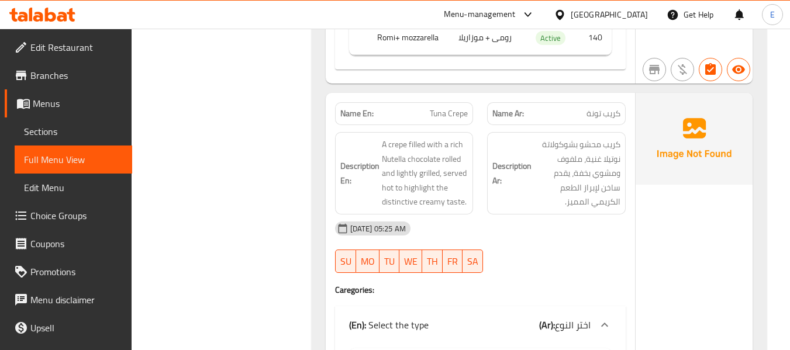
scroll to position [3353, 0]
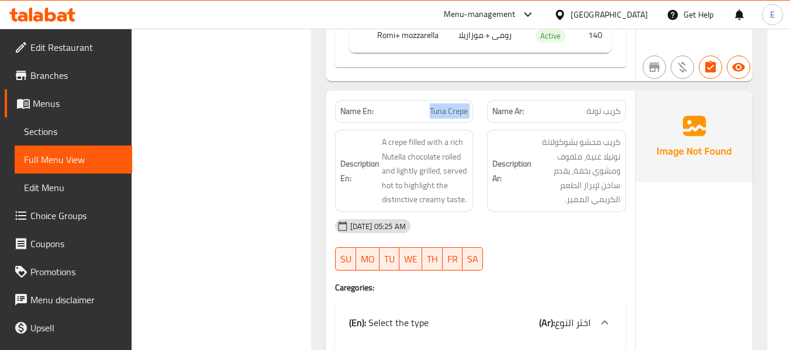
copy span "Tuna Crepe"
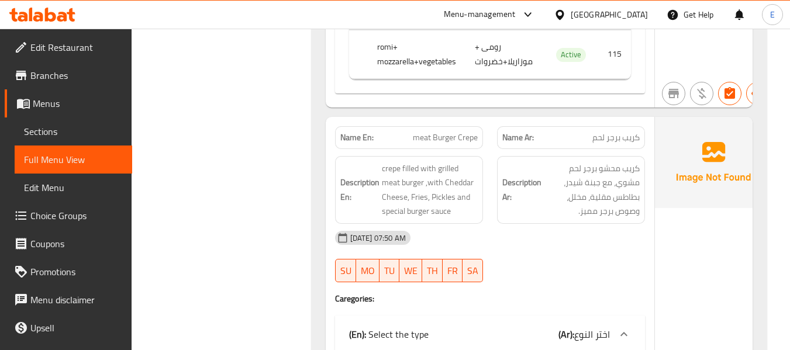
scroll to position [5361, 0]
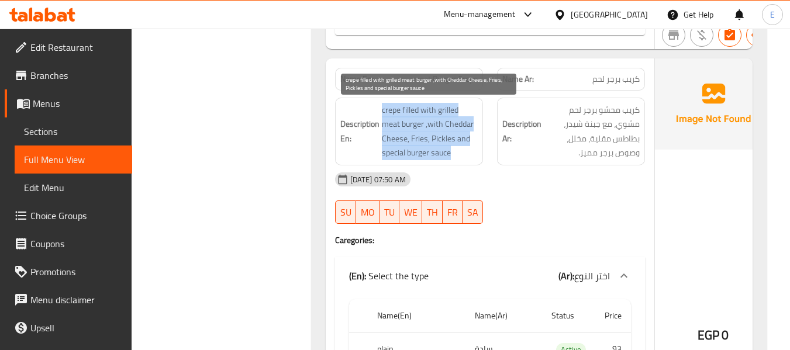
drag, startPoint x: 376, startPoint y: 106, endPoint x: 459, endPoint y: 154, distance: 95.9
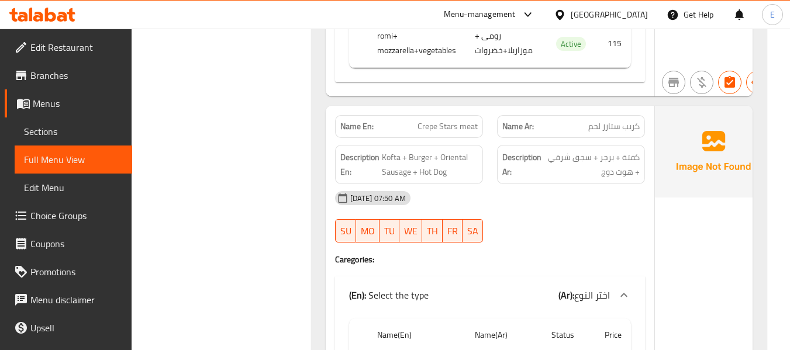
scroll to position [12332, 0]
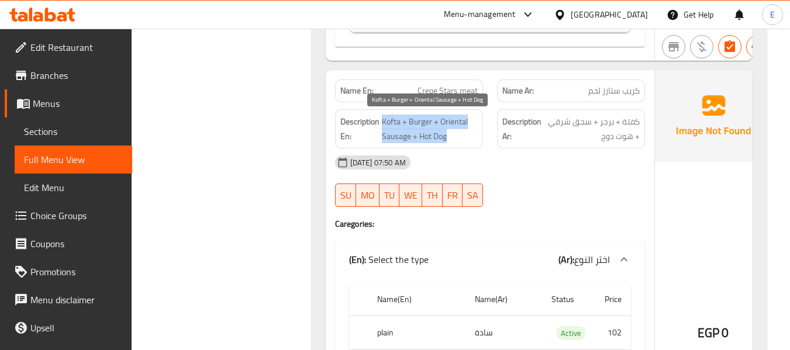
drag, startPoint x: 382, startPoint y: 120, endPoint x: 468, endPoint y: 139, distance: 88.0
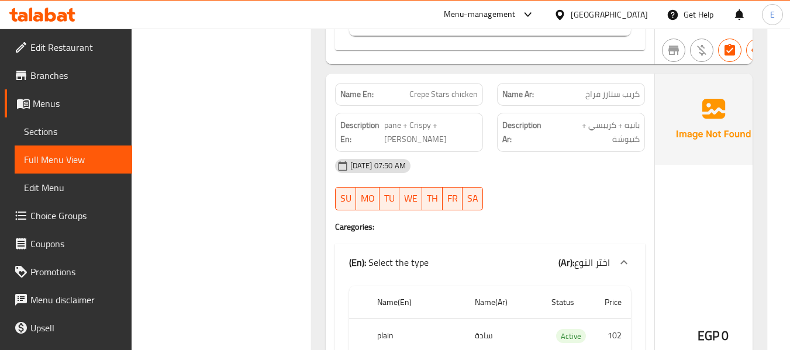
scroll to position [12800, 0]
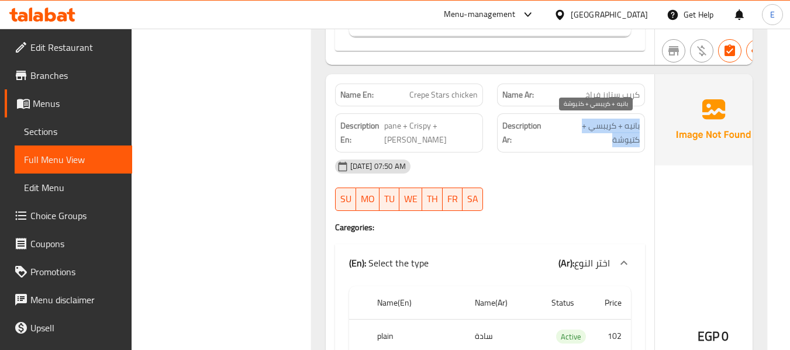
drag, startPoint x: 610, startPoint y: 121, endPoint x: 470, endPoint y: 122, distance: 139.8
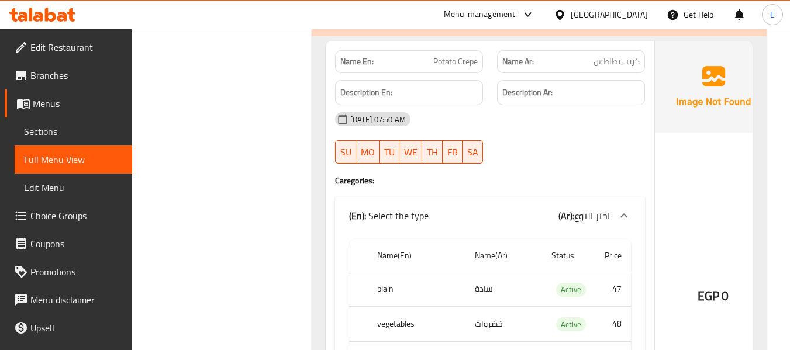
scroll to position [13847, 0]
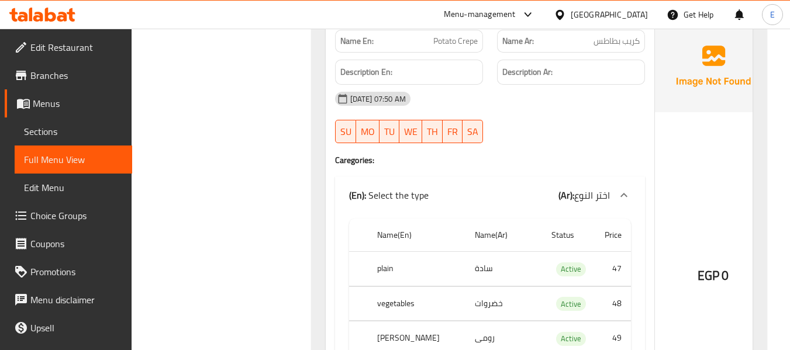
click at [437, 44] on span "Potato Crepe" at bounding box center [456, 41] width 44 height 12
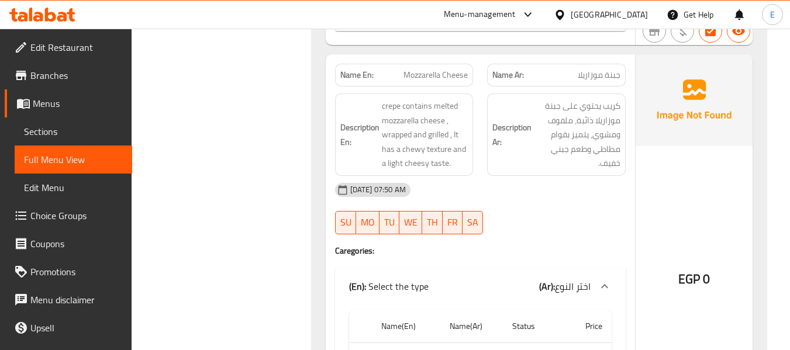
scroll to position [14840, 0]
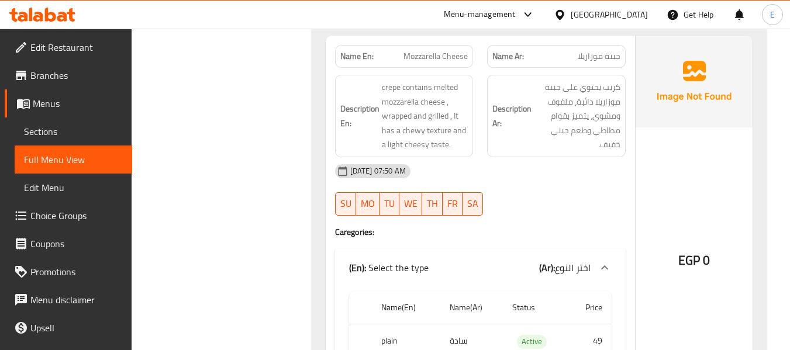
click at [580, 181] on div "[DATE] 07:50 AM" at bounding box center [480, 171] width 305 height 28
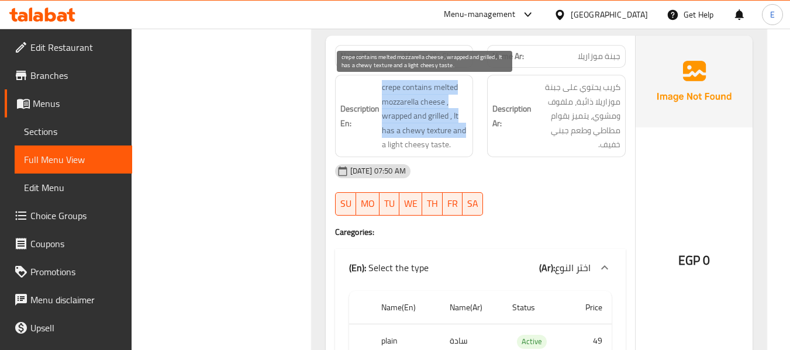
drag, startPoint x: 387, startPoint y: 85, endPoint x: 465, endPoint y: 134, distance: 92.0
click at [465, 134] on h6 "Description En: crepe contains melted mozzarella cheese , wrapped and grilled ,…" at bounding box center [404, 116] width 128 height 72
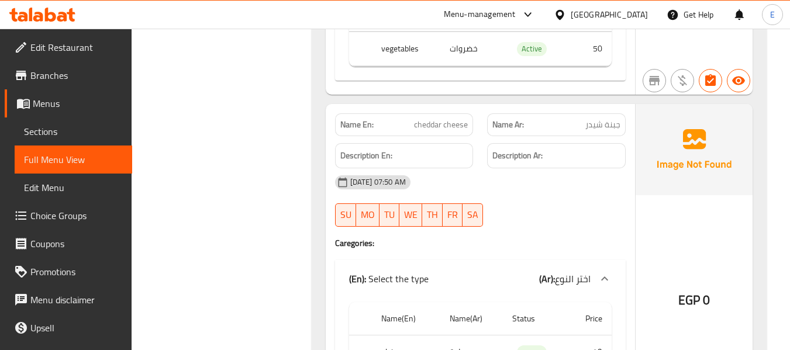
scroll to position [15191, 0]
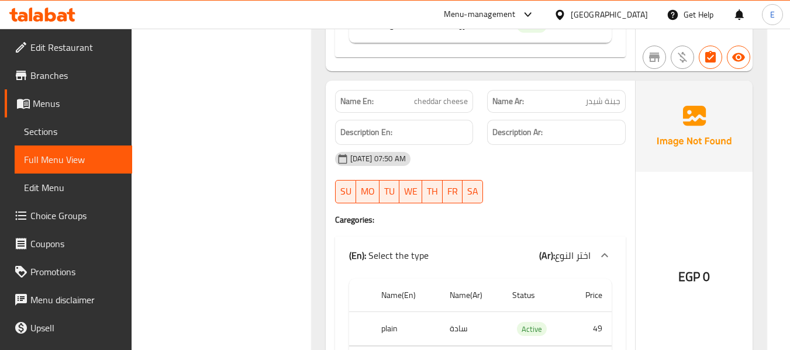
click at [621, 99] on div "Name Ar: جبنة شيدر" at bounding box center [556, 101] width 139 height 23
click at [622, 98] on div "Name Ar: جبنة شيدر" at bounding box center [556, 101] width 139 height 23
click at [427, 112] on div "Name En: cheddar cheese" at bounding box center [404, 101] width 139 height 23
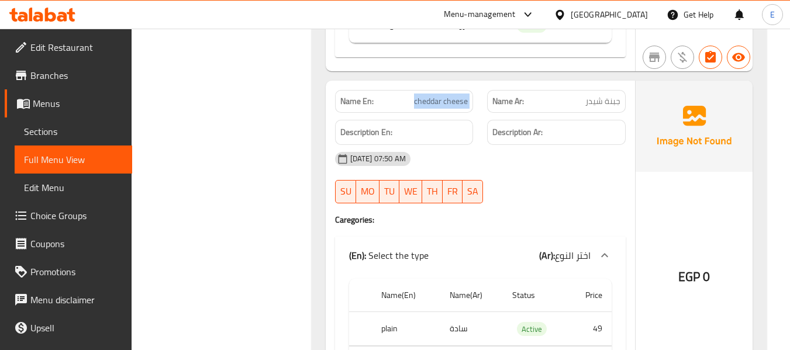
click at [427, 112] on div "Name En: cheddar cheese" at bounding box center [404, 101] width 139 height 23
click at [533, 163] on div "[DATE] 07:50 AM" at bounding box center [480, 159] width 305 height 28
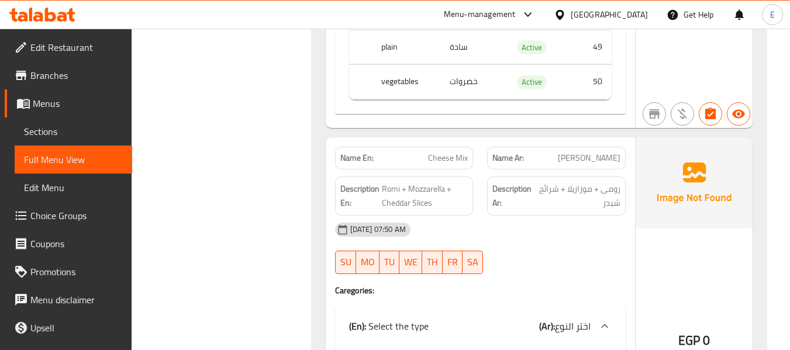
scroll to position [15542, 0]
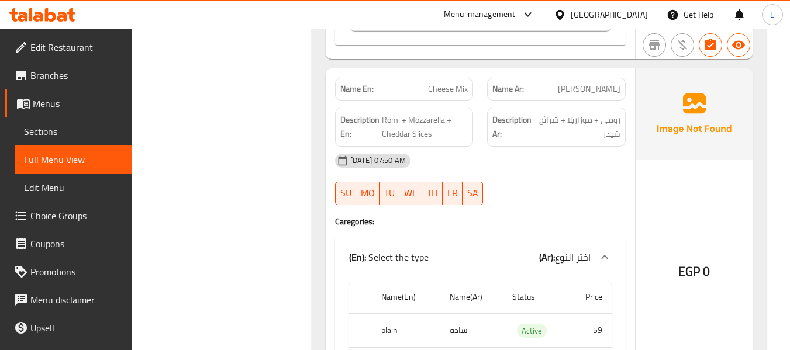
click at [455, 87] on span "Cheese Mix" at bounding box center [448, 89] width 40 height 12
click at [580, 115] on span "رومی + موزاريلا + شرائح شيدر" at bounding box center [579, 127] width 84 height 29
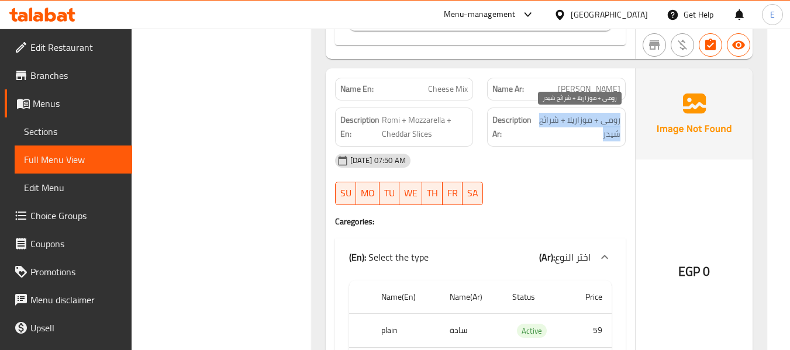
click at [580, 115] on span "رومی + موزاريلا + شرائح شيدر" at bounding box center [579, 127] width 84 height 29
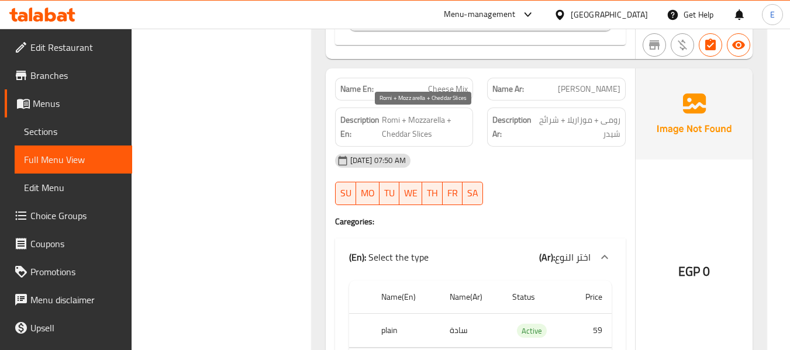
click at [450, 130] on span "Romi + Mozzarella + Cheddar Slices" at bounding box center [425, 127] width 87 height 29
click at [573, 192] on div "18-09-2025 07:50 AM SU MO TU WE TH FR SA" at bounding box center [480, 180] width 305 height 66
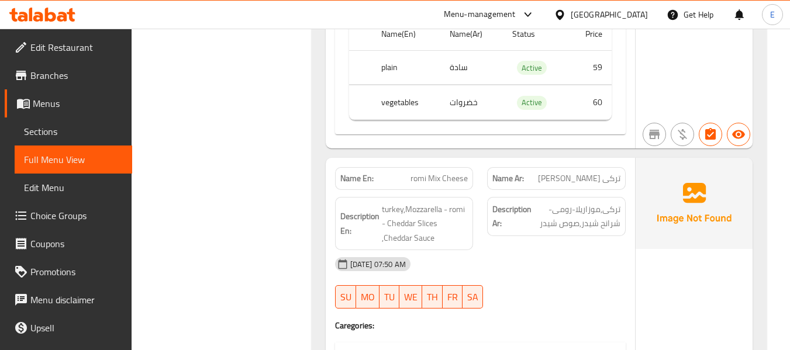
scroll to position [15893, 0]
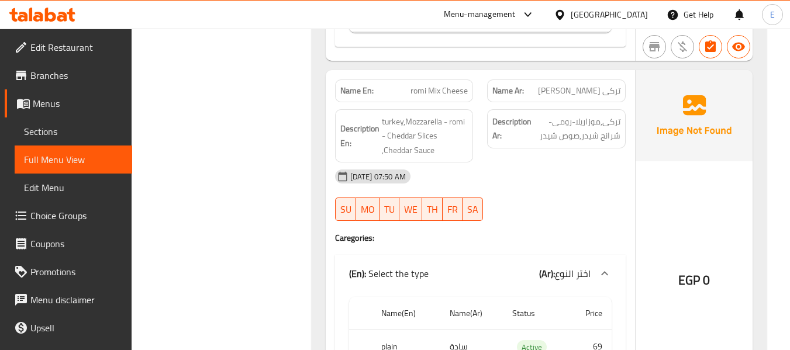
click at [606, 86] on span "تركى [PERSON_NAME]" at bounding box center [579, 91] width 82 height 12
click at [607, 86] on span "تركى [PERSON_NAME]" at bounding box center [579, 91] width 82 height 12
click at [477, 87] on div "Name En: romi Mix Cheese" at bounding box center [404, 91] width 153 height 37
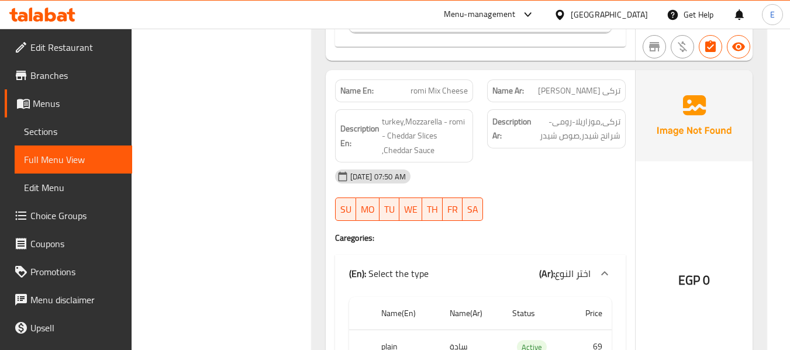
click at [505, 178] on div "[DATE] 07:50 AM" at bounding box center [480, 177] width 305 height 28
click at [596, 92] on span "تركى [PERSON_NAME]" at bounding box center [579, 91] width 82 height 12
click at [596, 91] on span "تركى [PERSON_NAME]" at bounding box center [579, 91] width 82 height 12
click at [459, 86] on span "romi Mix Cheese" at bounding box center [439, 91] width 57 height 12
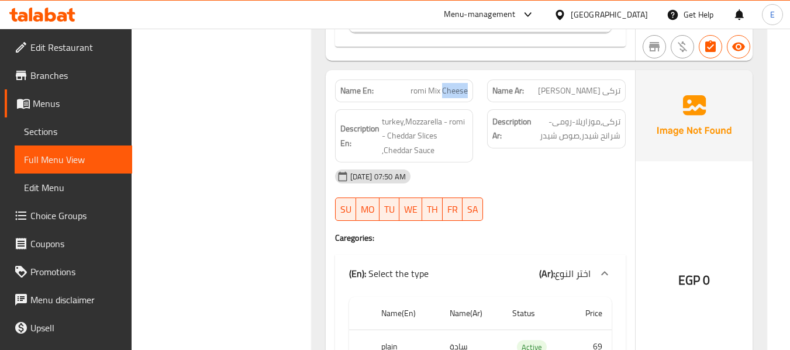
click at [459, 85] on span "romi Mix Cheese" at bounding box center [439, 91] width 57 height 12
click at [536, 176] on div "[DATE] 07:50 AM" at bounding box center [480, 177] width 305 height 28
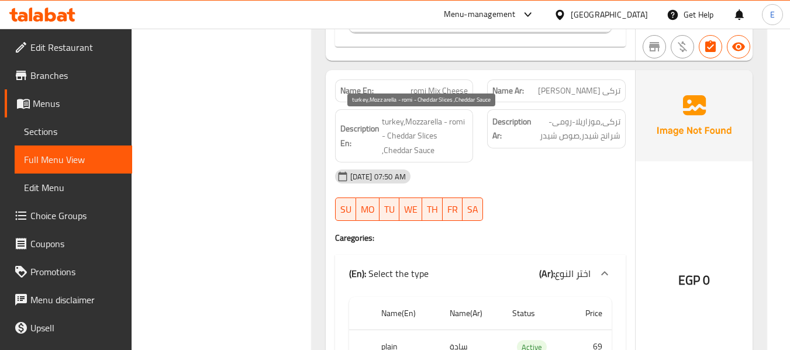
drag, startPoint x: 383, startPoint y: 113, endPoint x: 461, endPoint y: 145, distance: 84.3
click at [461, 145] on div "Description En: turkey,Mozzarella - romi - Cheddar Slices ,Cheddar Sauce" at bounding box center [404, 136] width 139 height 54
click at [461, 145] on span "turkey,Mozzarella - romi - Cheddar Slices ,Cheddar Sauce" at bounding box center [425, 136] width 87 height 43
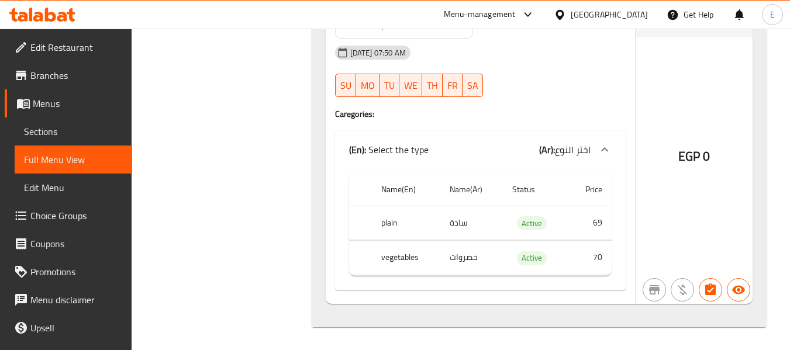
scroll to position [16018, 0]
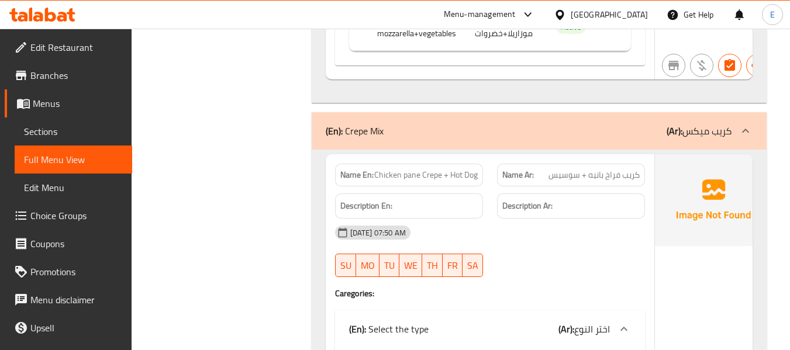
scroll to position [14171, 0]
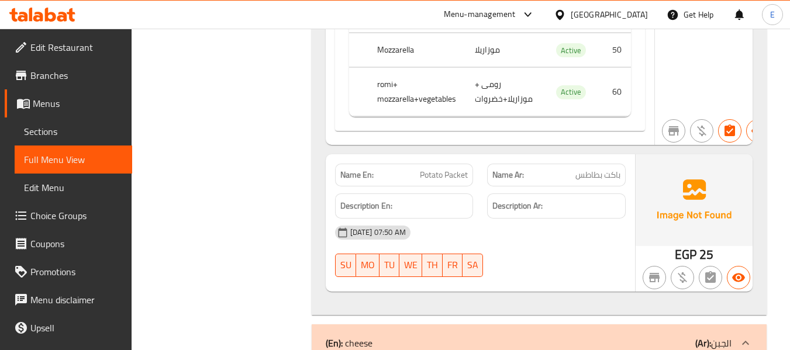
click at [439, 177] on span "Potato Packet" at bounding box center [444, 175] width 48 height 12
copy span "Potato Packet"
click at [446, 173] on span "Potato Packet" at bounding box center [444, 175] width 48 height 12
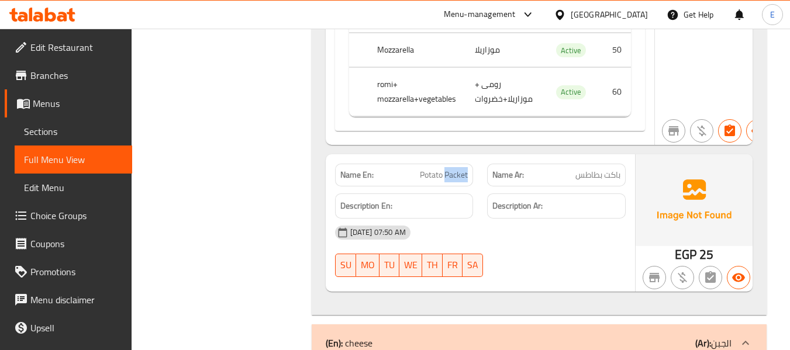
click at [446, 173] on span "Potato Packet" at bounding box center [444, 175] width 48 height 12
click at [337, 159] on div "Name En: Potato Packet" at bounding box center [404, 175] width 153 height 37
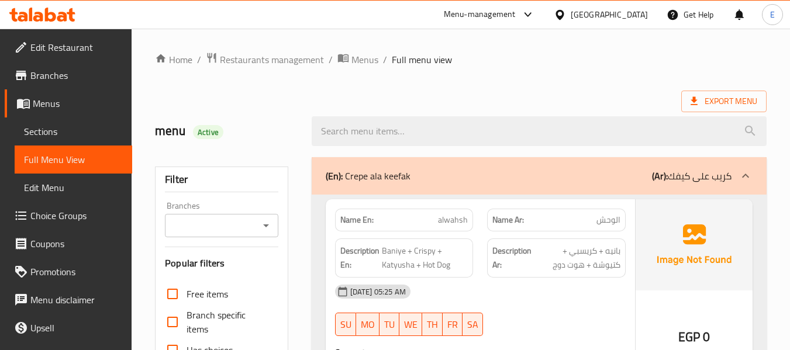
click at [599, 92] on div "Export Menu" at bounding box center [461, 102] width 612 height 22
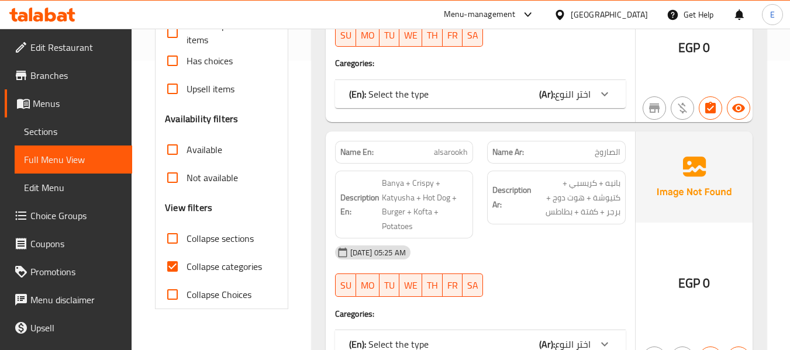
scroll to position [351, 0]
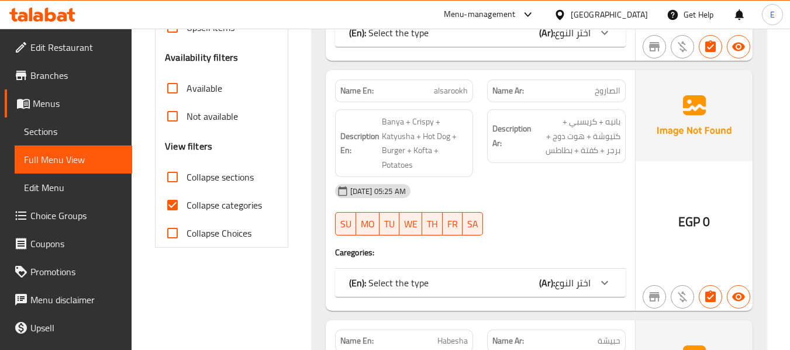
click at [174, 205] on input "Collapse categories" at bounding box center [173, 205] width 28 height 28
checkbox input "false"
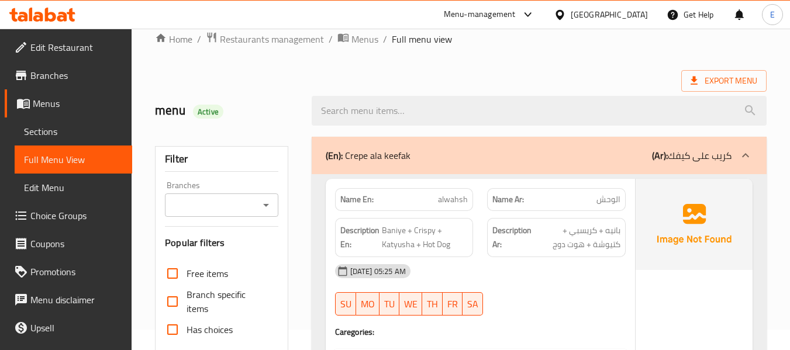
scroll to position [0, 0]
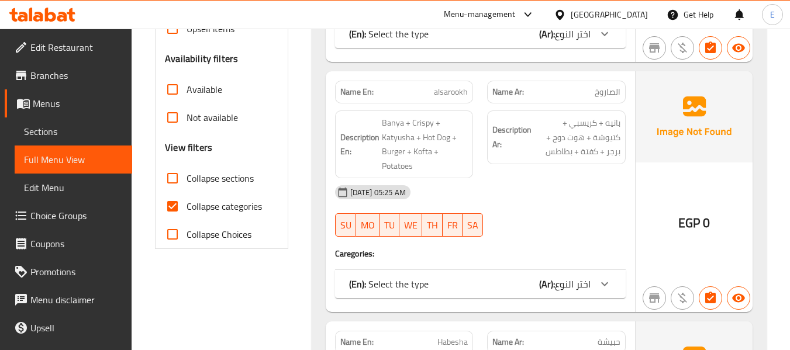
scroll to position [351, 0]
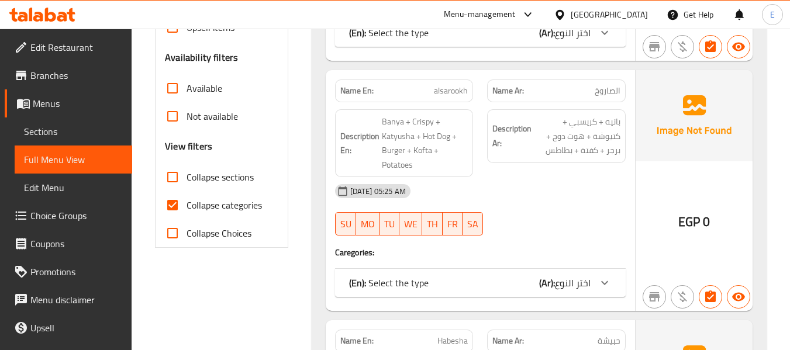
click at [184, 202] on input "Collapse categories" at bounding box center [173, 205] width 28 height 28
checkbox input "false"
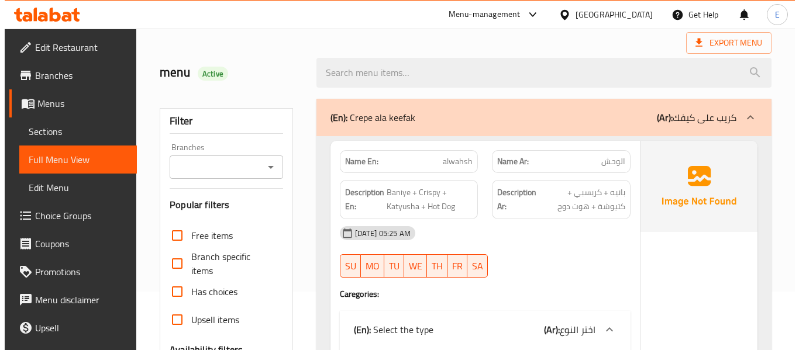
scroll to position [0, 0]
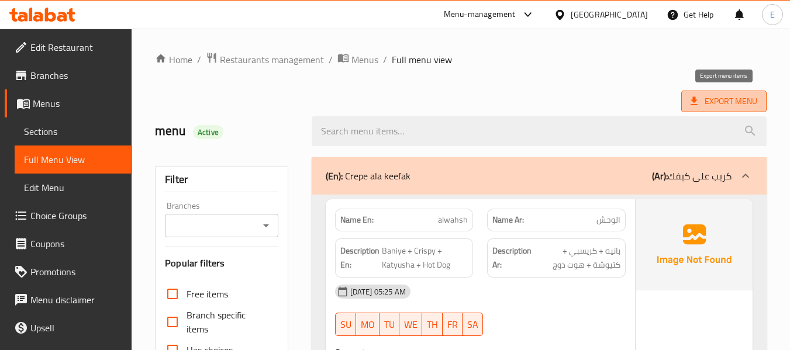
click at [730, 105] on span "Export Menu" at bounding box center [724, 101] width 67 height 15
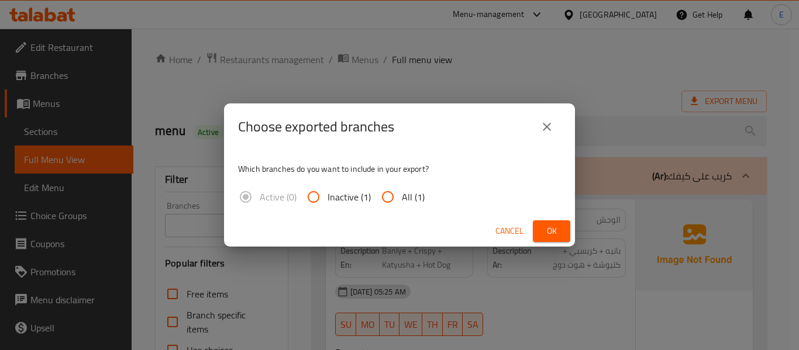
click at [391, 195] on input "All (1)" at bounding box center [388, 197] width 28 height 28
radio input "true"
click at [556, 232] on span "Ok" at bounding box center [551, 231] width 19 height 15
